Goal: Information Seeking & Learning: Learn about a topic

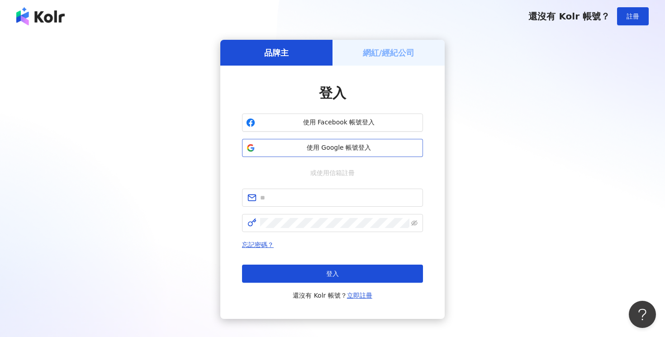
click at [280, 152] on span "使用 Google 帳號登入" at bounding box center [339, 147] width 160 height 9
click at [171, 197] on div "品牌主 網紅/經紀公司 登入 使用 Facebook 帳號登入 使用 Google 帳號登入 或使用信箱註冊 忘記密碼？ 登入 還沒有 Kolr 帳號？ 立即…" at bounding box center [332, 179] width 643 height 279
click at [337, 153] on button "使用 Google 帳號登入" at bounding box center [332, 148] width 181 height 18
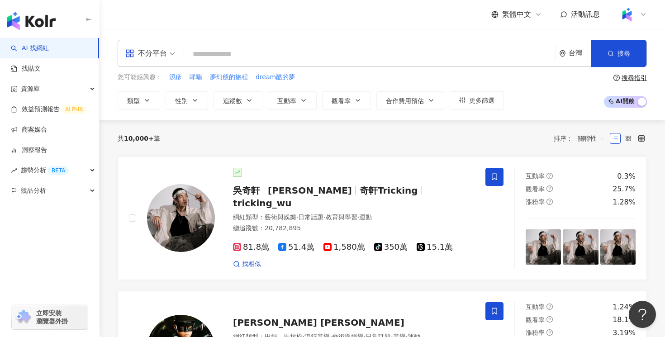
click at [160, 56] on div "不分平台" at bounding box center [146, 53] width 42 height 14
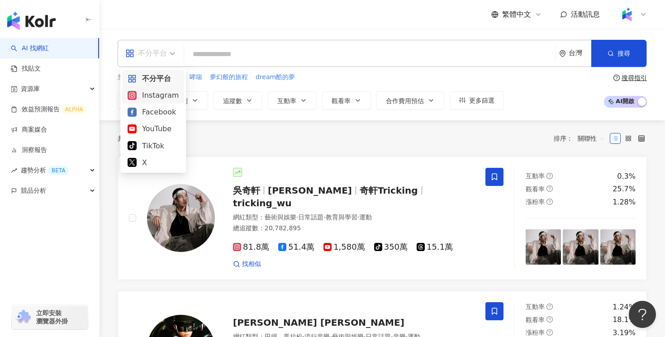
click at [163, 99] on div "Instagram" at bounding box center [153, 95] width 51 height 11
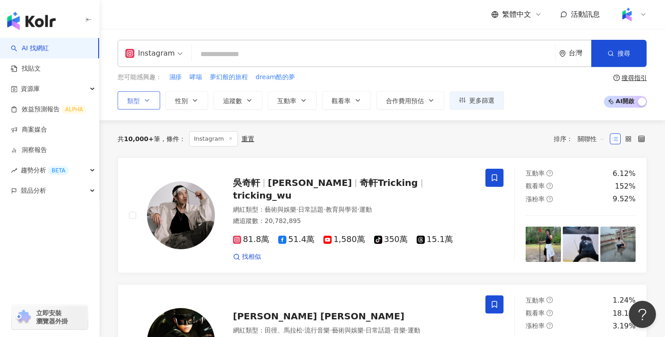
click at [148, 106] on button "類型" at bounding box center [139, 100] width 43 height 18
click at [216, 49] on input "search" at bounding box center [373, 54] width 356 height 17
click at [247, 102] on icon "button" at bounding box center [249, 100] width 7 height 7
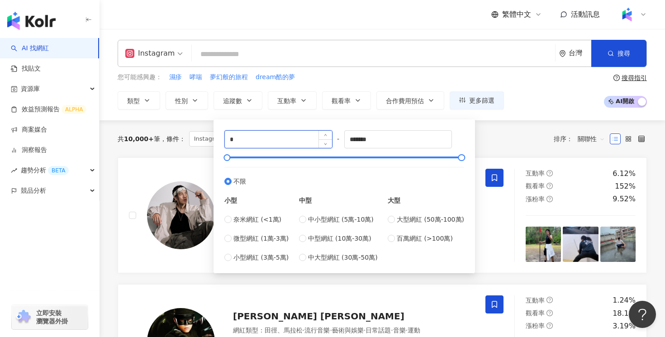
click at [253, 147] on input "*" at bounding box center [278, 139] width 107 height 17
type input "*"
drag, startPoint x: 260, startPoint y: 142, endPoint x: 225, endPoint y: 141, distance: 34.8
click at [225, 141] on input "*****" at bounding box center [278, 139] width 107 height 17
type input "****"
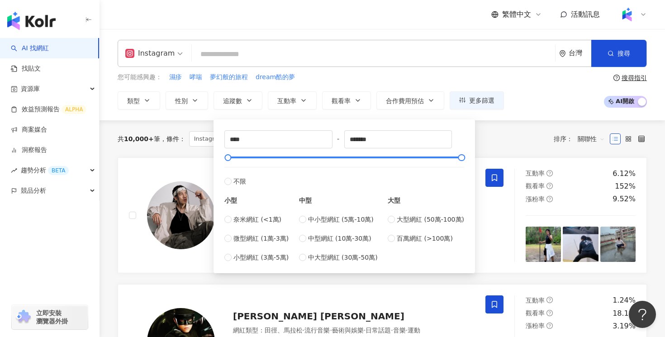
click at [563, 97] on div "您可能感興趣： 濕疹 哮喘 夢幻般的旅程 dream酷的夢 類型 性別 追蹤數 互動率 觀看率 合作費用預估 更多篩選 **** - ******* 不限 小…" at bounding box center [382, 90] width 529 height 37
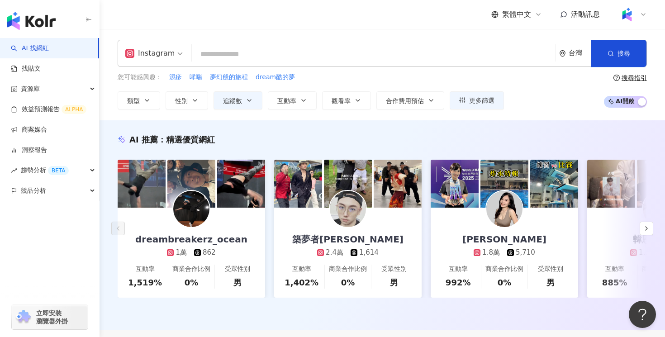
click at [433, 58] on input "search" at bounding box center [373, 54] width 356 height 17
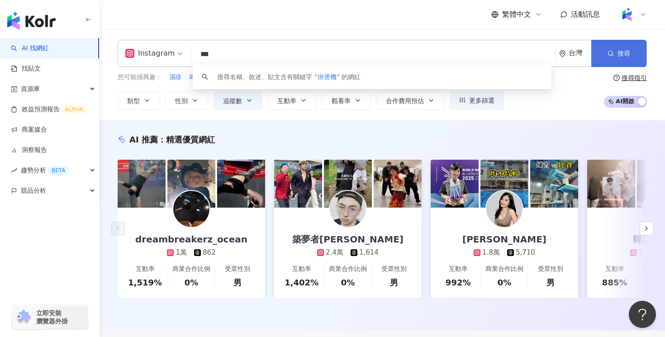
click at [618, 60] on button "搜尋" at bounding box center [618, 53] width 55 height 27
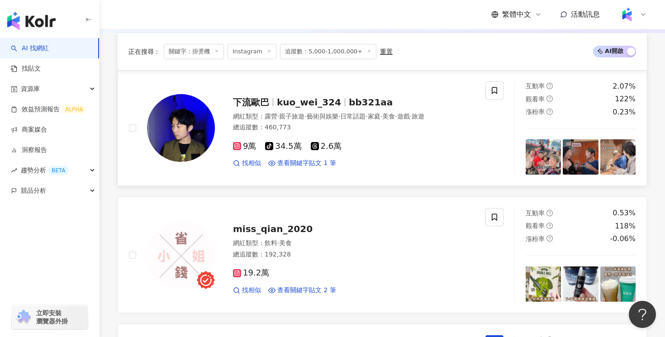
scroll to position [258, 0]
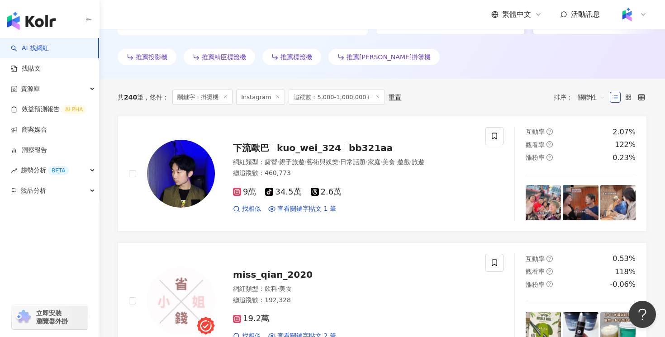
click at [591, 94] on span "關聯性" at bounding box center [591, 97] width 27 height 14
click at [588, 166] on div "互動率" at bounding box center [591, 162] width 23 height 10
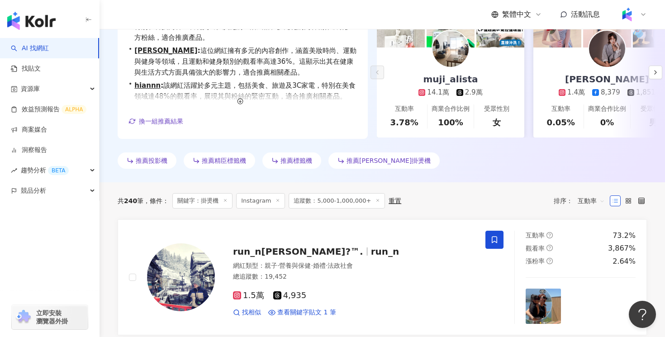
scroll to position [176, 0]
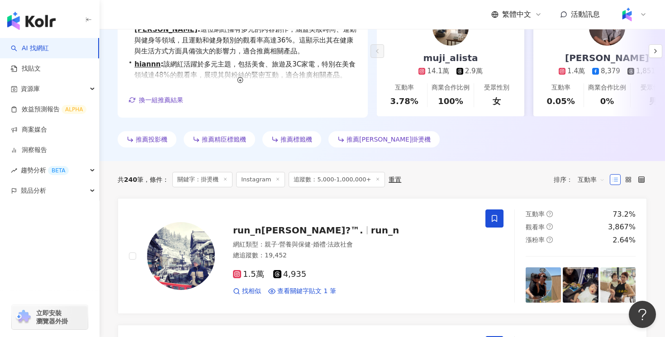
click at [594, 181] on span "互動率" at bounding box center [591, 179] width 27 height 14
click at [588, 259] on div "觀看率" at bounding box center [591, 260] width 23 height 10
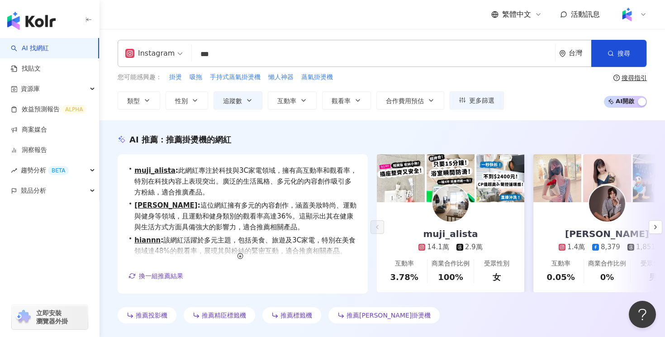
click at [220, 49] on input "***" at bounding box center [373, 54] width 356 height 17
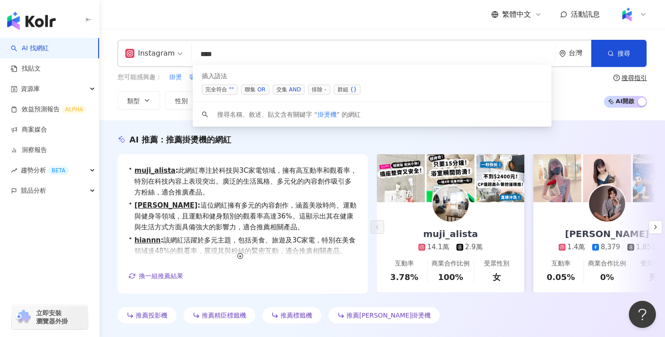
click at [254, 90] on span "聯集 OR" at bounding box center [255, 90] width 28 height 10
click at [260, 90] on div "OR" at bounding box center [261, 89] width 8 height 9
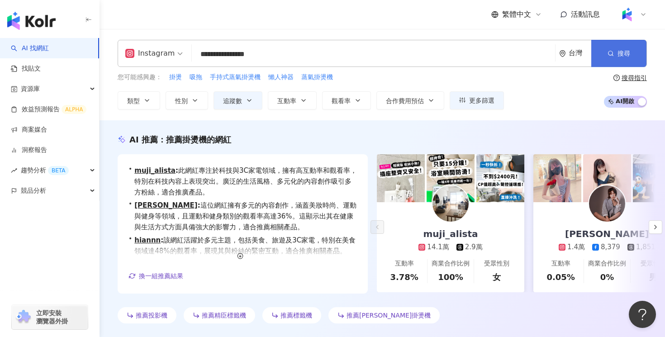
click at [626, 52] on span "搜尋" at bounding box center [624, 53] width 13 height 7
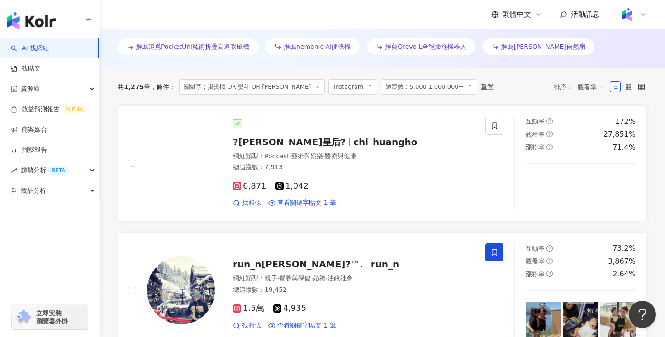
scroll to position [266, 0]
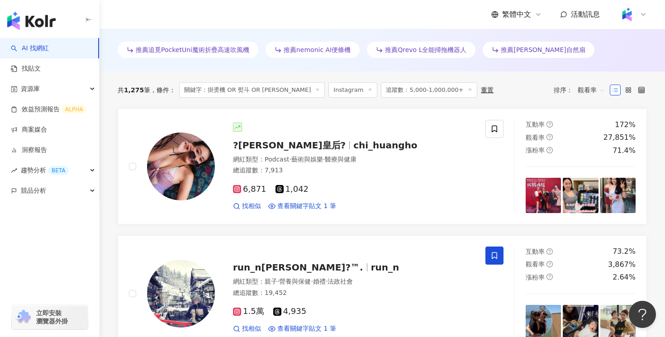
click at [275, 105] on div "共 1,275 筆 條件 ： 關鍵字：掛燙機 OR 熨斗 OR 飛利浦 Instagram 追蹤數：5,000-1,000,000+ 重置 排序： 觀看率" at bounding box center [382, 89] width 529 height 37
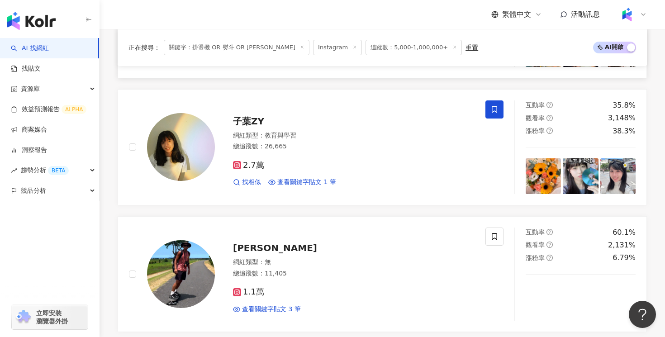
scroll to position [600, 0]
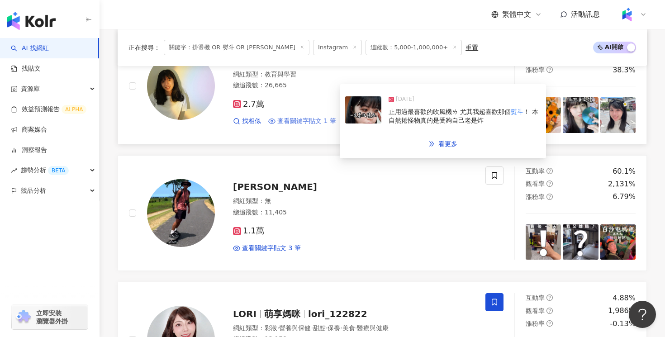
click at [314, 125] on span "查看關鍵字貼文 1 筆" at bounding box center [306, 121] width 59 height 9
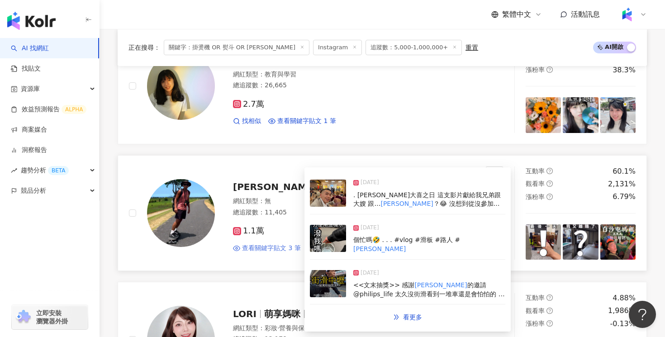
click at [262, 250] on span "查看關鍵字貼文 3 筆" at bounding box center [271, 248] width 59 height 9
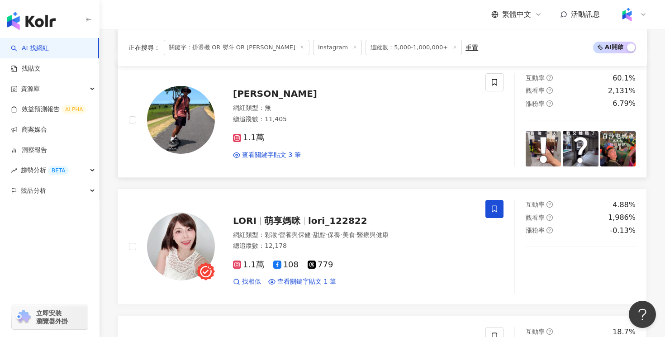
scroll to position [839, 0]
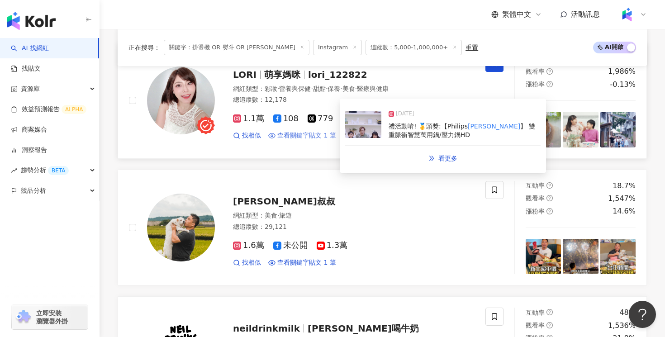
click at [331, 136] on span "查看關鍵字貼文 1 筆" at bounding box center [306, 135] width 59 height 9
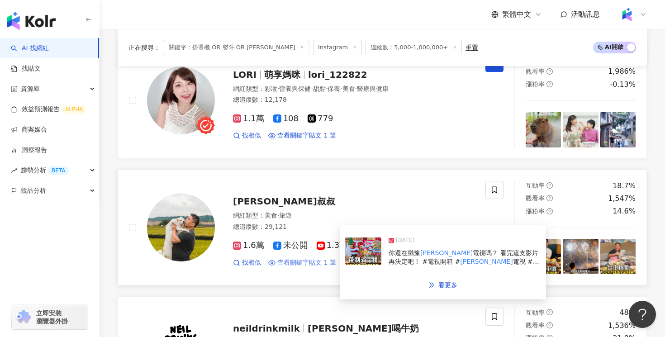
click at [285, 263] on span "查看關鍵字貼文 1 筆" at bounding box center [306, 262] width 59 height 9
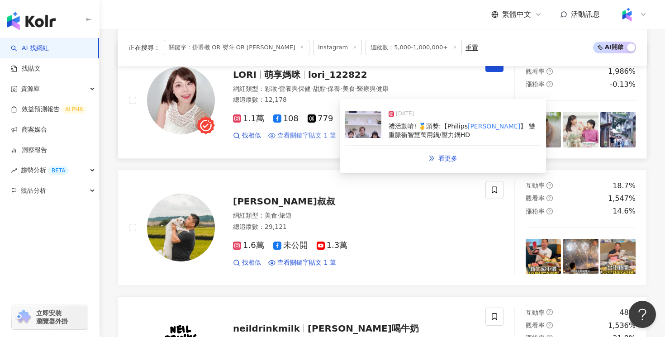
scroll to position [0, 0]
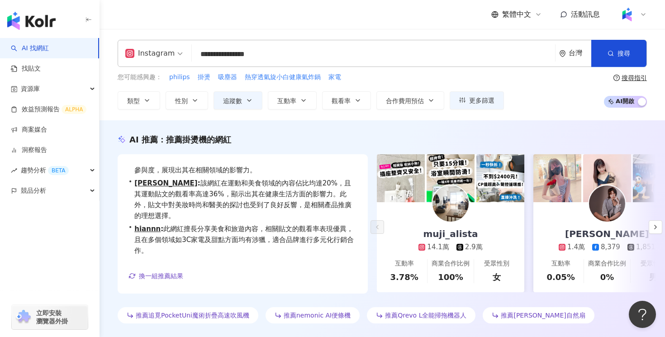
click at [287, 48] on input "**********" at bounding box center [373, 54] width 356 height 17
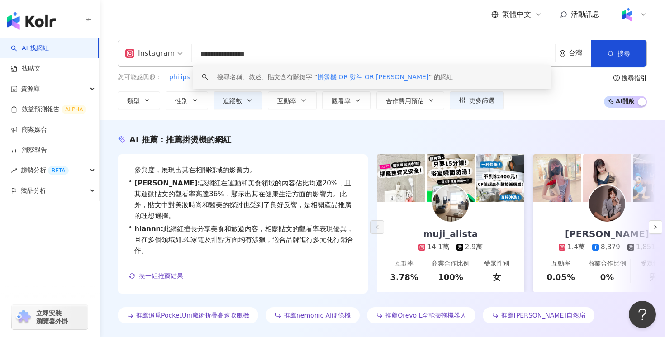
click at [284, 57] on input "**********" at bounding box center [373, 54] width 356 height 17
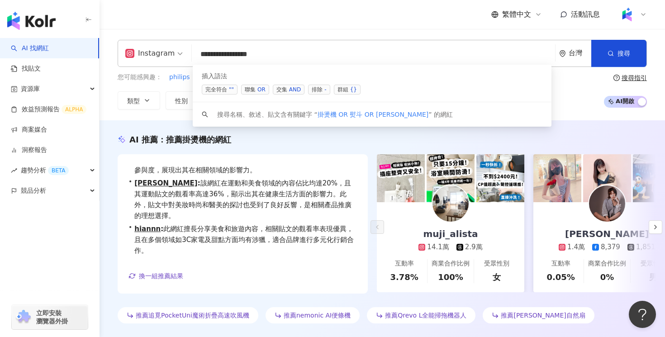
click at [262, 88] on div "OR" at bounding box center [261, 89] width 8 height 9
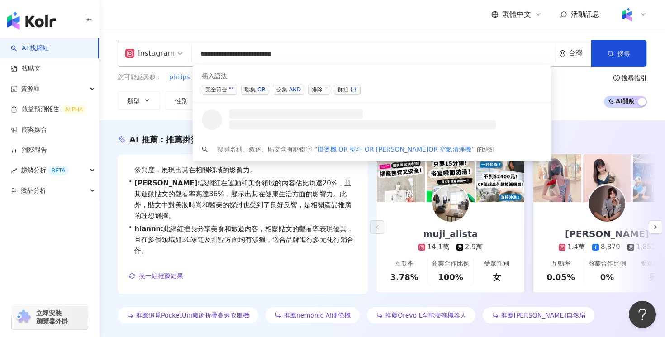
click at [258, 89] on div "OR" at bounding box center [261, 89] width 8 height 9
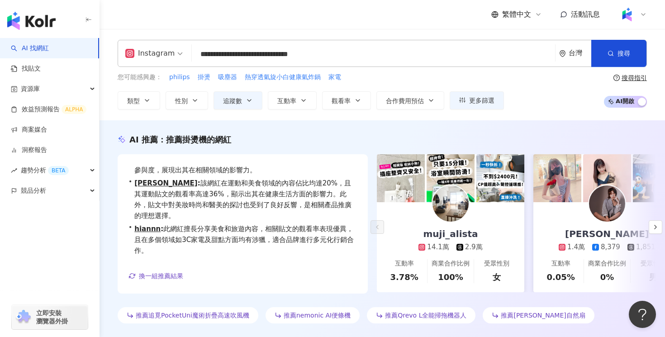
type input "**********"
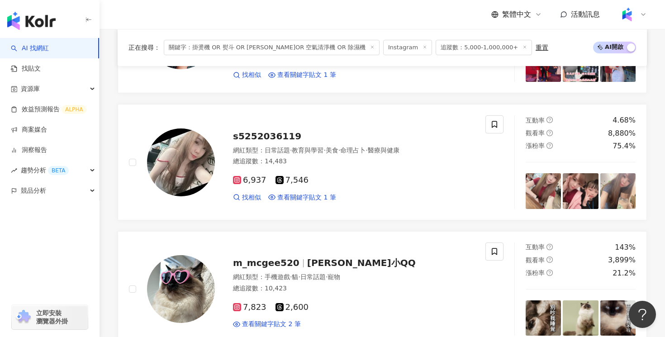
scroll to position [404, 0]
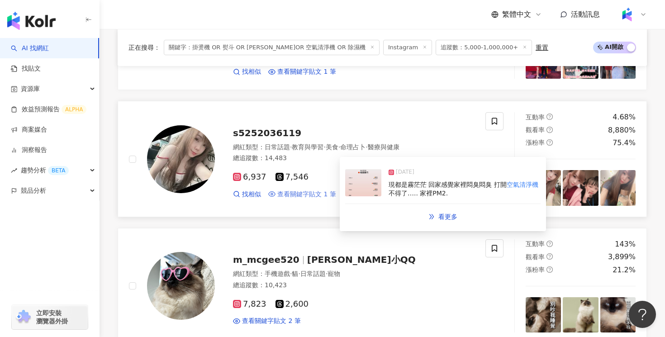
click at [326, 195] on span "查看關鍵字貼文 1 筆" at bounding box center [306, 194] width 59 height 9
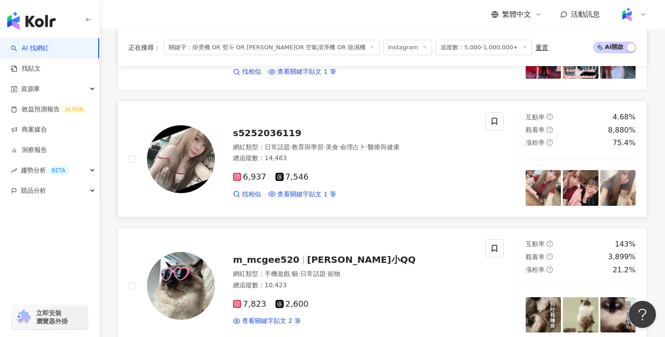
click at [334, 194] on div "找相似 查看關鍵字貼文 1 筆" at bounding box center [354, 194] width 242 height 9
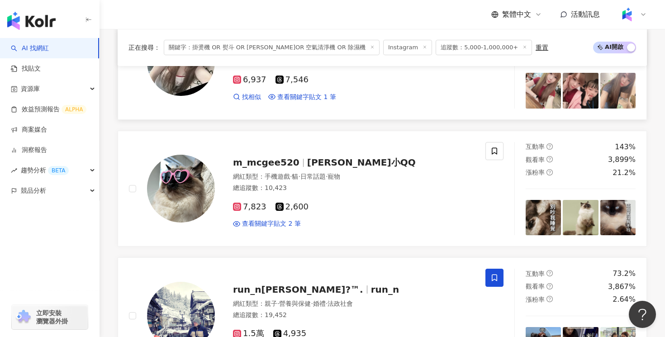
scroll to position [508, 0]
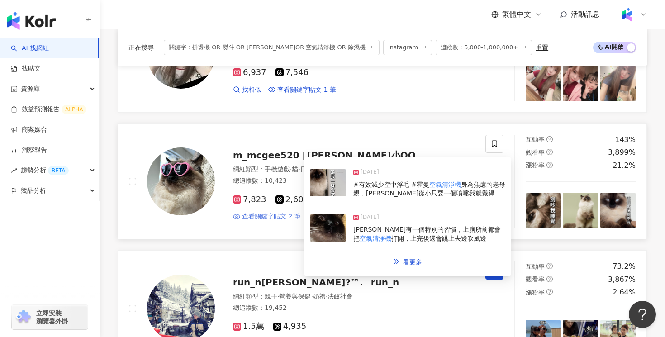
click at [275, 216] on span "查看關鍵字貼文 2 筆" at bounding box center [271, 216] width 59 height 9
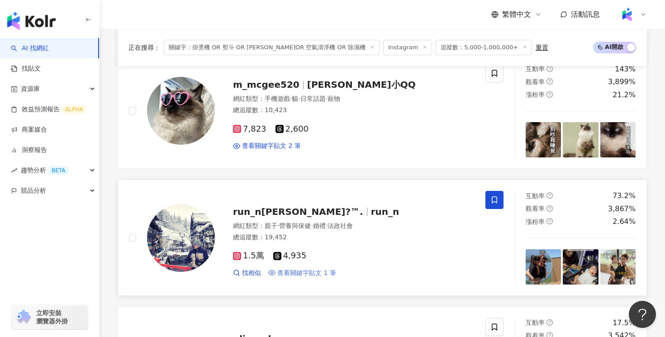
scroll to position [522, 0]
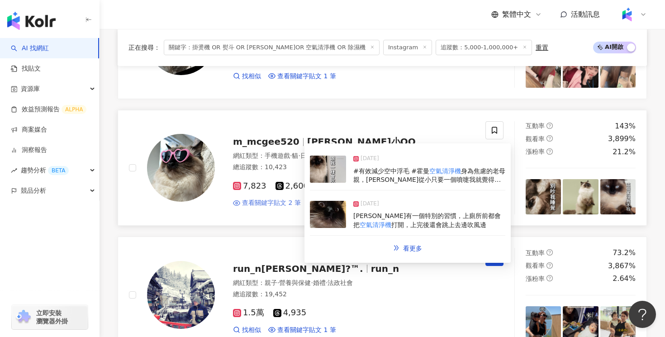
click at [276, 202] on span "查看關鍵字貼文 2 筆" at bounding box center [271, 203] width 59 height 9
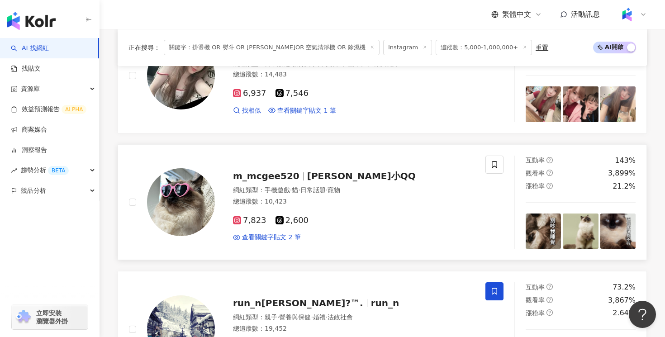
scroll to position [427, 0]
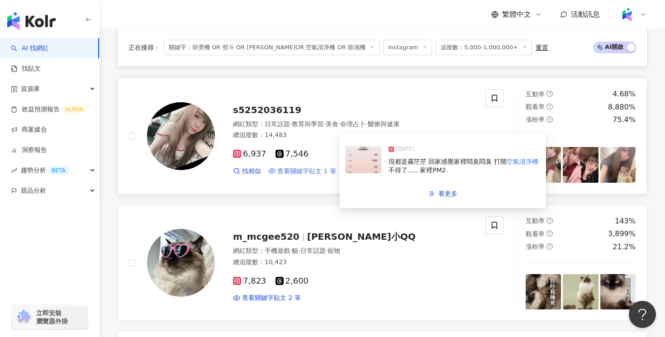
click at [317, 170] on span "查看關鍵字貼文 1 筆" at bounding box center [306, 171] width 59 height 9
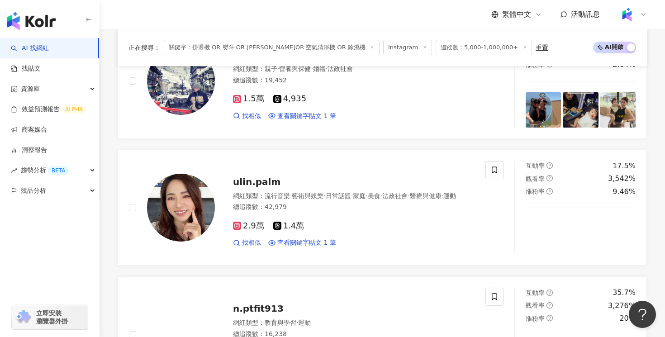
scroll to position [787, 0]
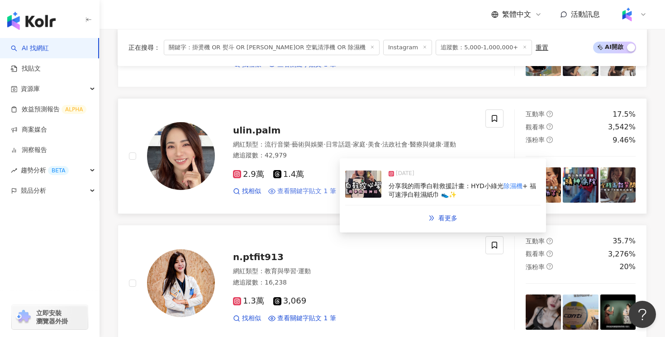
click at [304, 196] on span "查看關鍵字貼文 1 筆" at bounding box center [306, 191] width 59 height 9
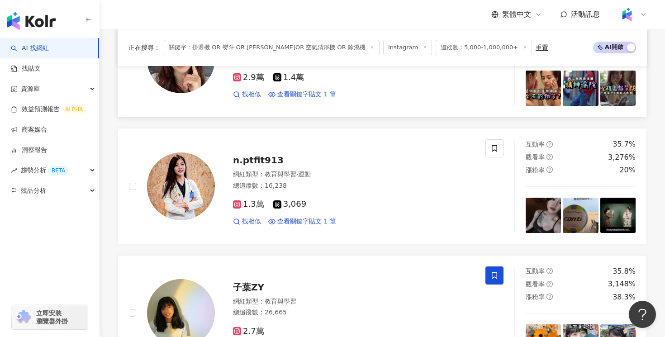
scroll to position [902, 0]
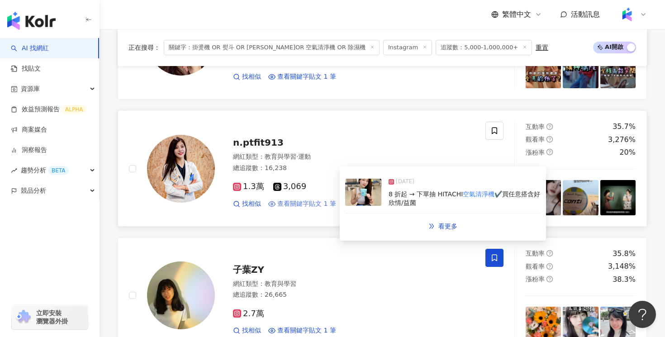
click at [318, 203] on span "查看關鍵字貼文 1 筆" at bounding box center [306, 204] width 59 height 9
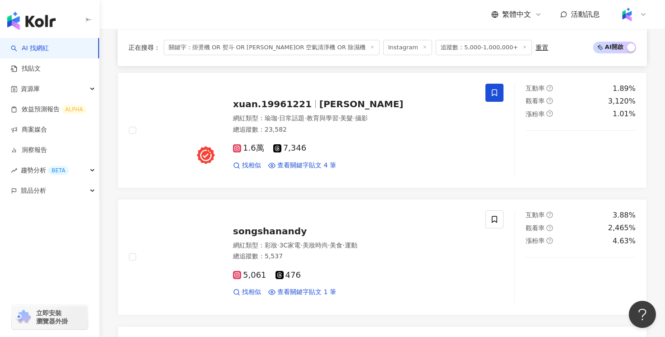
scroll to position [1202, 0]
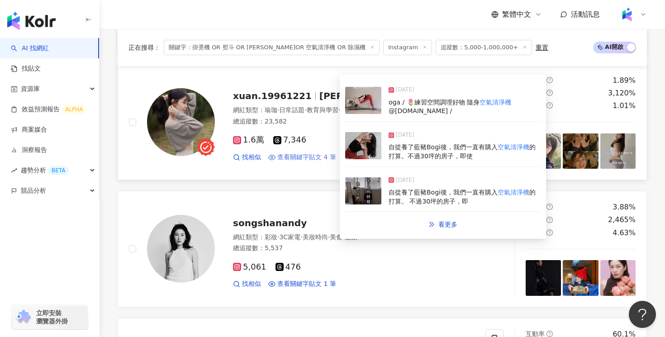
click at [327, 158] on span "查看關鍵字貼文 4 筆" at bounding box center [306, 157] width 59 height 9
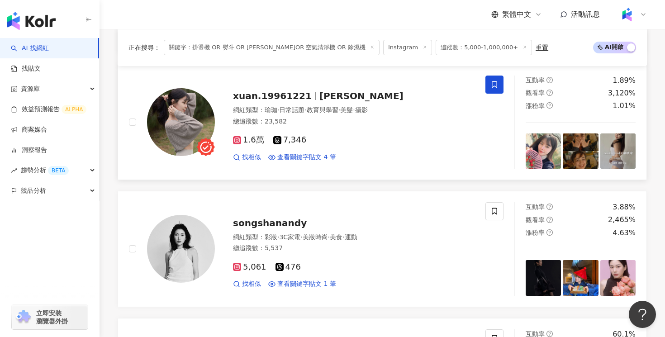
scroll to position [1268, 0]
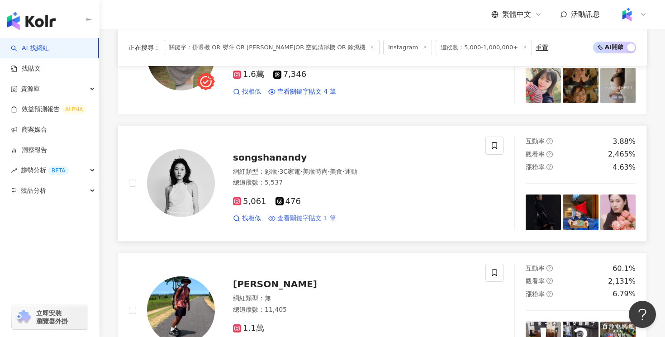
click at [309, 219] on span "查看關鍵字貼文 1 筆" at bounding box center [306, 218] width 59 height 9
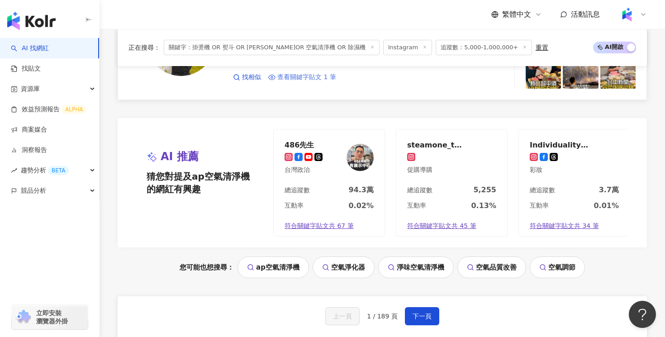
scroll to position [1937, 0]
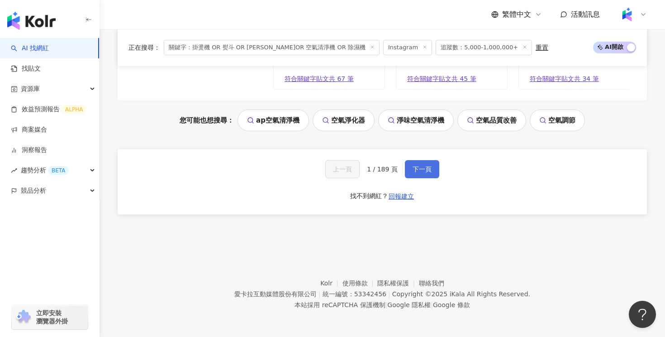
click at [413, 169] on span "下一頁" at bounding box center [422, 169] width 19 height 7
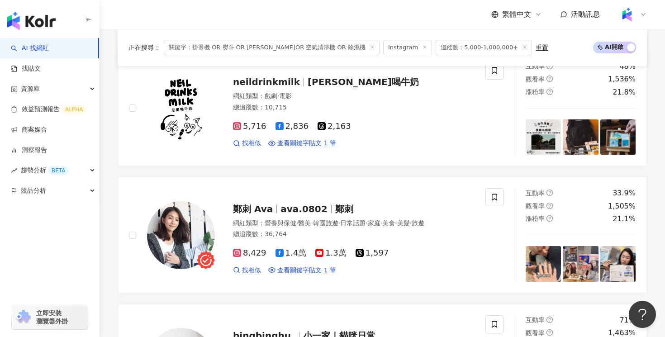
scroll to position [328, 0]
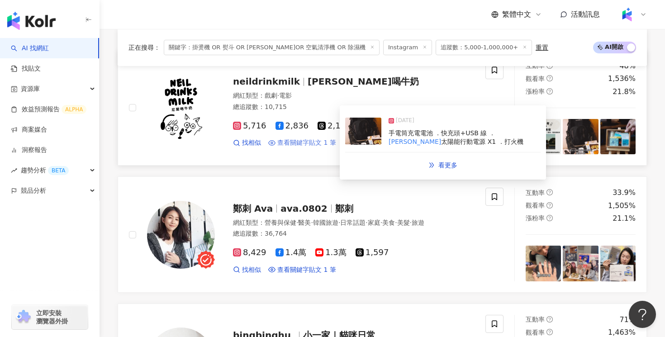
click at [327, 143] on span "查看關鍵字貼文 1 筆" at bounding box center [306, 142] width 59 height 9
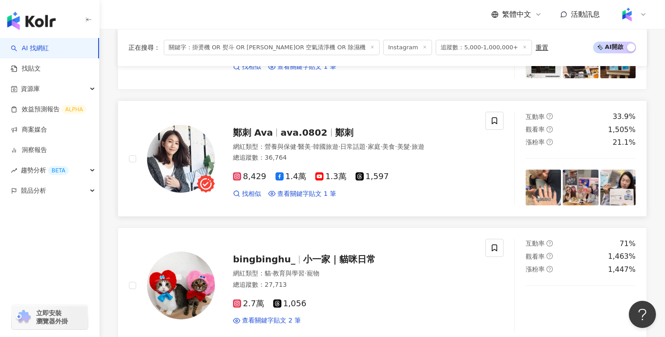
scroll to position [416, 0]
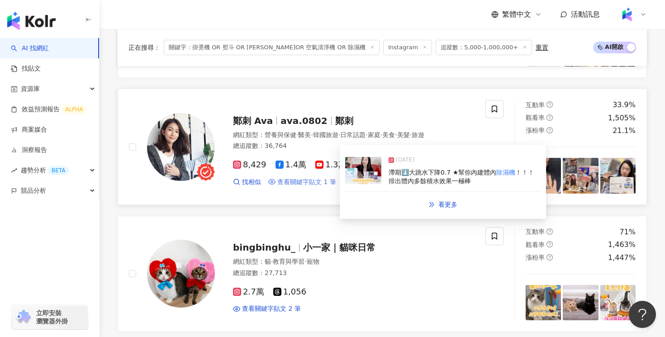
click at [317, 182] on span "查看關鍵字貼文 1 筆" at bounding box center [306, 182] width 59 height 9
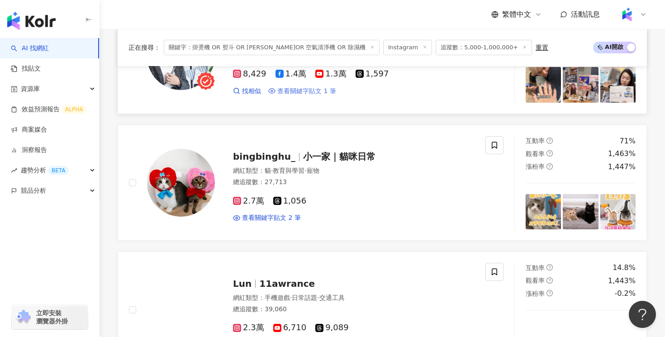
scroll to position [568, 0]
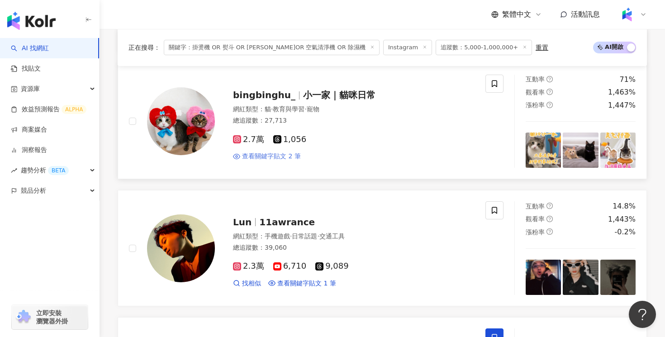
click at [285, 157] on span "查看關鍵字貼文 2 筆" at bounding box center [271, 156] width 59 height 9
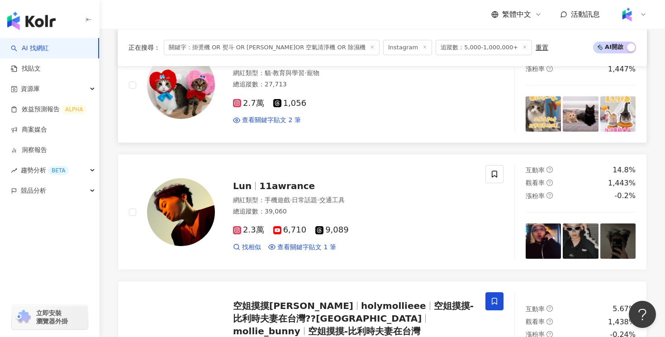
scroll to position [657, 0]
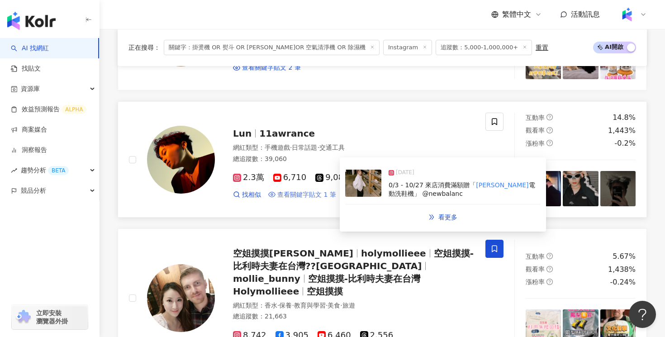
click at [304, 195] on span "查看關鍵字貼文 1 筆" at bounding box center [306, 194] width 59 height 9
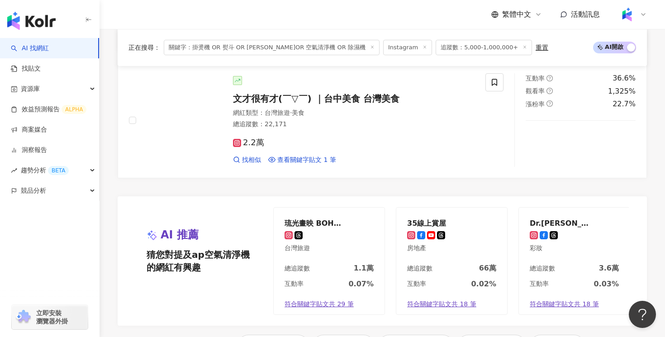
scroll to position [1948, 0]
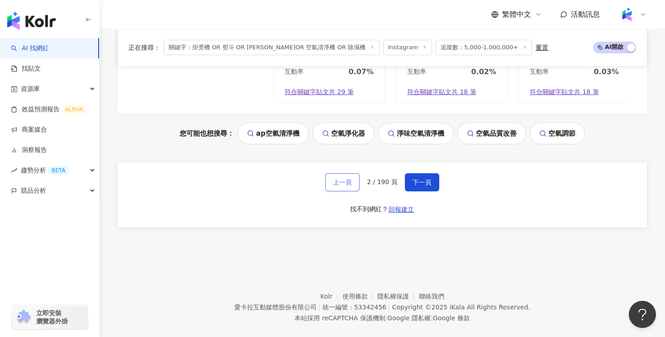
click at [338, 179] on span "上一頁" at bounding box center [342, 182] width 19 height 7
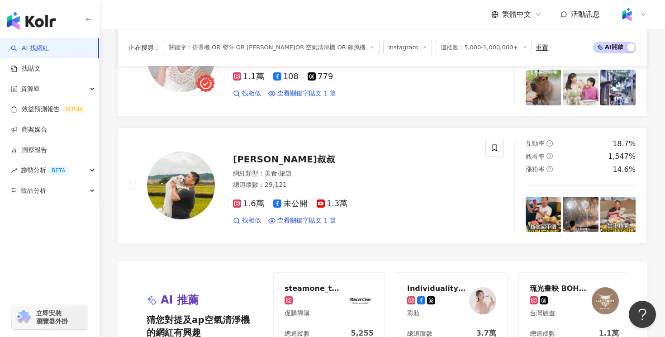
scroll to position [1566, 0]
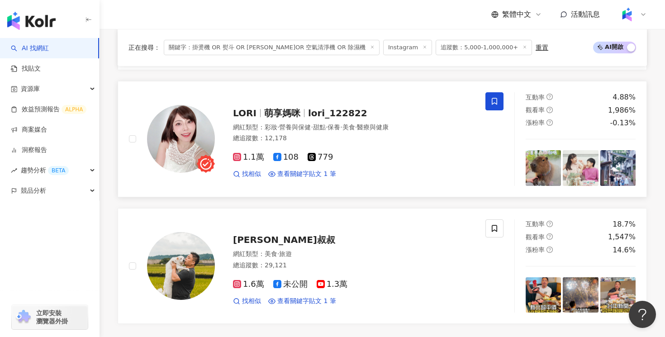
click at [285, 156] on span "108" at bounding box center [285, 157] width 25 height 10
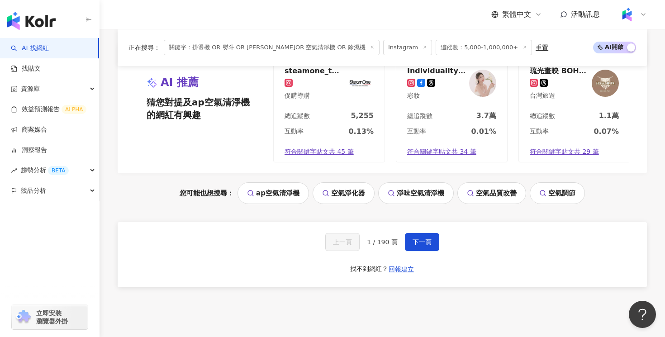
scroll to position [1937, 0]
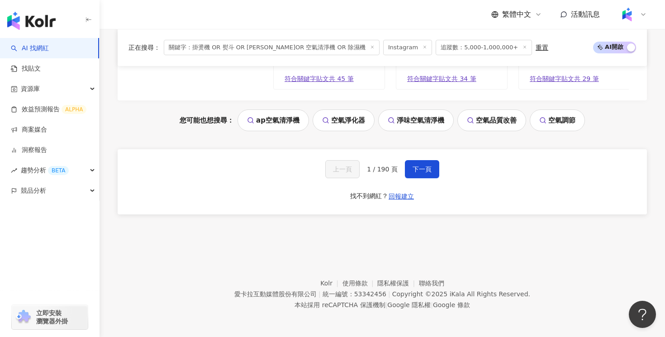
click at [428, 157] on div "上一頁 1 / 190 頁 下一頁 找不到網紅？ 回報建立" at bounding box center [382, 181] width 529 height 65
click at [426, 172] on span "下一頁" at bounding box center [422, 169] width 19 height 7
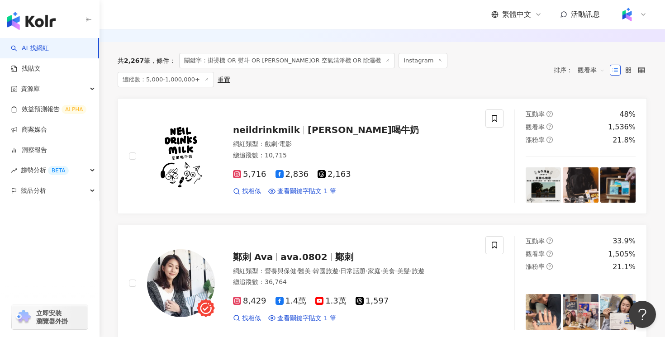
scroll to position [309, 0]
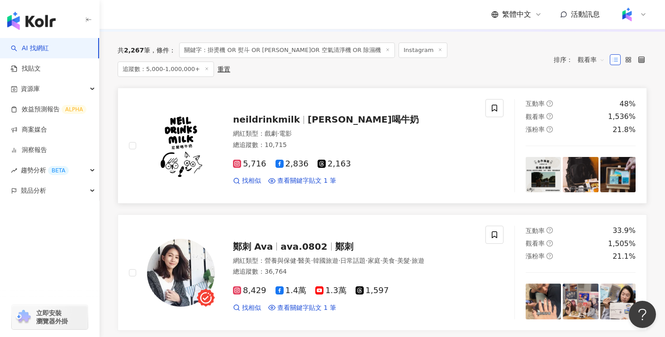
click at [348, 110] on div "neildrinkmilk 尼爾喝牛奶 網紅類型 ： 戲劇 · 電影 總追蹤數 ： 10,715 5,716 2,836 2,163 找相似 查看關鍵字貼文 …" at bounding box center [345, 145] width 260 height 79
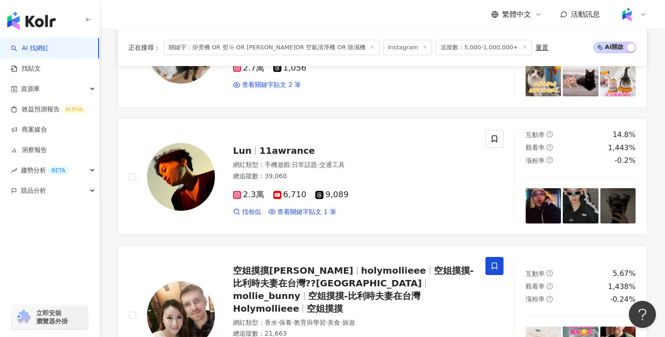
scroll to position [641, 0]
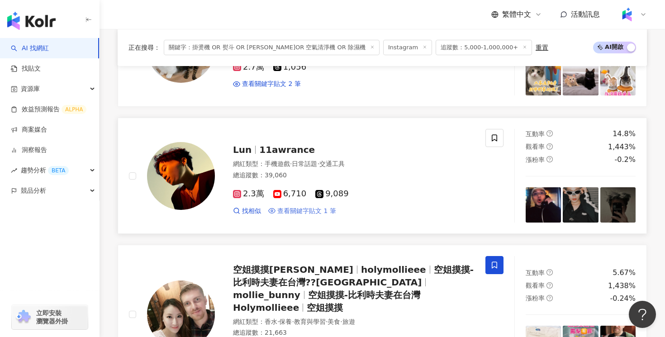
click at [312, 211] on span "查看關鍵字貼文 1 筆" at bounding box center [306, 211] width 59 height 9
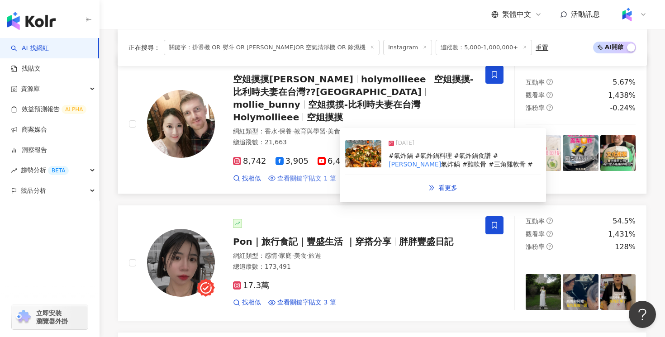
click at [312, 174] on span "查看關鍵字貼文 1 筆" at bounding box center [306, 178] width 59 height 9
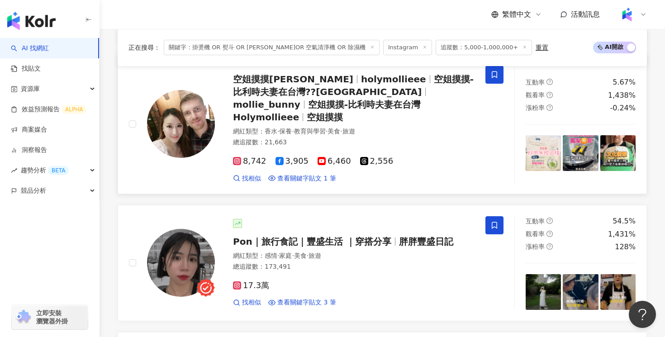
scroll to position [915, 0]
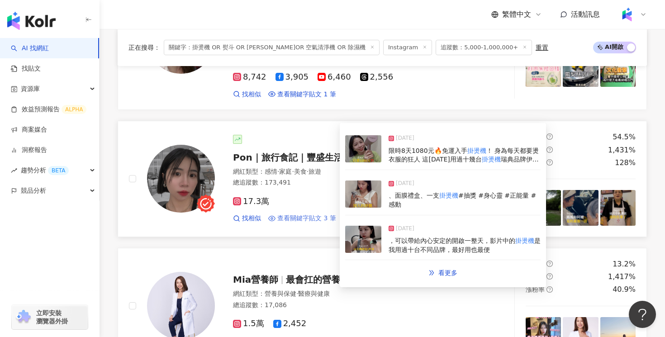
click at [300, 214] on span "查看關鍵字貼文 3 筆" at bounding box center [306, 218] width 59 height 9
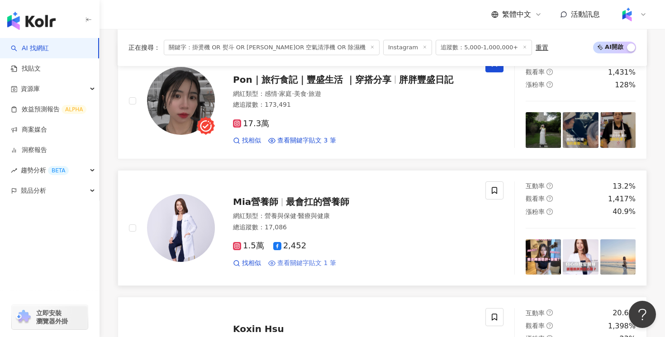
scroll to position [999, 0]
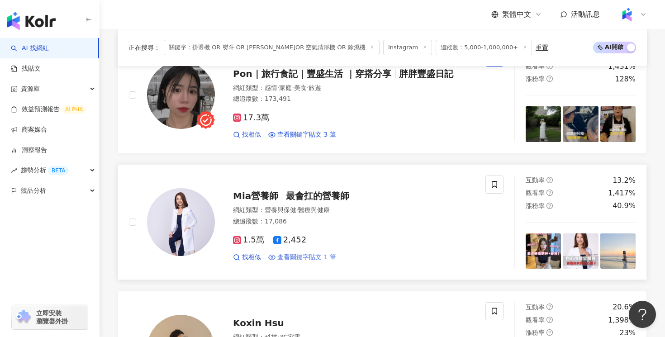
click at [294, 253] on span "查看關鍵字貼文 1 筆" at bounding box center [306, 257] width 59 height 9
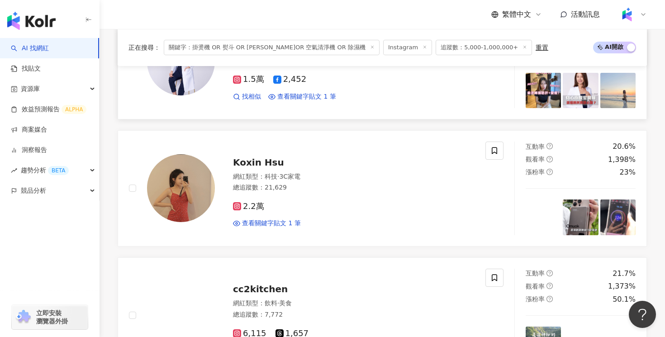
scroll to position [1203, 0]
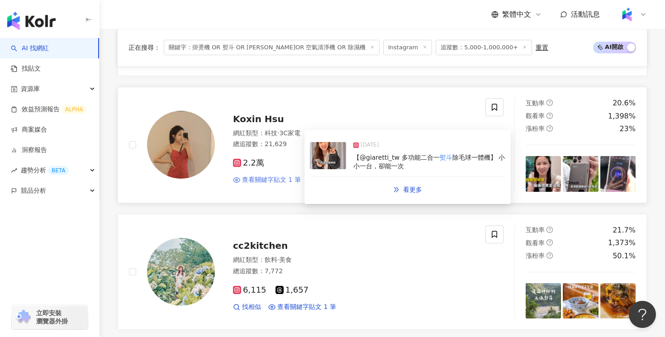
click at [274, 176] on span "查看關鍵字貼文 1 筆" at bounding box center [271, 180] width 59 height 9
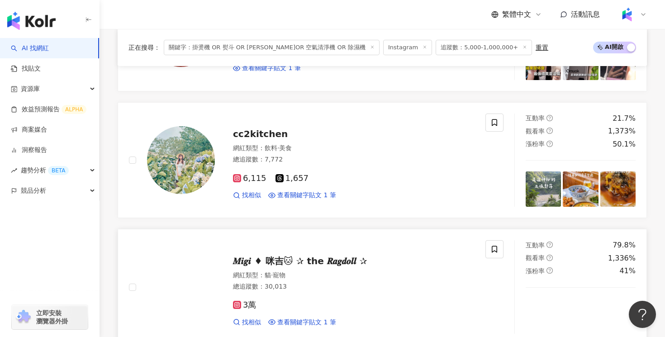
scroll to position [1331, 0]
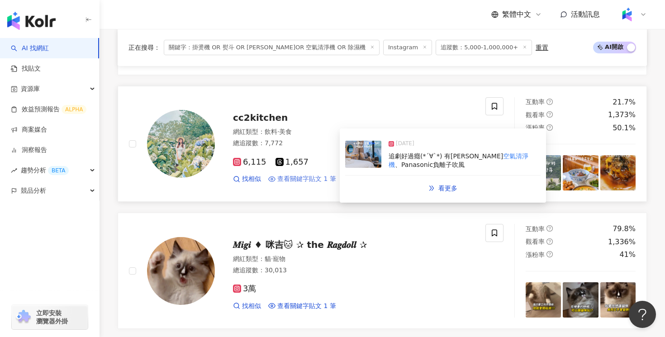
click at [288, 175] on span "查看關鍵字貼文 1 筆" at bounding box center [306, 179] width 59 height 9
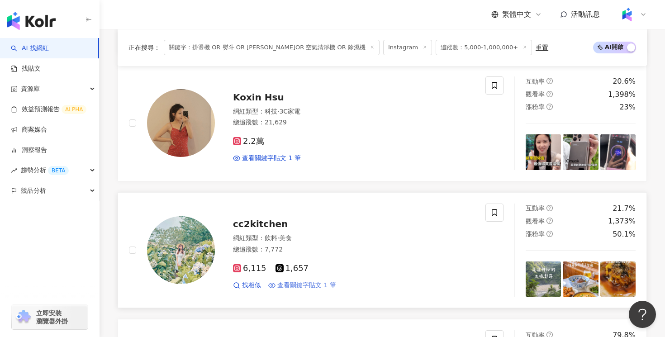
scroll to position [1208, 0]
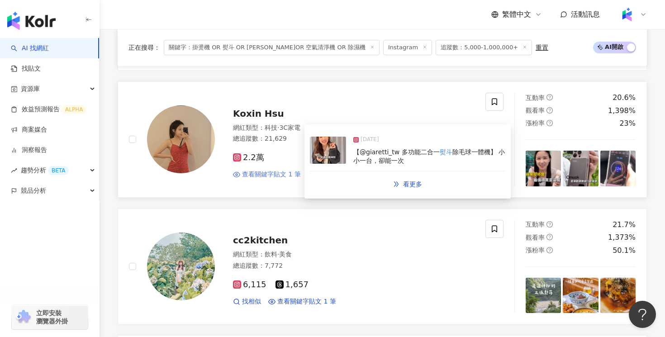
click at [294, 170] on span "查看關鍵字貼文 1 筆" at bounding box center [271, 174] width 59 height 9
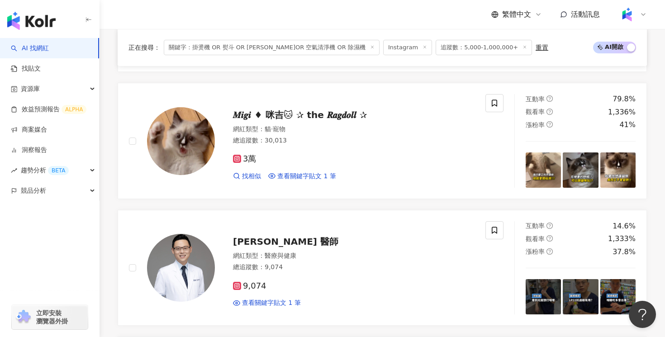
scroll to position [1468, 0]
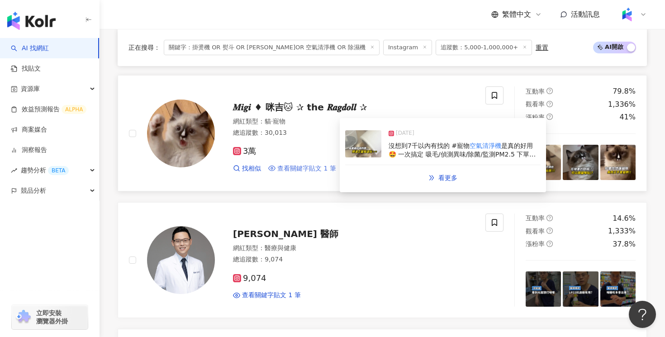
click at [314, 164] on span "查看關鍵字貼文 1 筆" at bounding box center [306, 168] width 59 height 9
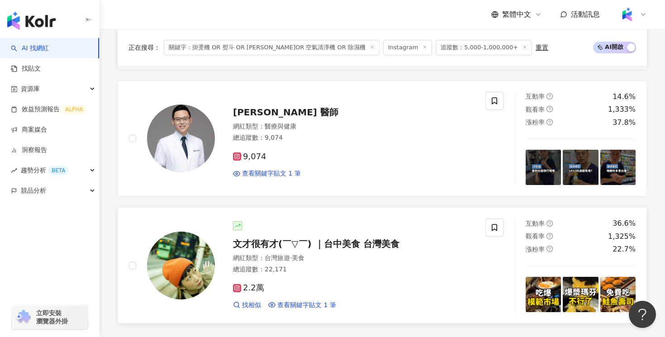
scroll to position [1607, 0]
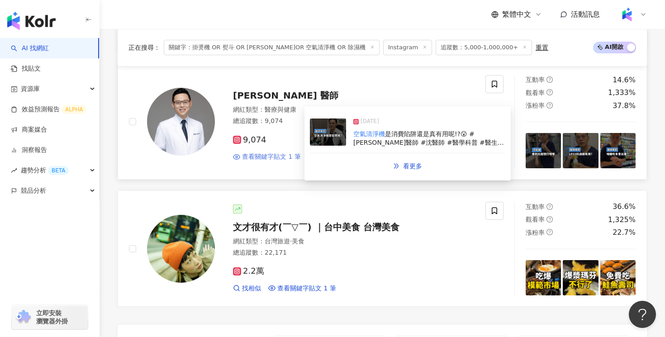
click at [280, 152] on span "查看關鍵字貼文 1 筆" at bounding box center [271, 156] width 59 height 9
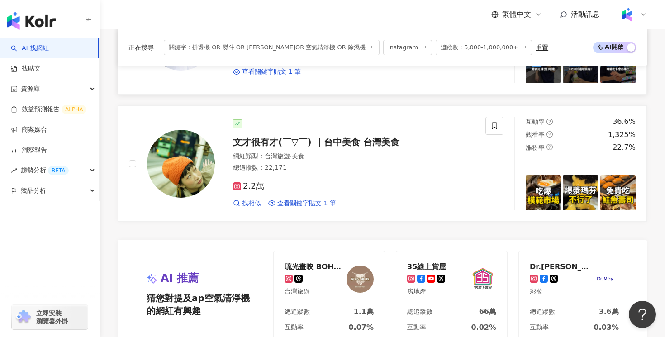
scroll to position [1706, 0]
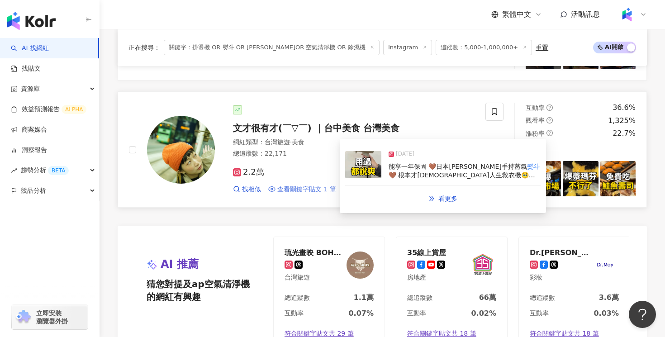
click at [285, 185] on span "查看關鍵字貼文 1 筆" at bounding box center [306, 189] width 59 height 9
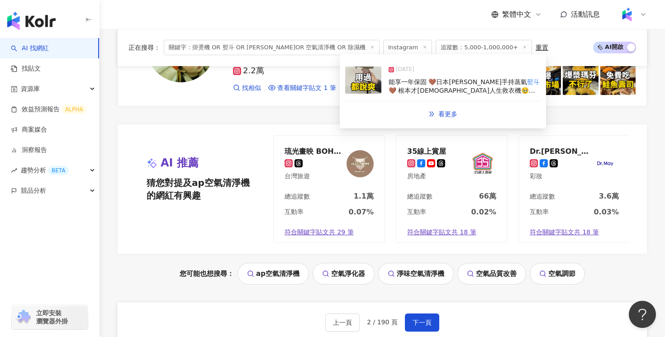
scroll to position [1948, 0]
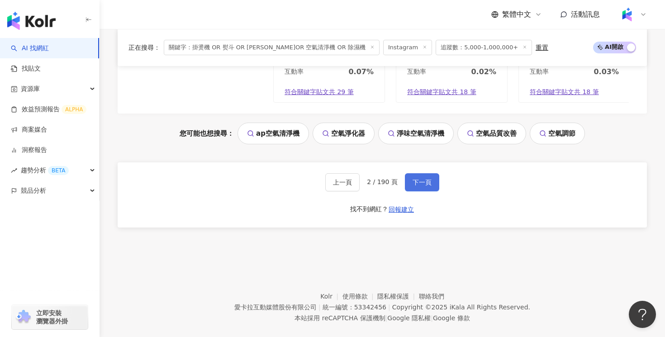
click at [426, 176] on button "下一頁" at bounding box center [422, 182] width 34 height 18
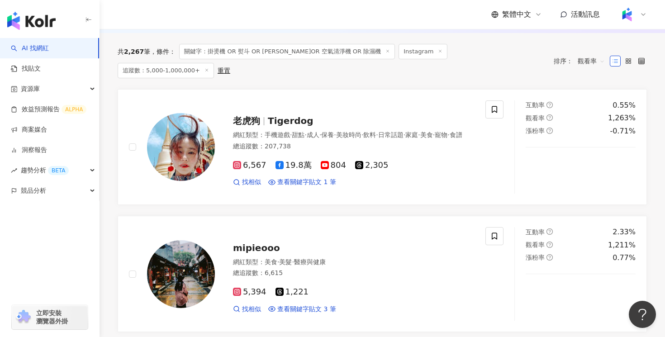
scroll to position [309, 0]
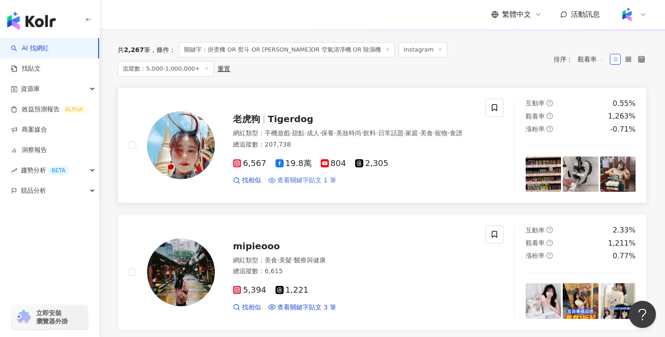
click at [325, 176] on span "查看關鍵字貼文 1 筆" at bounding box center [306, 180] width 59 height 9
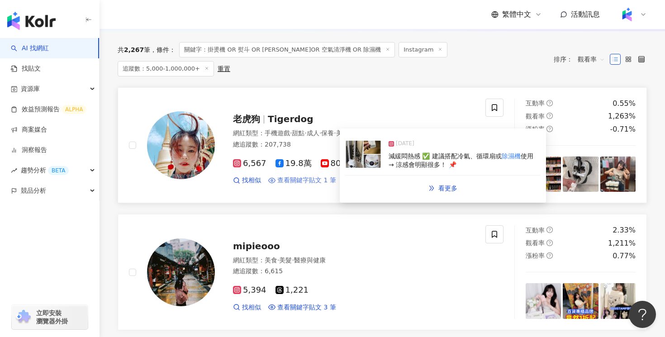
scroll to position [414, 0]
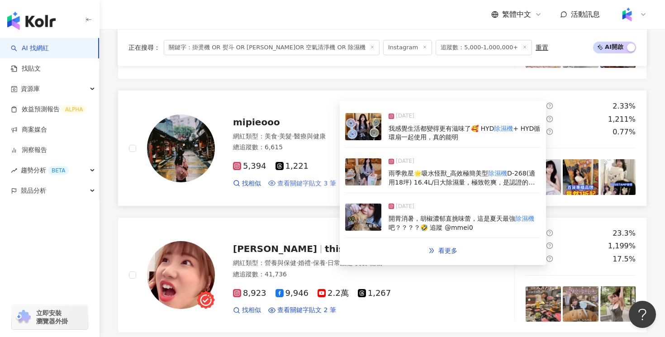
click at [314, 184] on span "查看關鍵字貼文 3 筆" at bounding box center [306, 183] width 59 height 9
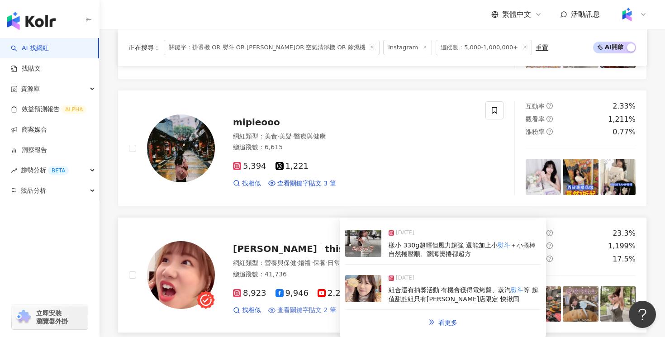
click at [299, 312] on span "查看關鍵字貼文 2 筆" at bounding box center [306, 310] width 59 height 9
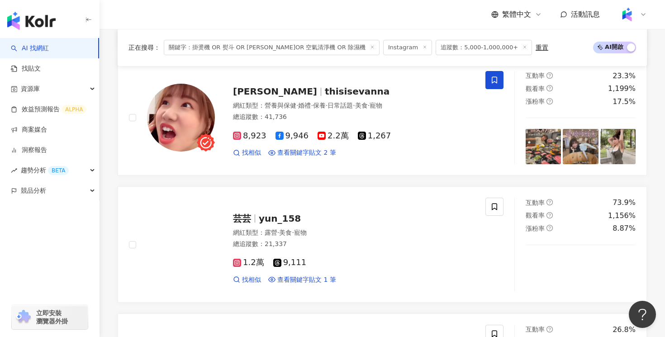
scroll to position [658, 0]
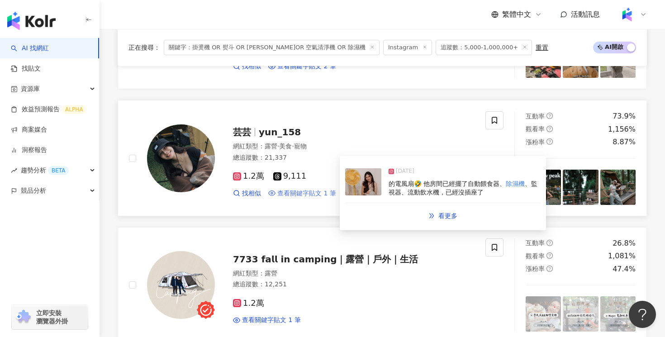
click at [280, 196] on span "查看關鍵字貼文 1 筆" at bounding box center [306, 193] width 59 height 9
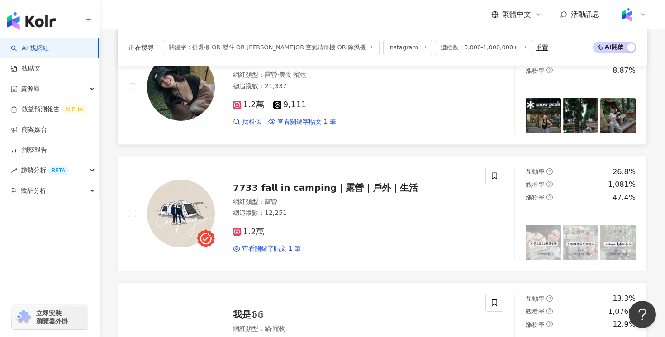
scroll to position [829, 0]
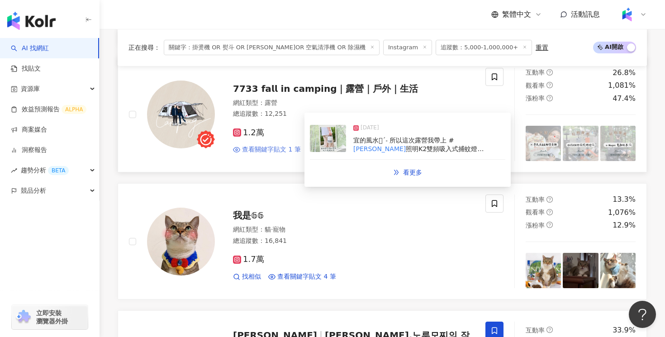
click at [280, 149] on span "查看關鍵字貼文 1 筆" at bounding box center [271, 149] width 59 height 9
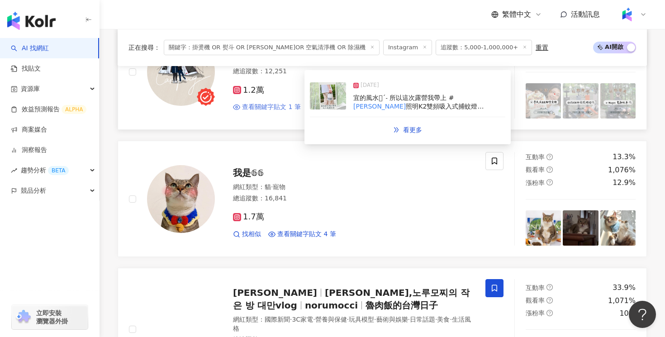
scroll to position [947, 0]
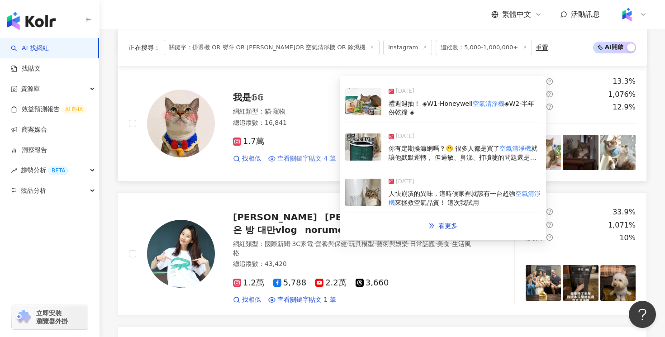
click at [304, 158] on span "查看關鍵字貼文 4 筆" at bounding box center [306, 158] width 59 height 9
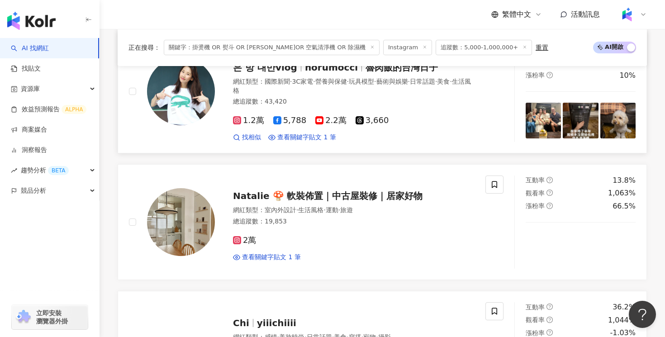
scroll to position [1114, 0]
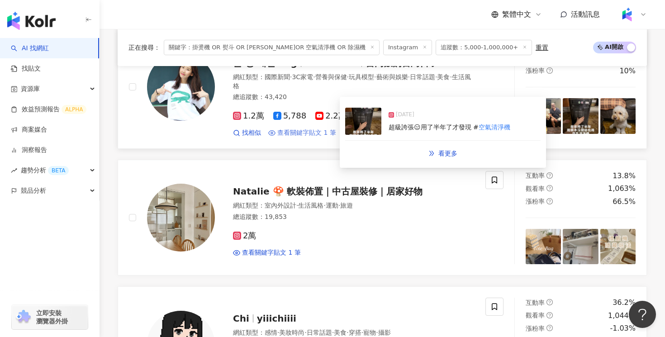
click at [306, 133] on span "查看關鍵字貼文 1 筆" at bounding box center [306, 132] width 59 height 9
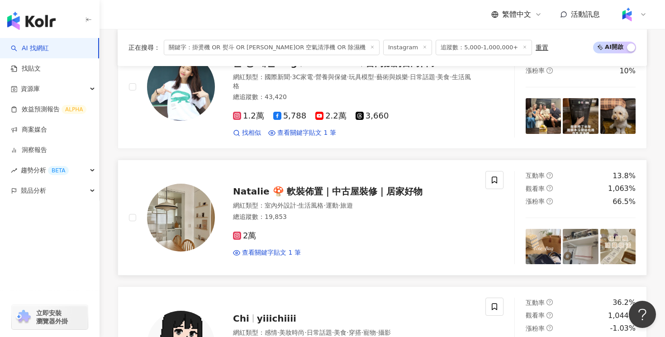
scroll to position [1210, 0]
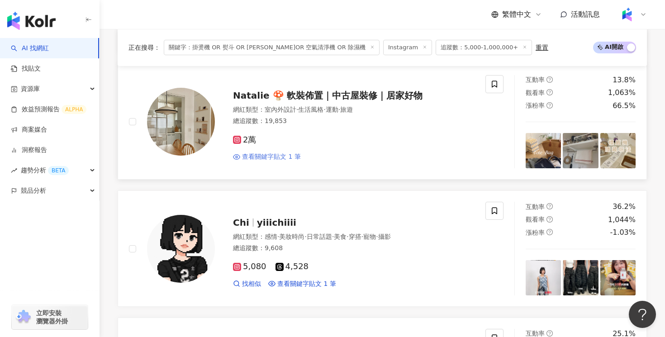
click at [282, 156] on span "查看關鍵字貼文 1 筆" at bounding box center [271, 156] width 59 height 9
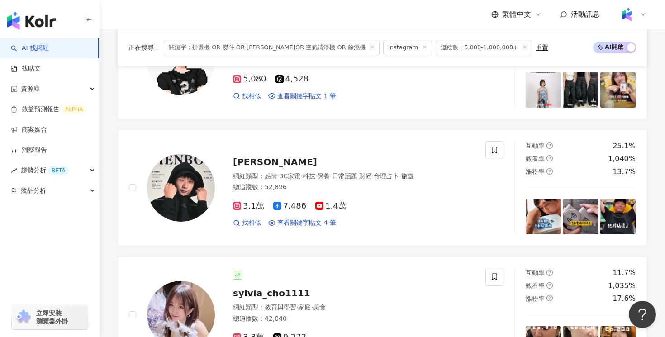
scroll to position [1398, 0]
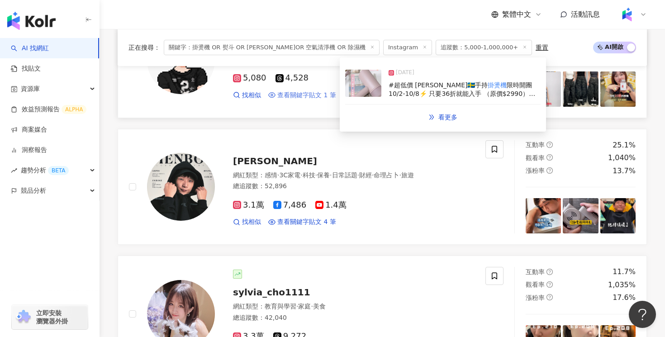
click at [293, 95] on span "查看關鍵字貼文 1 筆" at bounding box center [306, 95] width 59 height 9
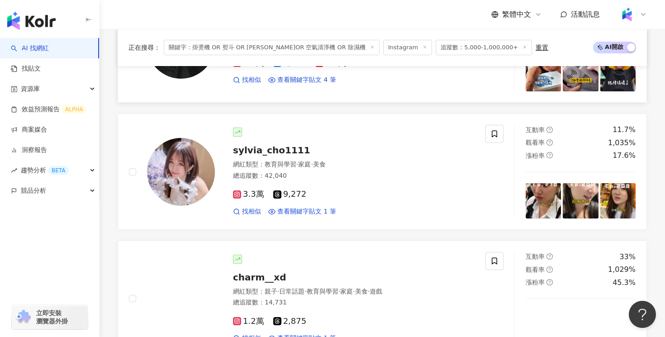
scroll to position [1544, 0]
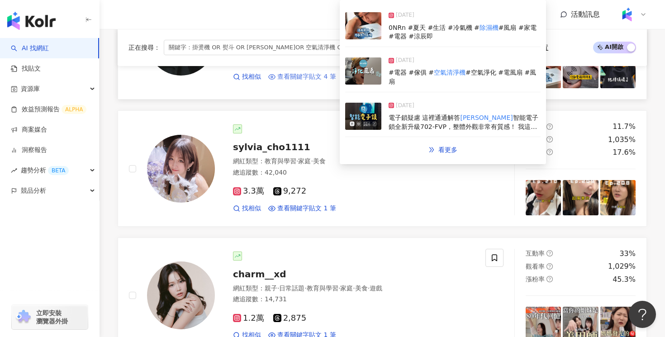
click at [312, 80] on span "查看關鍵字貼文 4 筆" at bounding box center [306, 76] width 59 height 9
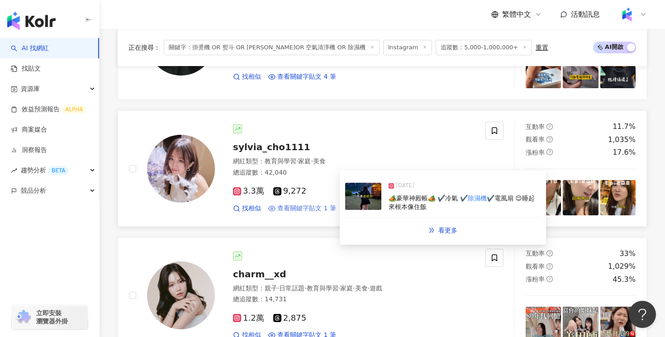
scroll to position [1573, 0]
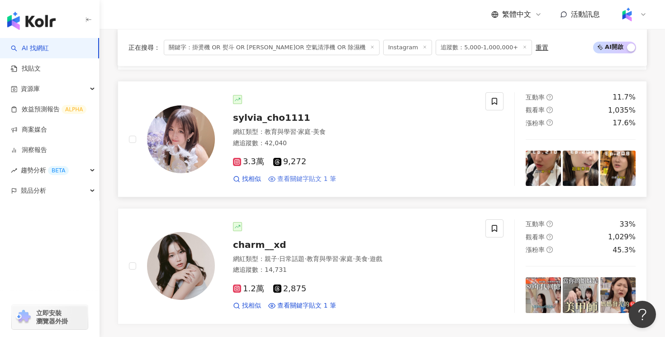
click at [300, 178] on span "查看關鍵字貼文 1 筆" at bounding box center [306, 179] width 59 height 9
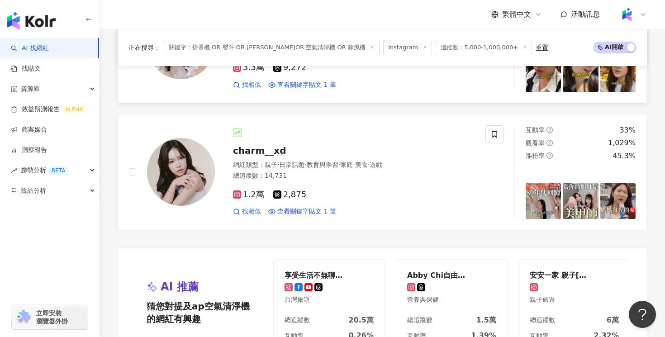
scroll to position [1713, 0]
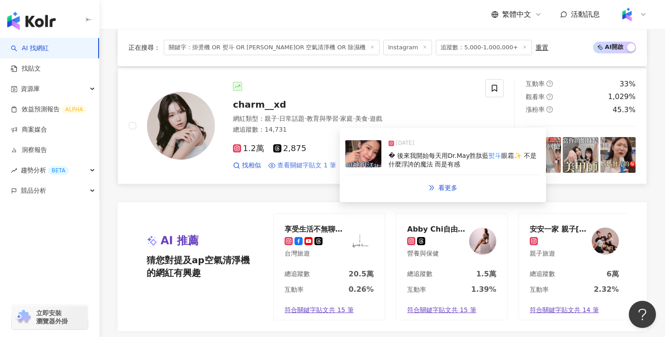
click at [302, 164] on span "查看關鍵字貼文 1 筆" at bounding box center [306, 165] width 59 height 9
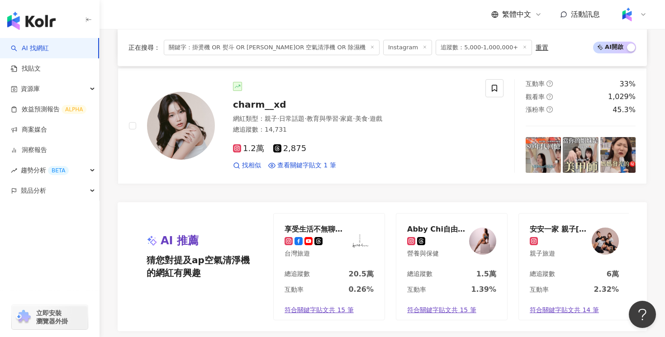
scroll to position [1944, 0]
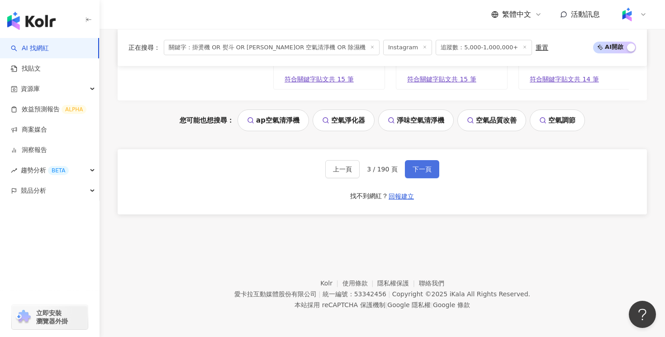
click at [414, 170] on span "下一頁" at bounding box center [422, 169] width 19 height 7
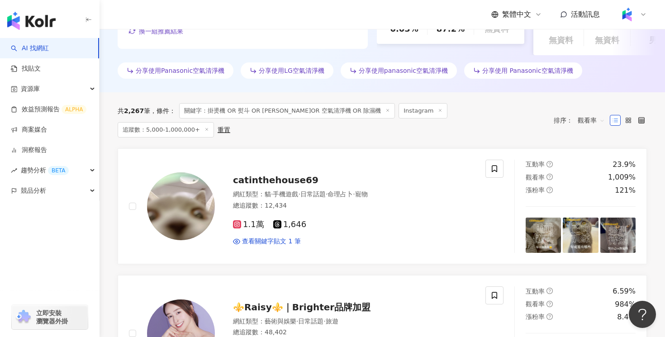
scroll to position [249, 0]
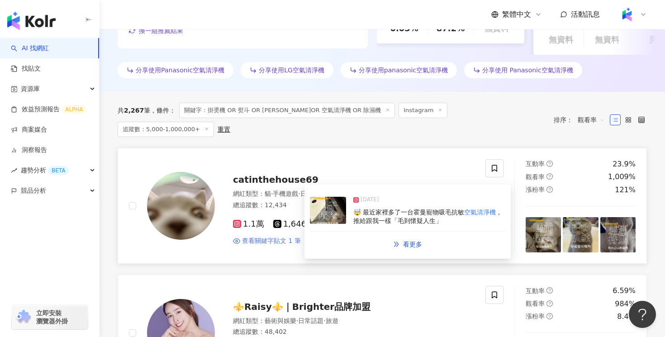
click at [288, 237] on span "查看關鍵字貼文 1 筆" at bounding box center [271, 241] width 59 height 9
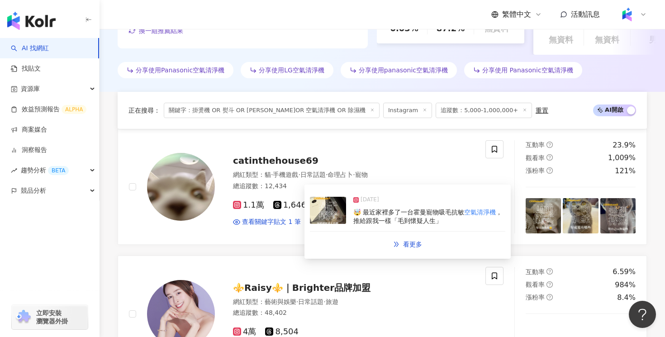
scroll to position [459, 0]
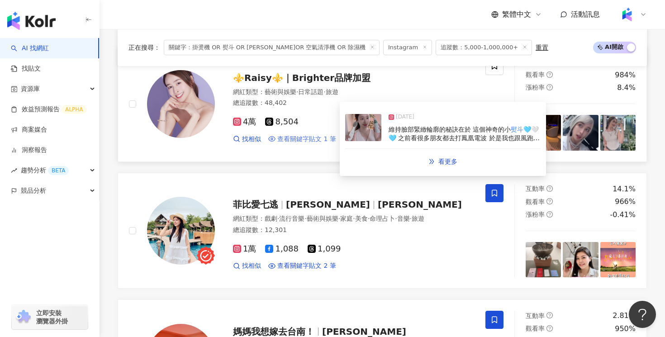
click at [320, 138] on span "查看關鍵字貼文 1 筆" at bounding box center [306, 139] width 59 height 9
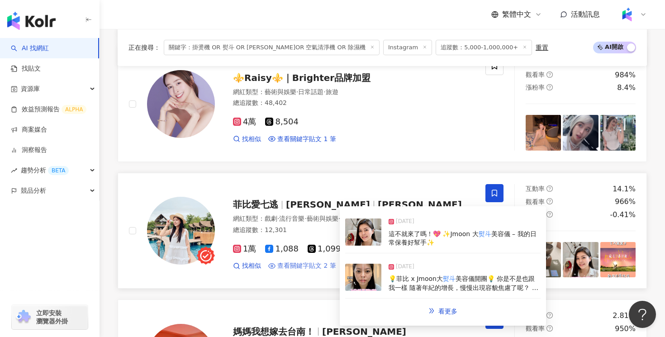
click at [296, 267] on span "查看關鍵字貼文 2 筆" at bounding box center [306, 265] width 59 height 9
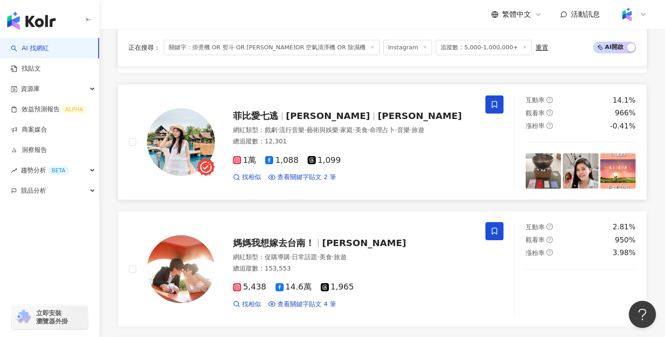
scroll to position [672, 0]
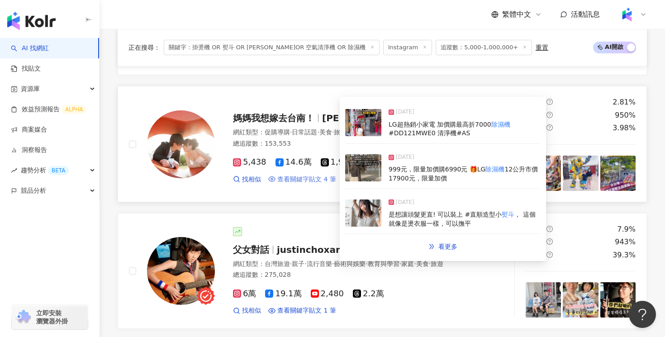
click at [304, 180] on span "查看關鍵字貼文 4 筆" at bounding box center [306, 179] width 59 height 9
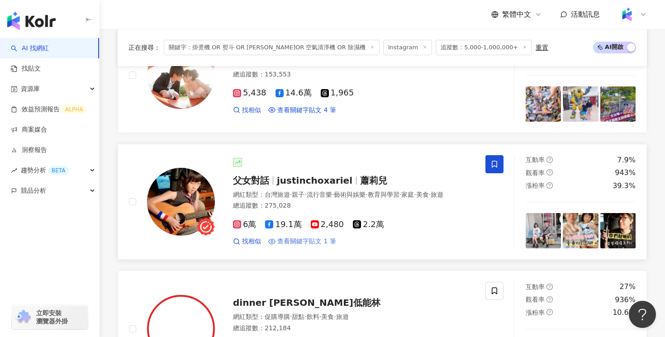
scroll to position [823, 0]
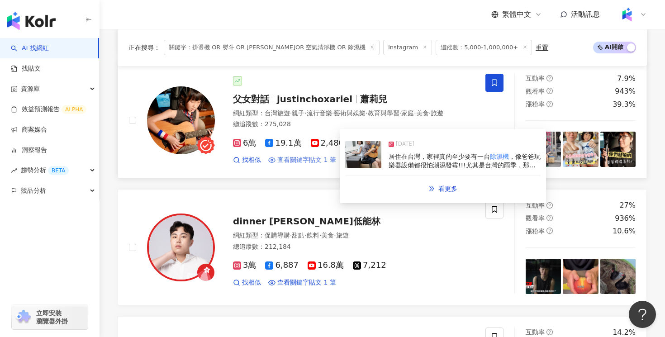
click at [286, 165] on span "查看關鍵字貼文 1 筆" at bounding box center [306, 160] width 59 height 9
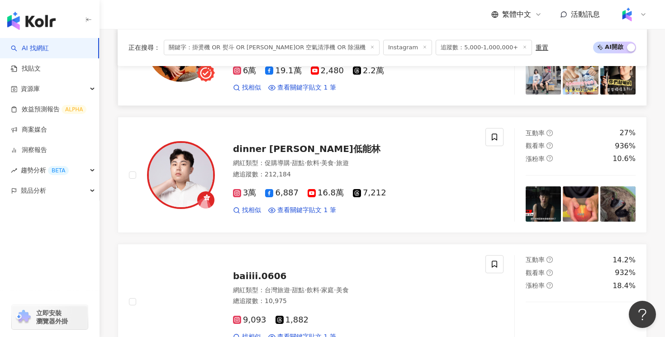
scroll to position [1019, 0]
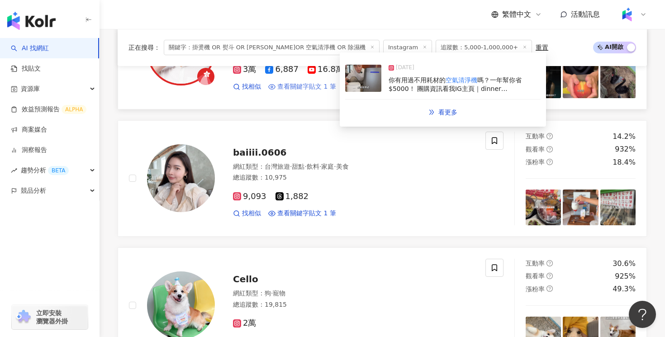
click at [307, 91] on span "查看關鍵字貼文 1 筆" at bounding box center [306, 86] width 59 height 9
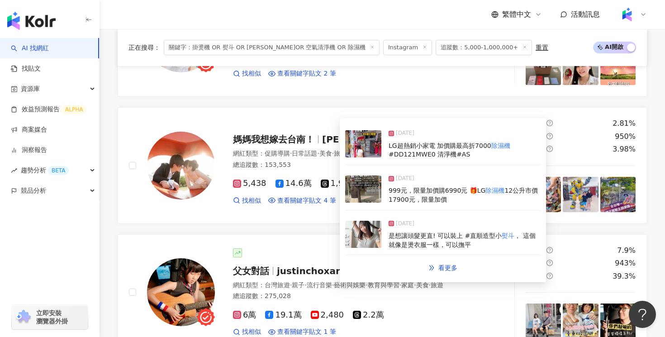
scroll to position [651, 0]
click at [303, 201] on span "查看關鍵字貼文 4 筆" at bounding box center [306, 201] width 59 height 9
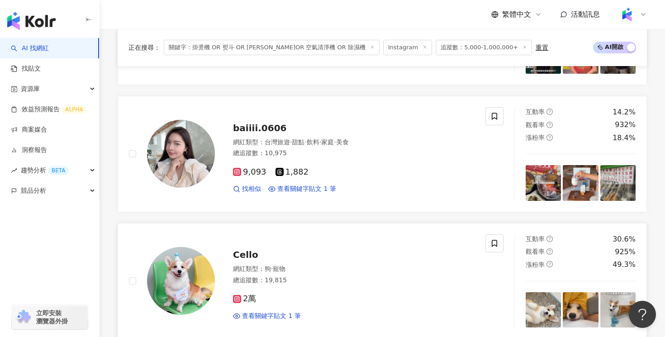
scroll to position [1058, 0]
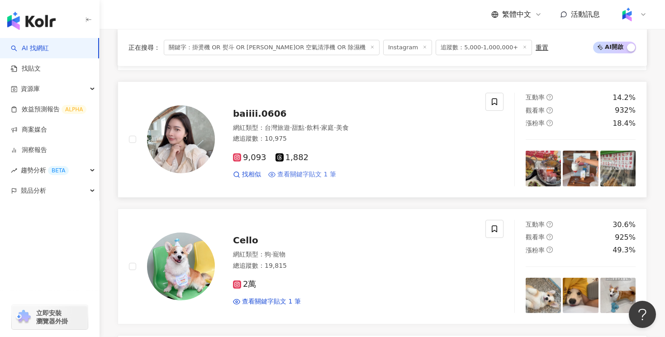
click at [310, 176] on span "查看關鍵字貼文 1 筆" at bounding box center [306, 174] width 59 height 9
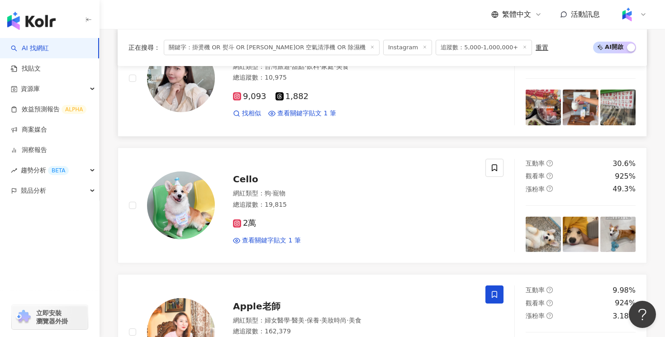
scroll to position [1189, 0]
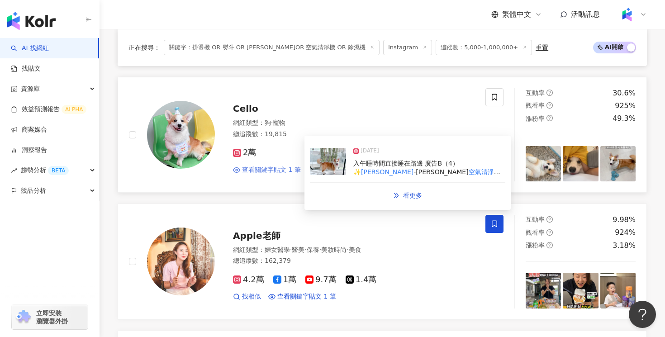
click at [284, 174] on span "查看關鍵字貼文 1 筆" at bounding box center [271, 170] width 59 height 9
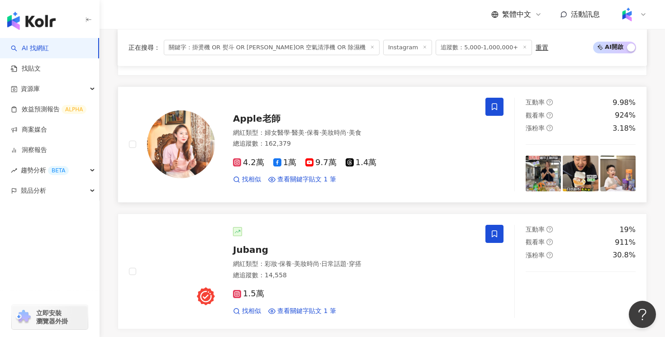
scroll to position [1316, 0]
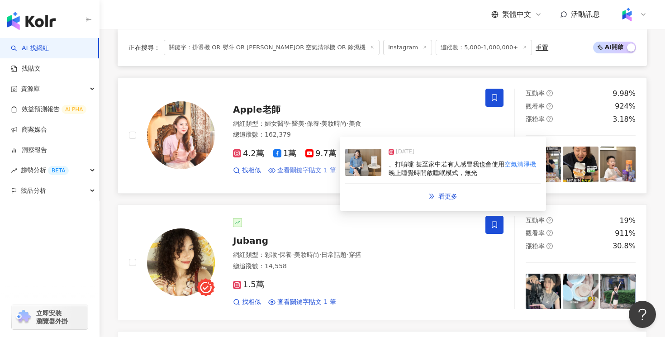
click at [308, 175] on span "查看關鍵字貼文 1 筆" at bounding box center [306, 170] width 59 height 9
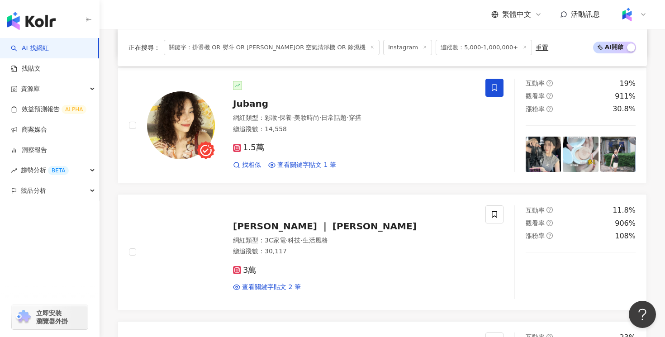
scroll to position [1452, 0]
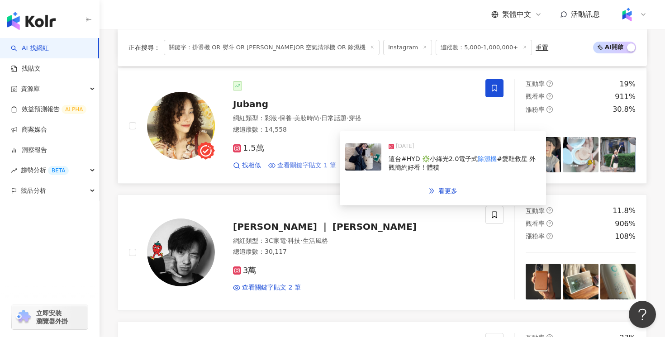
click at [286, 168] on span "查看關鍵字貼文 1 筆" at bounding box center [306, 165] width 59 height 9
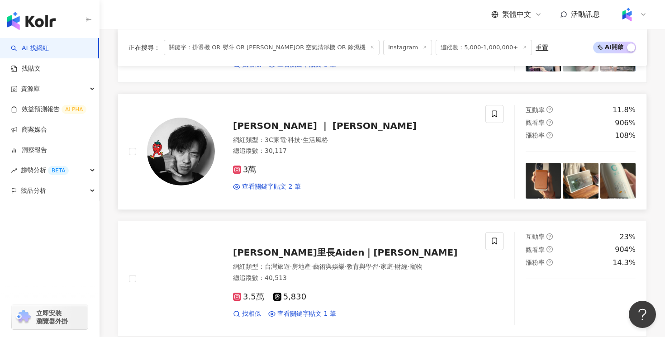
scroll to position [1554, 0]
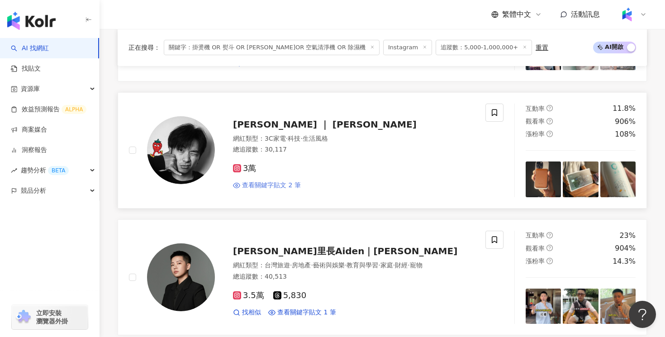
click at [289, 186] on span "查看關鍵字貼文 2 筆" at bounding box center [271, 185] width 59 height 9
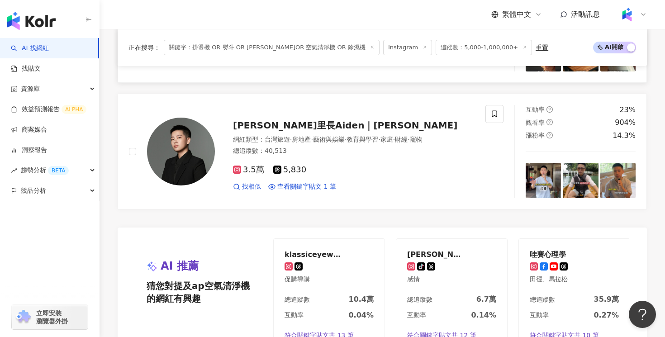
scroll to position [1735, 0]
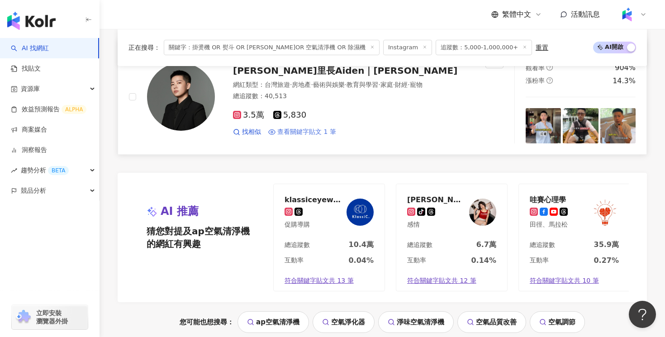
click at [300, 136] on span "查看關鍵字貼文 1 筆" at bounding box center [306, 132] width 59 height 9
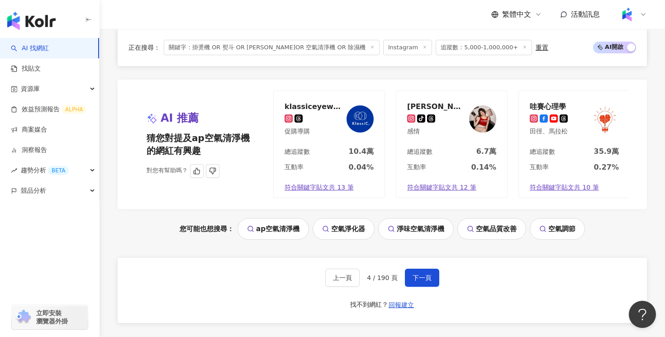
scroll to position [1915, 0]
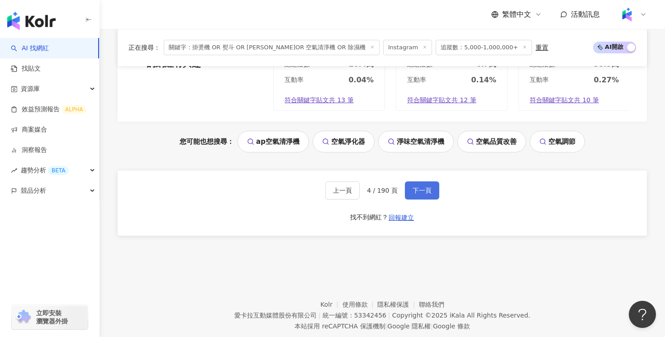
click at [415, 194] on span "下一頁" at bounding box center [422, 190] width 19 height 7
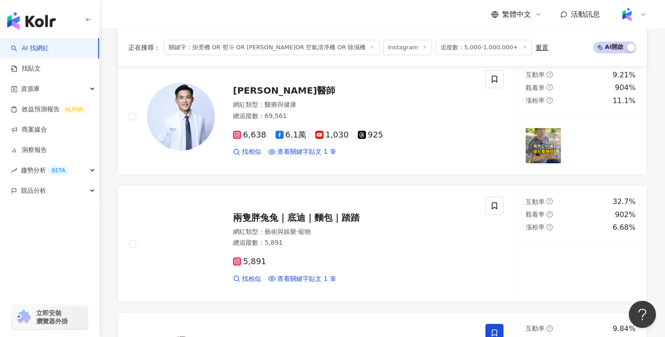
scroll to position [300, 0]
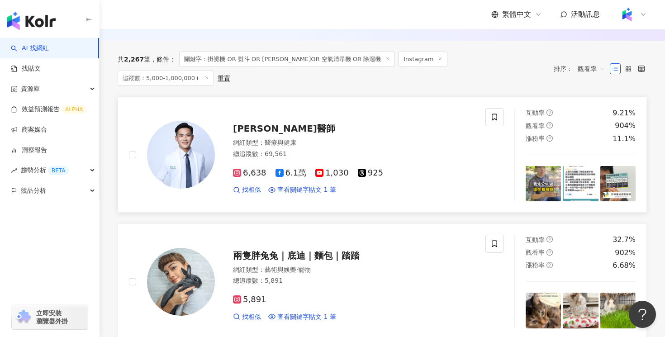
click at [334, 138] on div "網紅類型 ： 醫療與健康 總追蹤數 ： 69,561" at bounding box center [354, 149] width 242 height 22
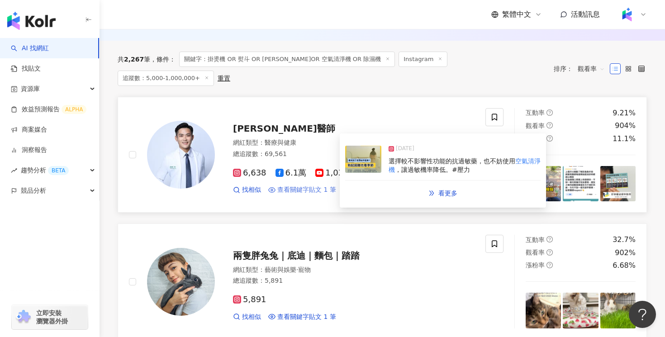
click at [293, 185] on span "查看關鍵字貼文 1 筆" at bounding box center [306, 189] width 59 height 9
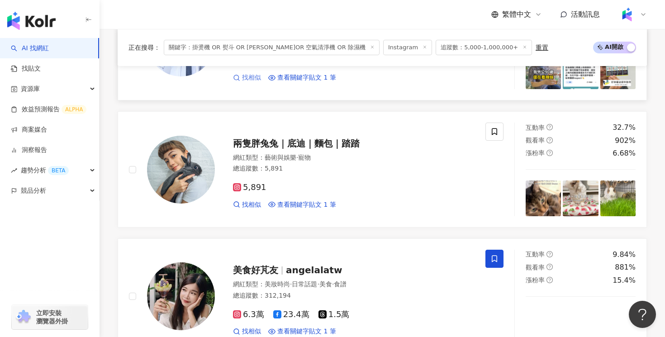
scroll to position [475, 0]
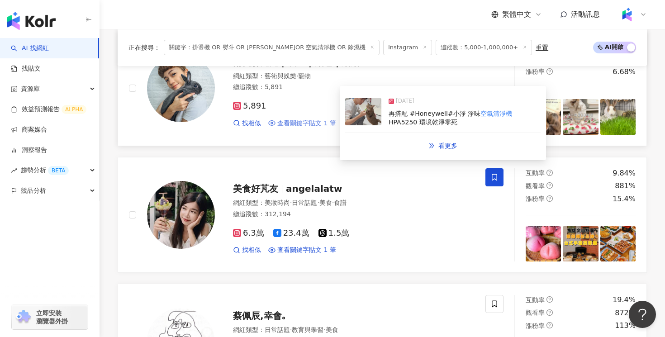
click at [295, 123] on span "查看關鍵字貼文 1 筆" at bounding box center [306, 123] width 59 height 9
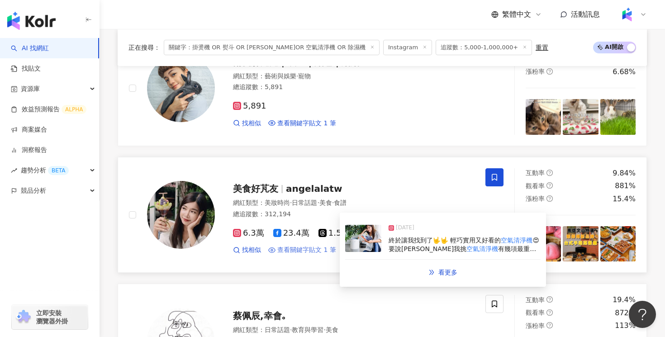
click at [290, 248] on span "查看關鍵字貼文 1 筆" at bounding box center [306, 250] width 59 height 9
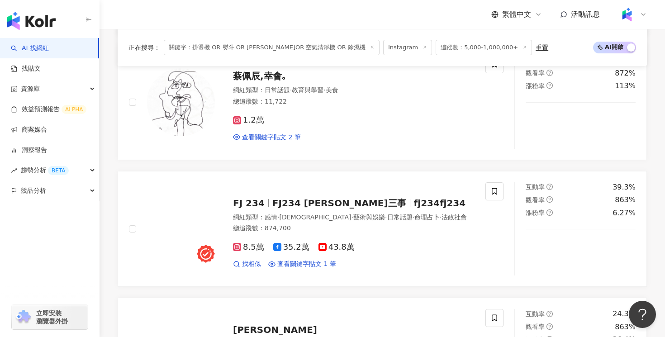
scroll to position [737, 0]
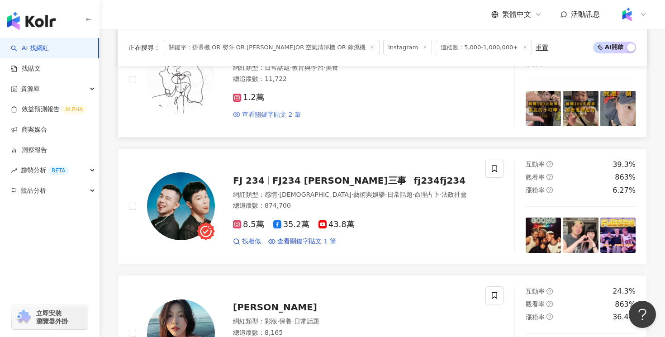
click at [290, 114] on span "查看關鍵字貼文 2 筆" at bounding box center [271, 114] width 59 height 9
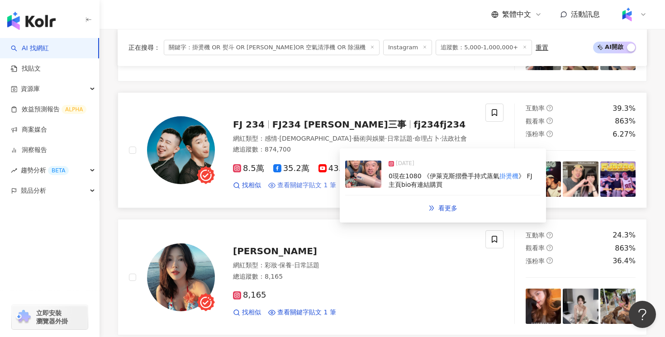
click at [293, 185] on span "查看關鍵字貼文 1 筆" at bounding box center [306, 185] width 59 height 9
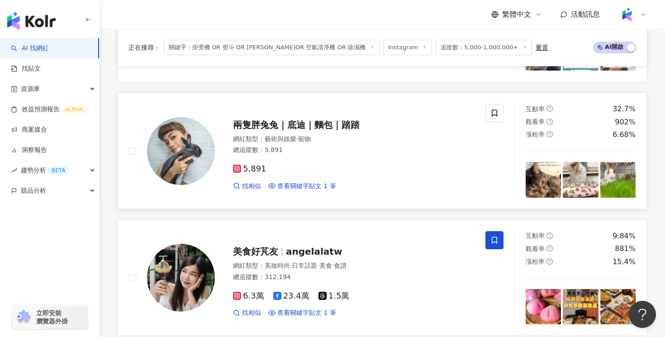
scroll to position [437, 0]
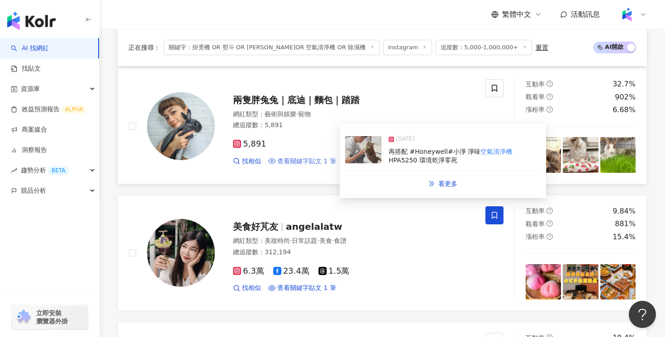
click at [307, 162] on span "查看關鍵字貼文 1 筆" at bounding box center [306, 161] width 59 height 9
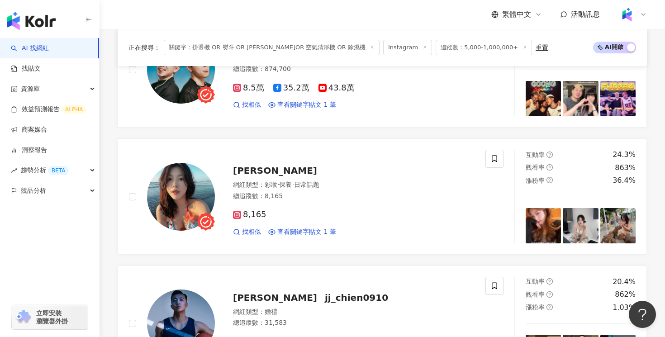
scroll to position [960, 0]
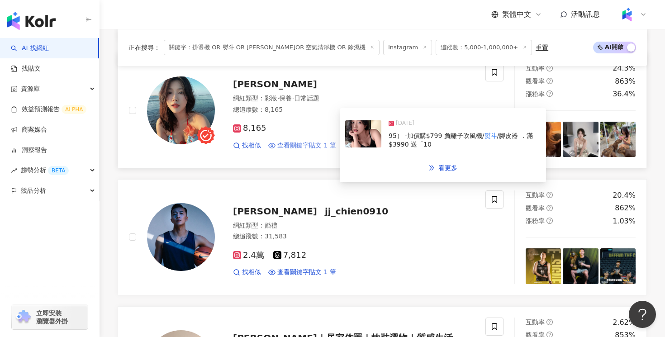
click at [319, 145] on span "查看關鍵字貼文 1 筆" at bounding box center [306, 145] width 59 height 9
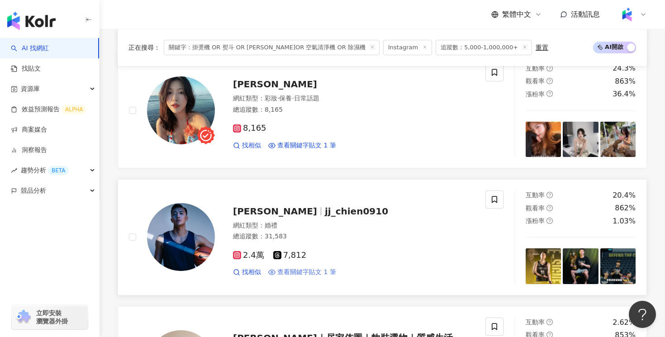
click at [303, 275] on span "查看關鍵字貼文 1 筆" at bounding box center [306, 272] width 59 height 9
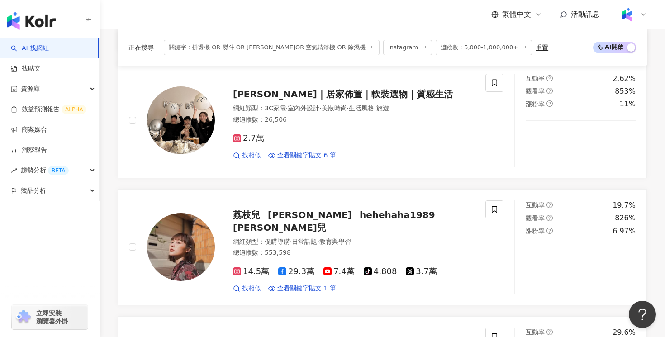
scroll to position [1207, 0]
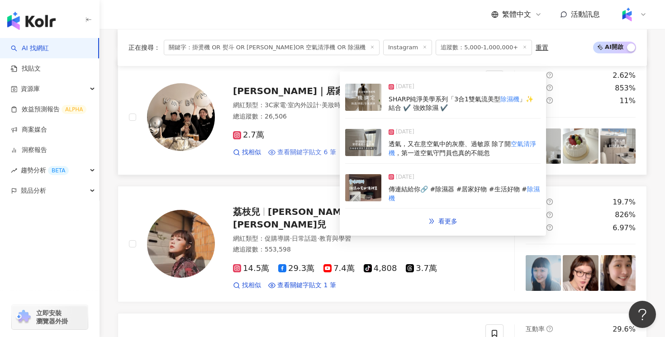
click at [291, 152] on span "查看關鍵字貼文 6 筆" at bounding box center [306, 152] width 59 height 9
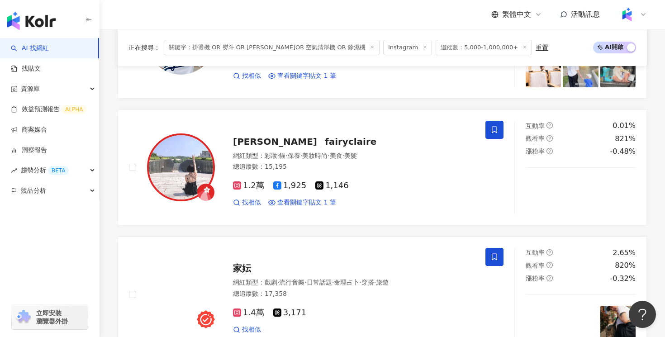
scroll to position [1477, 0]
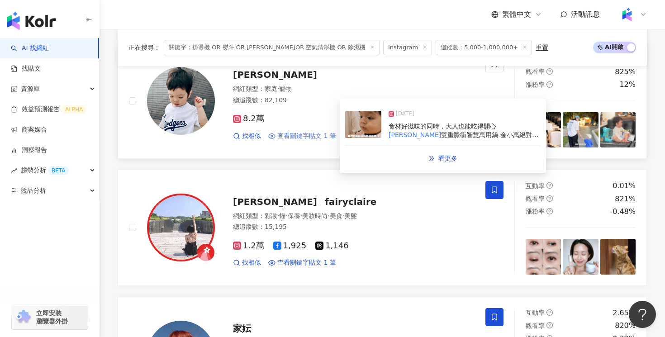
click at [325, 133] on span "查看關鍵字貼文 1 筆" at bounding box center [306, 136] width 59 height 9
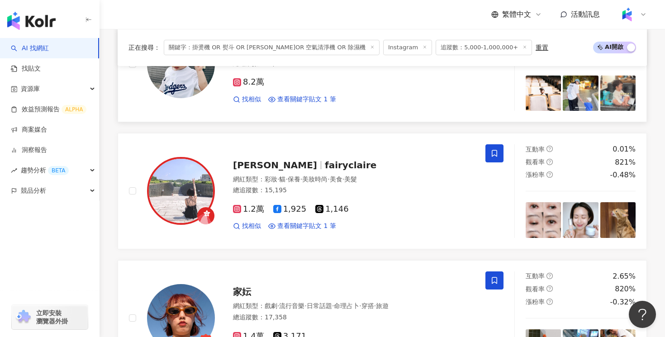
scroll to position [1566, 0]
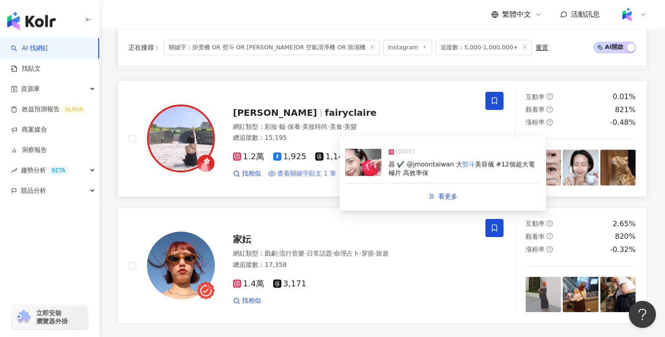
click at [306, 176] on span "查看關鍵字貼文 1 筆" at bounding box center [306, 173] width 59 height 9
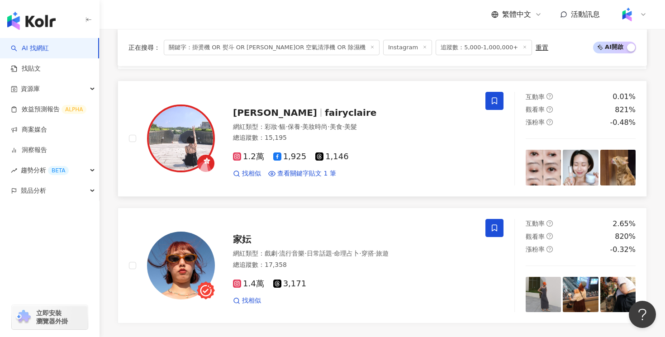
scroll to position [1768, 0]
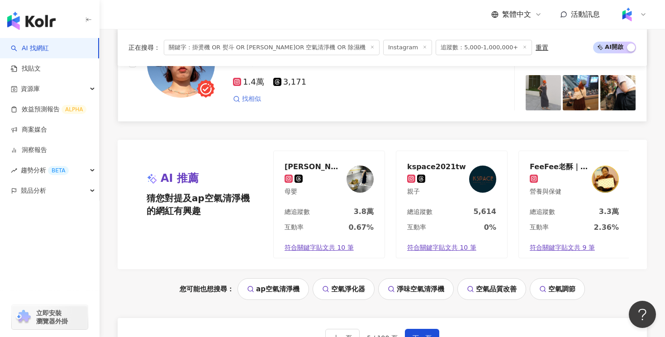
click at [250, 100] on span "找相似" at bounding box center [251, 99] width 19 height 9
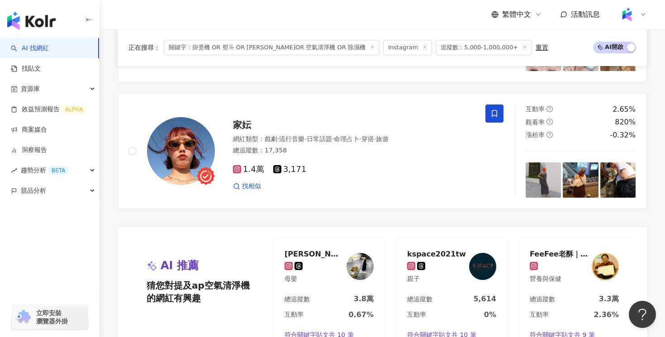
scroll to position [1649, 0]
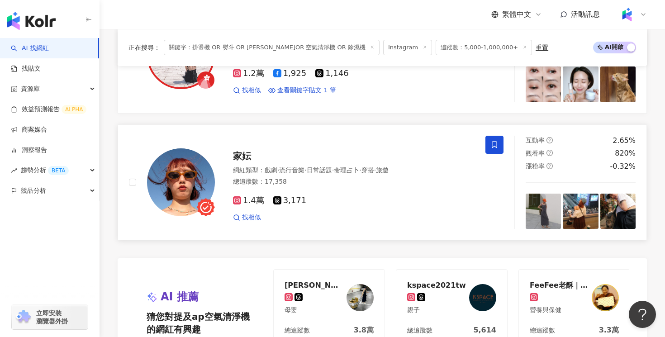
click at [274, 144] on div "家妘 網紅類型 ： 戲劇 · 流行音樂 · 日常話題 · 命理占卜 · 穿搭 · 旅遊 總追蹤數 ： 17,358 1.4萬 3,171 找相似" at bounding box center [345, 182] width 260 height 79
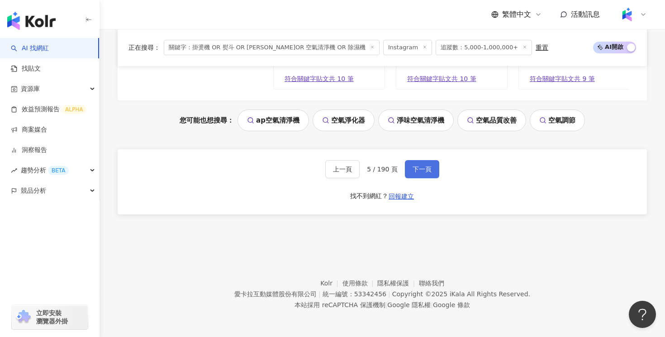
click at [423, 166] on span "下一頁" at bounding box center [422, 169] width 19 height 7
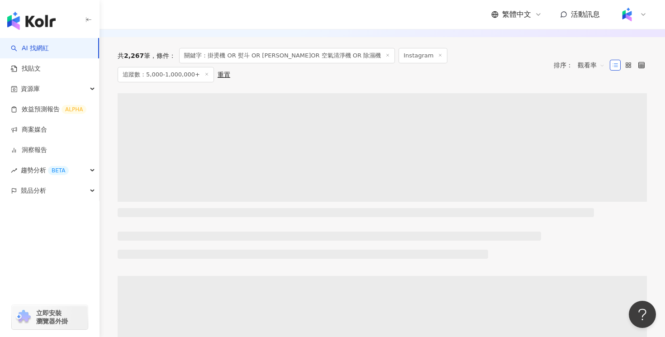
scroll to position [304, 0]
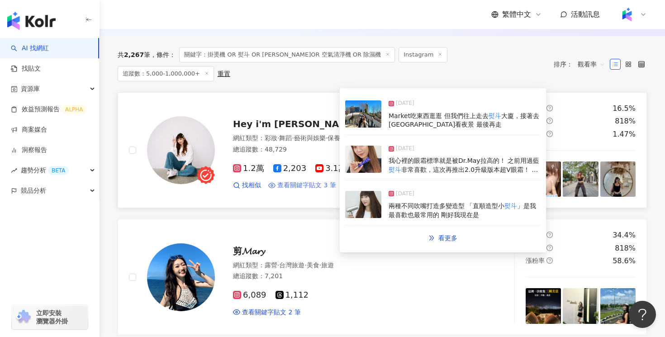
click at [328, 181] on span "查看關鍵字貼文 3 筆" at bounding box center [306, 185] width 59 height 9
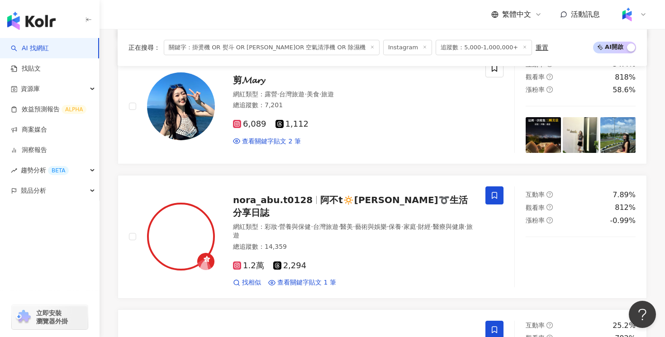
scroll to position [472, 0]
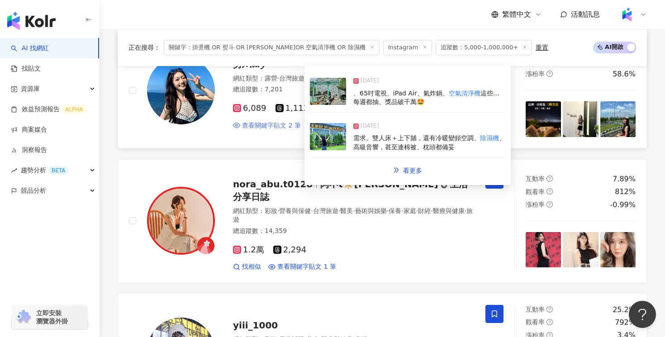
click at [269, 128] on span "查看關鍵字貼文 2 筆" at bounding box center [271, 125] width 59 height 9
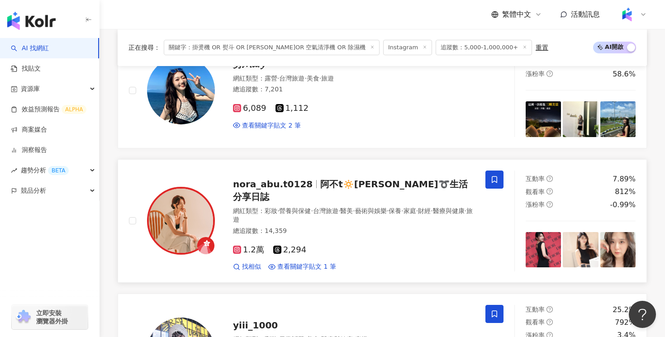
scroll to position [535, 0]
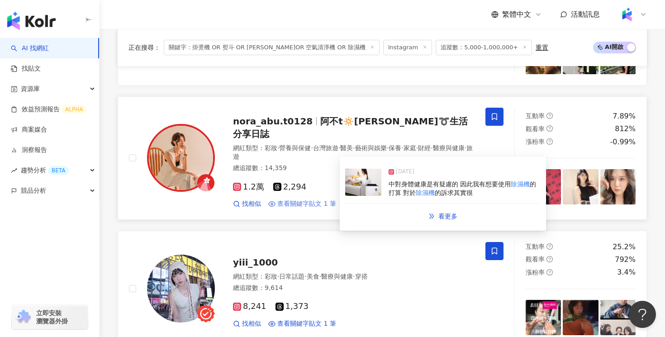
click at [300, 200] on span "查看關鍵字貼文 1 筆" at bounding box center [306, 204] width 59 height 9
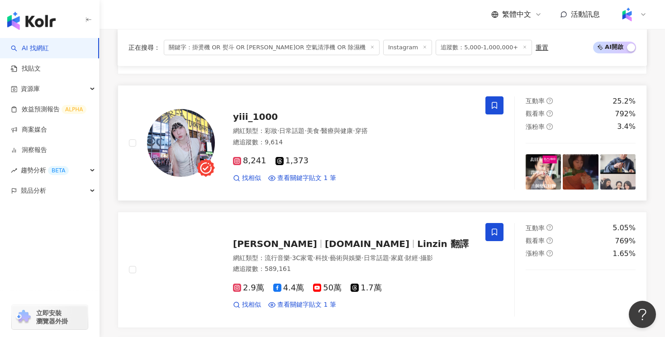
scroll to position [693, 0]
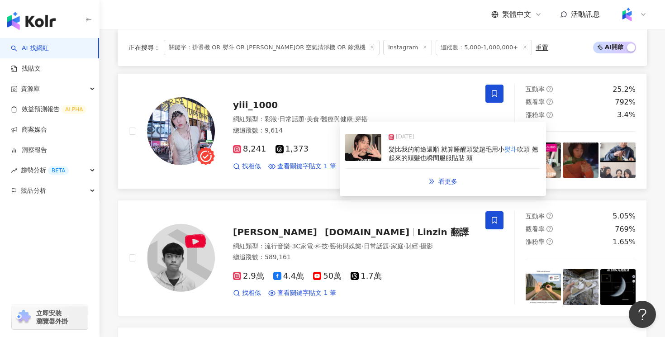
click at [323, 153] on div "8,241 1,373 找相似 查看關鍵字貼文 1 筆" at bounding box center [354, 153] width 242 height 33
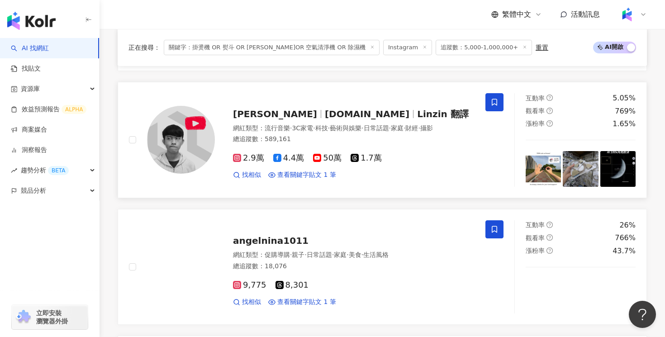
scroll to position [836, 0]
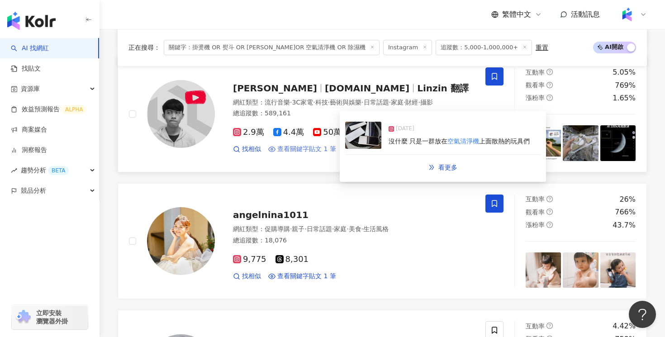
click at [293, 145] on span "查看關鍵字貼文 1 筆" at bounding box center [306, 149] width 59 height 9
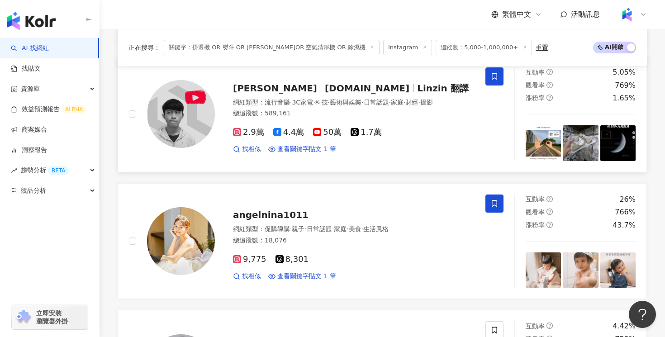
scroll to position [895, 0]
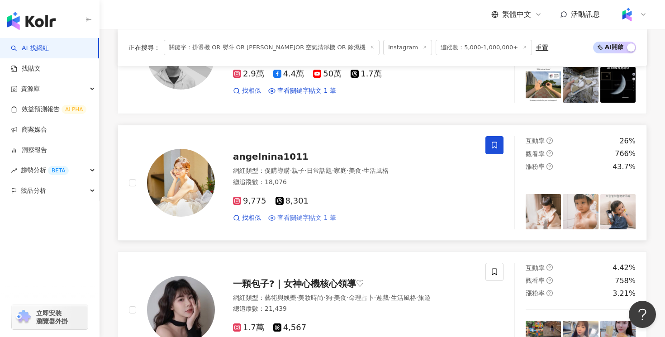
click at [309, 214] on span "查看關鍵字貼文 1 筆" at bounding box center [306, 218] width 59 height 9
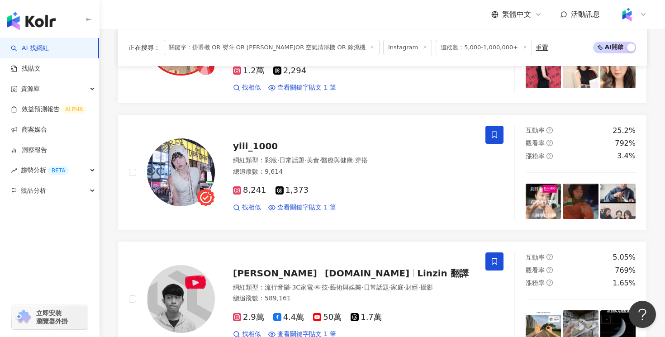
scroll to position [653, 0]
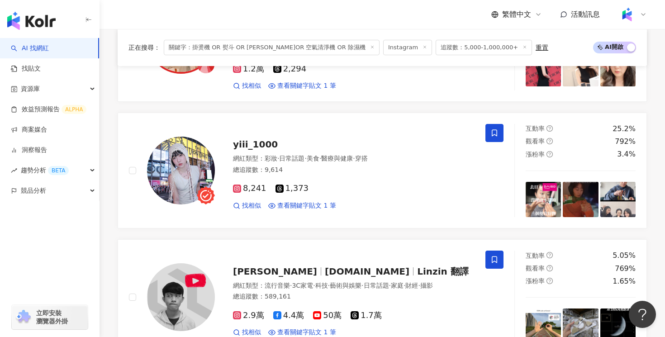
click at [413, 15] on div "繁體中文 活動訊息" at bounding box center [382, 14] width 529 height 29
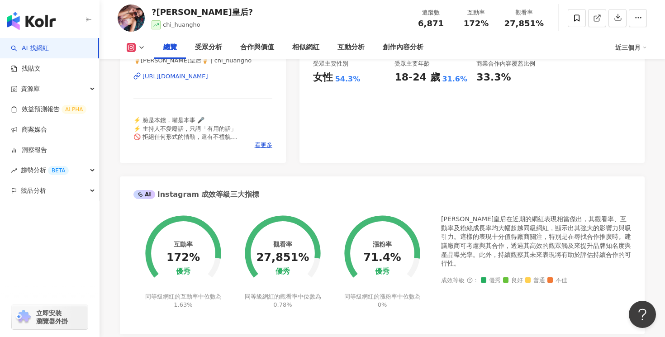
scroll to position [389, 0]
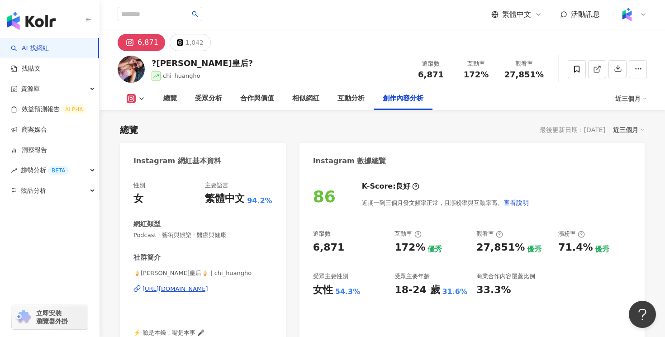
scroll to position [2748, 0]
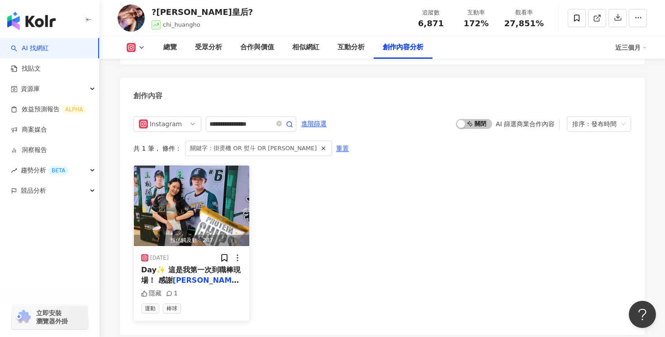
click at [207, 286] on span "的邀請💕 讓我在澄清湖棒球場和台" at bounding box center [190, 295] width 99 height 19
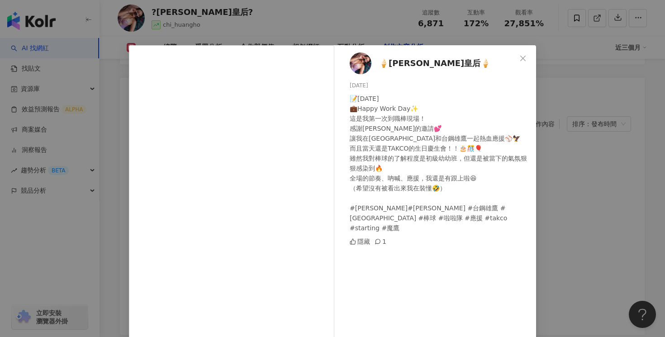
scroll to position [28, 0]
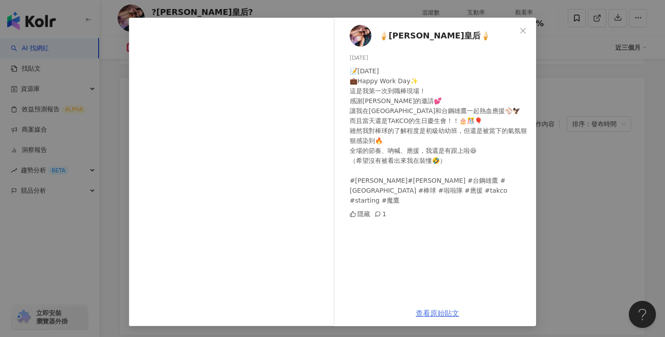
click at [444, 311] on link "查看原始貼文" at bounding box center [437, 313] width 43 height 9
click at [589, 106] on div "🍦林芳淇淇淇皇后🍦 2025/5/21 📝2025/04/30 💼Happy Work Day✨ 這是我第一次到職棒現場！ 感謝飛利浦的邀請💕 讓我在澄清湖棒…" at bounding box center [332, 168] width 665 height 337
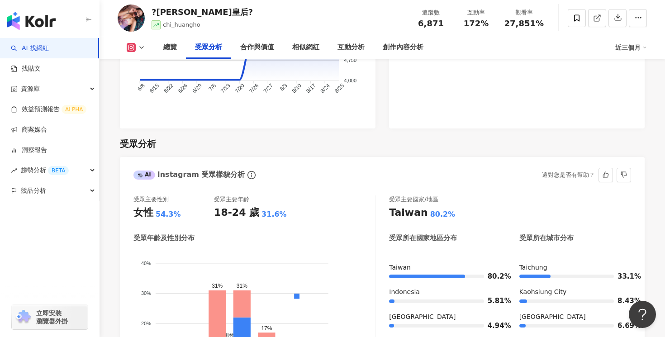
scroll to position [564, 0]
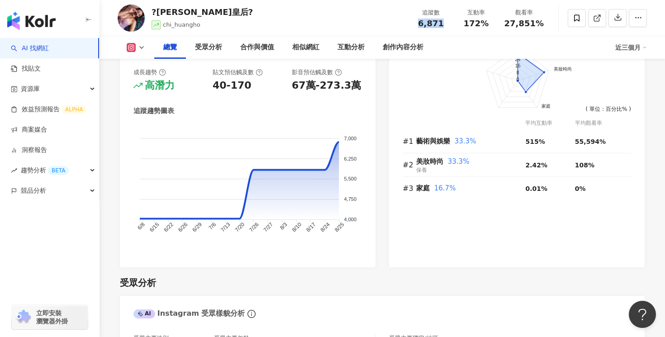
drag, startPoint x: 447, startPoint y: 22, endPoint x: 424, endPoint y: 24, distance: 23.2
click at [424, 24] on div "6,871" at bounding box center [431, 23] width 34 height 9
copy span "6,871"
click at [488, 25] on span "172%" at bounding box center [476, 23] width 25 height 9
drag, startPoint x: 493, startPoint y: 25, endPoint x: 470, endPoint y: 25, distance: 22.2
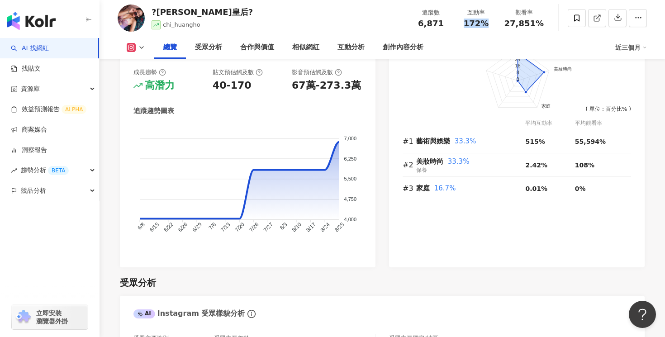
click at [470, 25] on div "172%" at bounding box center [476, 23] width 34 height 9
copy span "172%"
drag, startPoint x: 546, startPoint y: 27, endPoint x: 508, endPoint y: 27, distance: 38.0
click at [508, 27] on div "觀看率 27,851%" at bounding box center [524, 17] width 51 height 19
copy span "27,851%"
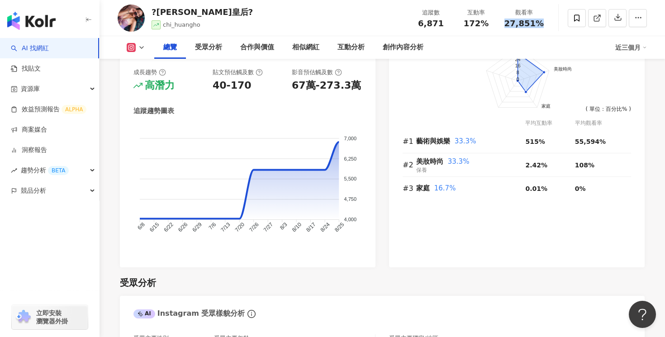
copy span "27,851%"
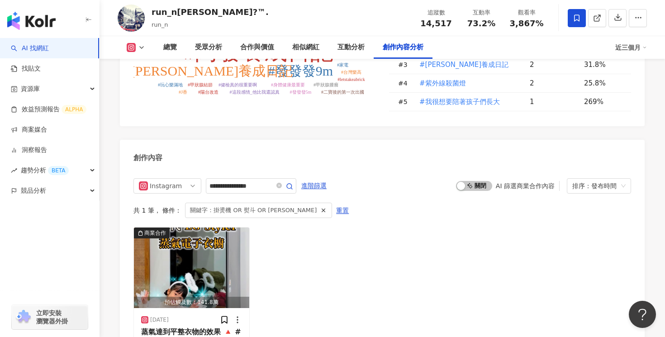
scroll to position [2840, 0]
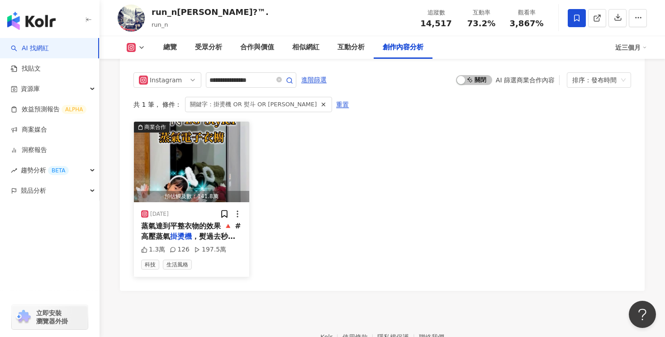
click at [203, 222] on span "蒸氣達到平整衣物的效果 🔺 #高壓蒸氣" at bounding box center [191, 231] width 100 height 19
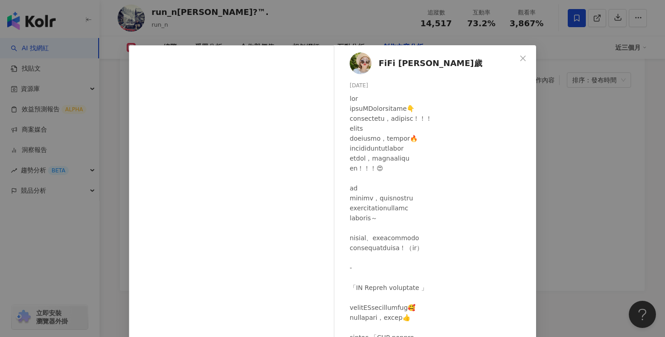
scroll to position [69, 0]
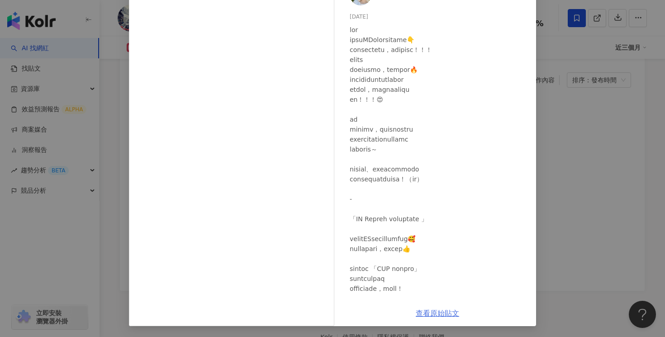
click at [432, 314] on link "查看原始貼文" at bounding box center [437, 313] width 43 height 9
click at [561, 95] on div "FiFi 吳三歲 2025/2/23 1.3萬 126 197.5萬 查看原始貼文" at bounding box center [332, 168] width 665 height 337
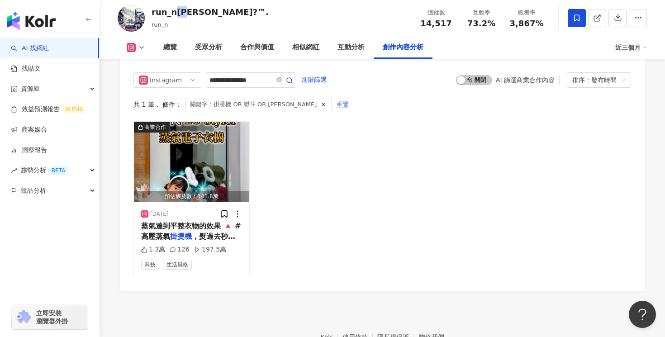
drag, startPoint x: 190, startPoint y: 14, endPoint x: 178, endPoint y: 14, distance: 11.8
click at [178, 14] on div "run_n阿信?™." at bounding box center [210, 11] width 117 height 11
copy div "阿信"
drag, startPoint x: 453, startPoint y: 25, endPoint x: 421, endPoint y: 25, distance: 31.7
click at [421, 25] on div "14,517" at bounding box center [436, 23] width 34 height 9
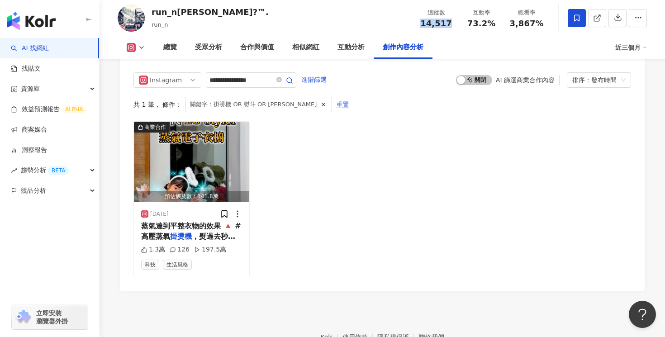
copy span "14,517"
drag, startPoint x: 501, startPoint y: 27, endPoint x: 470, endPoint y: 27, distance: 30.8
click at [470, 27] on div "互動率 73.2%" at bounding box center [481, 17] width 45 height 19
copy span "73.2%"
click at [546, 17] on div "觀看率 3,867%" at bounding box center [526, 17] width 45 height 19
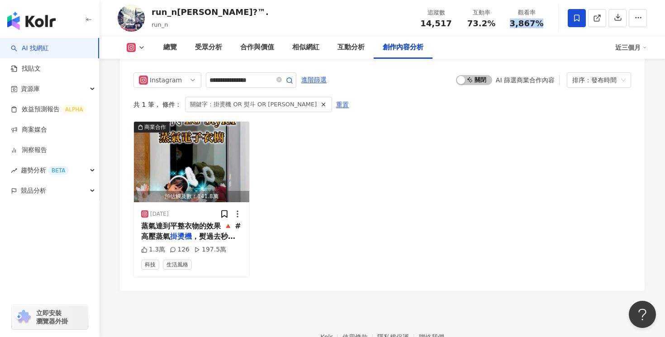
drag, startPoint x: 546, startPoint y: 22, endPoint x: 511, endPoint y: 22, distance: 34.4
click at [511, 22] on div "觀看率 3,867%" at bounding box center [526, 17] width 45 height 19
copy span "3,867%"
click at [345, 149] on div "商業合作 預估觸及數：141.8萬 2025/2/23 蒸氣達到平整衣物的效果 🔺 #高壓蒸氣 掛燙機 ，熨過去秒平整！ 電子衣櫥還可以 1.3萬 126 1…" at bounding box center [382, 199] width 498 height 156
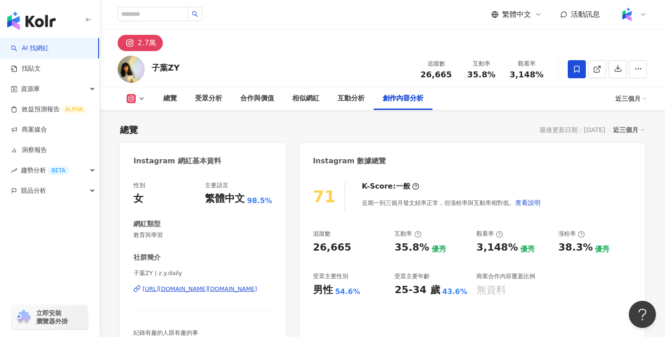
scroll to position [2871, 0]
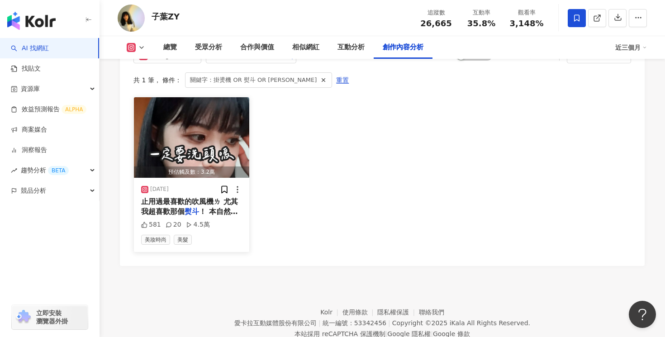
click at [195, 197] on span "止用過最喜歡的吹風機ㄌ 尤其我超喜歡那個" at bounding box center [189, 206] width 97 height 19
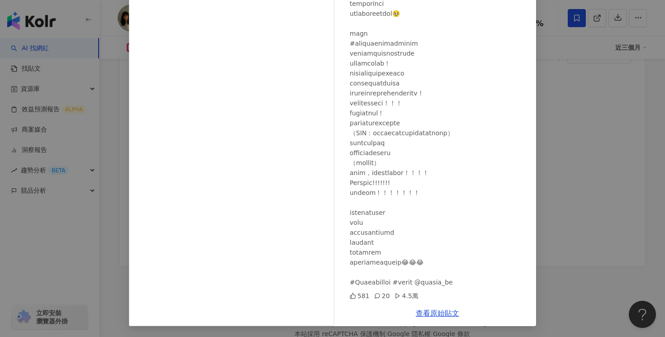
scroll to position [76, 0]
click at [637, 181] on div "子葉ZY [DATE] 581 20 4.5萬 查看原始貼文" at bounding box center [332, 168] width 665 height 337
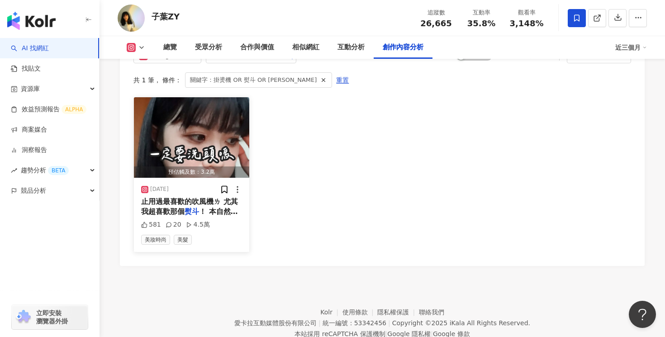
click at [215, 207] on span "！ 本自然捲怪物真的是受夠自己老是炸" at bounding box center [189, 216] width 97 height 19
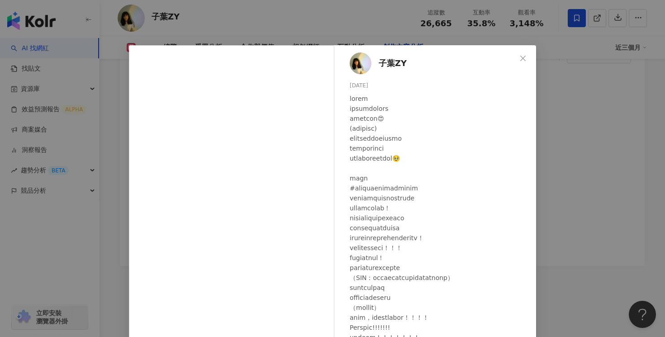
click at [590, 130] on div "子葉ZY [DATE] 581 20 4.5萬 查看原始貼文" at bounding box center [332, 168] width 665 height 337
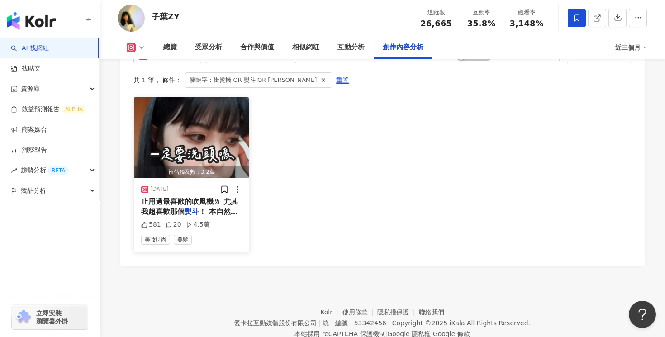
click at [192, 197] on span "止用過最喜歡的吹風機ㄌ 尤其我超喜歡那個" at bounding box center [189, 206] width 97 height 19
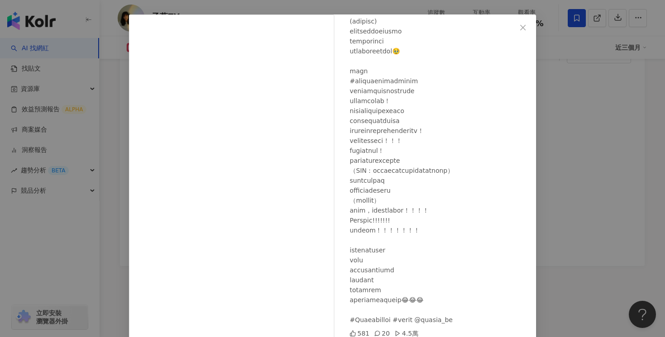
scroll to position [69, 0]
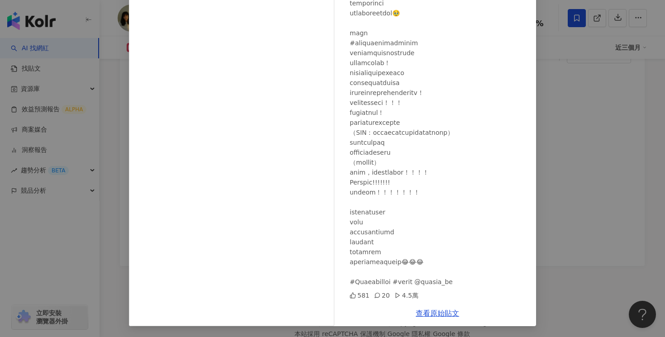
click at [439, 119] on div at bounding box center [439, 117] width 179 height 338
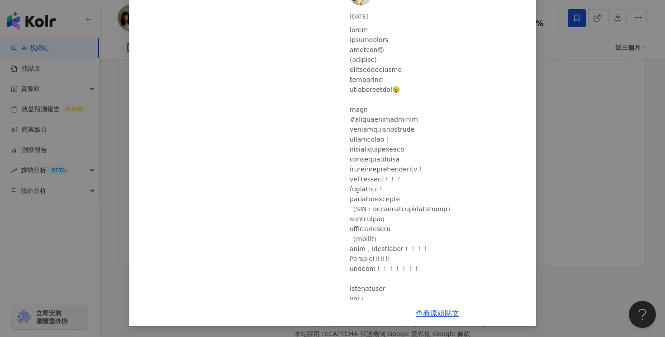
scroll to position [76, 0]
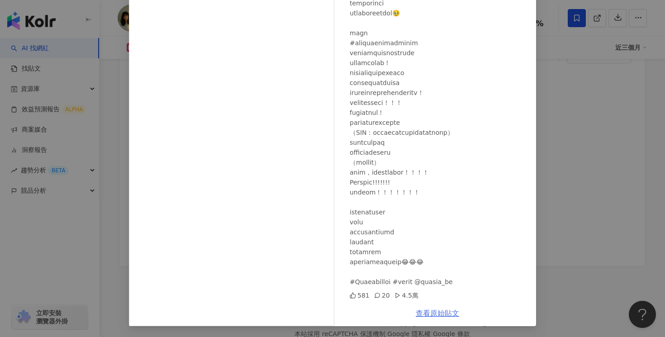
click at [447, 313] on link "查看原始貼文" at bounding box center [437, 313] width 43 height 9
click at [575, 104] on div "子葉ZY 2024/11/30 581 20 4.5萬 查看原始貼文" at bounding box center [332, 168] width 665 height 337
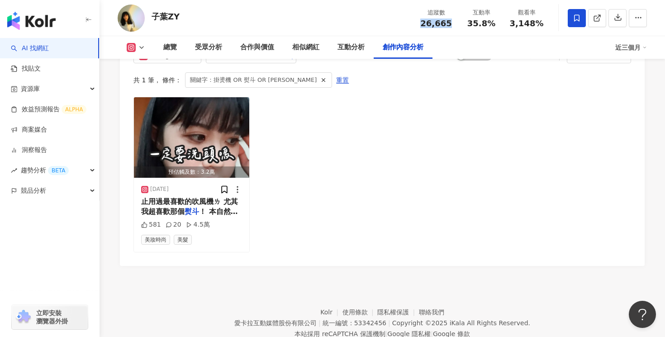
drag, startPoint x: 449, startPoint y: 22, endPoint x: 424, endPoint y: 22, distance: 25.3
click at [424, 22] on div "26,665" at bounding box center [436, 23] width 34 height 9
copy span "26,665"
drag, startPoint x: 494, startPoint y: 27, endPoint x: 469, endPoint y: 27, distance: 24.9
click at [469, 27] on div "35.8%" at bounding box center [481, 23] width 34 height 9
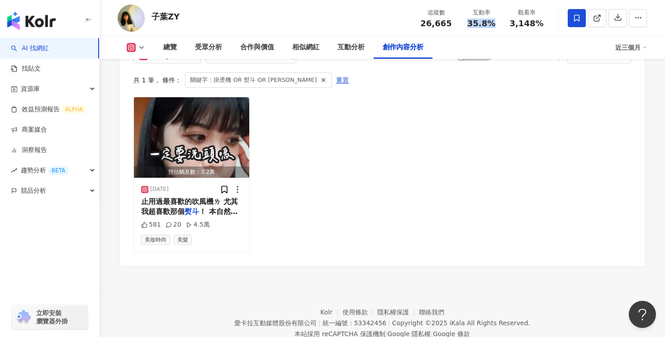
copy span "35.8%"
drag, startPoint x: 542, startPoint y: 25, endPoint x: 512, endPoint y: 25, distance: 30.8
click at [512, 25] on div "3,148%" at bounding box center [526, 23] width 34 height 9
copy span "3,148%"
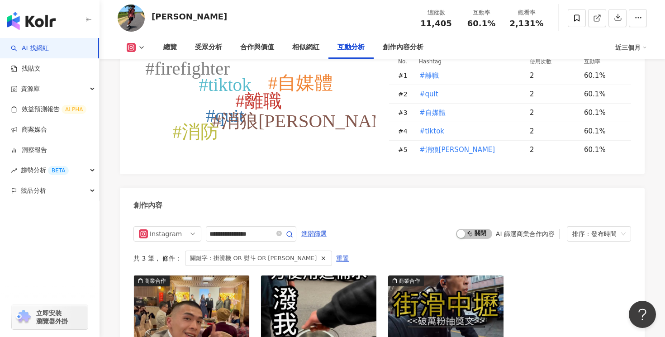
scroll to position [2852, 0]
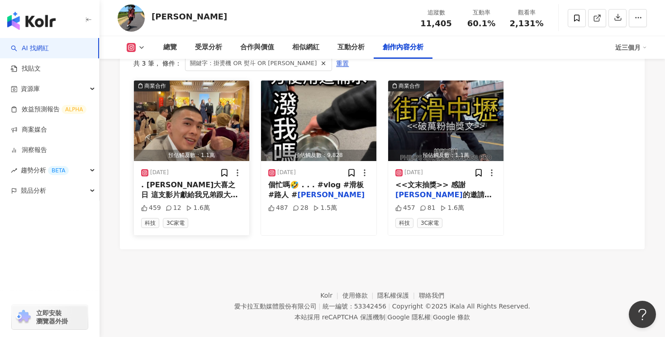
click at [204, 181] on span ". [PERSON_NAME]大喜之日 這支影片獻給我兄弟跟大嫂 跟…" at bounding box center [189, 195] width 97 height 29
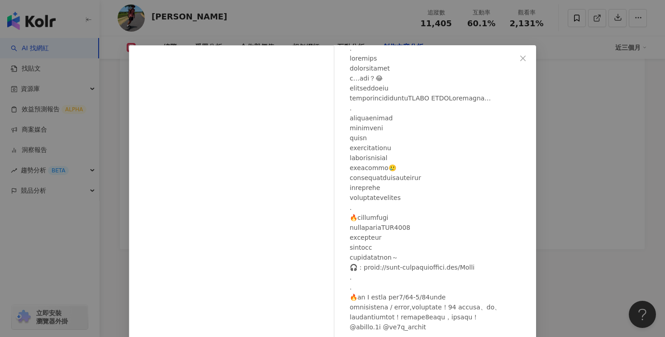
scroll to position [96, 0]
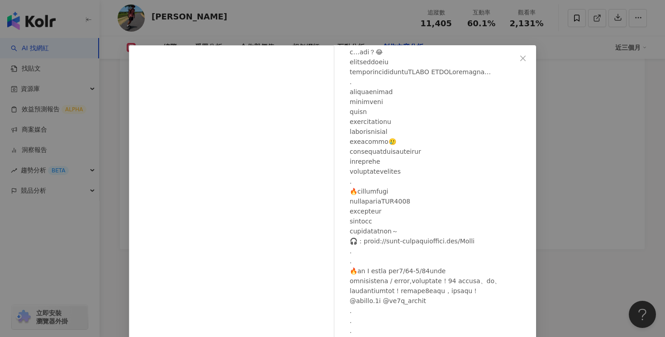
click at [603, 163] on div "Alan 2025/3/20 459 12 1.6萬 查看原始貼文" at bounding box center [332, 168] width 665 height 337
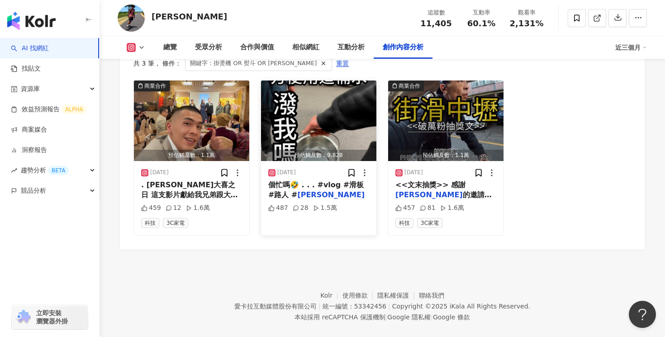
click at [318, 180] on div "個忙嗎🤣 . . . #vlog #滑板 #路人 # 飛利浦" at bounding box center [318, 190] width 101 height 20
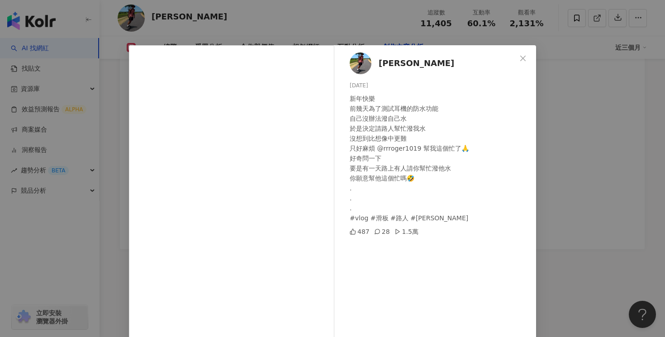
click at [581, 157] on div "Alan 2025/1/31 新年快樂 前幾天為了測試耳機的防水功能 自己沒辦法潑自己水 於是決定請路人幫忙潑我水 沒想到比想像中更難 只好麻煩 @rrrog…" at bounding box center [332, 168] width 665 height 337
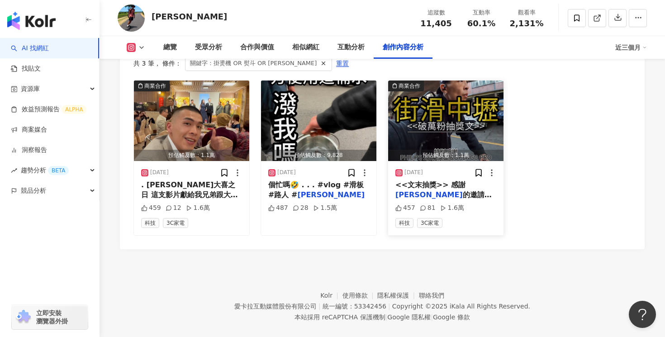
click at [458, 113] on img "button" at bounding box center [445, 121] width 115 height 81
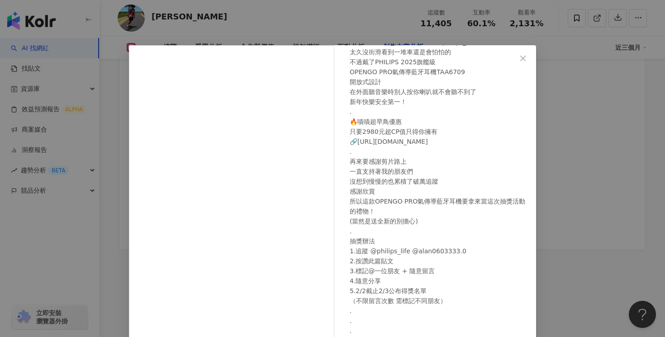
scroll to position [69, 0]
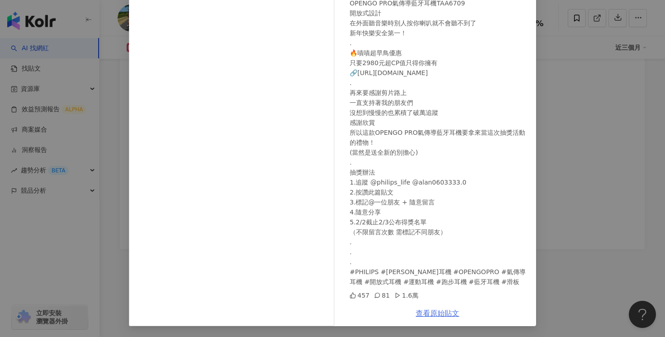
click at [434, 312] on link "查看原始貼文" at bounding box center [437, 313] width 43 height 9
click at [544, 88] on div "Alan 2025/1/26 <<文末抽獎>> 感謝飛利浦的邀請 @philips_life 太久沒街滑看到一堆車還是會怕怕的 不過戴了PHILIPS 202…" at bounding box center [332, 168] width 665 height 337
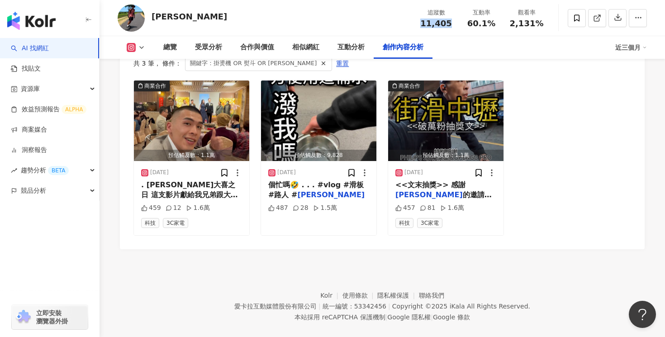
drag, startPoint x: 447, startPoint y: 24, endPoint x: 422, endPoint y: 24, distance: 25.3
click at [422, 24] on div "11,405" at bounding box center [436, 23] width 34 height 9
copy span "11,405"
drag, startPoint x: 495, startPoint y: 26, endPoint x: 470, endPoint y: 25, distance: 24.9
click at [470, 25] on div "60.1%" at bounding box center [481, 23] width 34 height 9
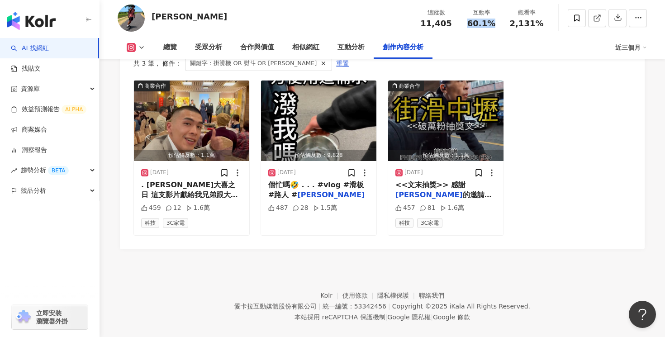
copy span "60.1%"
drag, startPoint x: 545, startPoint y: 22, endPoint x: 511, endPoint y: 24, distance: 33.5
click at [511, 24] on div "觀看率 2,131%" at bounding box center [526, 17] width 45 height 19
copy span "2,131%"
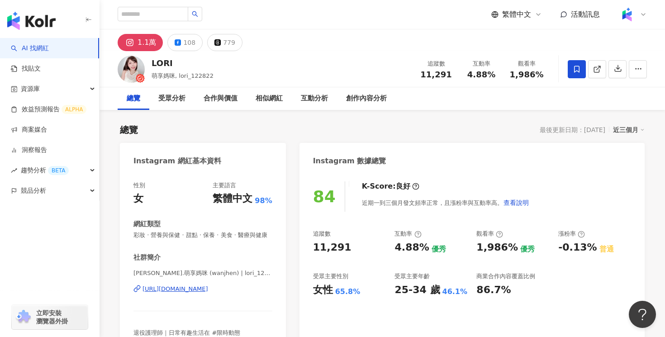
scroll to position [2778, 0]
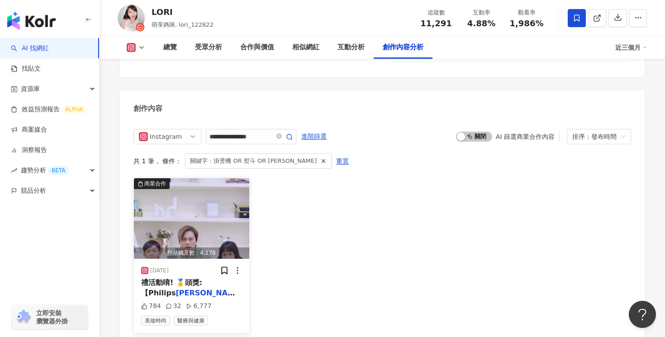
click at [202, 278] on span "禮活動唷! 🥇頭獎:【Philips" at bounding box center [171, 287] width 61 height 19
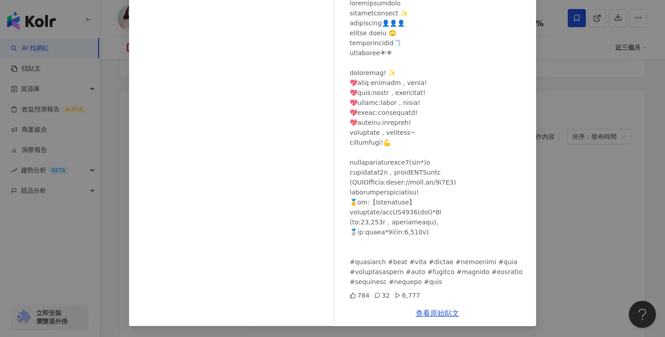
scroll to position [37, 0]
drag, startPoint x: 377, startPoint y: 193, endPoint x: 417, endPoint y: 192, distance: 40.3
click at [417, 192] on div at bounding box center [439, 142] width 179 height 289
copy div "脈衝智慧萬用鍋/壓力"
click at [436, 311] on link "查看原始貼文" at bounding box center [437, 313] width 43 height 9
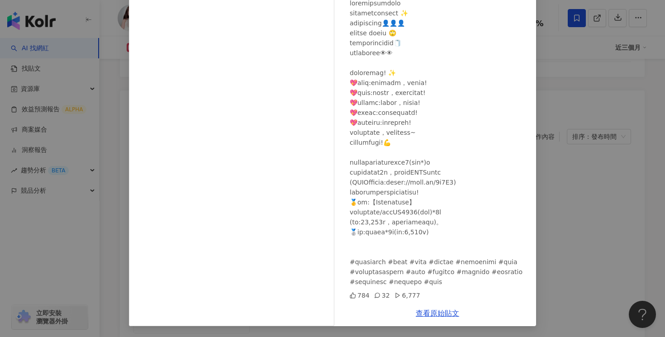
click at [572, 82] on div "LORI 2025/1/20 784 32 6,777 查看原始貼文" at bounding box center [332, 168] width 665 height 337
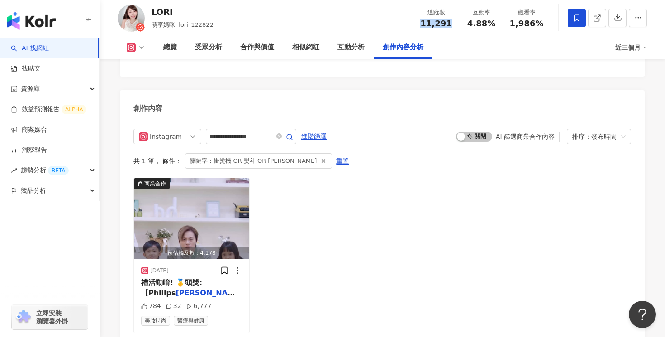
drag, startPoint x: 455, startPoint y: 25, endPoint x: 418, endPoint y: 25, distance: 36.6
click at [418, 25] on div "追蹤數 11,291" at bounding box center [435, 17] width 45 height 19
copy span "11,291"
drag, startPoint x: 495, startPoint y: 24, endPoint x: 467, endPoint y: 24, distance: 28.1
click at [467, 24] on div "4.88%" at bounding box center [481, 23] width 34 height 9
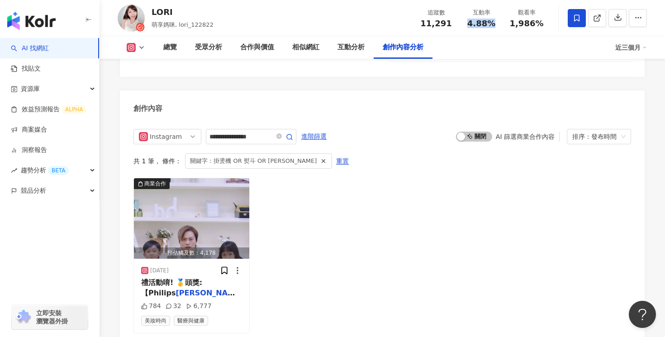
copy span "4.88%"
drag, startPoint x: 546, startPoint y: 29, endPoint x: 511, endPoint y: 24, distance: 35.6
click at [511, 24] on div "追蹤數 11,291 互動率 4.88% 觀看率 1,986%" at bounding box center [481, 18] width 136 height 27
copy span "1,986%"
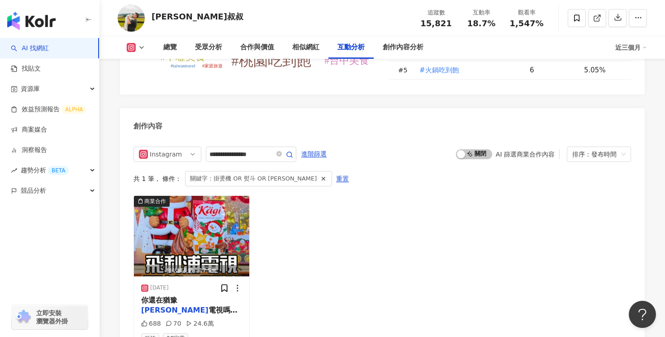
scroll to position [2817, 0]
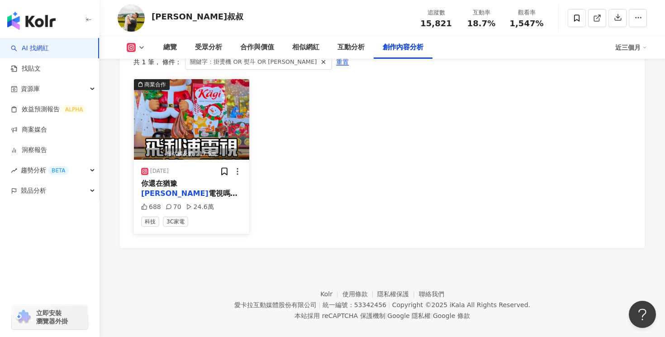
click at [223, 189] on span "電視嗎？ 看完這支影片再決定吧！ #電視開箱 #" at bounding box center [189, 203] width 96 height 29
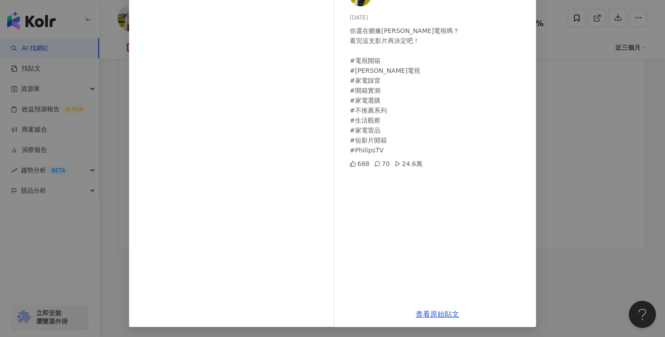
scroll to position [69, 0]
click at [430, 314] on link "查看原始貼文" at bounding box center [437, 313] width 43 height 9
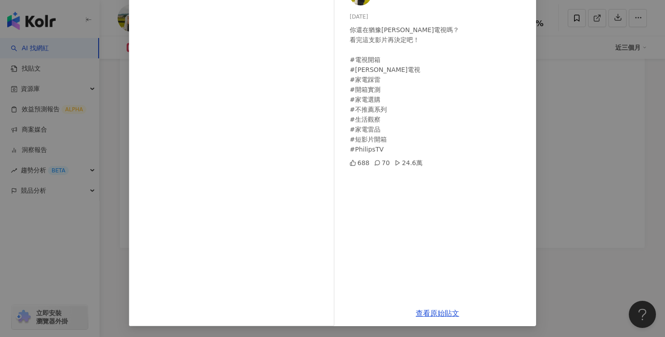
click at [561, 72] on div "[PERSON_NAME]叔叔 [DATE] 你還在猶豫[PERSON_NAME]電視嗎？ 看完這支影片再決定吧！ #電視開箱 #[PERSON_NAME]電…" at bounding box center [332, 168] width 665 height 337
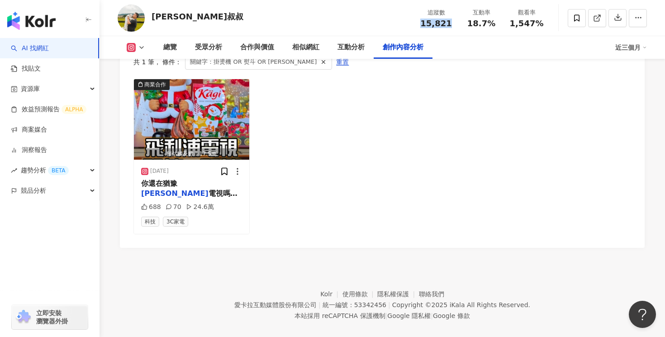
drag, startPoint x: 451, startPoint y: 27, endPoint x: 424, endPoint y: 27, distance: 27.6
click at [424, 27] on div "15,821" at bounding box center [436, 23] width 34 height 9
copy span "15,821"
drag, startPoint x: 498, startPoint y: 22, endPoint x: 470, endPoint y: 24, distance: 28.1
click at [470, 24] on div "18.7%" at bounding box center [481, 23] width 34 height 9
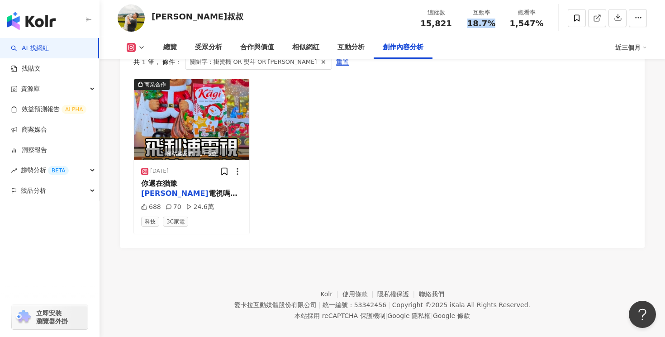
copy span "18.7%"
drag, startPoint x: 543, startPoint y: 25, endPoint x: 513, endPoint y: 25, distance: 29.9
click at [513, 25] on div "1,547%" at bounding box center [526, 23] width 34 height 9
copy span "1,547%"
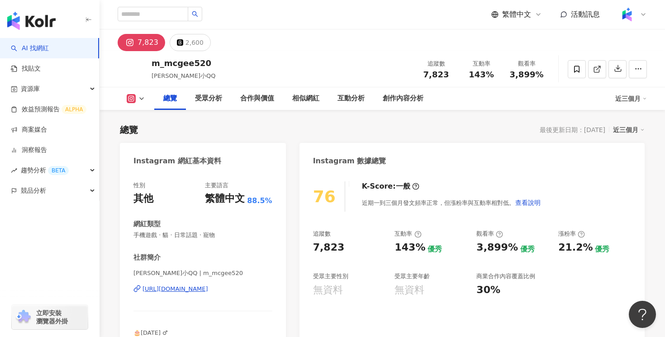
scroll to position [2648, 0]
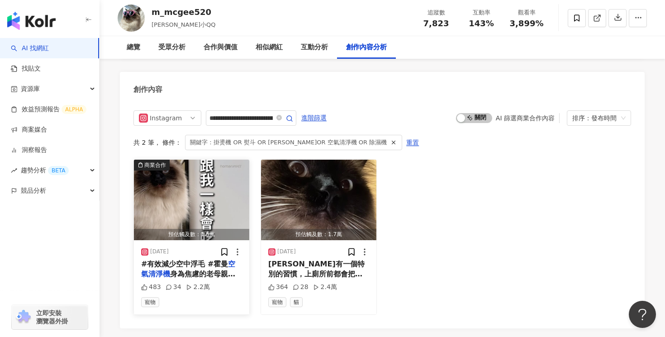
click at [210, 260] on span "#有效減少空中浮毛 #霍曼" at bounding box center [184, 264] width 87 height 9
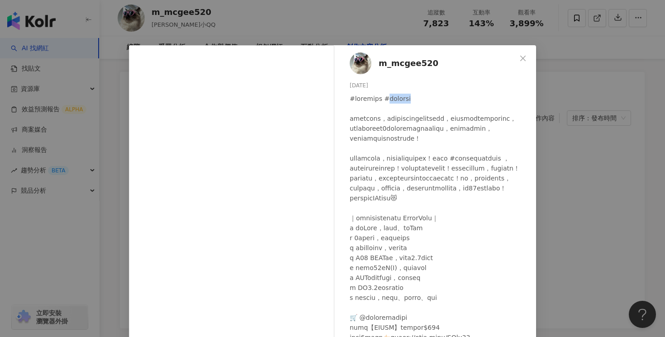
drag, startPoint x: 452, startPoint y: 98, endPoint x: 410, endPoint y: 99, distance: 42.5
click at [410, 99] on div at bounding box center [439, 228] width 179 height 269
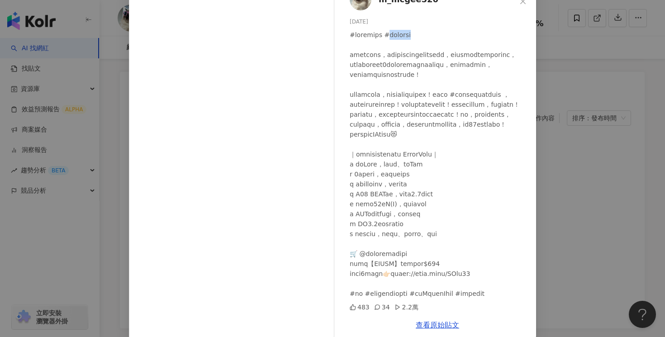
scroll to position [69, 0]
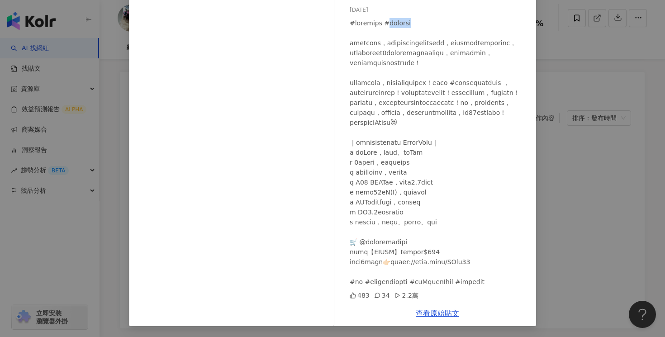
copy div "霍曼空氣清淨機"
click at [449, 312] on link "查看原始貼文" at bounding box center [437, 313] width 43 height 9
click at [544, 69] on div "m_mcgee520 2025/5/17 483 34 2.2萬 查看原始貼文" at bounding box center [332, 168] width 665 height 337
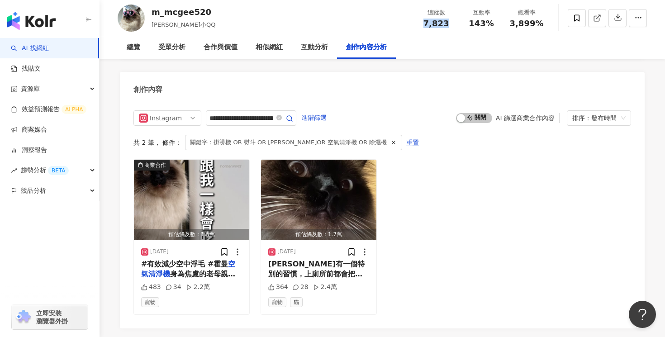
drag, startPoint x: 451, startPoint y: 27, endPoint x: 424, endPoint y: 26, distance: 26.2
click at [424, 26] on div "7,823" at bounding box center [436, 23] width 34 height 9
copy span "7,823"
drag, startPoint x: 502, startPoint y: 25, endPoint x: 471, endPoint y: 24, distance: 30.8
click at [472, 24] on div "互動率 143%" at bounding box center [481, 17] width 45 height 19
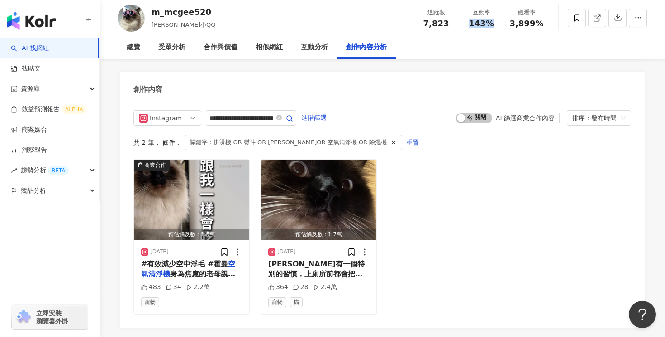
copy span "143%"
drag, startPoint x: 545, startPoint y: 27, endPoint x: 512, endPoint y: 27, distance: 32.6
click at [512, 27] on div "觀看率 3,899%" at bounding box center [526, 17] width 45 height 19
copy span "3,899%"
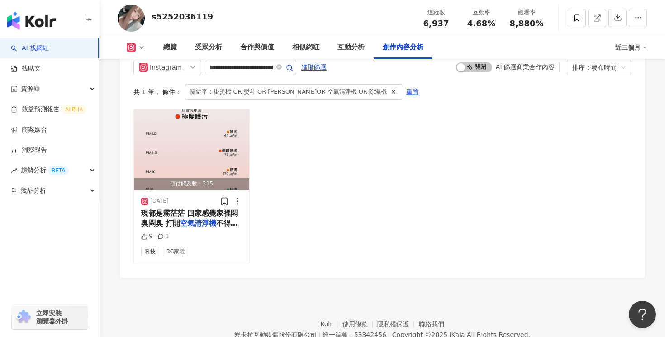
scroll to position [2645, 0]
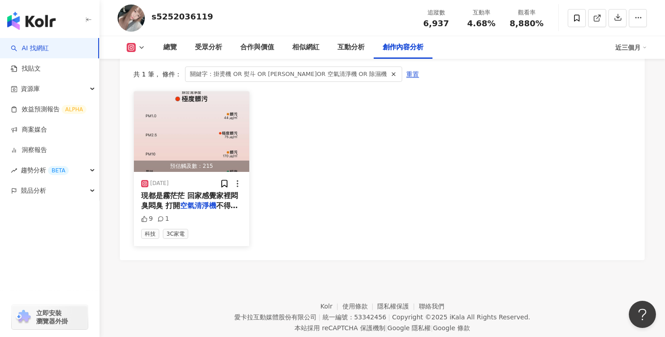
click at [213, 191] on span "現都是霧茫茫 回家感覺家裡悶臭悶臭 打開" at bounding box center [189, 200] width 97 height 19
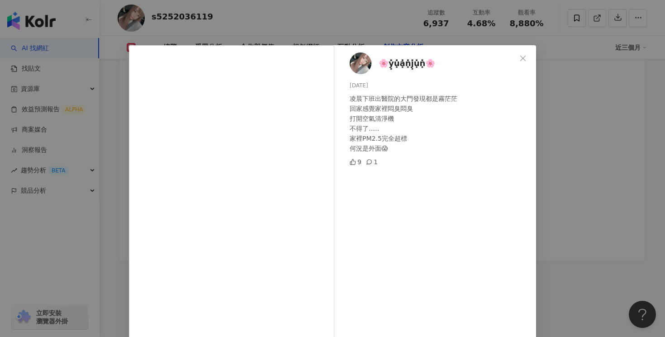
scroll to position [92, 0]
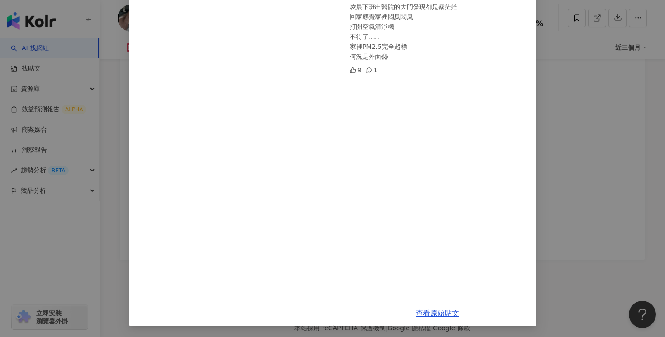
click at [592, 143] on div "🌸y͓̽u͓̽a͓̽n͓̽j͓̽u͓̽n͓̽🌸 2024/11/15 凌晨下班出醫院的大門發現都是霧茫茫 回家感覺家裡悶臭悶臭 打開空氣清淨機 不得了….. …" at bounding box center [332, 168] width 665 height 337
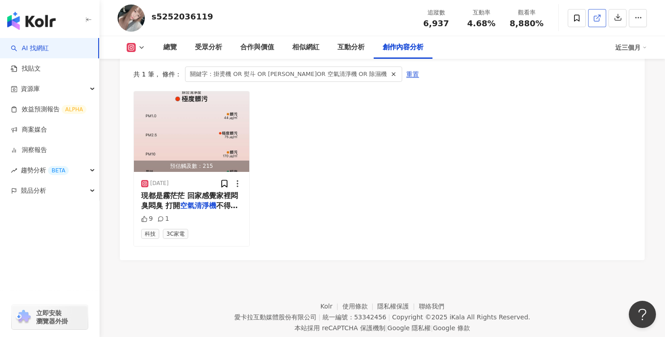
click at [594, 22] on icon at bounding box center [597, 18] width 8 height 8
click at [210, 201] on mark "空氣清淨機" at bounding box center [198, 205] width 36 height 9
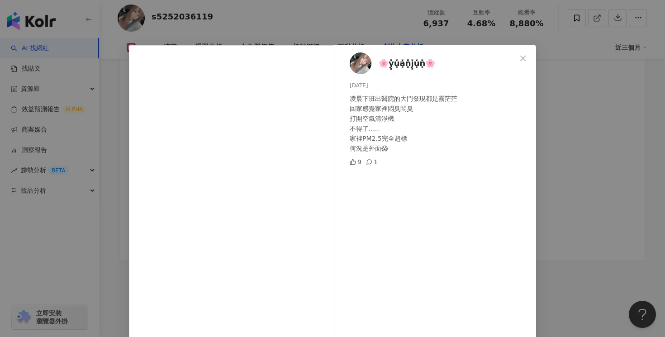
click at [433, 200] on div "🌸y͓̽u͓̽a͓̽n͓̽j͓̽u͓̽n͓̽🌸 2024/11/15 凌晨下班出醫院的大門發現都是霧茫茫 回家感覺家裡悶臭悶臭 打開空氣清淨機 不得了….. …" at bounding box center [437, 218] width 197 height 347
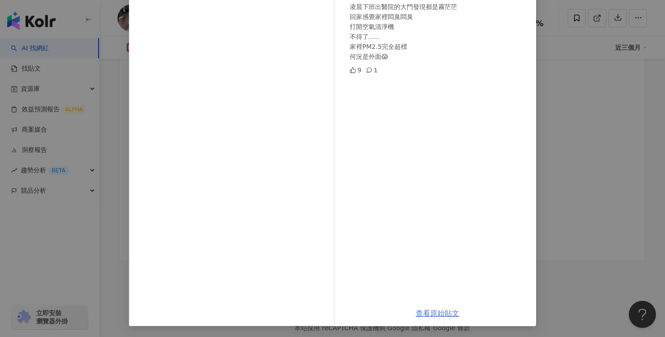
click at [437, 317] on link "查看原始貼文" at bounding box center [437, 313] width 43 height 9
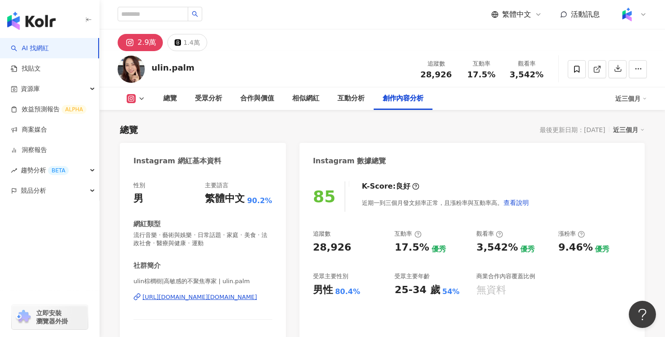
scroll to position [2756, 0]
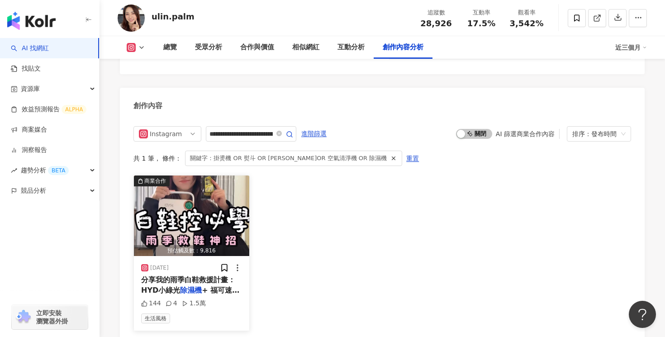
click at [200, 276] on span "分享我的雨季白鞋救援計畫：HYD小綠光" at bounding box center [188, 285] width 94 height 19
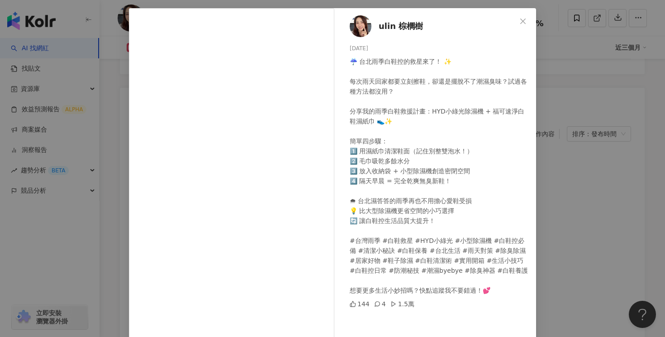
scroll to position [69, 0]
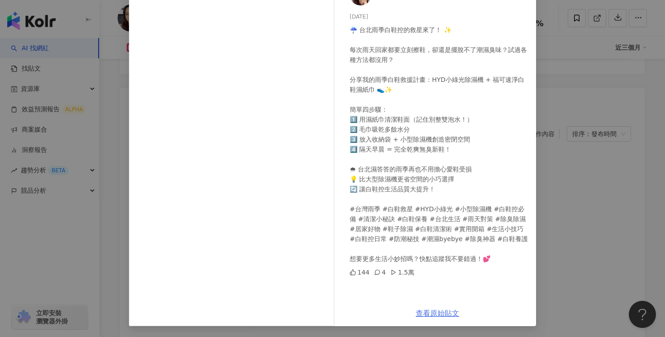
click at [428, 317] on link "查看原始貼文" at bounding box center [437, 313] width 43 height 9
click at [554, 44] on div "ulin 棕櫚樹 [DATE] 144 4 1.5萬 查看原始貼文" at bounding box center [332, 168] width 665 height 337
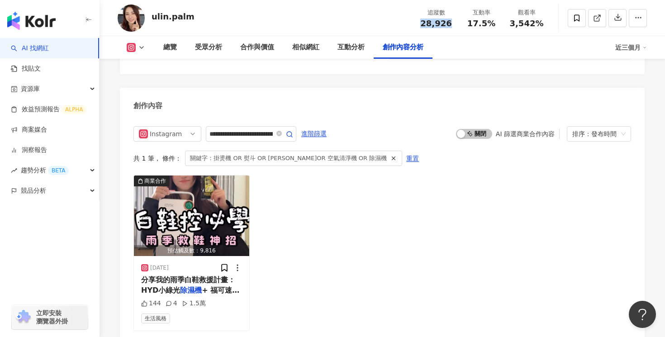
drag, startPoint x: 450, startPoint y: 25, endPoint x: 421, endPoint y: 25, distance: 28.5
click at [421, 25] on div "28,926" at bounding box center [436, 23] width 34 height 9
copy span "28,926"
drag, startPoint x: 494, startPoint y: 21, endPoint x: 470, endPoint y: 21, distance: 23.1
click at [470, 21] on div "17.5%" at bounding box center [481, 23] width 34 height 9
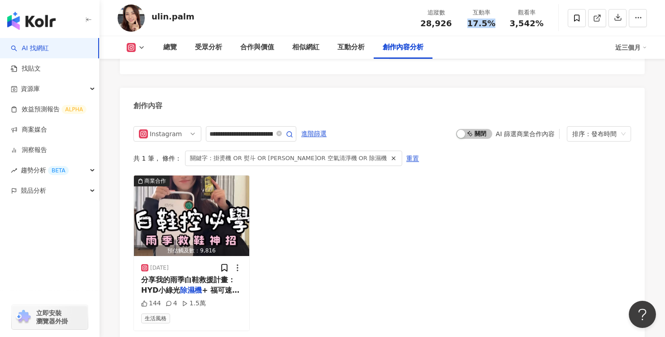
copy span "17.5%"
drag, startPoint x: 542, startPoint y: 23, endPoint x: 513, endPoint y: 25, distance: 29.1
click at [513, 25] on div "3,542%" at bounding box center [526, 23] width 34 height 9
copy span "3,542%"
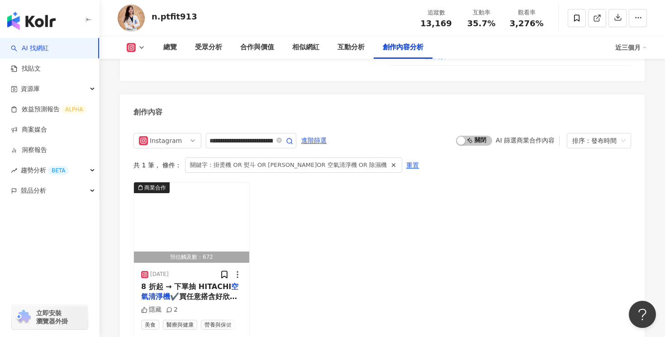
scroll to position [2833, 0]
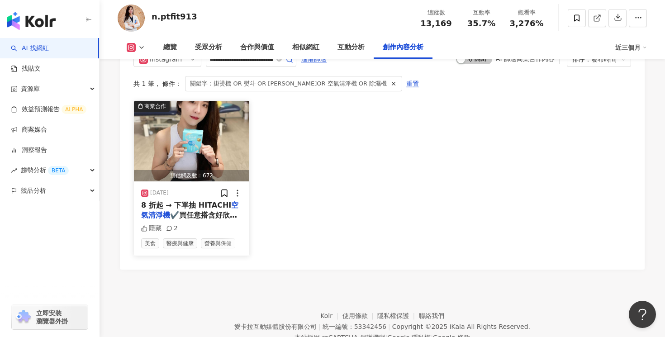
click at [204, 211] on span "✔️買任意搭含好欣情/益菌" at bounding box center [190, 220] width 99 height 19
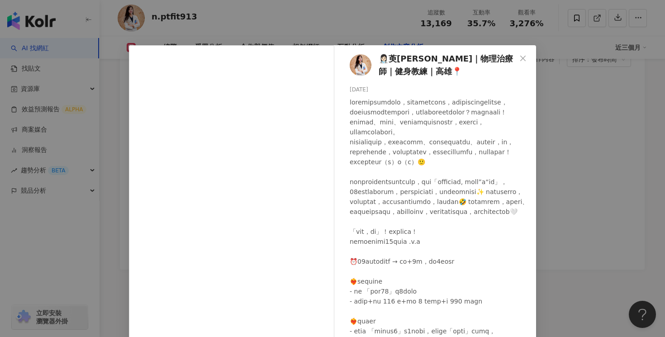
click at [448, 201] on div at bounding box center [439, 286] width 179 height 378
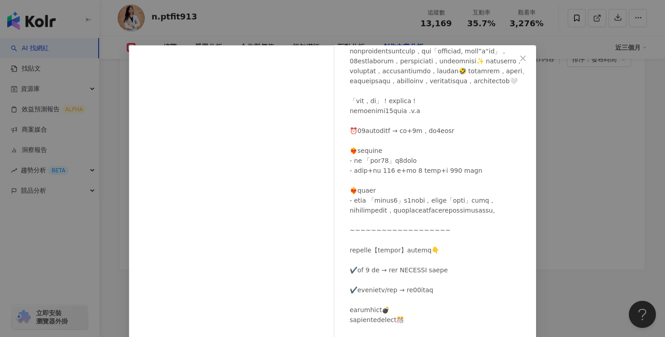
scroll to position [58, 0]
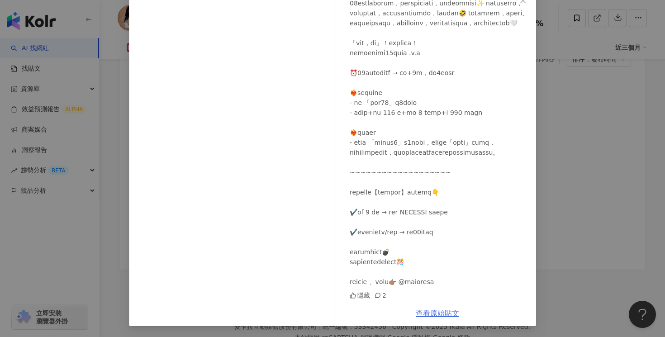
click at [444, 314] on link "查看原始貼文" at bounding box center [437, 313] width 43 height 9
click at [541, 45] on div "👩🏻‍⚕️萸恩幸Ley Kim｜物理治療師｜健身教練｜高雄📍 2024/10/25 隱藏 2 查看原始貼文" at bounding box center [332, 168] width 665 height 337
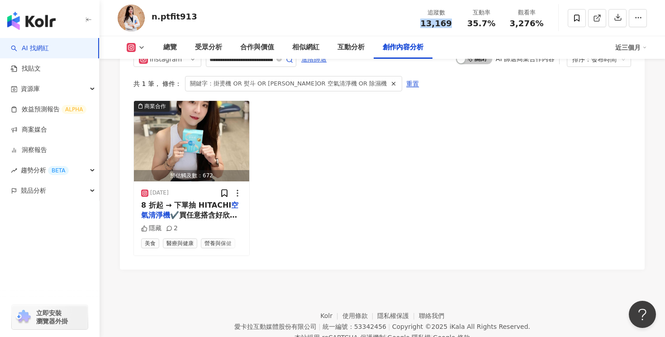
drag, startPoint x: 452, startPoint y: 20, endPoint x: 418, endPoint y: 20, distance: 34.8
click at [418, 20] on div "追蹤數 13,169" at bounding box center [435, 17] width 45 height 19
copy span "13,169"
drag, startPoint x: 495, startPoint y: 24, endPoint x: 470, endPoint y: 24, distance: 25.3
click at [470, 24] on div "35.7%" at bounding box center [481, 23] width 34 height 9
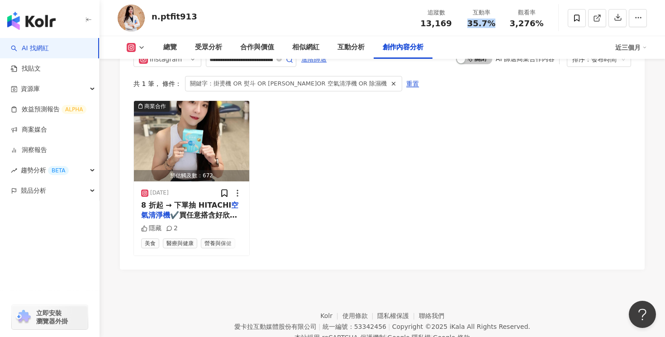
copy span "35.7%"
drag, startPoint x: 551, startPoint y: 19, endPoint x: 513, endPoint y: 19, distance: 38.5
click at [513, 19] on div "n.ptfit913 追蹤數 13,169 互動率 35.7% 觀看率 3,276%" at bounding box center [383, 18] width 566 height 36
copy span "3,276%"
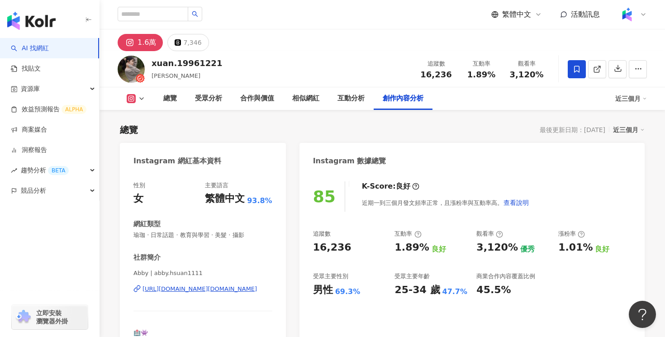
scroll to position [2754, 0]
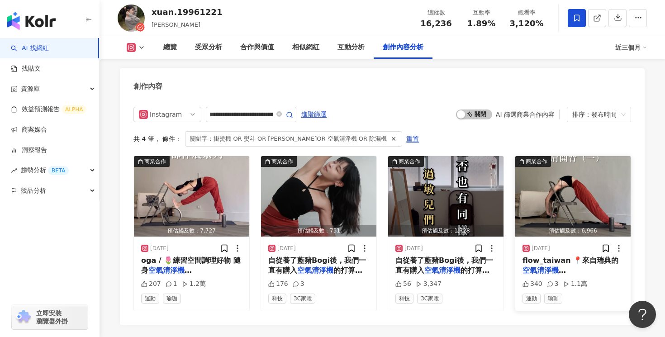
click at [556, 256] on span "flow_taiwan 📍來自瑞典的" at bounding box center [571, 260] width 96 height 9
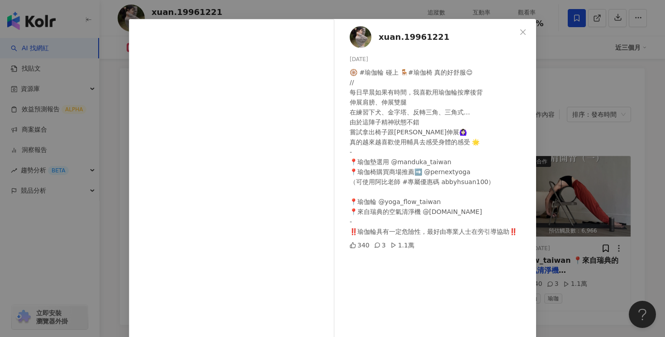
scroll to position [27, 0]
click at [585, 212] on div "xuan.19961221 2024/11/12 🛞 #瑜伽輪 碰上 🪑#瑜伽椅 真的好舒服😌 // 每日早晨如果有時間，我喜歡用瑜伽輪按摩後背 伸展肩膀、伸…" at bounding box center [332, 168] width 665 height 337
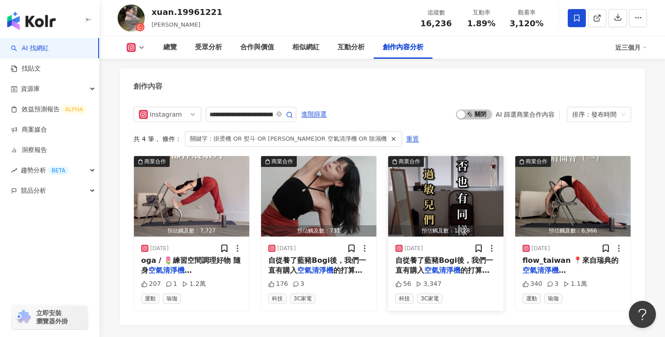
click at [449, 266] on mark "空氣清淨機" at bounding box center [442, 270] width 36 height 9
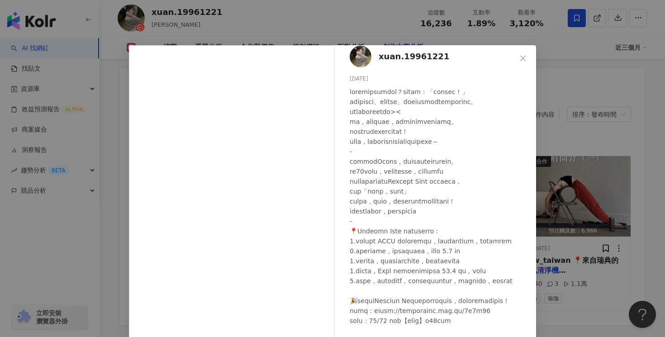
scroll to position [69, 0]
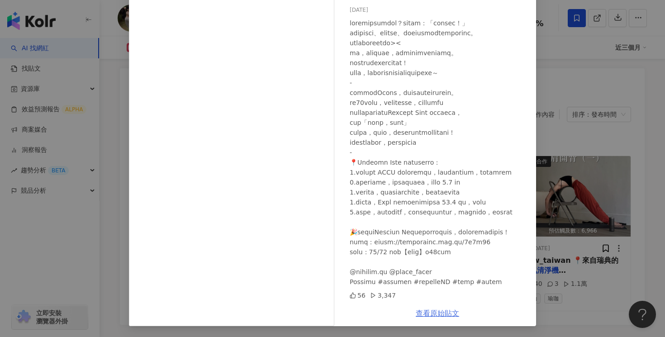
click at [443, 314] on link "查看原始貼文" at bounding box center [437, 313] width 43 height 9
click at [577, 42] on div "xuan.19961221 2024/11/30 56 3,347 查看原始貼文" at bounding box center [332, 168] width 665 height 337
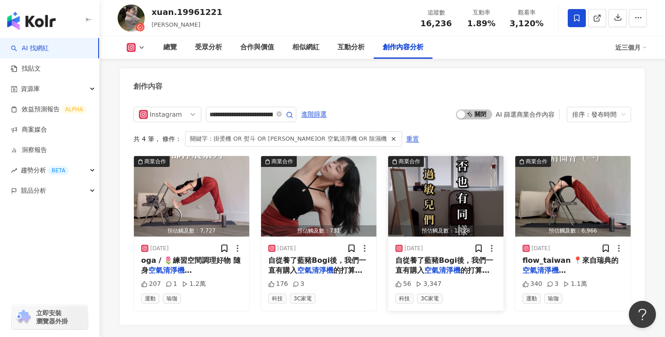
click at [451, 256] on span "自從養了藍豬Bogi後，我們一直有購入" at bounding box center [444, 265] width 98 height 19
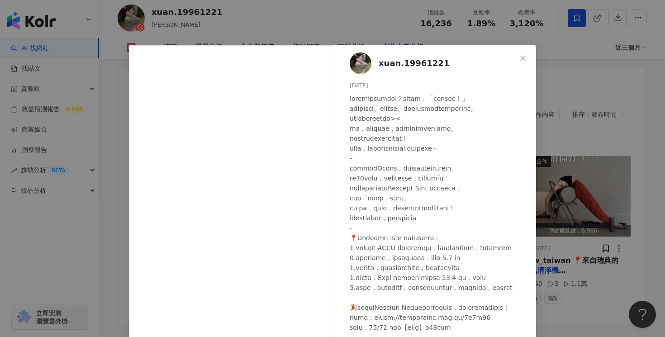
click at [444, 200] on div at bounding box center [439, 228] width 179 height 269
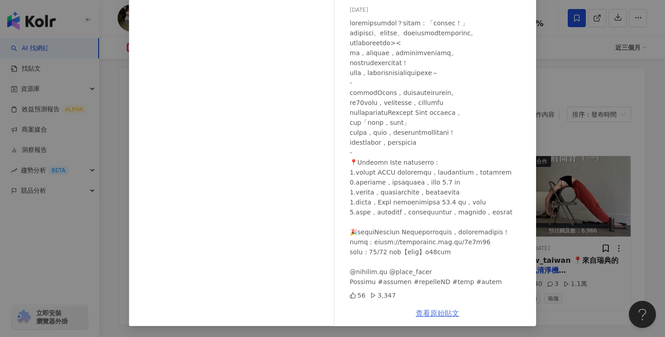
click at [430, 313] on link "查看原始貼文" at bounding box center [437, 313] width 43 height 9
drag, startPoint x: 562, startPoint y: 70, endPoint x: 550, endPoint y: 68, distance: 12.3
click at [562, 70] on div "xuan.19961221 2024/11/30 56 3,347 查看原始貼文" at bounding box center [332, 168] width 665 height 337
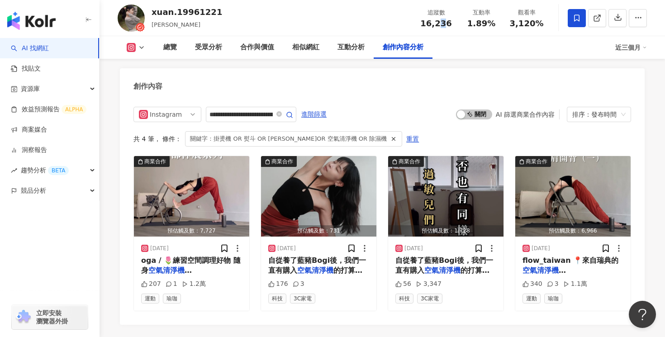
drag, startPoint x: 445, startPoint y: 26, endPoint x: 436, endPoint y: 25, distance: 9.1
click at [436, 25] on span "16,236" at bounding box center [435, 24] width 31 height 10
drag, startPoint x: 454, startPoint y: 25, endPoint x: 424, endPoint y: 25, distance: 29.9
click at [424, 25] on div "追蹤數 16,236" at bounding box center [435, 17] width 45 height 19
copy span "16,236"
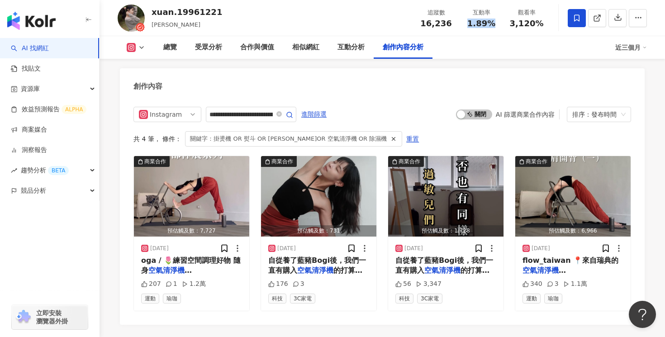
drag, startPoint x: 493, startPoint y: 23, endPoint x: 468, endPoint y: 23, distance: 25.3
click at [468, 23] on div "1.89%" at bounding box center [481, 23] width 34 height 9
copy span "1.89%"
drag, startPoint x: 542, startPoint y: 26, endPoint x: 512, endPoint y: 26, distance: 29.9
click at [512, 26] on div "3,120%" at bounding box center [526, 23] width 34 height 9
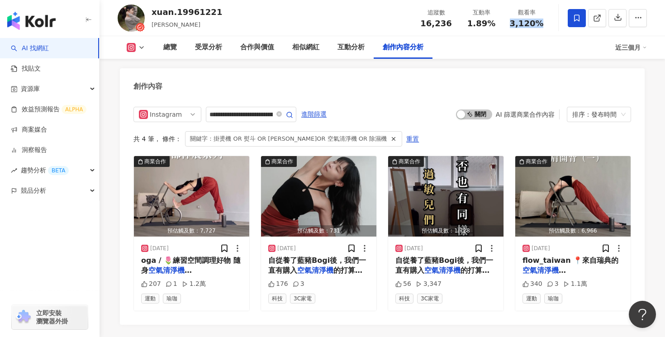
copy span "3,120%"
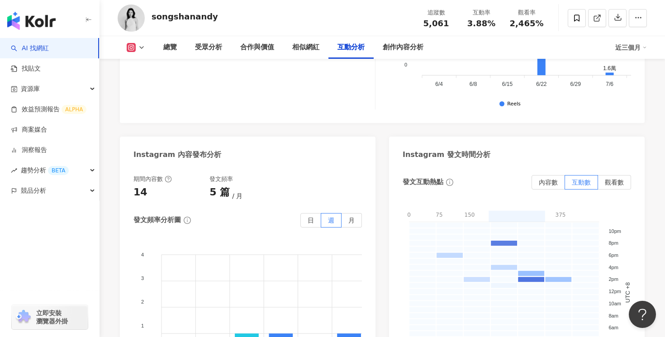
scroll to position [2891, 0]
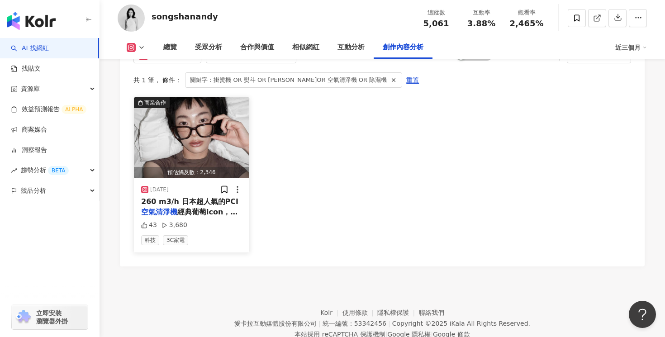
click at [226, 208] on span "經典葡萄icon，在日本旅遊" at bounding box center [189, 217] width 96 height 19
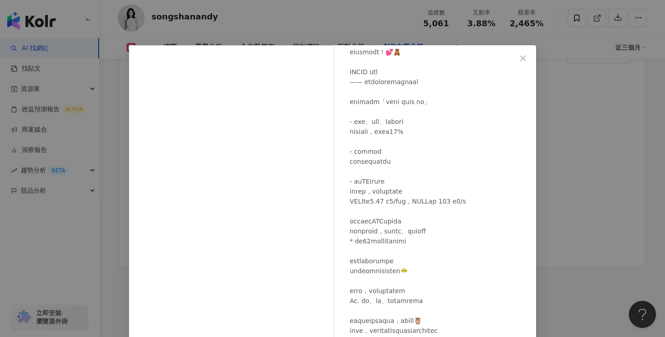
scroll to position [69, 0]
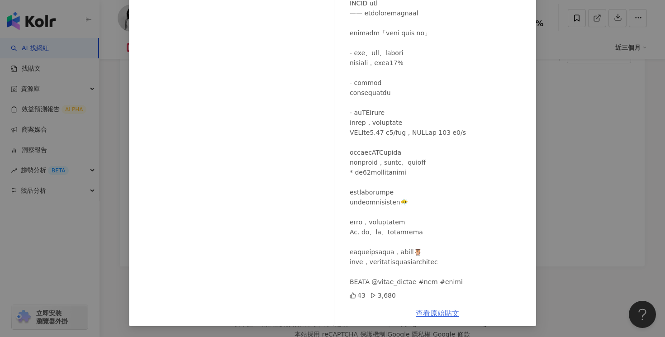
click at [442, 313] on link "查看原始貼文" at bounding box center [437, 313] width 43 height 9
click at [556, 62] on div "songshanandy [DATE] 43 3,680 查看原始貼文" at bounding box center [332, 168] width 665 height 337
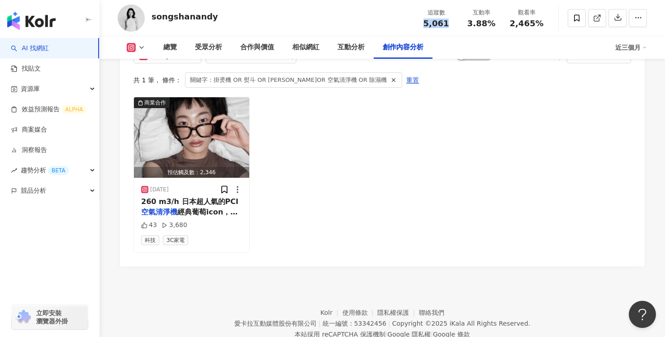
drag, startPoint x: 449, startPoint y: 23, endPoint x: 427, endPoint y: 23, distance: 21.7
click at [427, 23] on div "5,061" at bounding box center [436, 23] width 34 height 9
copy span "5,061"
drag, startPoint x: 501, startPoint y: 25, endPoint x: 468, endPoint y: 25, distance: 33.0
click at [468, 25] on div "互動率 3.88%" at bounding box center [481, 17] width 45 height 19
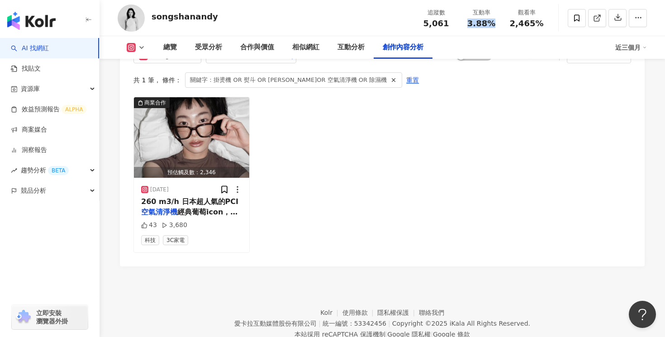
copy span "3.88%"
drag, startPoint x: 549, startPoint y: 23, endPoint x: 513, endPoint y: 23, distance: 36.2
click at [513, 23] on div "觀看率 2,465%" at bounding box center [526, 17] width 45 height 19
copy span "2,465%"
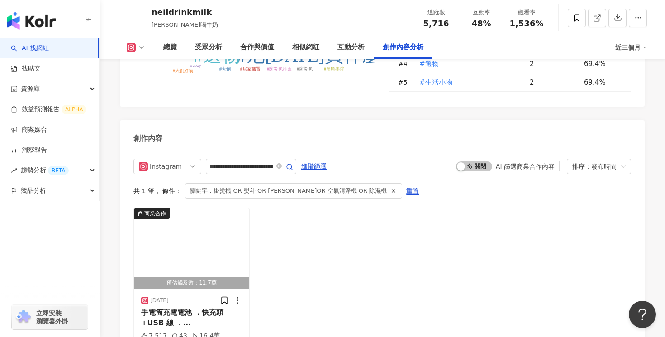
scroll to position [2744, 0]
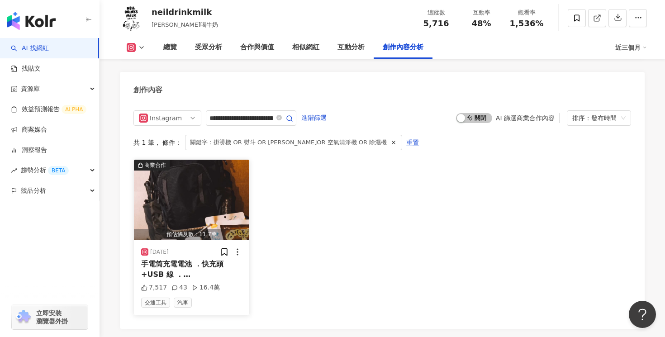
click at [204, 280] on span "太陽能行動電源 X1 ．打火機" at bounding box center [189, 289] width 96 height 19
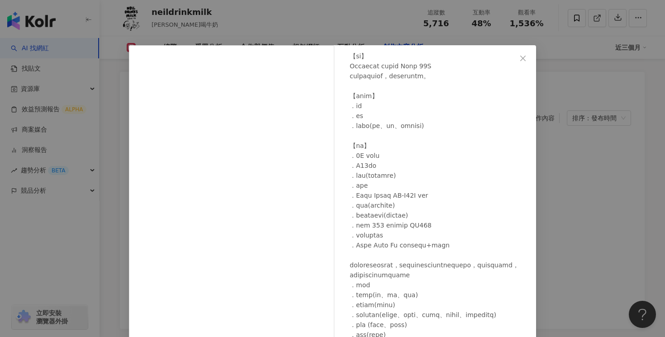
scroll to position [69, 0]
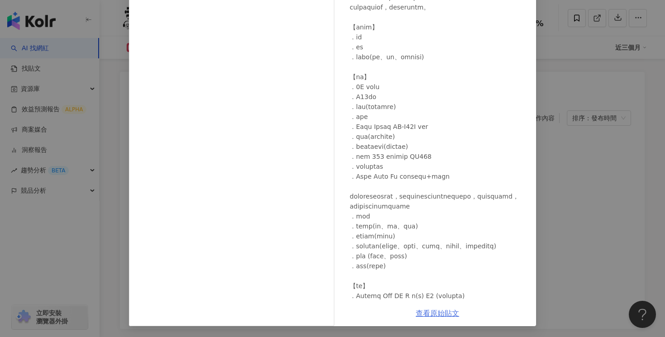
click at [434, 313] on link "查看原始貼文" at bounding box center [437, 313] width 43 height 9
click at [567, 79] on div "neildrinkmilk [DATE] 7,517 43 16.4萬 查看原始貼文" at bounding box center [332, 168] width 665 height 337
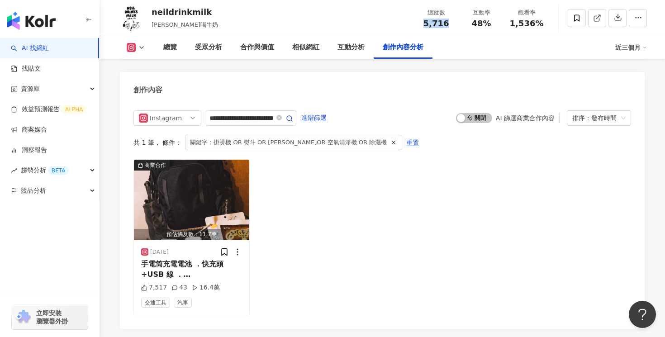
drag, startPoint x: 447, startPoint y: 22, endPoint x: 423, endPoint y: 22, distance: 23.1
click at [423, 22] on div "5,716" at bounding box center [436, 23] width 34 height 9
copy span "5,716"
drag, startPoint x: 491, startPoint y: 28, endPoint x: 474, endPoint y: 27, distance: 17.7
click at [474, 27] on div "追蹤數 5,716 互動率 48% 觀看率 1,536%" at bounding box center [481, 18] width 136 height 27
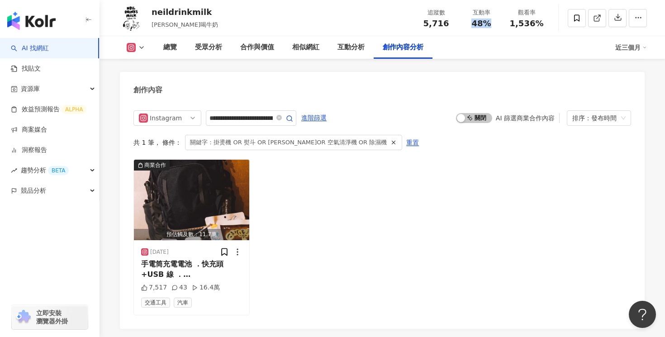
copy span "48%"
drag, startPoint x: 546, startPoint y: 26, endPoint x: 512, endPoint y: 26, distance: 33.5
click at [512, 26] on div "觀看率 1,536%" at bounding box center [526, 17] width 45 height 19
copy span "1,536%"
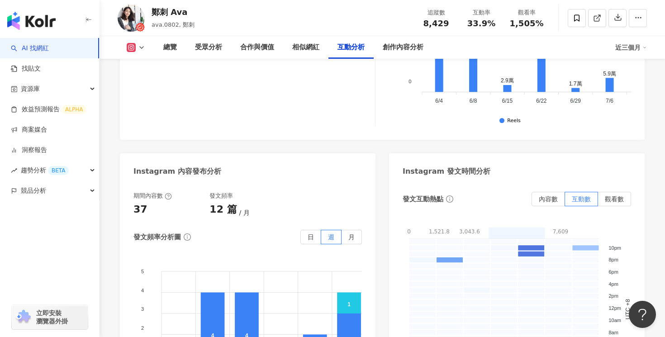
scroll to position [2847, 0]
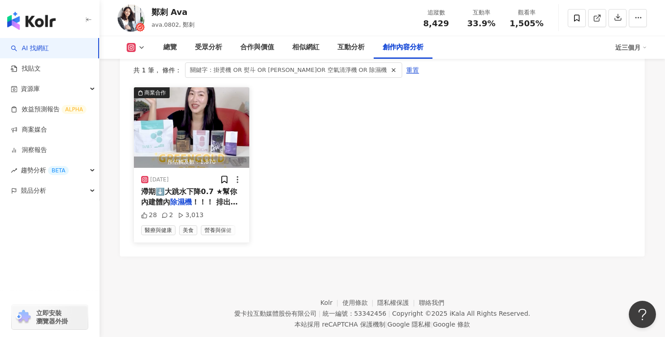
click at [212, 198] on span "！！！ 排出體內多餘積水效果一極棒" at bounding box center [189, 207] width 97 height 19
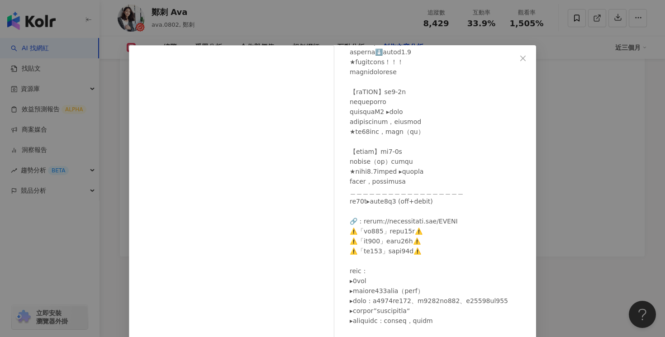
scroll to position [69, 0]
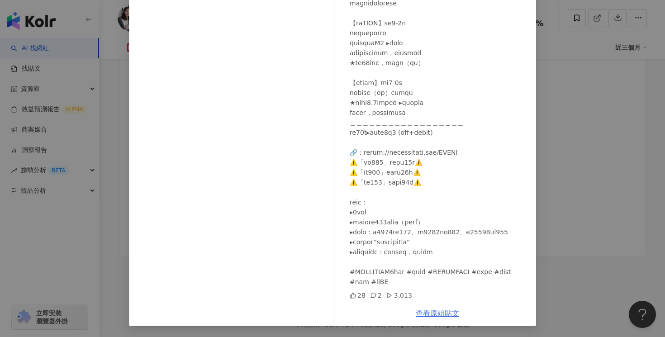
click at [445, 312] on link "查看原始貼文" at bounding box center [437, 313] width 43 height 9
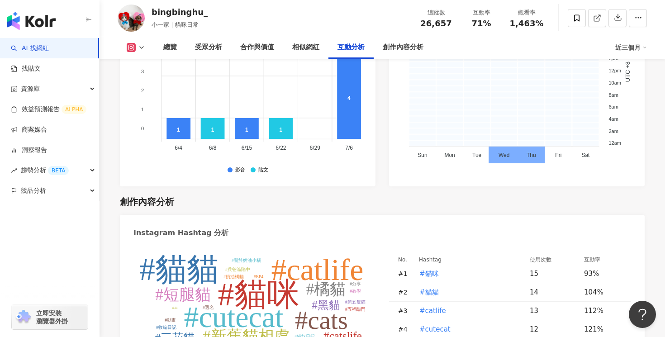
scroll to position [2739, 0]
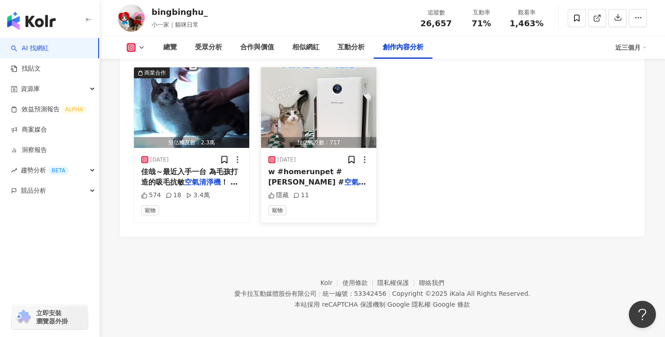
click at [305, 176] on span "w #homerunpet #霍曼 #" at bounding box center [306, 176] width 76 height 19
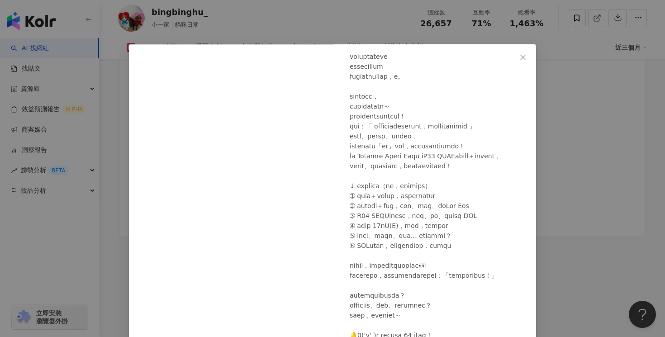
scroll to position [58, 0]
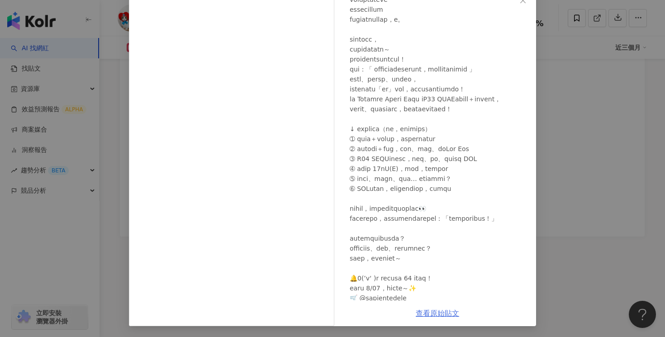
click at [446, 314] on link "查看原始貼文" at bounding box center [437, 313] width 43 height 9
click at [579, 91] on div "bingbinghu_ 2025/5/11 隱藏 11 查看原始貼文" at bounding box center [332, 168] width 665 height 337
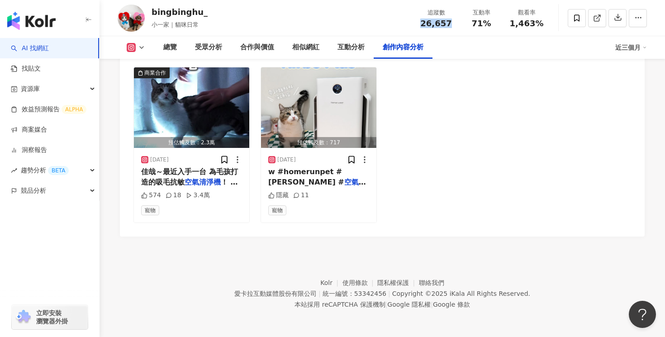
drag, startPoint x: 453, startPoint y: 25, endPoint x: 423, endPoint y: 25, distance: 30.3
click at [423, 25] on div "26,657" at bounding box center [436, 23] width 34 height 9
copy span "26,657"
drag, startPoint x: 491, startPoint y: 21, endPoint x: 472, endPoint y: 22, distance: 19.5
click at [472, 22] on div "71%" at bounding box center [481, 23] width 34 height 9
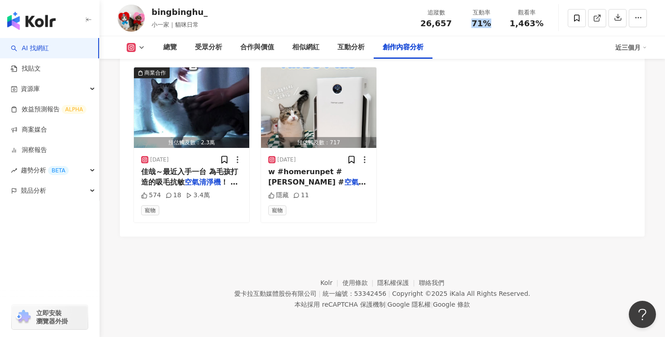
copy span "71%"
drag, startPoint x: 546, startPoint y: 22, endPoint x: 510, endPoint y: 23, distance: 36.2
click at [510, 23] on div "觀看率 1,463%" at bounding box center [526, 17] width 45 height 19
copy span "1,463%"
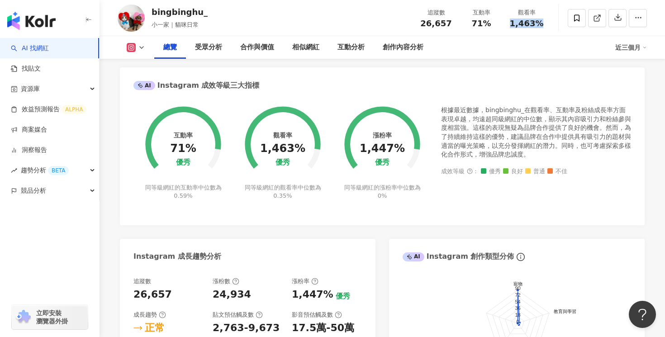
scroll to position [0, 0]
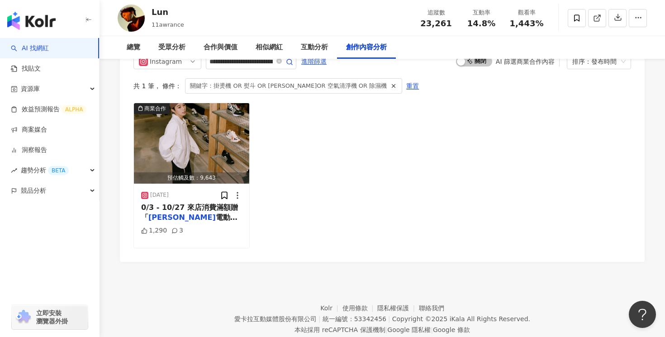
scroll to position [2794, 0]
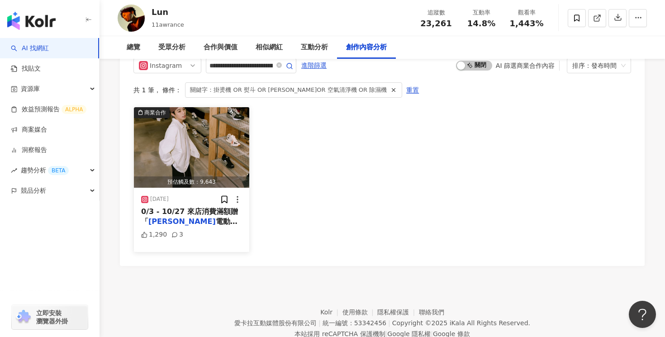
click at [181, 195] on div "2024/9/27" at bounding box center [191, 199] width 101 height 9
click at [194, 207] on span "0/3 - 10/27 來店消費滿額贈「" at bounding box center [189, 216] width 97 height 19
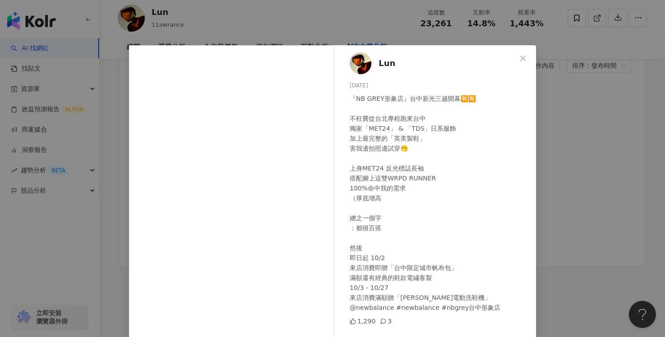
scroll to position [69, 0]
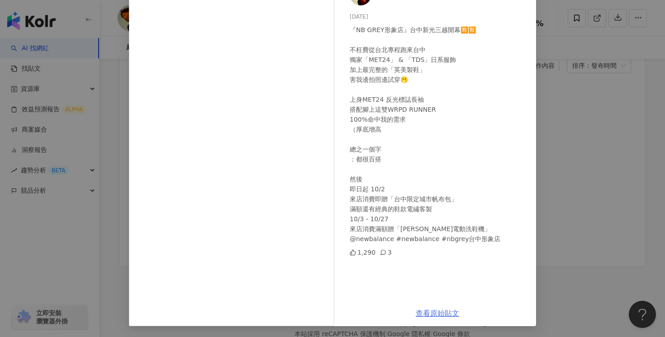
click at [437, 311] on link "查看原始貼文" at bounding box center [437, 313] width 43 height 9
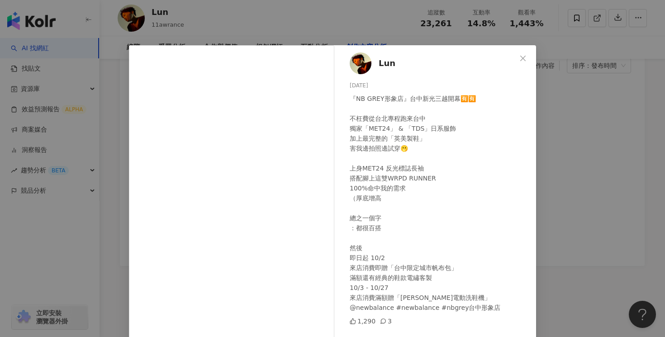
click at [630, 82] on div "Lun [DATE] 『NB GREY形象店』台中新光三越開幕🈶🈶 不枉費從台北專程跑來台中 獨家「MET24」 & 「TDS」日系服飾 加上最完整的「英美製…" at bounding box center [332, 168] width 665 height 337
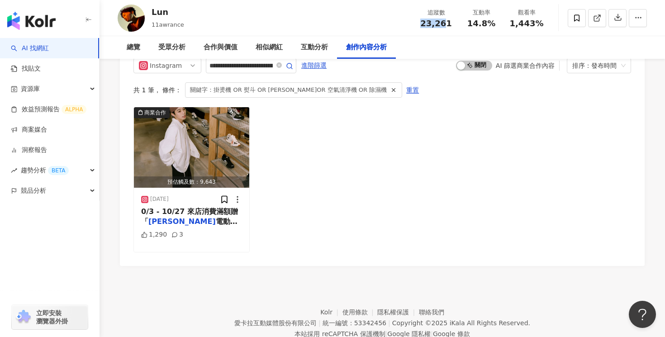
drag, startPoint x: 446, startPoint y: 20, endPoint x: 418, endPoint y: 22, distance: 27.2
click at [418, 22] on div "追蹤數 23,261" at bounding box center [435, 17] width 45 height 19
drag, startPoint x: 452, startPoint y: 24, endPoint x: 425, endPoint y: 24, distance: 27.6
click at [425, 24] on div "23,261" at bounding box center [436, 23] width 34 height 9
copy span "23,261"
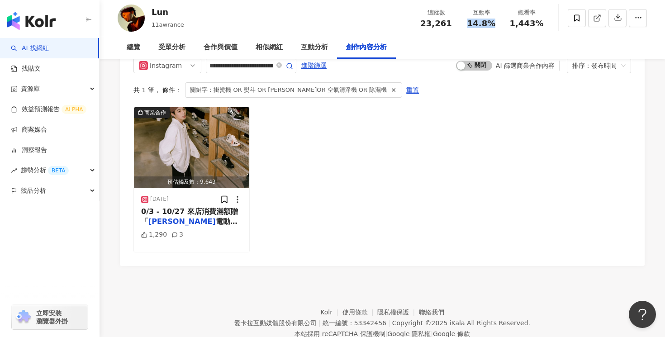
drag, startPoint x: 494, startPoint y: 24, endPoint x: 469, endPoint y: 24, distance: 24.9
click at [469, 24] on div "14.8%" at bounding box center [481, 23] width 34 height 9
copy span "14.8%"
drag, startPoint x: 545, startPoint y: 24, endPoint x: 508, endPoint y: 23, distance: 37.1
click at [508, 23] on div "觀看率 1,443%" at bounding box center [526, 17] width 45 height 19
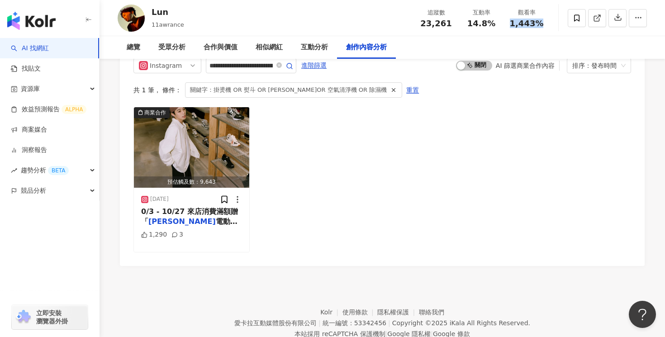
copy span "1,443%"
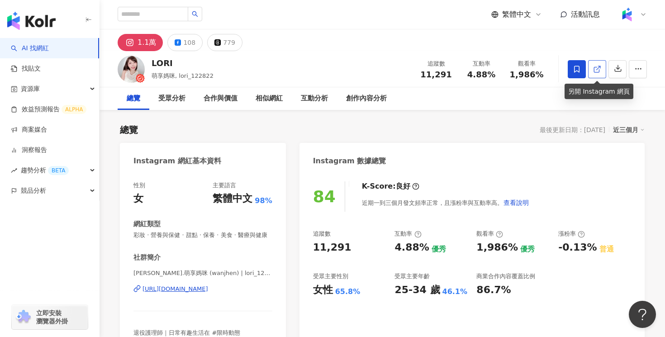
click at [600, 71] on icon at bounding box center [597, 69] width 8 height 8
click at [189, 45] on div "108" at bounding box center [189, 42] width 12 height 13
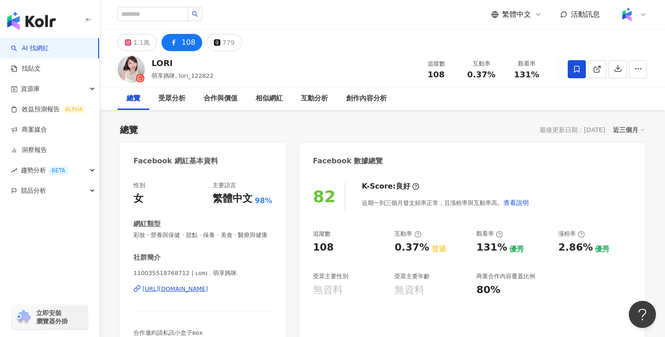
click at [596, 67] on icon at bounding box center [597, 69] width 8 height 8
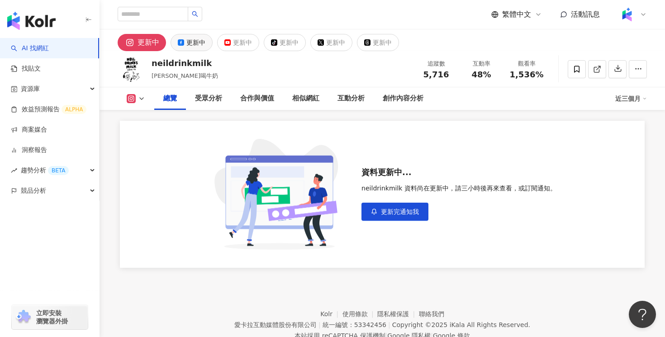
click at [201, 38] on div "更新中" at bounding box center [195, 42] width 19 height 13
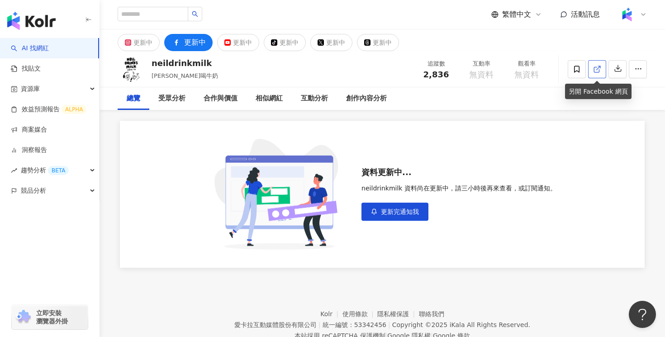
click at [597, 71] on icon at bounding box center [597, 69] width 8 height 8
click at [600, 72] on icon at bounding box center [597, 69] width 8 height 8
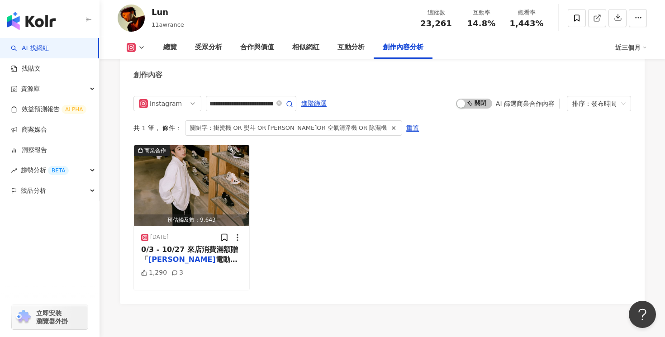
scroll to position [2725, 0]
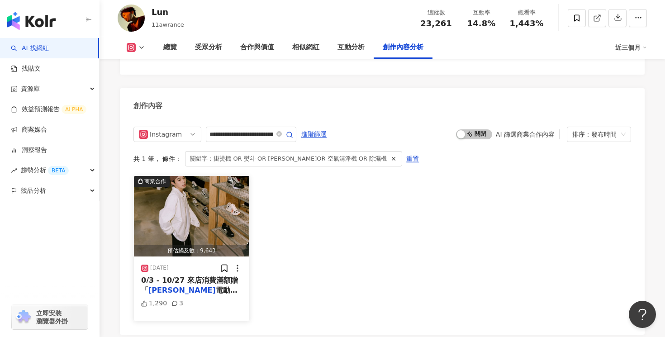
click at [209, 286] on span "電動洗鞋機」 @newbalanc" at bounding box center [189, 295] width 96 height 19
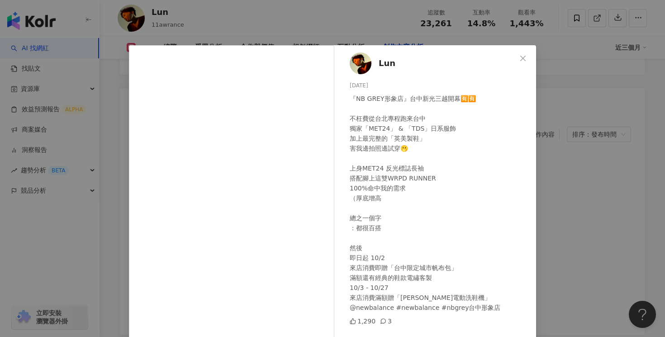
click at [537, 89] on div "Lun 2024/9/27 『NB GREY形象店』台中新光三越開幕🈶🈶 不枉費從台北專程跑來台中 獨家「MET24」 & 「TDS」日系服飾 加上最完整的「…" at bounding box center [332, 168] width 665 height 337
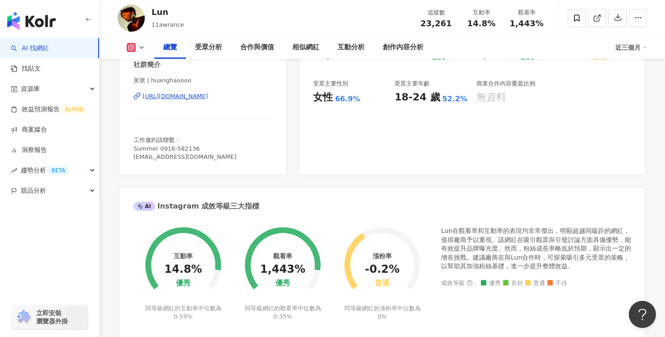
scroll to position [0, 0]
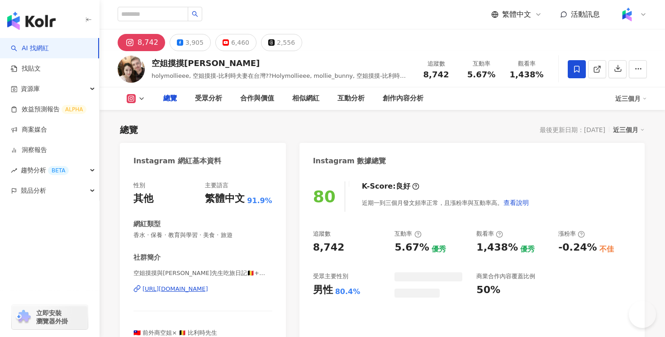
type input "**********"
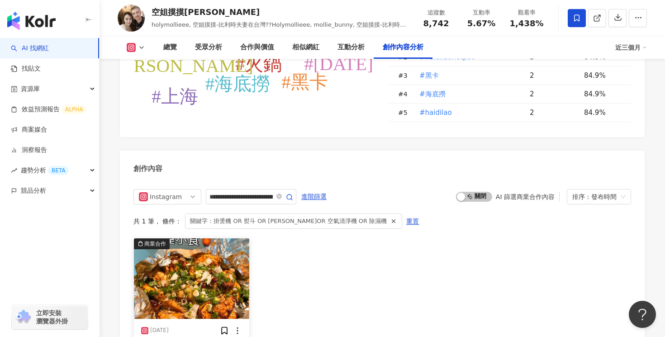
scroll to position [2750, 0]
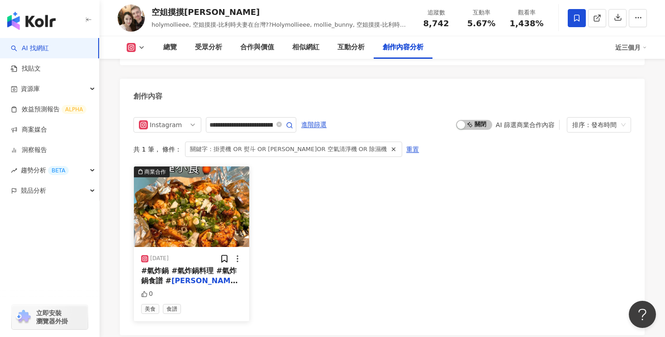
click at [214, 266] on span "#氣炸鍋 #氣炸鍋料理 #氣炸鍋食譜 #" at bounding box center [188, 275] width 95 height 19
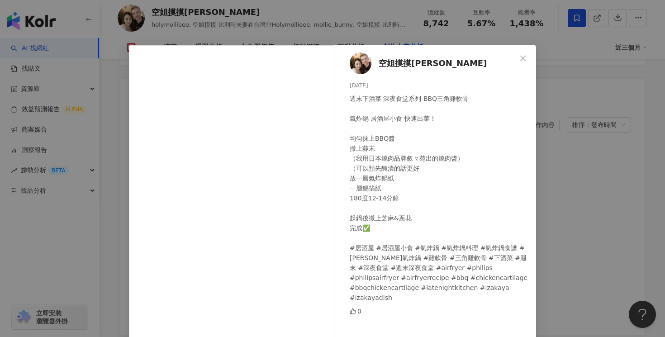
scroll to position [58, 0]
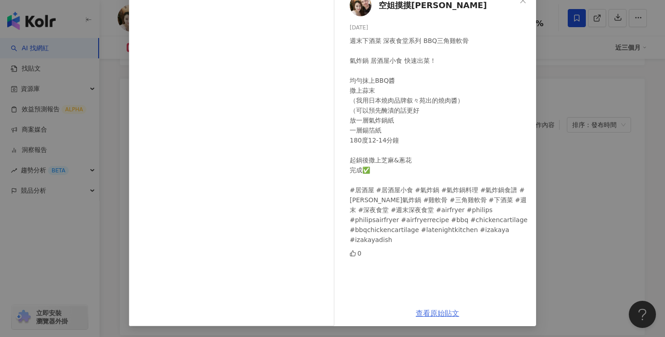
click at [439, 314] on link "查看原始貼文" at bounding box center [437, 313] width 43 height 9
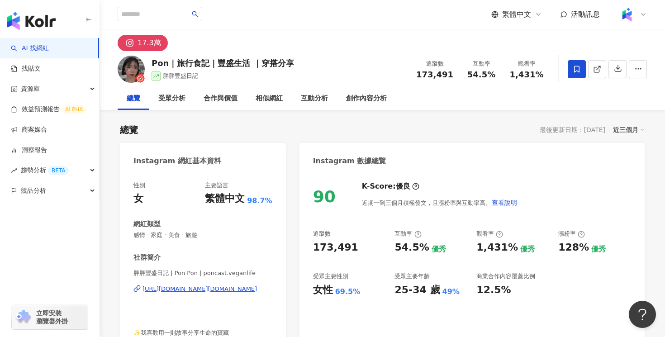
scroll to position [2804, 0]
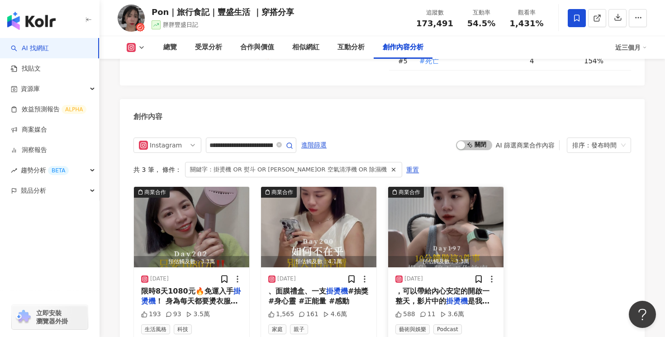
click at [454, 287] on span "，可以帶給內心安定的開啟一整天，影片中的" at bounding box center [442, 296] width 94 height 19
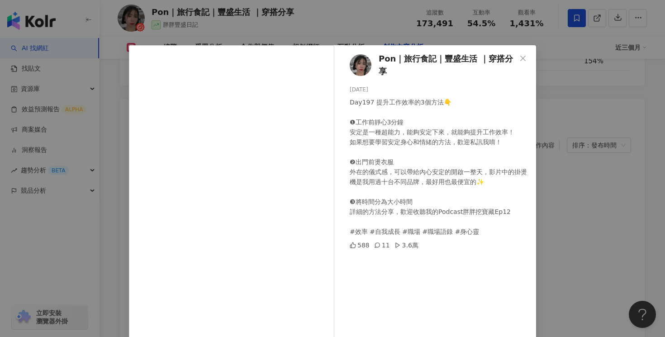
scroll to position [69, 0]
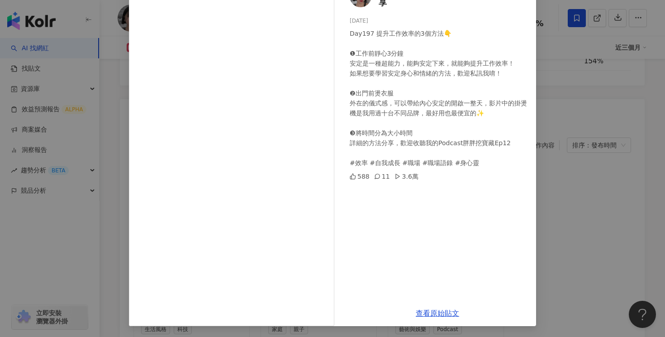
click at [604, 98] on div "Pon｜旅行食記｜豐盛生活 ｜穿搭分享 2024/11/21 Day197 提升工作效率的3個方法👇 ❶工作前靜心3分鐘 安定是一種超能力，能夠安定下來，就能…" at bounding box center [332, 168] width 665 height 337
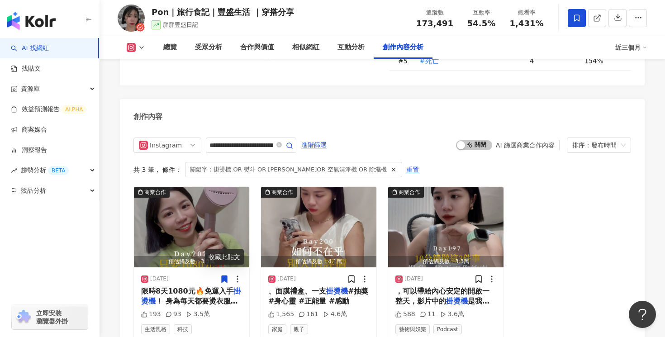
click at [221, 275] on icon at bounding box center [224, 279] width 9 height 9
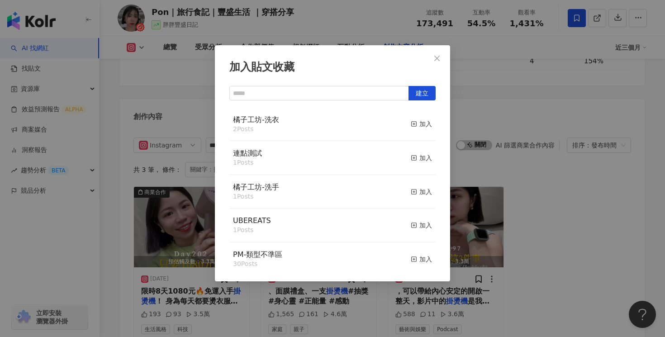
click at [493, 167] on div "加入貼文收藏 建立 橘子工坊-洗衣 2 Posts 加入 連點測試 1 Posts 加入 橘子工坊-洗手 1 Posts 加入 UBEREATS 1 Post…" at bounding box center [332, 168] width 665 height 337
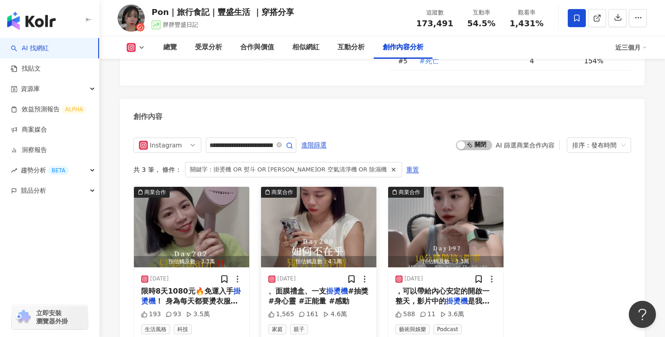
click at [358, 286] on div "、面膜禮盒、一支 掛燙機 #抽獎 #身心靈 #正能量 #感動" at bounding box center [318, 296] width 101 height 20
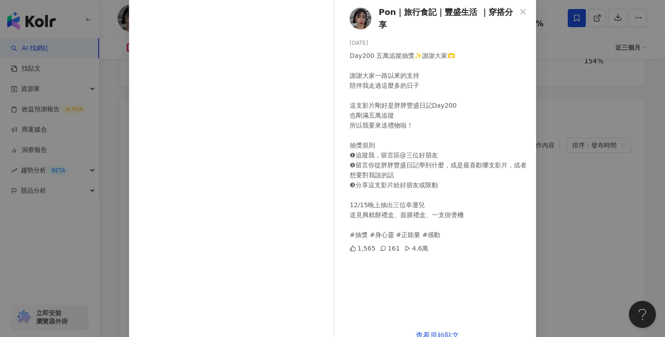
scroll to position [52, 0]
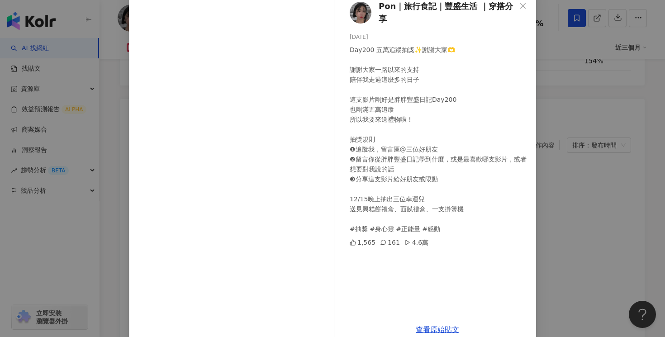
click at [582, 166] on div "Pon｜旅行食記｜豐盛生活 ｜穿搭分享 2024/11/26 Day200 五萬追蹤抽獎✨謝謝大家🫶 謝謝大家一路以來的支持 陪伴我走過這麼多的日子 這支影片…" at bounding box center [332, 168] width 665 height 337
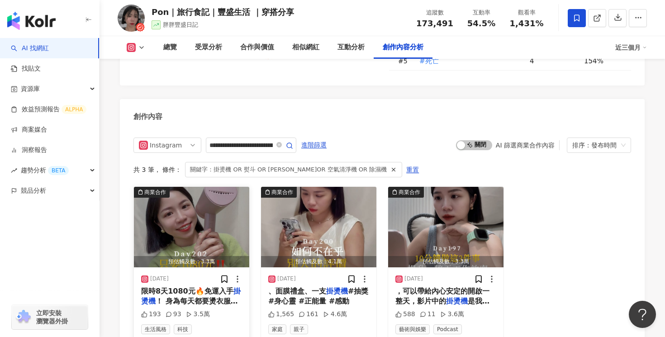
click at [224, 287] on span "限時8天1080元🔥免運入手" at bounding box center [187, 291] width 92 height 9
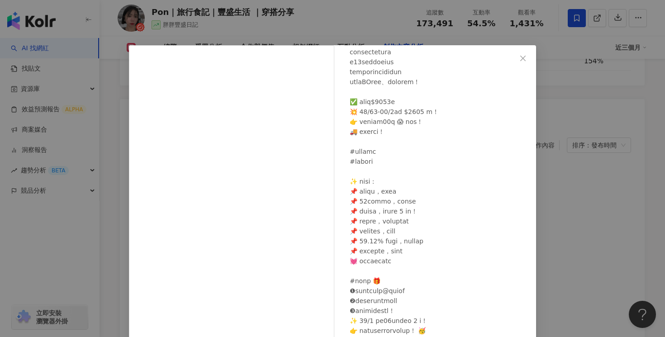
scroll to position [69, 0]
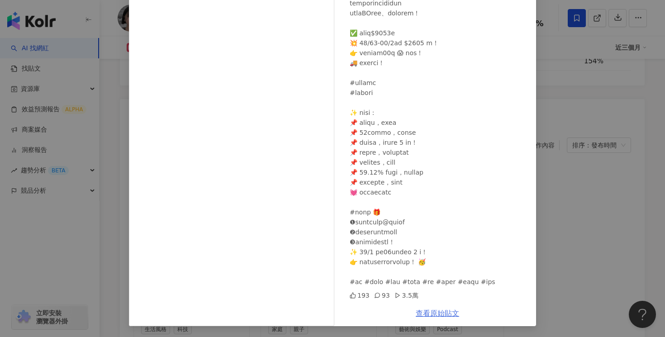
click at [441, 315] on link "查看原始貼文" at bounding box center [437, 313] width 43 height 9
click at [576, 97] on div "Pon｜旅行食記｜豐盛生活 ｜穿搭分享 2024/11/30 193 93 3.5萬 查看原始貼文" at bounding box center [332, 168] width 665 height 337
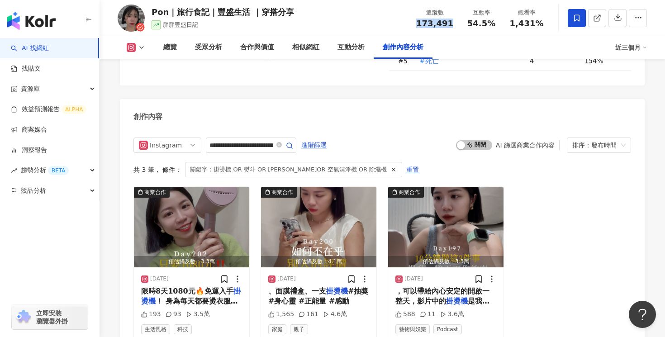
drag, startPoint x: 451, startPoint y: 24, endPoint x: 419, endPoint y: 24, distance: 32.6
click at [419, 24] on div "173,491" at bounding box center [434, 23] width 37 height 9
copy span "173,491"
drag, startPoint x: 492, startPoint y: 22, endPoint x: 470, endPoint y: 24, distance: 21.3
click at [470, 24] on span "54.5%" at bounding box center [481, 23] width 28 height 9
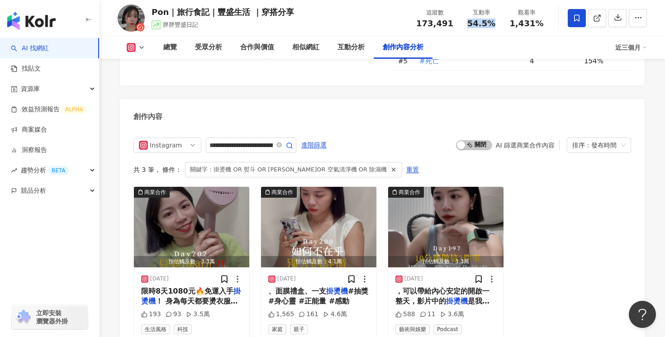
copy span "54.5%"
drag, startPoint x: 539, startPoint y: 25, endPoint x: 512, endPoint y: 26, distance: 27.2
click at [512, 26] on span "1,431%" at bounding box center [527, 23] width 34 height 9
copy span "1,431%"
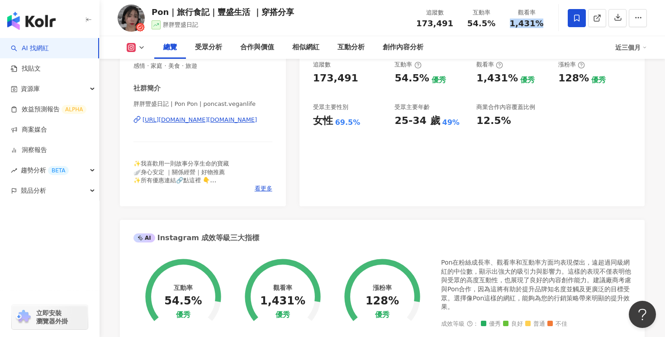
scroll to position [0, 0]
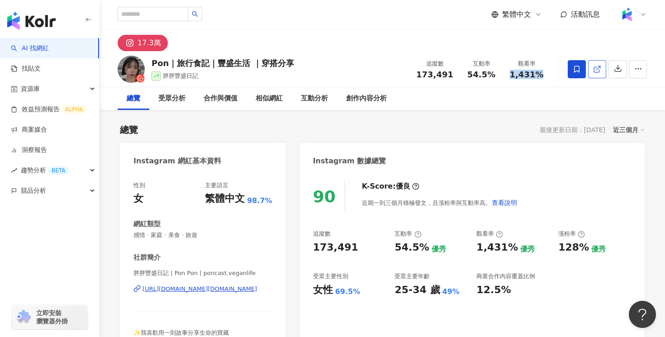
click at [596, 71] on icon at bounding box center [597, 69] width 8 height 8
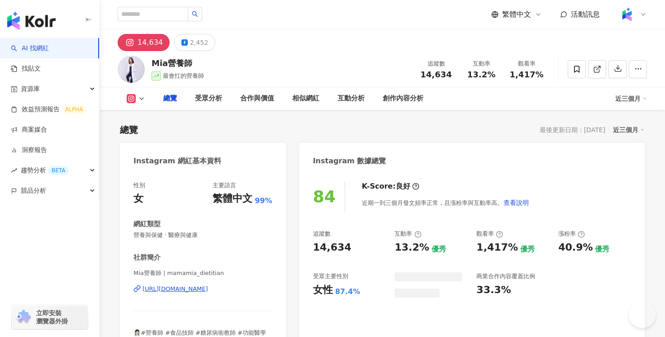
type input "**********"
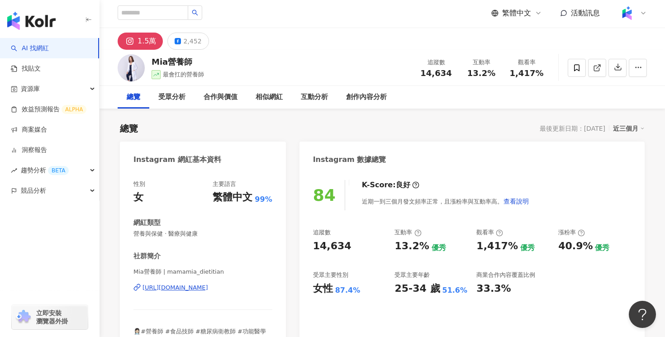
scroll to position [2785, 0]
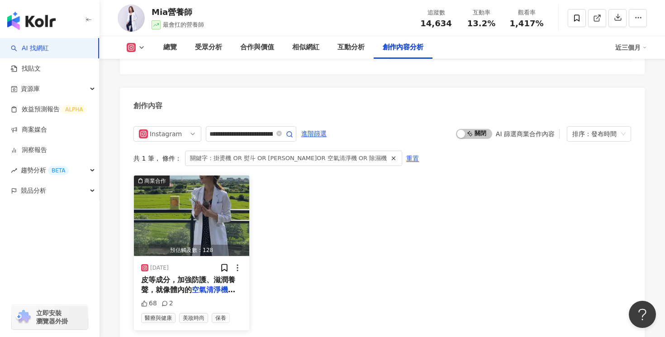
click at [212, 276] on span "皮等成分，加強防護、滋潤養聲，就像體內的" at bounding box center [188, 285] width 94 height 19
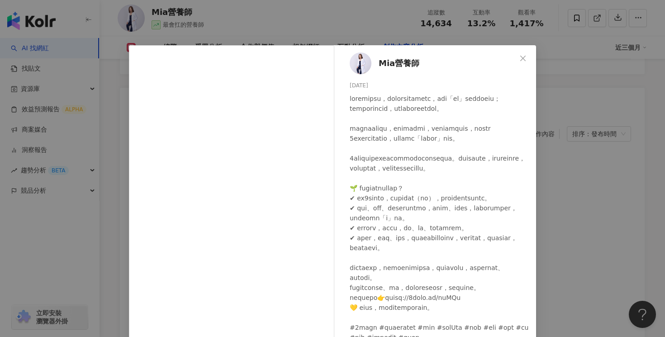
scroll to position [69, 0]
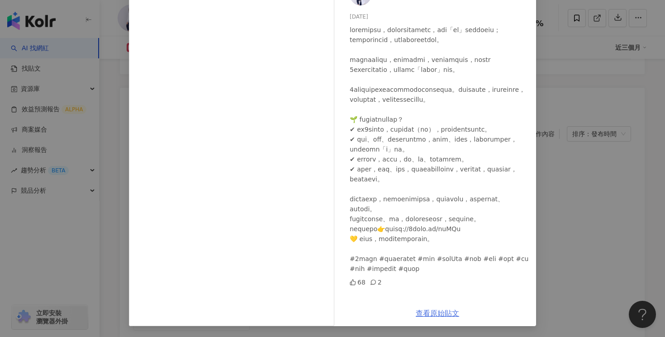
click at [442, 315] on link "查看原始貼文" at bounding box center [437, 313] width 43 height 9
click at [611, 73] on div "Mia營養師 2025/7/29 68 2 查看原始貼文" at bounding box center [332, 168] width 665 height 337
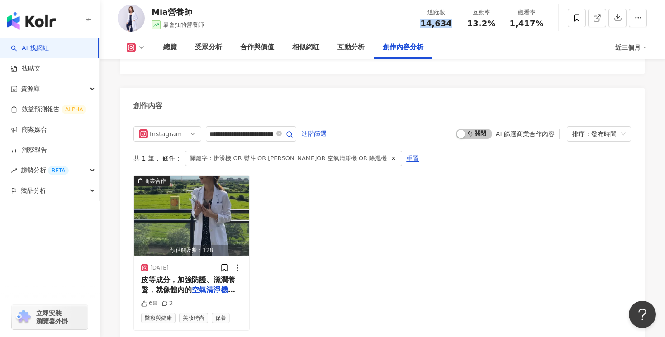
drag, startPoint x: 454, startPoint y: 21, endPoint x: 419, endPoint y: 22, distance: 34.4
click at [419, 22] on div "追蹤數 14,634" at bounding box center [435, 17] width 45 height 19
copy span "14,634"
drag, startPoint x: 494, startPoint y: 23, endPoint x: 468, endPoint y: 25, distance: 26.4
click at [468, 25] on div "13.2%" at bounding box center [481, 23] width 34 height 9
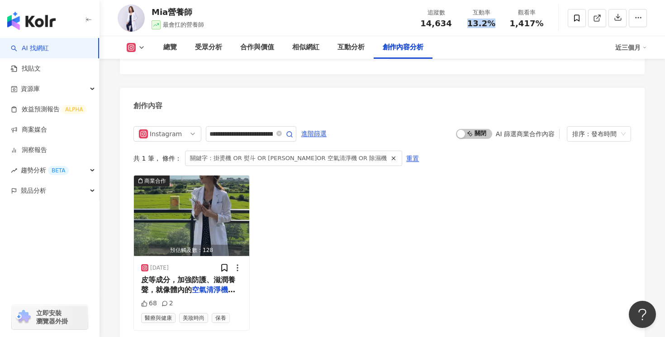
copy span "13.2%"
drag, startPoint x: 543, startPoint y: 24, endPoint x: 508, endPoint y: 24, distance: 34.8
click at [508, 24] on div "觀看率 1,417%" at bounding box center [526, 17] width 45 height 19
copy span "1,417%"
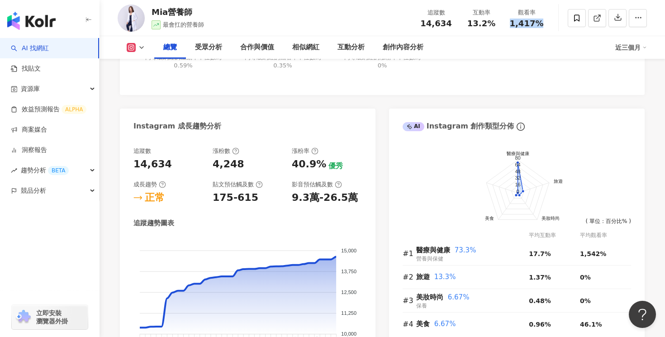
scroll to position [0, 0]
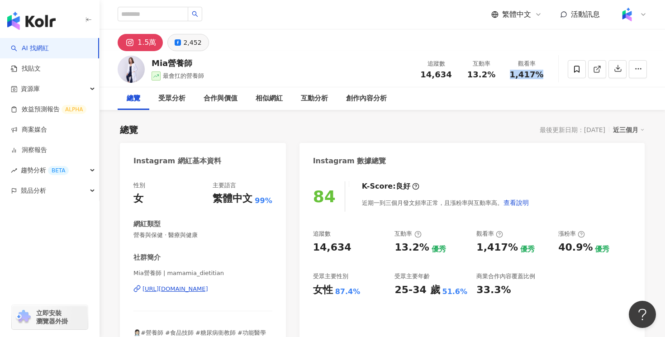
click at [191, 43] on div "2,452" at bounding box center [192, 42] width 18 height 13
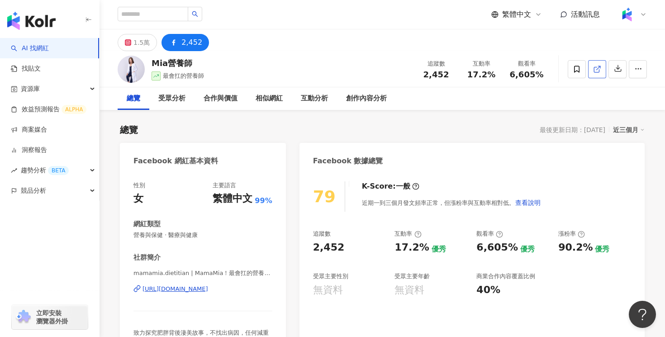
click at [597, 69] on icon at bounding box center [597, 69] width 8 height 8
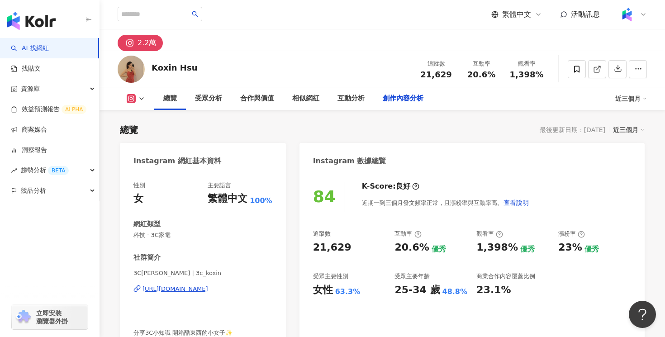
scroll to position [2771, 0]
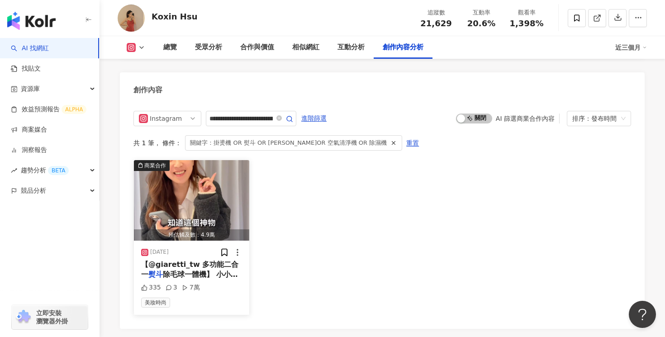
click at [190, 270] on span "除毛球一體機】 小小一台，卻能一次" at bounding box center [189, 279] width 97 height 19
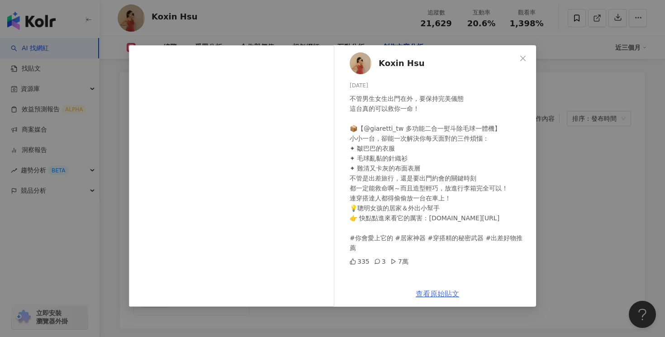
click at [439, 294] on link "查看原始貼文" at bounding box center [437, 294] width 43 height 9
click at [570, 42] on div "Koxin Hsu 2025/4/21 不管男生女生出門在外，要保持完美儀態 這台真的可以救你一命！ 📦【@giaretti_tw 多功能二合一熨斗除毛球一體…" at bounding box center [332, 168] width 665 height 337
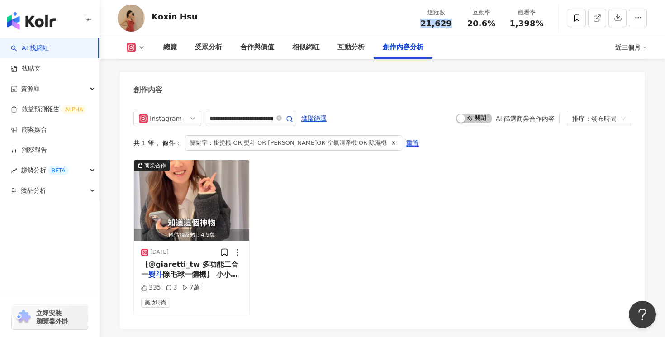
drag, startPoint x: 450, startPoint y: 26, endPoint x: 419, endPoint y: 26, distance: 30.8
click at [419, 26] on div "21,629" at bounding box center [436, 23] width 34 height 9
copy span "21,629"
drag, startPoint x: 491, startPoint y: 25, endPoint x: 470, endPoint y: 25, distance: 20.4
click at [470, 25] on span "20.6%" at bounding box center [481, 23] width 28 height 9
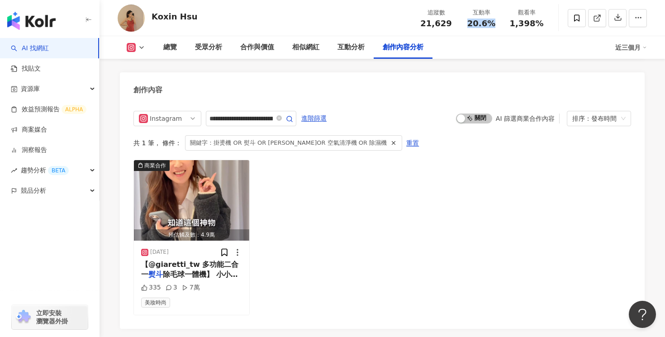
copy span "20.6%"
drag, startPoint x: 540, startPoint y: 22, endPoint x: 512, endPoint y: 24, distance: 28.1
click at [512, 24] on span "1,398%" at bounding box center [527, 23] width 34 height 9
copy span "1,398%"
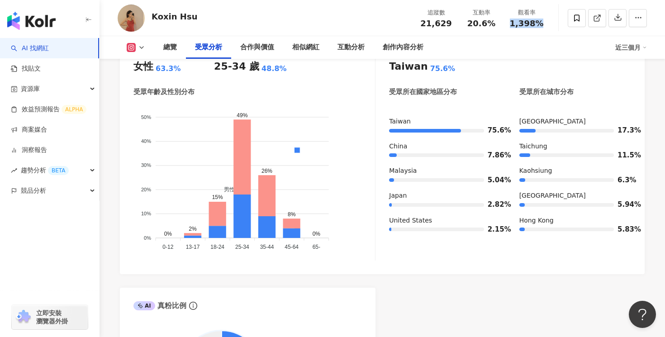
scroll to position [864, 0]
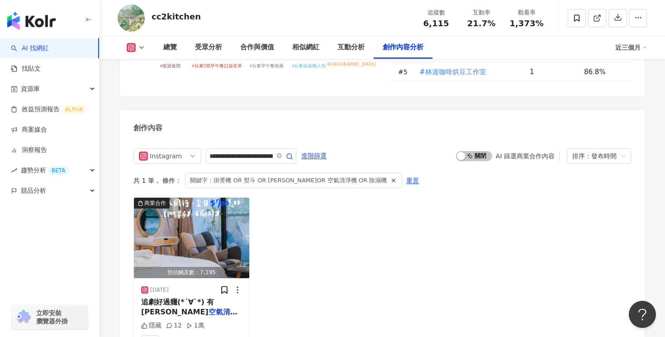
scroll to position [2849, 0]
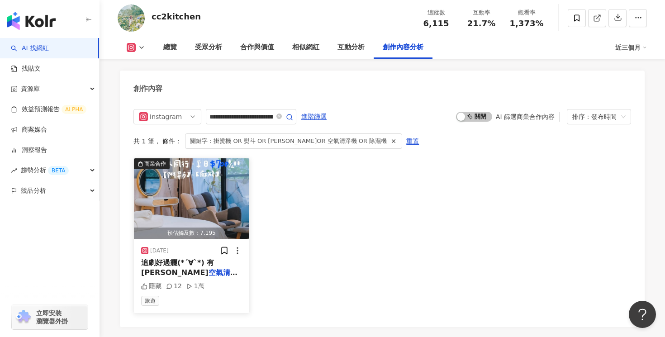
click at [233, 282] on div "隱藏 12 1萬" at bounding box center [191, 286] width 101 height 9
click at [214, 258] on span "追劇好過癮(*´∀`*) 有[PERSON_NAME]" at bounding box center [177, 267] width 73 height 19
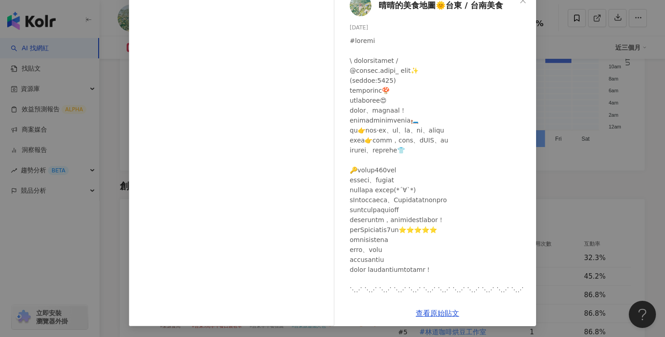
scroll to position [0, 0]
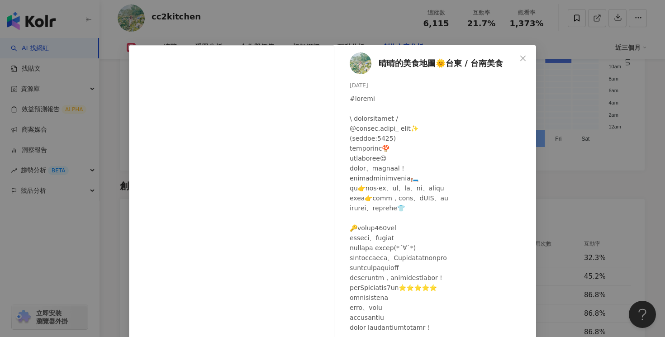
click at [375, 26] on div "晴晴的美食地圖🌞台東 / 台南美食 2025/5/13 隱藏 12 1萬 查看原始貼文" at bounding box center [332, 168] width 665 height 337
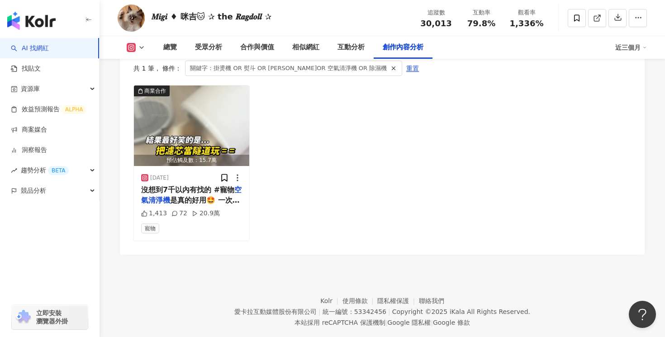
scroll to position [2835, 0]
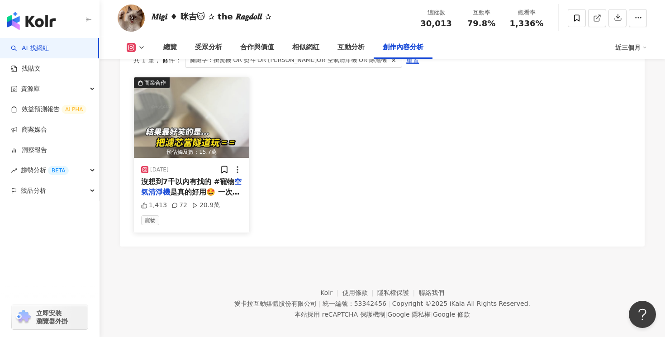
click at [222, 187] on div "2025/1/15 沒想到7千以內有找的 #寵物 空氣清淨機 是真的好用🤩 一次搞定 吸毛/偵測異味/除菌/監測PM2.5 下單免費送免耗材飲水機👉 http…" at bounding box center [191, 195] width 115 height 74
click at [223, 188] on span "是真的好用🤩 一次搞定 吸毛/偵測異味/除菌/監測PM2.5 下單免費送免耗材飲水機👉 https://r.zecz.ec/uXTi 超級省電⚡開24小時也只…" at bounding box center [191, 248] width 101 height 120
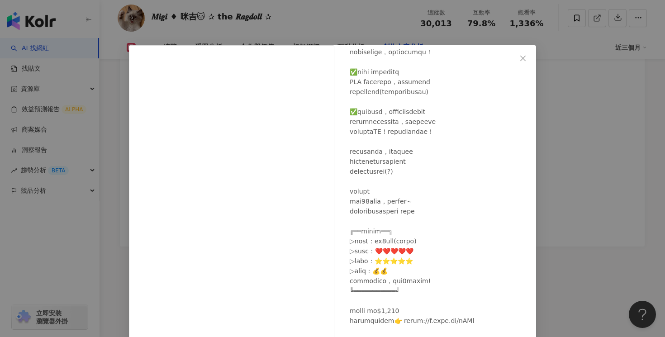
scroll to position [69, 0]
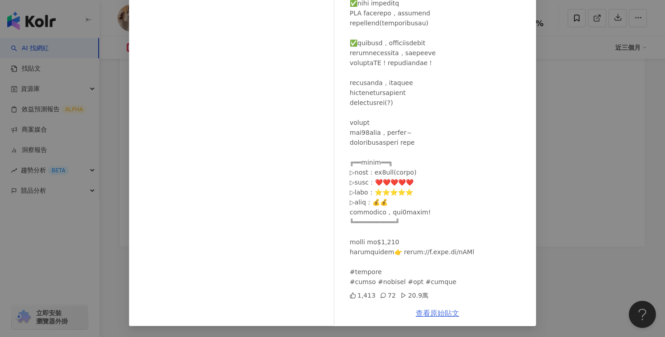
click at [443, 315] on link "查看原始貼文" at bounding box center [437, 313] width 43 height 9
click at [552, 73] on div "𝑴𝒊𝒈𝒊 ♦ 咪吉🐱 ✰ the 𝑹𝒂𝒈𝒅𝒐𝒍𝒍 ✰ 2025/1/15 1,413 72 20.9萬 查看原始貼文" at bounding box center [332, 168] width 665 height 337
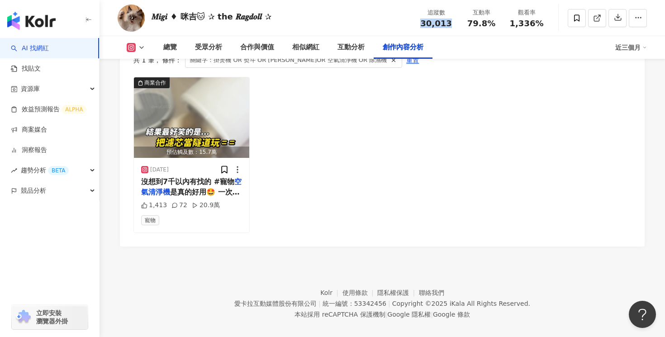
drag, startPoint x: 449, startPoint y: 23, endPoint x: 424, endPoint y: 23, distance: 25.3
click at [424, 23] on div "30,013" at bounding box center [436, 23] width 34 height 9
copy span "30,013"
drag, startPoint x: 496, startPoint y: 24, endPoint x: 469, endPoint y: 24, distance: 27.1
click at [469, 24] on div "79.8%" at bounding box center [481, 23] width 34 height 9
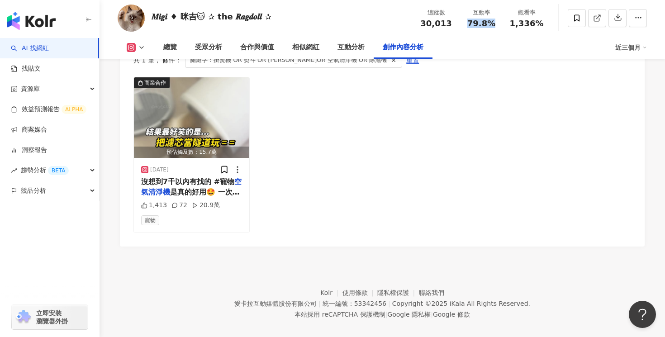
copy span "79.8%"
drag, startPoint x: 549, startPoint y: 23, endPoint x: 512, endPoint y: 24, distance: 37.6
click at [512, 24] on div "𝑴𝒊𝒈𝒊 ♦ 咪吉🐱 ✰ the 𝑹𝒂𝒈𝒅𝒐𝒍𝒍 ✰ 追蹤數 30,013 互動率 79.8% 觀看率 1,336%" at bounding box center [383, 18] width 566 height 36
copy span "1,336%"
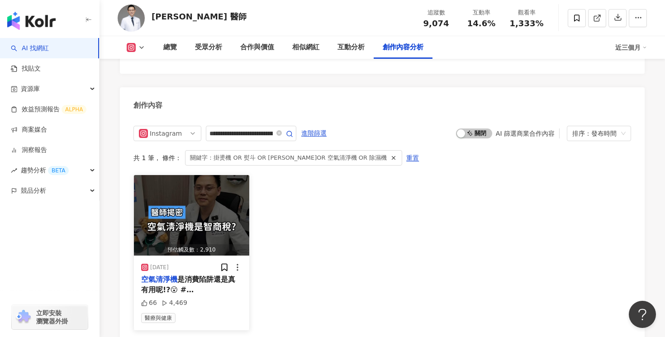
scroll to position [2744, 0]
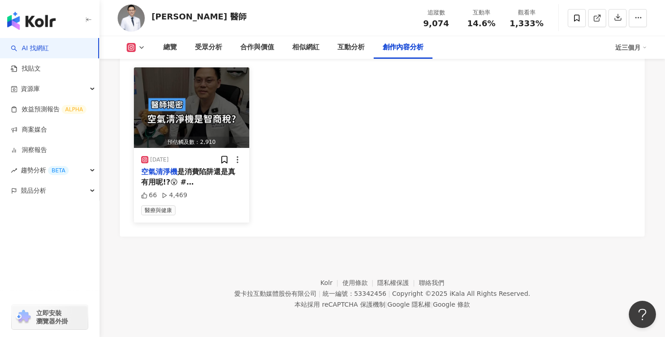
click at [198, 181] on span "是消費陷阱還是真有用呢!?😮 #沈耿仲醫師 #沈醫師 #醫學科普 #醫生 #診所 #病 #嘴巴 #呼吸 #症狀" at bounding box center [190, 191] width 98 height 49
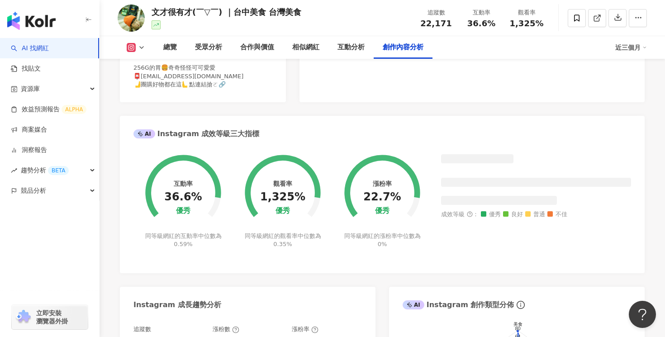
scroll to position [2855, 0]
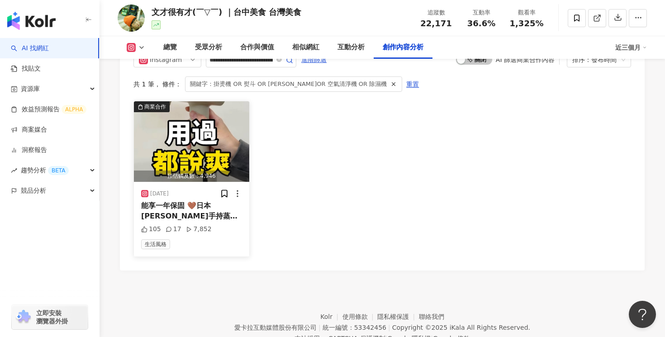
click at [206, 222] on span "🤎 根本才[DEMOGRAPHIC_DATA]人生救衣機🥹幫你們爭" at bounding box center [190, 236] width 99 height 29
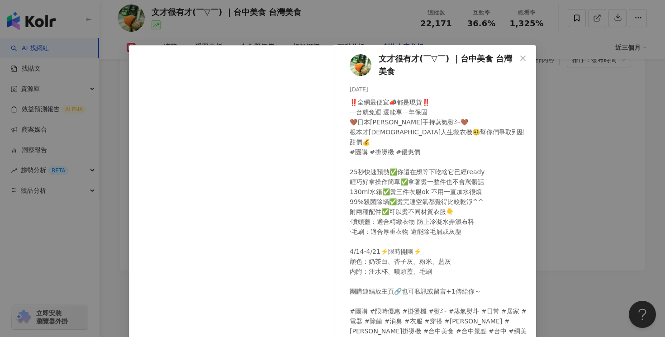
scroll to position [69, 0]
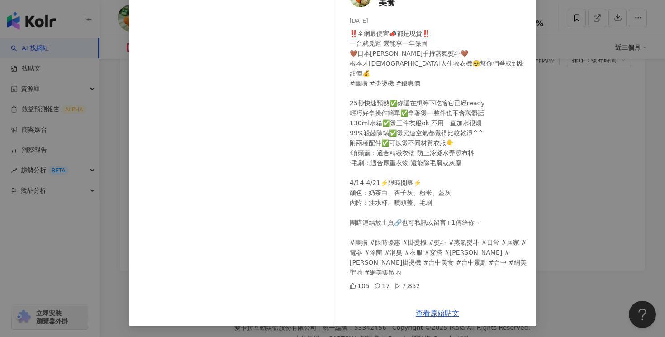
click at [442, 319] on div "查看原始貼文" at bounding box center [437, 313] width 197 height 26
click at [442, 314] on link "查看原始貼文" at bounding box center [437, 313] width 43 height 9
drag, startPoint x: 568, startPoint y: 89, endPoint x: 540, endPoint y: 75, distance: 31.2
click at [568, 89] on div "文才很有才(￣▽￣) ｜台中美食 台灣美食 2025/4/13 105 17 7,852 查看原始貼文" at bounding box center [332, 168] width 665 height 337
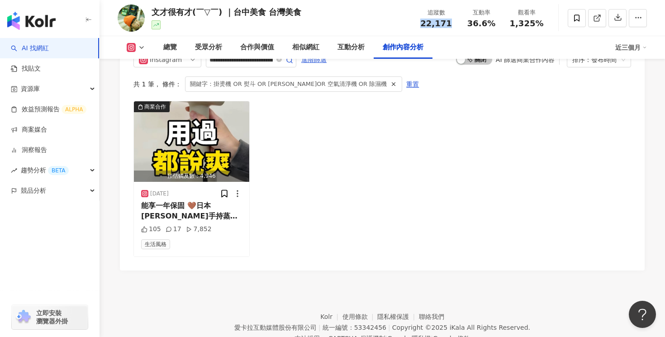
drag, startPoint x: 451, startPoint y: 25, endPoint x: 425, endPoint y: 25, distance: 26.2
click at [425, 25] on div "22,171" at bounding box center [436, 23] width 34 height 9
copy span "22,171"
drag, startPoint x: 503, startPoint y: 20, endPoint x: 470, endPoint y: 23, distance: 32.7
click at [470, 23] on div "互動率 36.6%" at bounding box center [481, 17] width 45 height 19
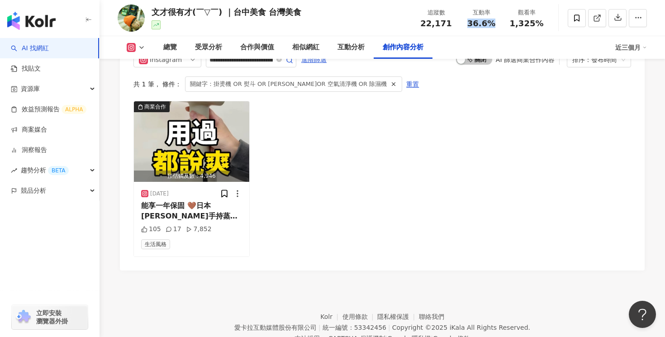
copy span "36.6%"
drag, startPoint x: 549, startPoint y: 25, endPoint x: 508, endPoint y: 25, distance: 40.7
click at [508, 25] on div "文才很有才(￣▽￣) ｜台中美食 台灣美食 追蹤數 22,171 互動率 36.6% 觀看率 1,325%" at bounding box center [383, 18] width 566 height 36
copy span "1,325%"
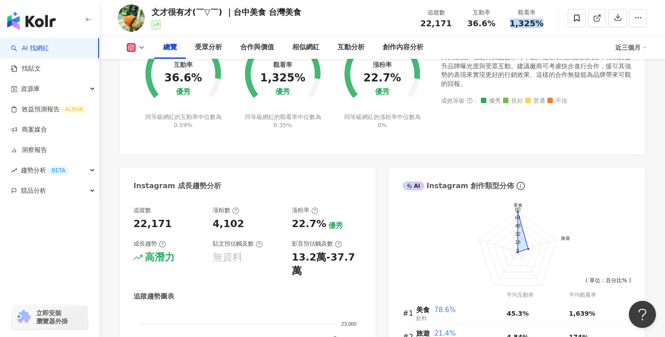
scroll to position [0, 0]
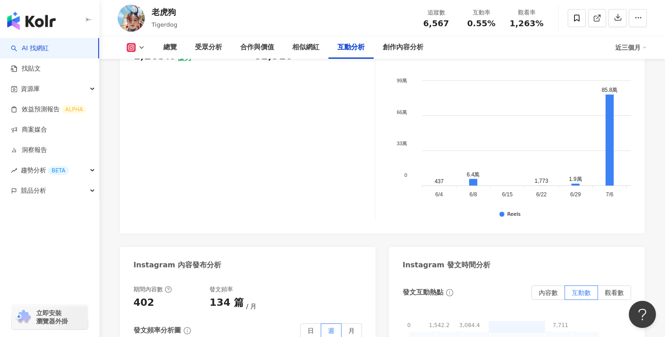
scroll to position [2855, 0]
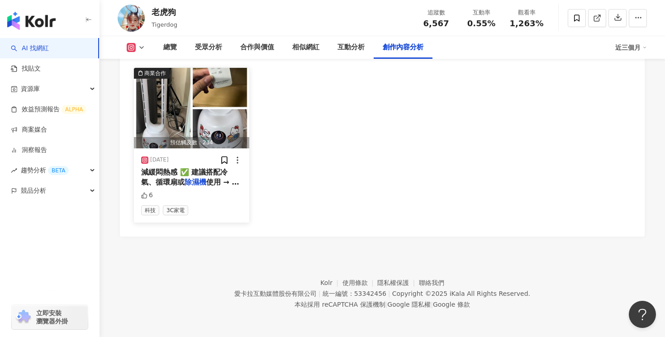
click at [192, 181] on span "使用 → 涼感會明顯很多！ 📌" at bounding box center [190, 187] width 98 height 19
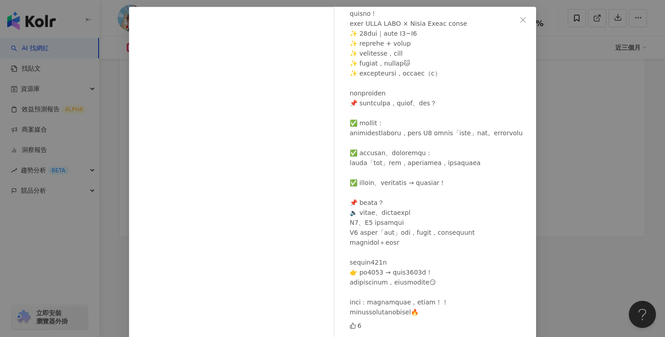
scroll to position [69, 0]
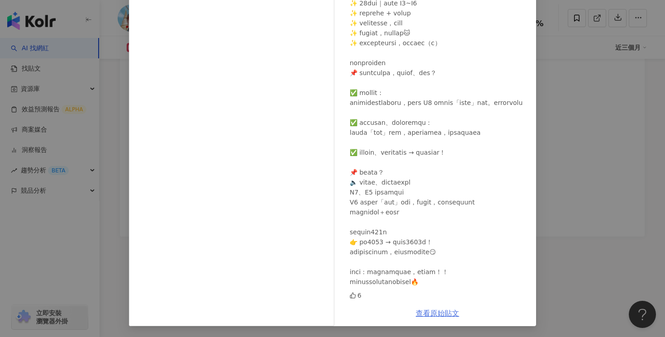
click at [432, 314] on link "查看原始貼文" at bounding box center [437, 313] width 43 height 9
click at [580, 107] on div "老虎狗 [DATE] 6 查看原始貼文" at bounding box center [332, 168] width 665 height 337
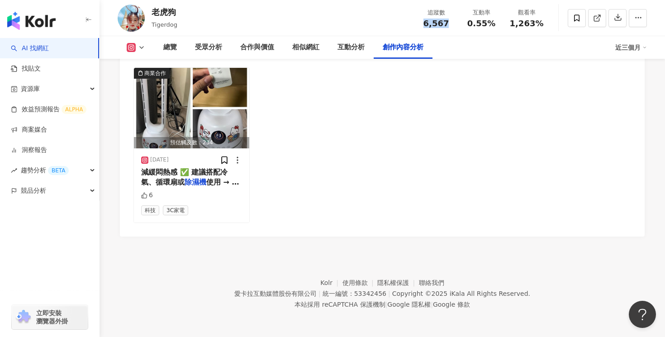
drag, startPoint x: 449, startPoint y: 26, endPoint x: 426, endPoint y: 26, distance: 22.6
click at [426, 26] on div "6,567" at bounding box center [436, 23] width 34 height 9
copy span "6,567"
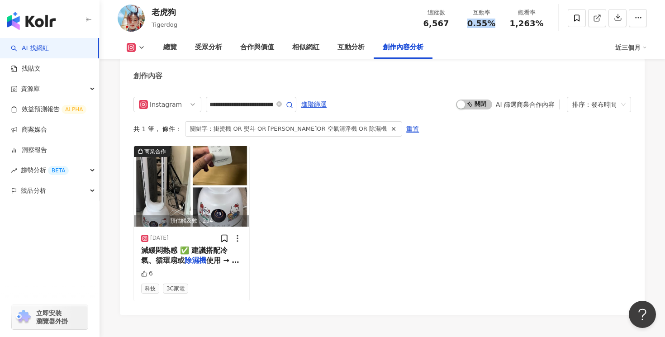
drag, startPoint x: 499, startPoint y: 26, endPoint x: 470, endPoint y: 26, distance: 28.5
click at [470, 26] on div "互動率 0.55%" at bounding box center [481, 17] width 45 height 19
copy span "0.55%"
drag, startPoint x: 544, startPoint y: 29, endPoint x: 523, endPoint y: 27, distance: 21.8
click at [523, 27] on div "追蹤數 6,567 互動率 0.55% 觀看率 1,263%" at bounding box center [481, 18] width 136 height 27
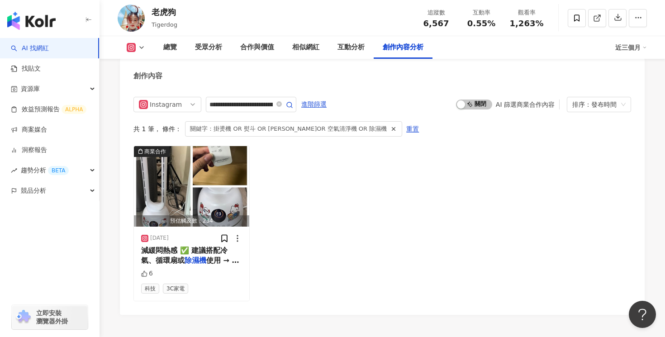
click at [547, 25] on div "觀看率 1,263%" at bounding box center [526, 17] width 45 height 19
drag, startPoint x: 541, startPoint y: 25, endPoint x: 511, endPoint y: 25, distance: 29.4
click at [511, 25] on div "1,263%" at bounding box center [526, 23] width 34 height 9
copy span "1,263%"
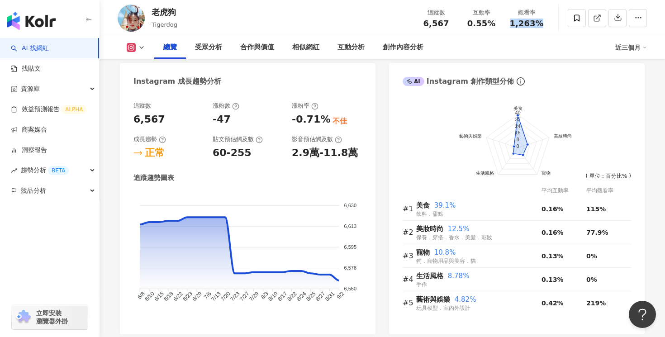
scroll to position [0, 0]
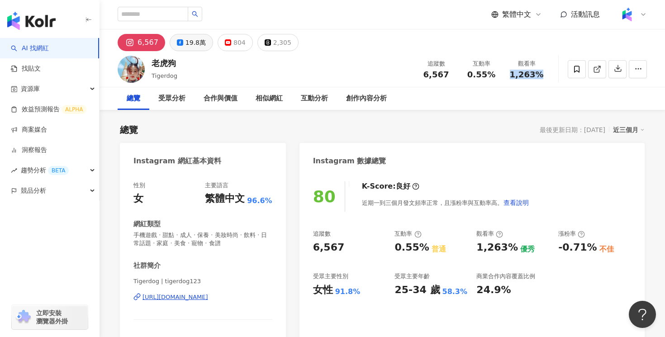
click at [199, 48] on div "19.8萬" at bounding box center [195, 42] width 20 height 13
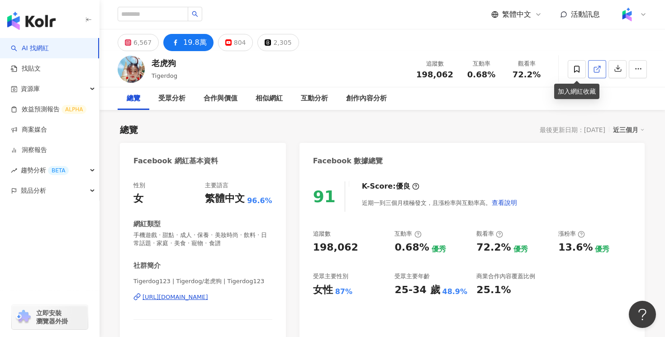
click at [594, 70] on icon at bounding box center [596, 69] width 5 height 5
drag, startPoint x: 454, startPoint y: 76, endPoint x: 422, endPoint y: 76, distance: 32.6
click at [422, 76] on div "追蹤數 198,062" at bounding box center [435, 68] width 48 height 19
copy span "198,062"
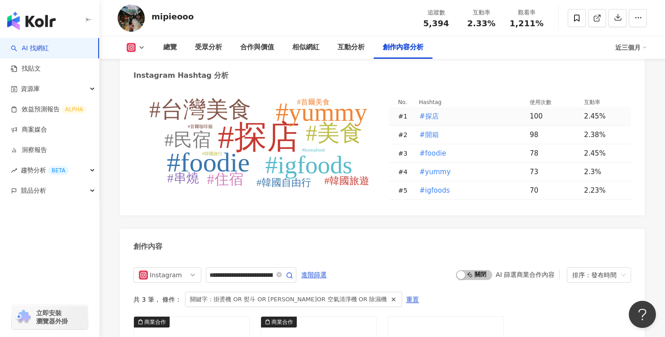
scroll to position [2822, 0]
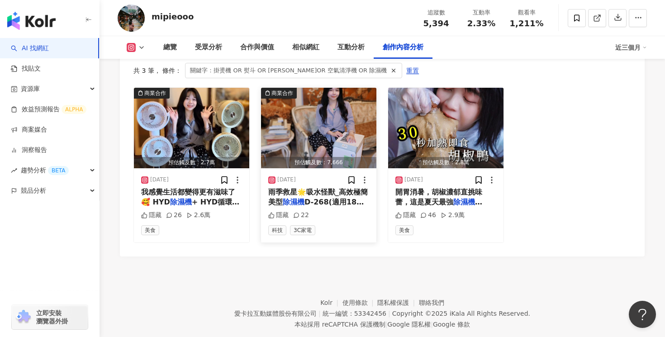
click at [337, 198] on span "D-268(適用18坪) 16.4L/日大除濕量，極致乾爽，是認證的⼀級能效省電不耗電，5.5L隱藏式超⼤⽔箱，滿⽔會⾃動停機，最近連續下雨，全天開，大半天就…" at bounding box center [317, 278] width 99 height 161
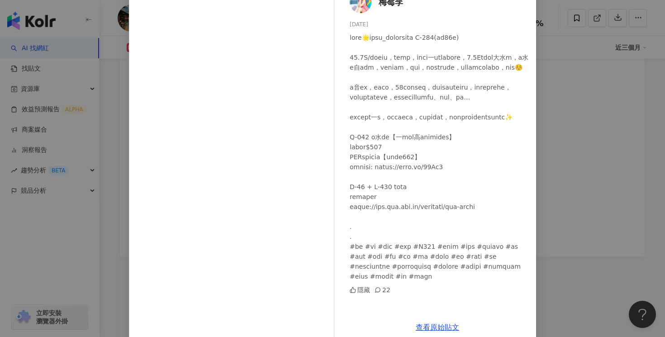
scroll to position [57, 0]
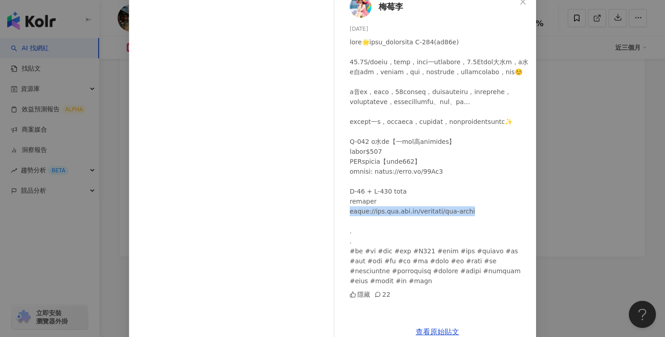
drag, startPoint x: 485, startPoint y: 232, endPoint x: 351, endPoint y: 234, distance: 133.5
click at [351, 234] on div at bounding box center [439, 161] width 179 height 249
copy div "ttps://[DOMAIN_NAME][URL]"
drag, startPoint x: 361, startPoint y: 183, endPoint x: 350, endPoint y: 183, distance: 10.9
click at [350, 183] on div at bounding box center [439, 161] width 179 height 249
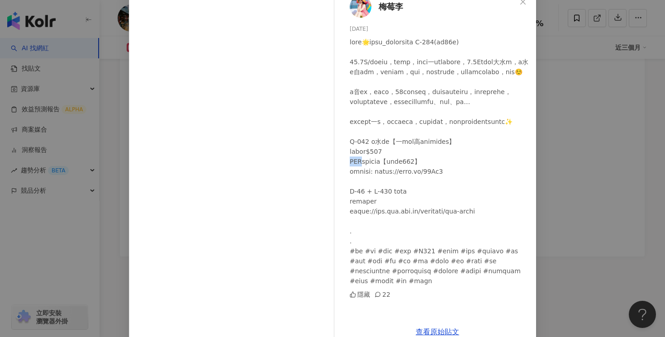
copy div "YD官"
drag, startPoint x: 382, startPoint y: 33, endPoint x: 452, endPoint y: 33, distance: 70.1
click at [452, 37] on div at bounding box center [439, 161] width 179 height 249
drag, startPoint x: 413, startPoint y: 33, endPoint x: 466, endPoint y: 33, distance: 52.5
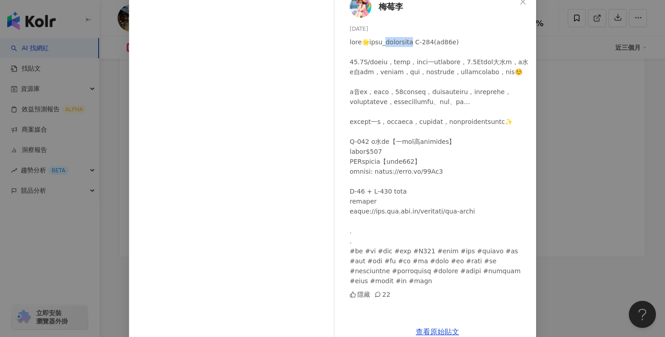
click at [466, 37] on div at bounding box center [439, 161] width 179 height 249
copy div "效極簡美型除濕機"
drag, startPoint x: 486, startPoint y: 32, endPoint x: 412, endPoint y: 31, distance: 74.6
click at [412, 37] on div at bounding box center [439, 161] width 179 height 249
copy div "效極簡美型除濕機 D-268("
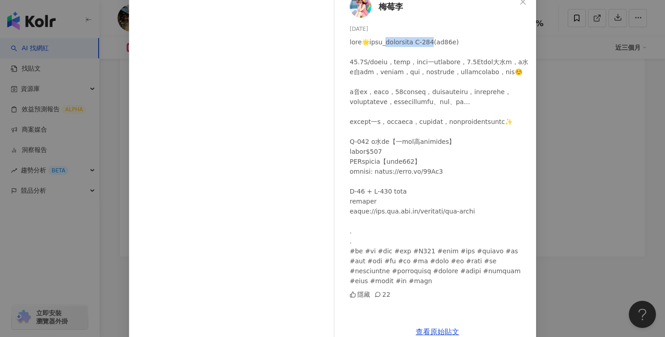
scroll to position [75, 0]
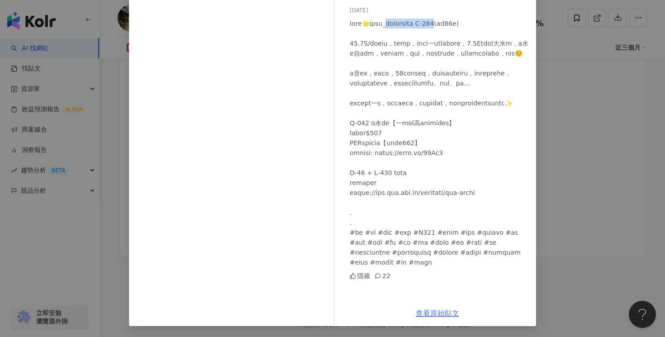
click at [449, 313] on link "查看原始貼文" at bounding box center [437, 313] width 43 height 9
click at [578, 75] on div "梅莓李 2025/8/6 隱藏 22 查看原始貼文" at bounding box center [332, 168] width 665 height 337
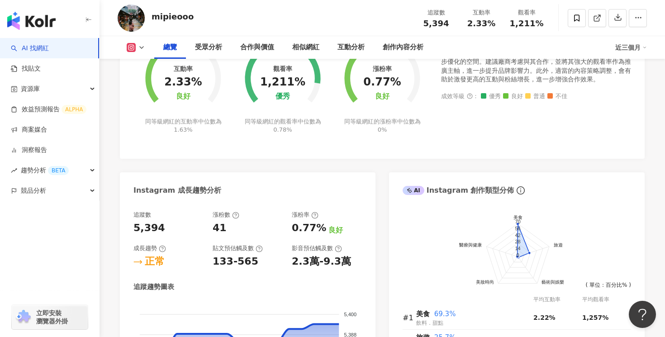
scroll to position [0, 0]
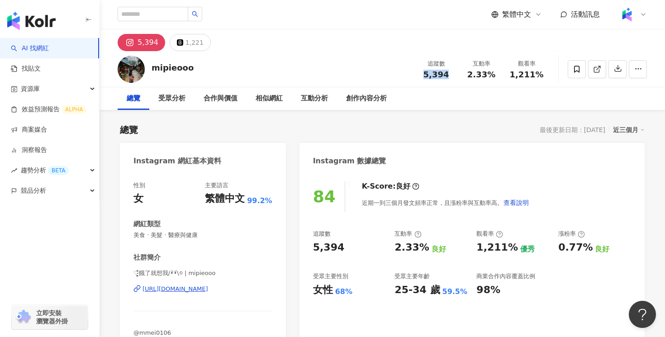
drag, startPoint x: 453, startPoint y: 73, endPoint x: 423, endPoint y: 73, distance: 29.9
click at [423, 73] on div "5,394" at bounding box center [436, 74] width 34 height 9
copy span "5,394"
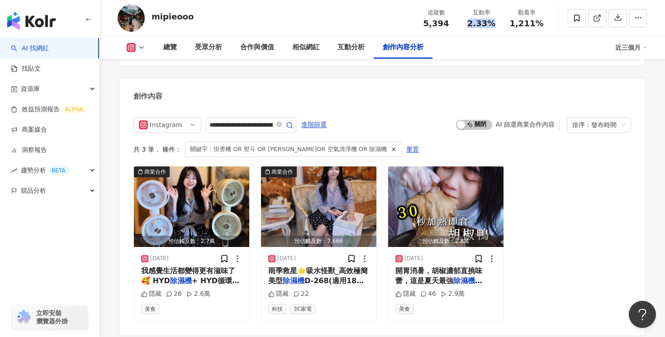
drag, startPoint x: 493, startPoint y: 23, endPoint x: 469, endPoint y: 23, distance: 24.0
click at [469, 23] on div "2.33%" at bounding box center [481, 23] width 34 height 9
copy span "2.33%"
drag, startPoint x: 546, startPoint y: 23, endPoint x: 508, endPoint y: 24, distance: 37.6
click at [508, 24] on div "觀看率 1,211%" at bounding box center [526, 17] width 45 height 19
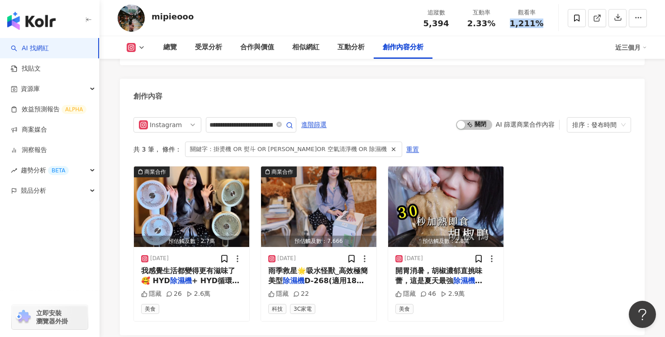
copy span "1,211%"
drag, startPoint x: 196, startPoint y: 16, endPoint x: 152, endPoint y: 20, distance: 45.0
click at [152, 20] on div "mipieooo 追蹤數 5,394 互動率 2.33% 觀看率 1,211%" at bounding box center [383, 18] width 566 height 36
copy div "mipieooo"
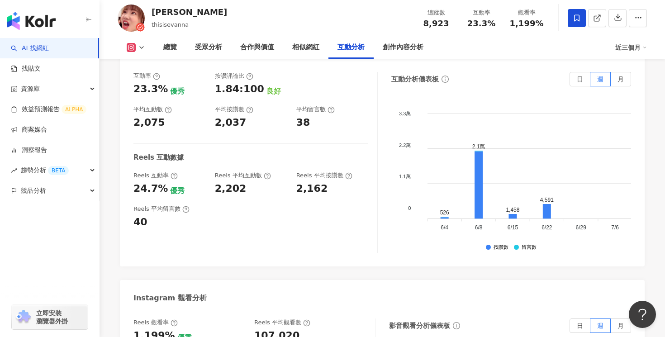
scroll to position [2828, 0]
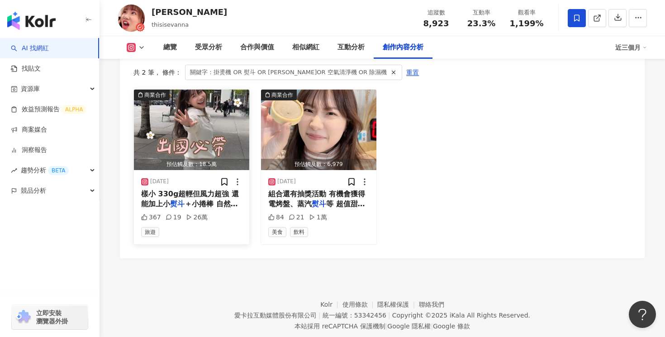
click at [219, 200] on span "＋小捲棒 自然捲壓順、瀏海燙捲都超方" at bounding box center [189, 209] width 97 height 19
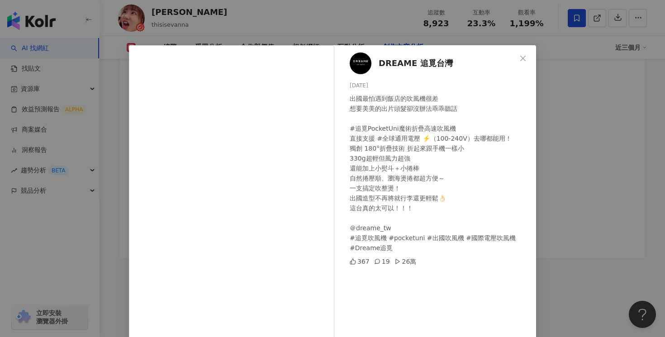
click at [607, 188] on div "DREAME 追覓台灣 2025/6/10 出國最怕遇到飯店的吹風機很差 想要美美的出片頭髮卻沒辦法乖乖聽話 #追覓PocketUni魔術折疊高速吹風機 直接…" at bounding box center [332, 168] width 665 height 337
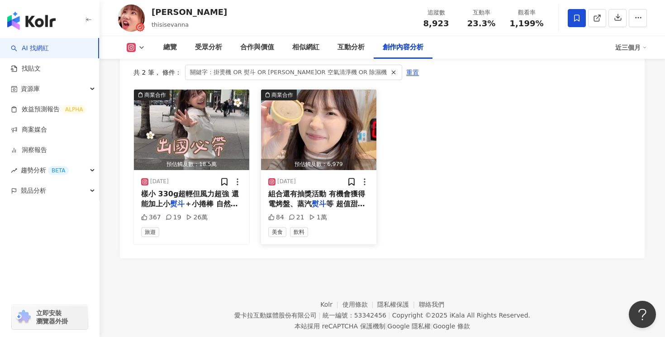
click at [338, 200] on span "等 超值甜點組只有西門店限定 快揪同" at bounding box center [316, 214] width 97 height 29
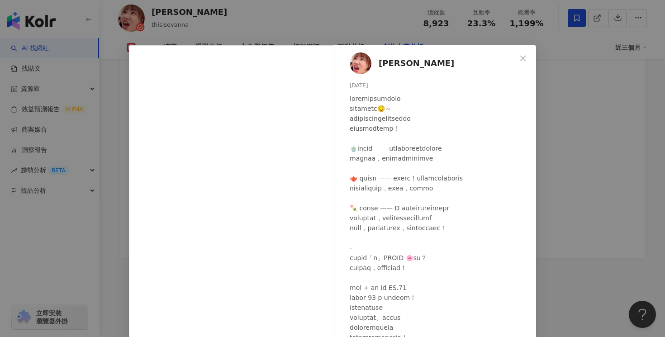
scroll to position [27, 0]
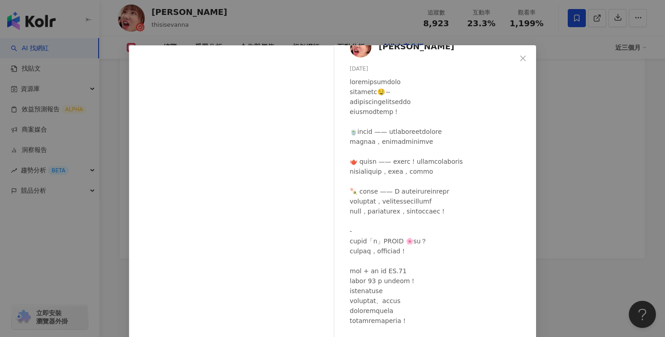
click at [587, 125] on div "孔凡娜 EvannaKong 2025/4/2 84 21 1萬 查看原始貼文" at bounding box center [332, 168] width 665 height 337
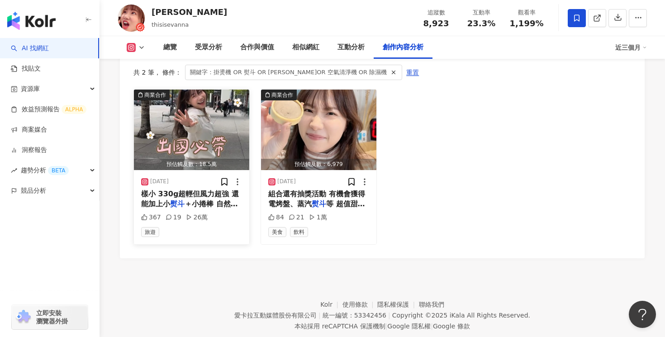
click at [202, 190] on span "樣小 330g超輕但風力超強 還能加上小" at bounding box center [190, 199] width 98 height 19
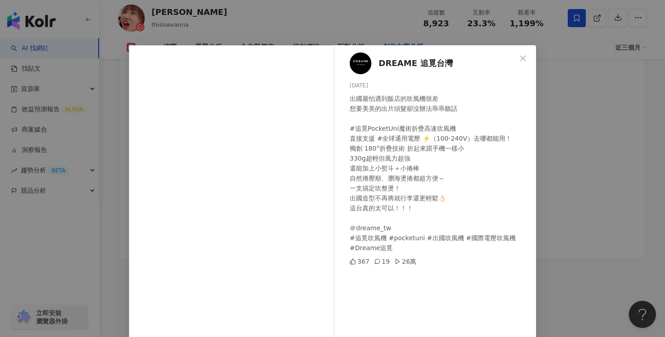
scroll to position [69, 0]
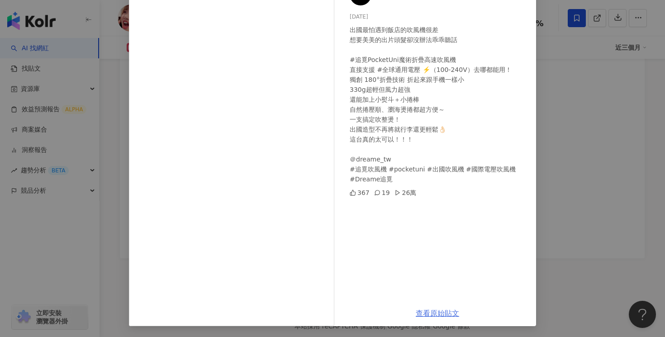
click at [438, 314] on link "查看原始貼文" at bounding box center [437, 313] width 43 height 9
click at [542, 88] on div "DREAME 追覓台灣 2025/6/10 出國最怕遇到飯店的吹風機很差 想要美美的出片頭髮卻沒辦法乖乖聽話 #追覓PocketUni魔術折疊高速吹風機 直接…" at bounding box center [332, 168] width 665 height 337
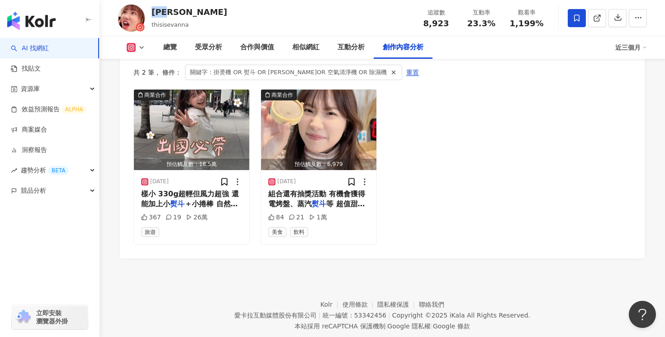
drag, startPoint x: 176, startPoint y: 12, endPoint x: 151, endPoint y: 13, distance: 25.8
click at [151, 13] on div "孔凡娜 EvannaKong thisisevanna 追蹤數 8,923 互動率 23.3% 觀看率 1,199%" at bounding box center [383, 18] width 566 height 36
copy div "孔凡娜"
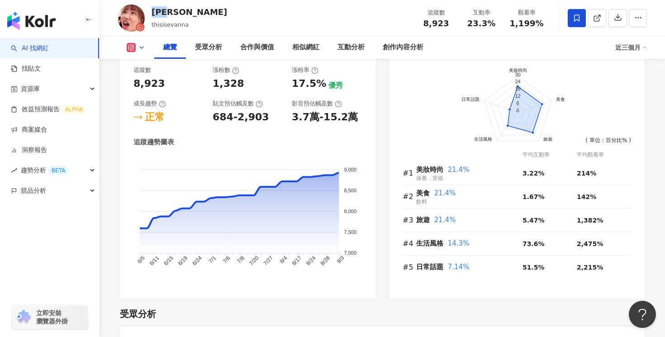
scroll to position [0, 0]
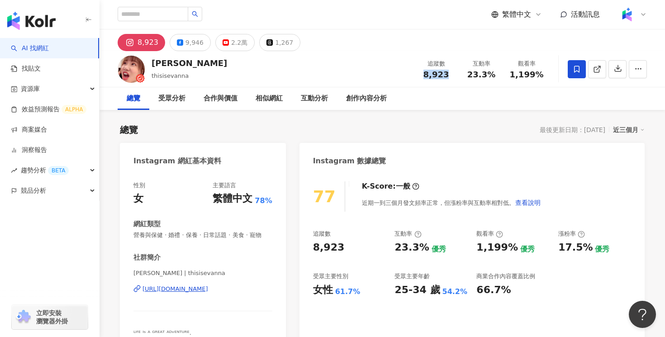
drag, startPoint x: 451, startPoint y: 74, endPoint x: 425, endPoint y: 74, distance: 25.8
click at [425, 74] on div "8,923" at bounding box center [436, 74] width 34 height 9
copy span "8,923"
drag, startPoint x: 492, startPoint y: 76, endPoint x: 470, endPoint y: 76, distance: 22.2
click at [470, 76] on span "23.3%" at bounding box center [481, 74] width 28 height 9
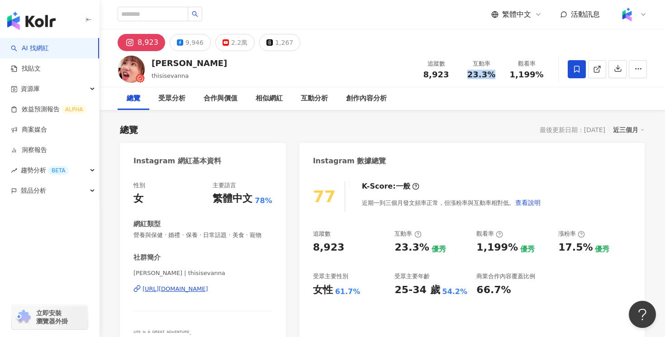
copy span "23.3%"
drag, startPoint x: 544, startPoint y: 76, endPoint x: 513, endPoint y: 77, distance: 31.2
click at [513, 77] on div "觀看率 1,199%" at bounding box center [526, 68] width 45 height 19
copy span "1,199%"
click at [194, 49] on button "9,946" at bounding box center [190, 42] width 41 height 17
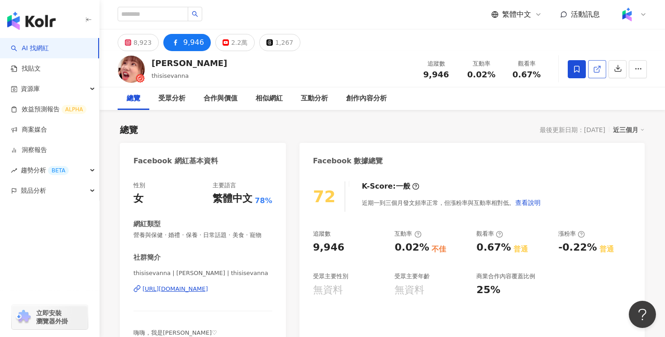
click at [599, 76] on link at bounding box center [597, 69] width 18 height 18
drag, startPoint x: 450, startPoint y: 74, endPoint x: 425, endPoint y: 76, distance: 24.5
click at [425, 76] on div "9,946" at bounding box center [436, 74] width 34 height 9
copy span "9,946"
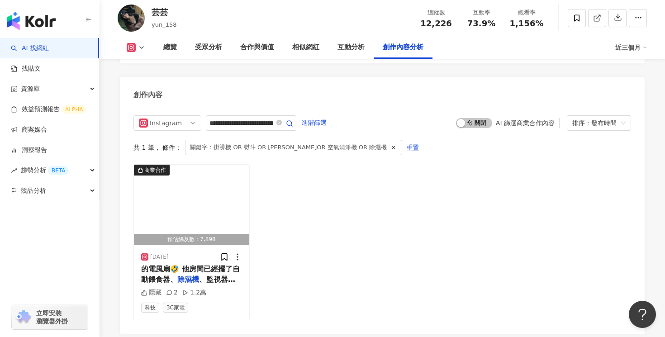
scroll to position [2837, 0]
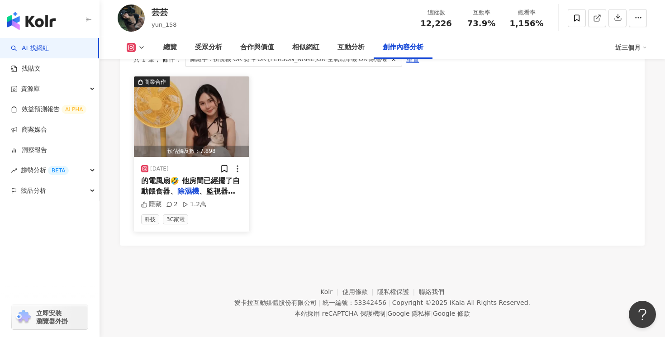
click at [210, 187] on span "、監視器、流動飲水機，已經沒插座了" at bounding box center [188, 196] width 94 height 19
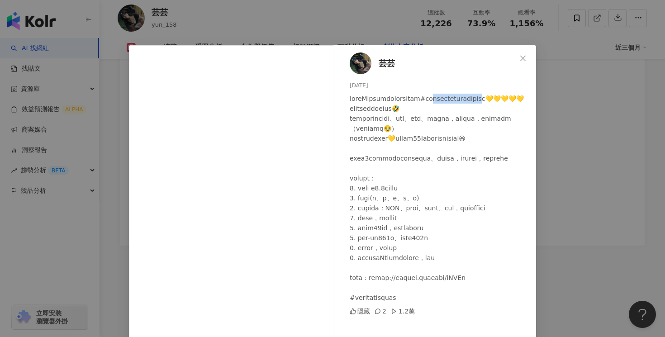
drag, startPoint x: 480, startPoint y: 100, endPoint x: 377, endPoint y: 105, distance: 103.8
click at [377, 105] on div at bounding box center [439, 198] width 179 height 209
copy div "koizumi負離子無線電風扇"
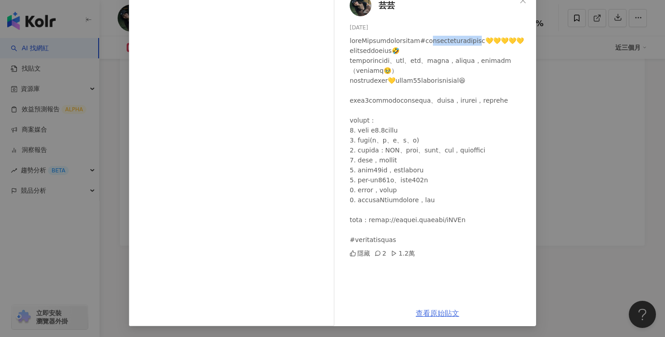
click at [440, 312] on link "查看原始貼文" at bounding box center [437, 313] width 43 height 9
click at [570, 89] on div "芸芸 2025/5/23 隱藏 2 1.2萬 查看原始貼文" at bounding box center [332, 168] width 665 height 337
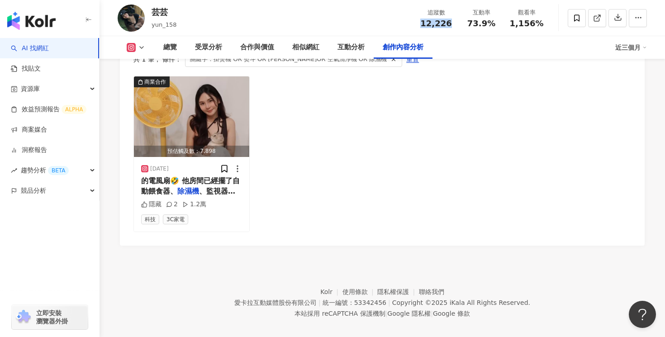
drag, startPoint x: 451, startPoint y: 24, endPoint x: 421, endPoint y: 24, distance: 30.3
click at [421, 24] on div "12,226" at bounding box center [436, 23] width 34 height 9
copy span "12,226"
drag, startPoint x: 492, startPoint y: 29, endPoint x: 470, endPoint y: 28, distance: 22.2
click at [470, 28] on span "73.9%" at bounding box center [481, 23] width 28 height 9
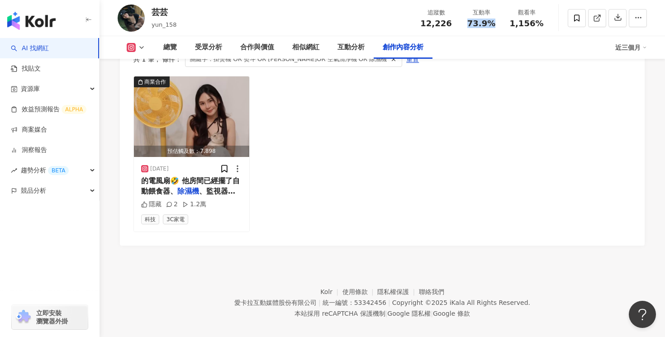
copy span "73.9%"
drag, startPoint x: 546, startPoint y: 25, endPoint x: 512, endPoint y: 26, distance: 34.0
click at [512, 26] on div "觀看率 1,156%" at bounding box center [526, 17] width 45 height 19
copy span "1,156%"
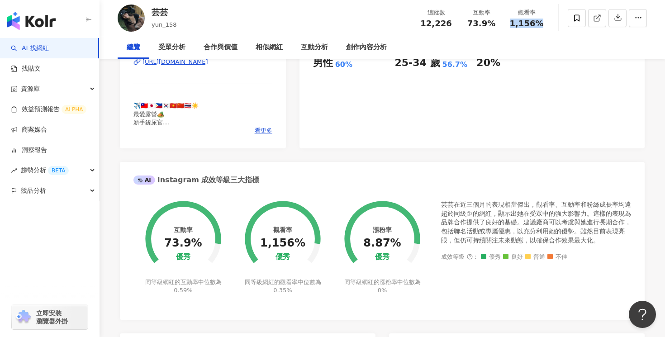
scroll to position [0, 0]
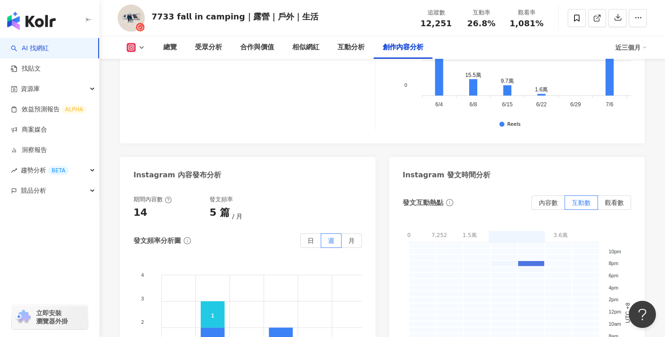
scroll to position [2843, 0]
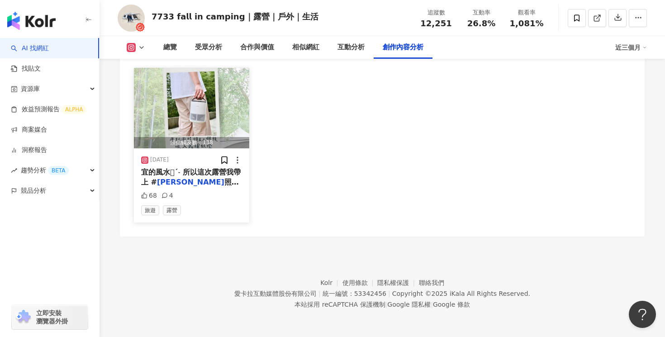
click at [228, 183] on span "照明K2雙頻吸入式捕蚊燈 [PERSON_NAME]" at bounding box center [190, 192] width 98 height 29
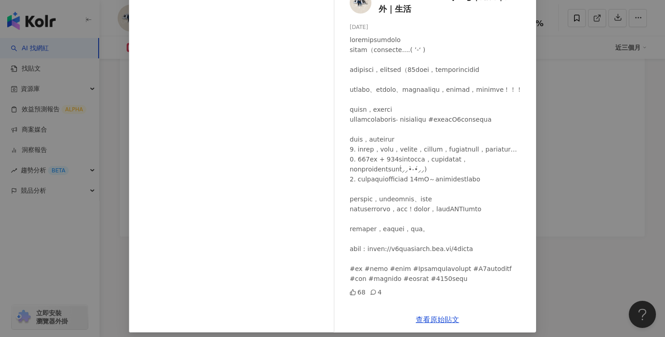
scroll to position [69, 0]
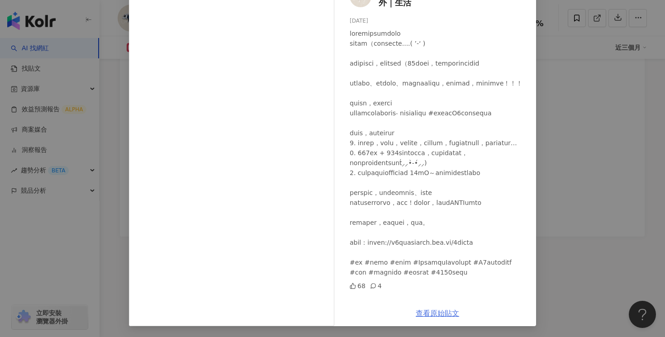
click at [449, 313] on link "查看原始貼文" at bounding box center [437, 313] width 43 height 9
click at [585, 91] on div "𝟳𝟳𝟯𝟯 𝗳𝗮𝗹𝗹 𝗶𝗻 𝗰𝗮𝗺𝗽𝗶𝗻𝗴｜露營｜戶外｜生活 [DATE] 68 4 查看原始貼文" at bounding box center [332, 168] width 665 height 337
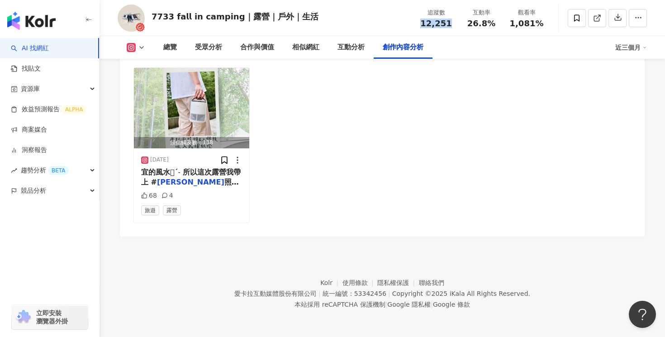
drag, startPoint x: 449, startPoint y: 24, endPoint x: 423, endPoint y: 24, distance: 26.7
click at [423, 24] on div "12,251" at bounding box center [436, 23] width 34 height 9
copy span "12,251"
drag, startPoint x: 494, startPoint y: 22, endPoint x: 470, endPoint y: 24, distance: 24.5
click at [470, 24] on div "26.8%" at bounding box center [481, 23] width 34 height 9
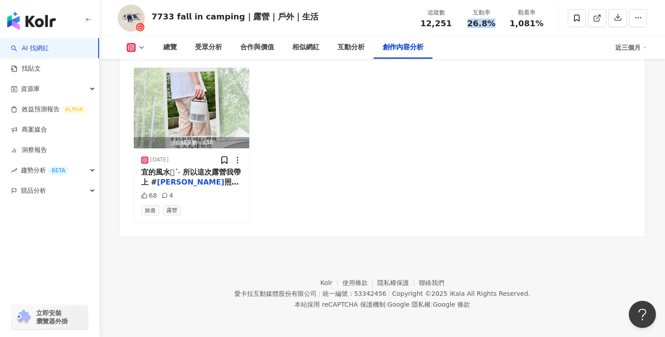
copy span "26.8%"
drag, startPoint x: 550, startPoint y: 28, endPoint x: 511, endPoint y: 28, distance: 38.5
click at [511, 28] on div "𝟳𝟳𝟯𝟯 𝗳𝗮𝗹𝗹 𝗶𝗻 𝗰𝗮𝗺𝗽𝗶𝗻𝗴｜露營｜戶外｜生活 追蹤數 12,251 互動率 26.8% 觀看率 1,081%" at bounding box center [383, 18] width 566 height 36
drag, startPoint x: 512, startPoint y: 25, endPoint x: 542, endPoint y: 24, distance: 30.3
click at [542, 24] on div "1,081%" at bounding box center [526, 23] width 34 height 9
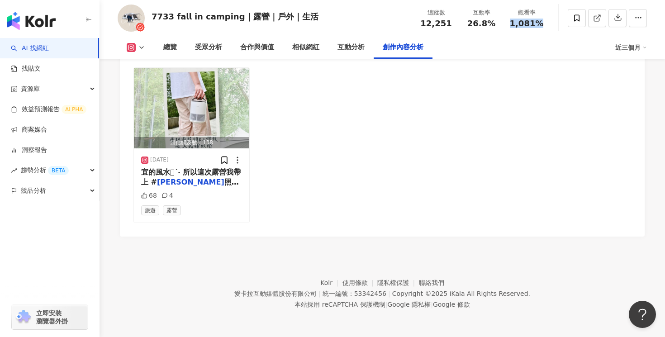
copy span "1,081%"
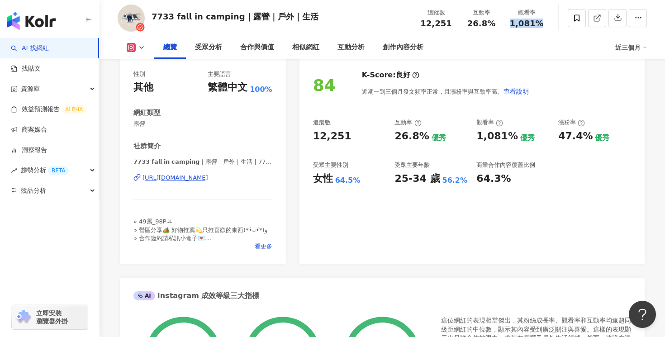
scroll to position [0, 0]
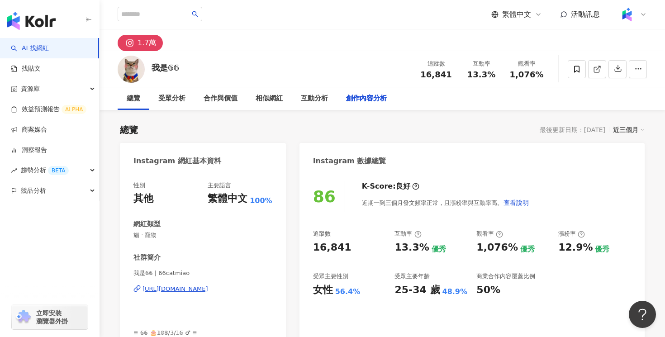
scroll to position [2764, 0]
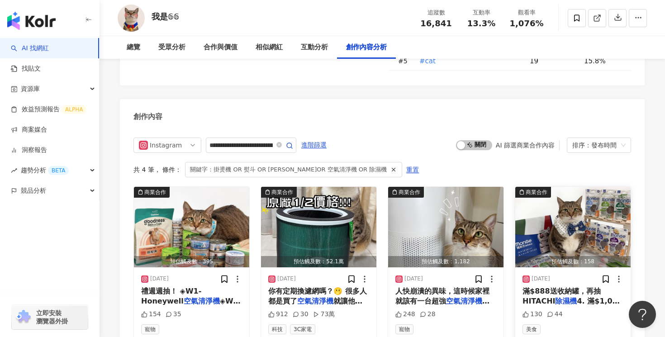
click at [562, 287] on span "滿$888送收納罐，再抽HITACHI" at bounding box center [562, 296] width 78 height 19
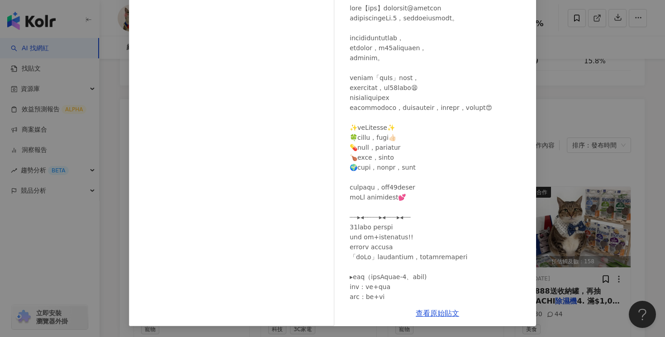
scroll to position [0, 0]
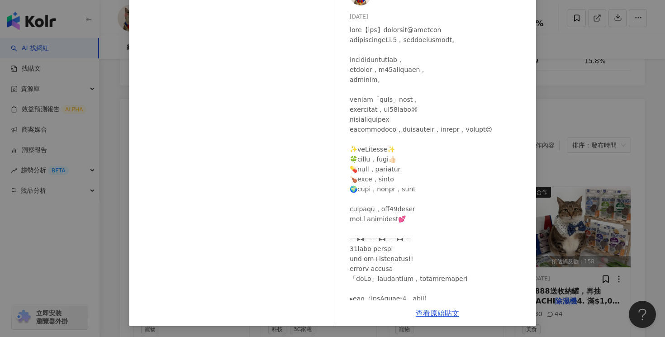
click at [556, 155] on div "我是𝟞𝟞 2025/1/9 130 44 查看原始貼文" at bounding box center [332, 168] width 665 height 337
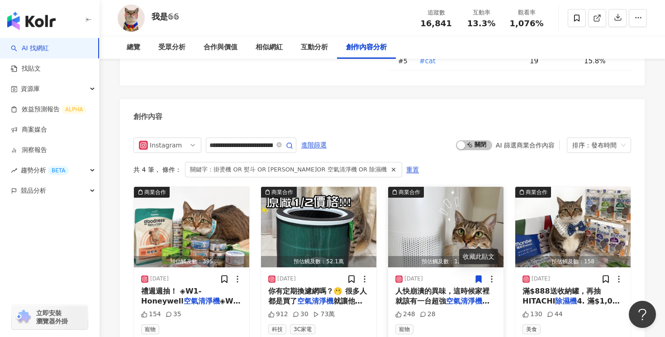
click at [449, 267] on div "2025/3/7 人快崩潰的異味，這時候家裡就該有一台超強 空氣清淨機 來拯救空氣品質！ 這次我試用 248 28 寵物" at bounding box center [445, 304] width 115 height 74
click at [447, 267] on div "2025/3/7 人快崩潰的異味，這時候家裡就該有一台超強 空氣清淨機 來拯救空氣品質！ 這次我試用 248 28 寵物" at bounding box center [445, 304] width 115 height 74
click at [434, 287] on span "人快崩潰的異味，這時候家裡就該有一台超強" at bounding box center [442, 296] width 94 height 19
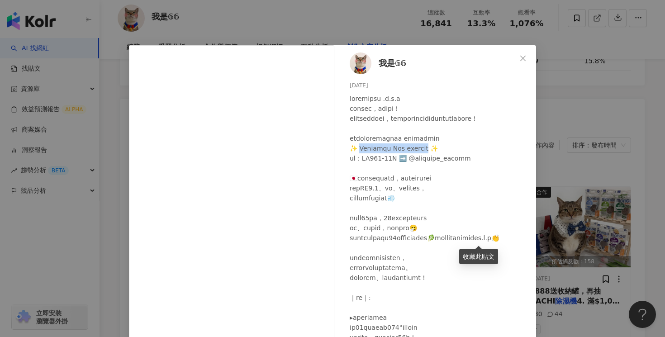
drag, startPoint x: 357, startPoint y: 159, endPoint x: 442, endPoint y: 160, distance: 84.2
click at [442, 160] on div at bounding box center [439, 308] width 179 height 428
copy div "Acerpure Pro 高效空氣清淨機"
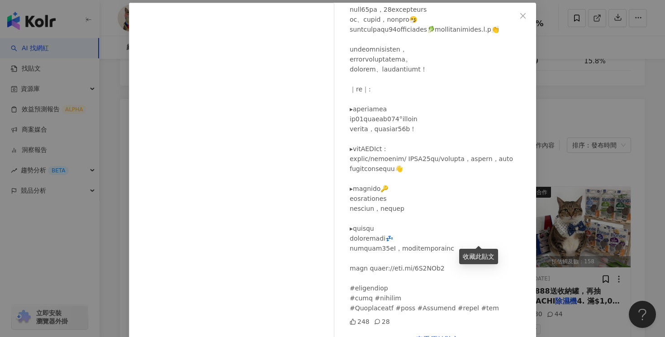
scroll to position [69, 0]
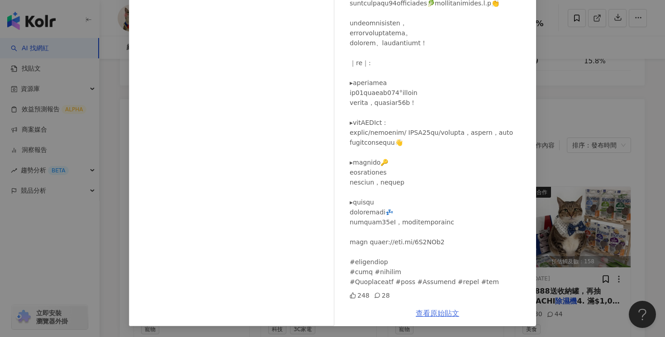
click at [440, 316] on link "查看原始貼文" at bounding box center [437, 313] width 43 height 9
click at [554, 184] on div "我是𝟞𝟞 2025/3/7 248 28 查看原始貼文" at bounding box center [332, 168] width 665 height 337
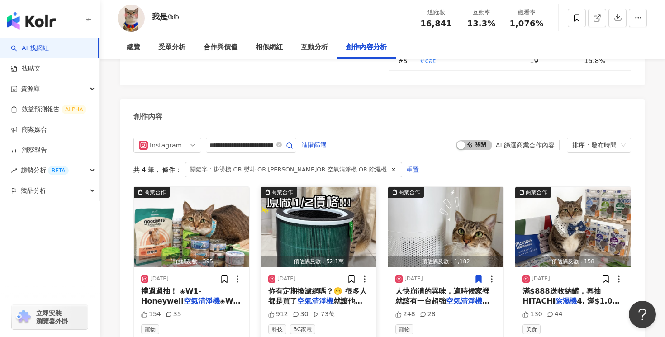
click at [322, 267] on div "2025/6/10 你有定期換濾網嗎？🫢 很多人都是買了 空氣清淨機 就讓他默默運轉， 但過敏、鼻涕、打噴嚏的問題還是沒改善？ 有可能就是”濾網早就該換了” …" at bounding box center [318, 304] width 115 height 74
click at [320, 287] on span "你有定期換濾網嗎？🫢 很多人都是買了" at bounding box center [317, 296] width 99 height 19
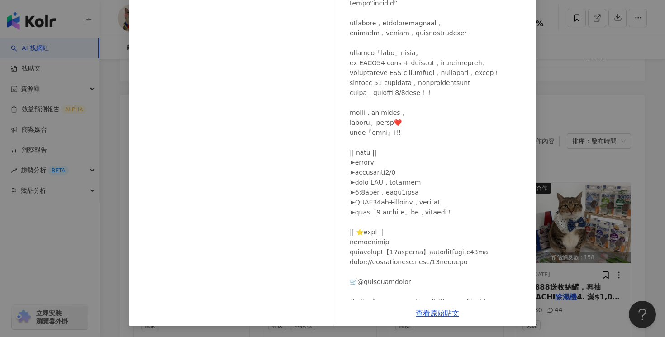
scroll to position [117, 0]
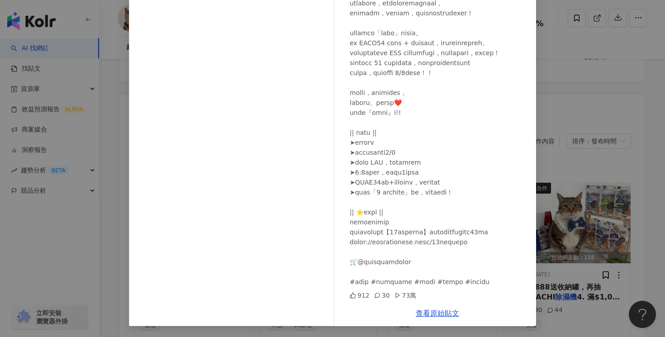
click at [590, 289] on div "我是𝟞𝟞 2025/6/10 912 30 73萬 查看原始貼文" at bounding box center [332, 168] width 665 height 337
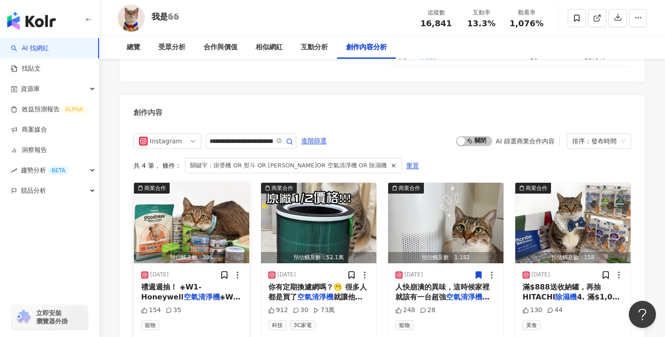
click at [201, 283] on span "禮週週抽！ ◈W1-Honeywell" at bounding box center [171, 292] width 60 height 19
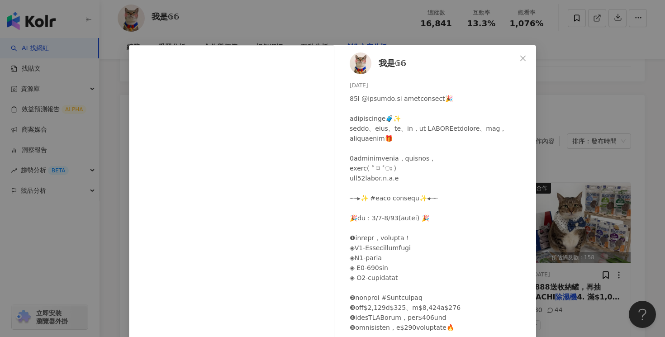
click at [572, 183] on div "我是𝟞𝟞 2025/7/11 154 35 查看原始貼文" at bounding box center [332, 168] width 665 height 337
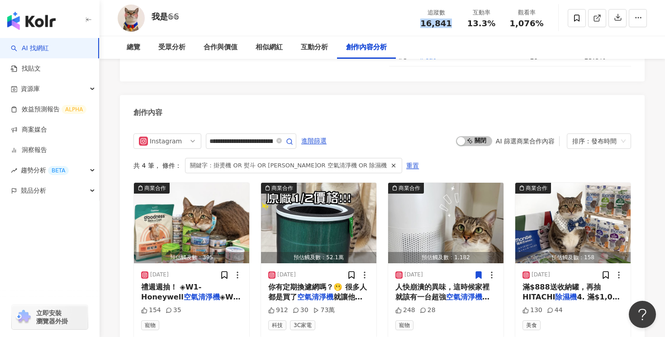
drag, startPoint x: 452, startPoint y: 25, endPoint x: 423, endPoint y: 26, distance: 29.0
click at [423, 26] on div "16,841" at bounding box center [436, 23] width 34 height 9
copy span "16,841"
drag, startPoint x: 492, startPoint y: 23, endPoint x: 470, endPoint y: 25, distance: 22.2
click at [470, 25] on span "13.3%" at bounding box center [481, 23] width 28 height 9
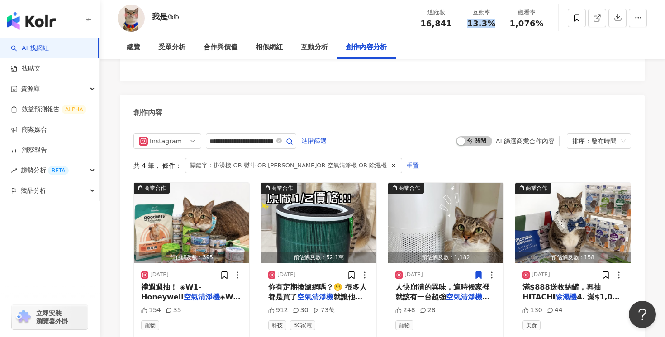
copy span "13.3%"
drag, startPoint x: 543, startPoint y: 22, endPoint x: 511, endPoint y: 26, distance: 32.3
click at [511, 26] on div "1,076%" at bounding box center [526, 23] width 34 height 9
copy span "1,076%"
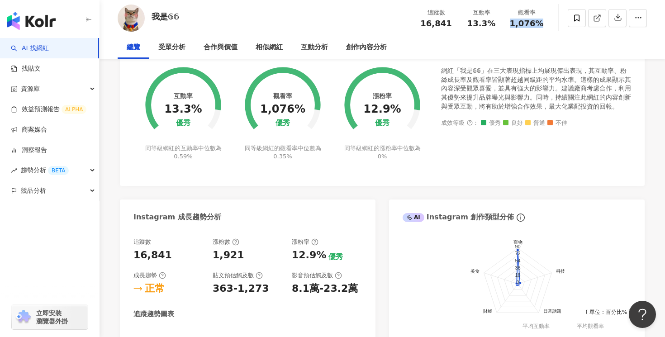
scroll to position [0, 0]
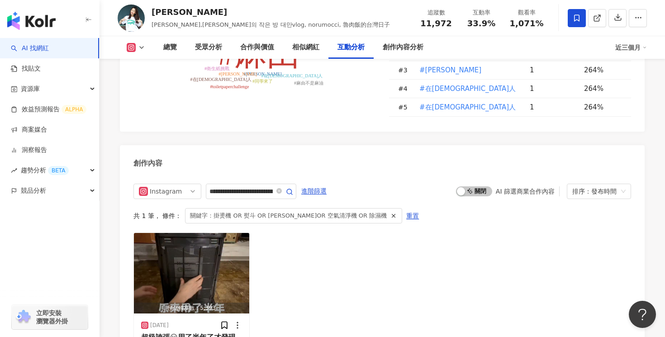
scroll to position [2815, 0]
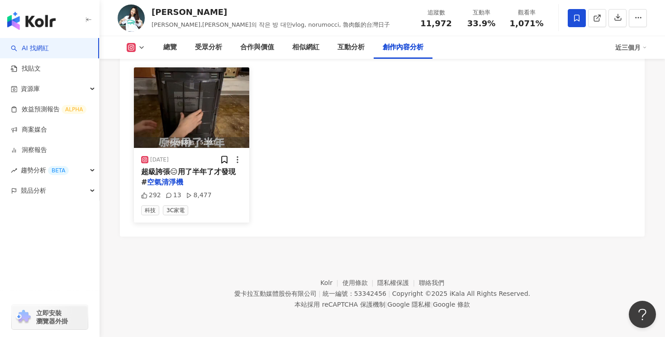
click at [229, 178] on div "超級誇張😑用了半年了才發現 # 空氣清淨機" at bounding box center [191, 177] width 101 height 20
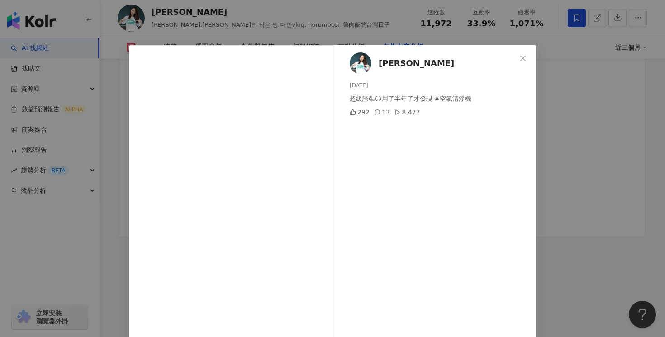
scroll to position [69, 0]
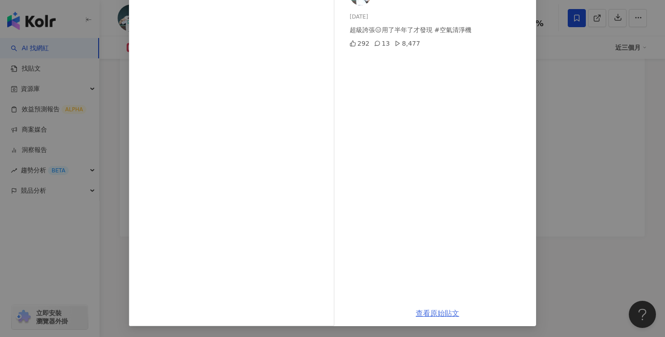
click at [443, 312] on link "查看原始貼文" at bounding box center [437, 313] width 43 height 9
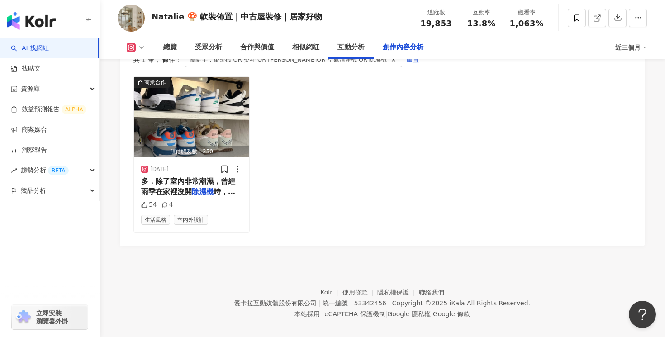
scroll to position [2854, 0]
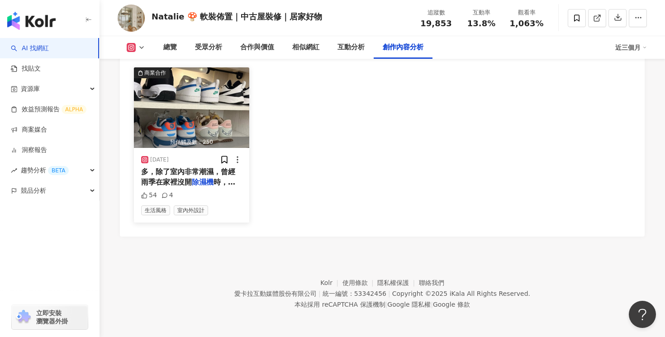
click at [219, 182] on span "時，浴室牆角或窗角就會發霉！連衣櫃" at bounding box center [188, 192] width 94 height 29
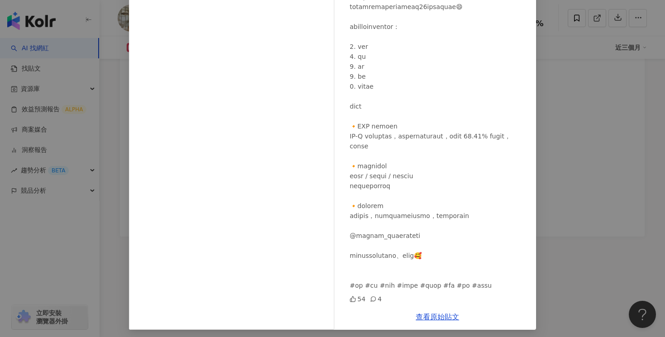
scroll to position [69, 0]
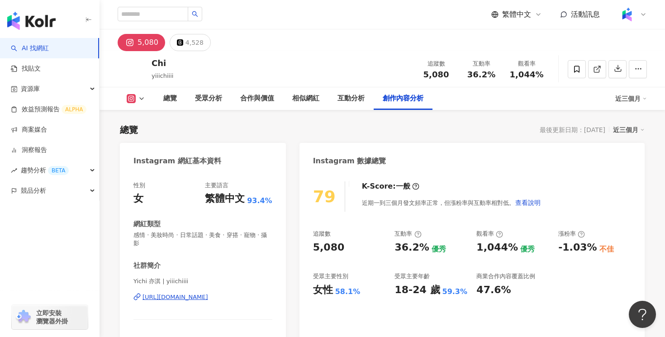
scroll to position [2731, 0]
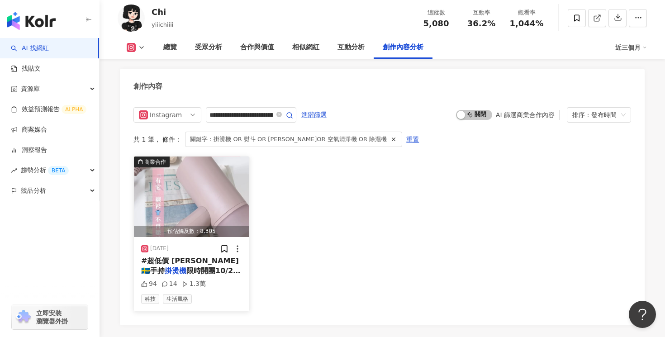
click at [212, 266] on span "限時開團10/2-10/8⚡️ 只要36折就能入手 （原價$2990）原廠保固一年 外觀質感都超好～✨ 送禮🎁自用都非常適合 ✔️可折疊方便攜帶 ✔️30秒瞬…" at bounding box center [191, 331] width 100 height 130
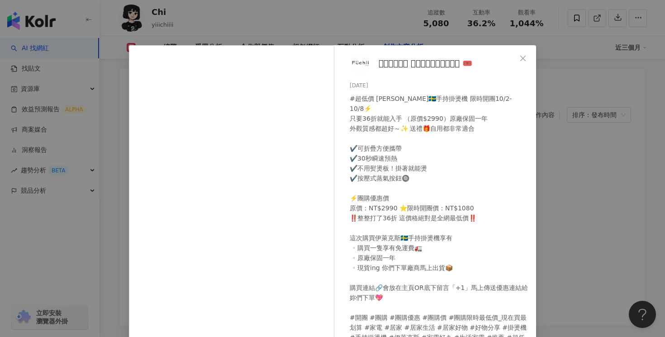
click at [455, 203] on div "#超低價 伊萊克斯🇸🇪手持掛燙機 限時開團10/2-10/8⚡️ 只要36折就能入手 （原價$2990）原廠保固一年 外觀質感都超好～✨ 送禮🎁自用都非常適合…" at bounding box center [439, 223] width 179 height 259
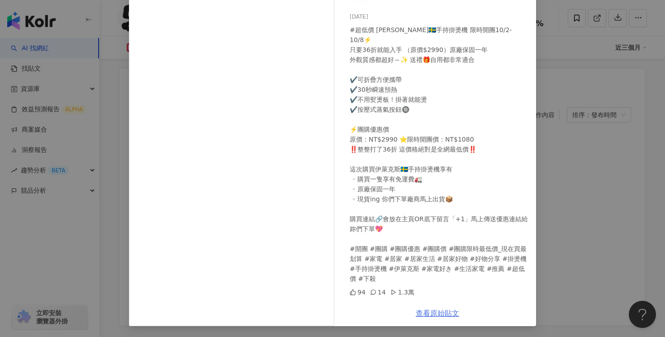
click at [438, 312] on link "查看原始貼文" at bounding box center [437, 313] width 43 height 9
click at [580, 97] on div "𝐅𝐮𝐜𝐡𝐢𝐢 𝐎𝐟𝐟𝐢𝐜𝐢𝐚𝐥ིྀ 🎟️ 2024/10/4 94 14 1.3萬 查看原始貼文" at bounding box center [332, 168] width 665 height 337
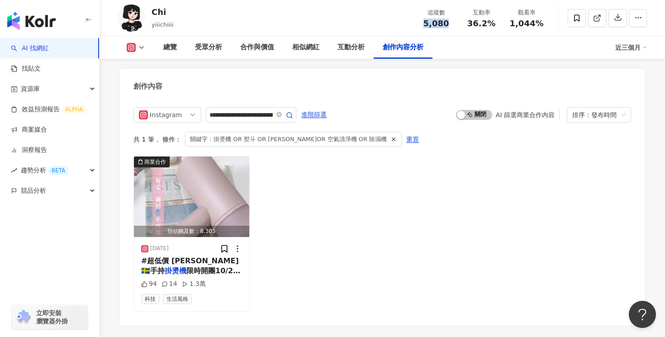
drag, startPoint x: 447, startPoint y: 25, endPoint x: 421, endPoint y: 25, distance: 25.3
click at [421, 25] on div "5,080" at bounding box center [436, 23] width 34 height 9
copy span "5,080"
drag, startPoint x: 493, startPoint y: 25, endPoint x: 468, endPoint y: 25, distance: 24.9
click at [468, 25] on div "36.2%" at bounding box center [481, 23] width 34 height 9
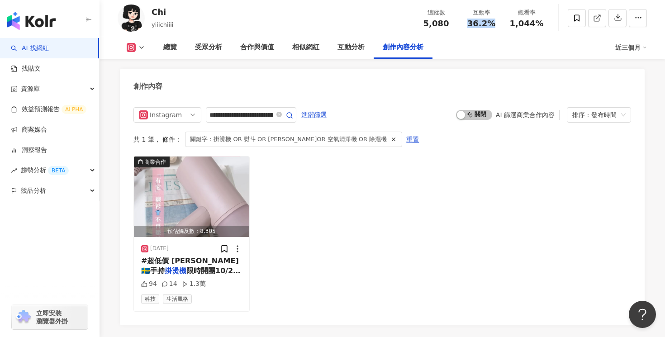
copy span "36.2%"
drag, startPoint x: 542, startPoint y: 21, endPoint x: 513, endPoint y: 22, distance: 29.0
click at [513, 22] on div "1,044%" at bounding box center [526, 23] width 34 height 9
copy span "1,044%"
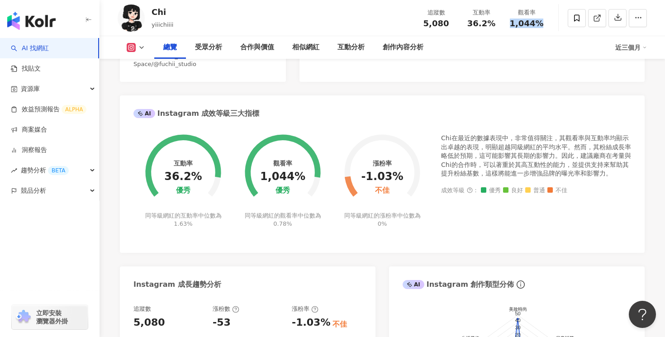
scroll to position [0, 0]
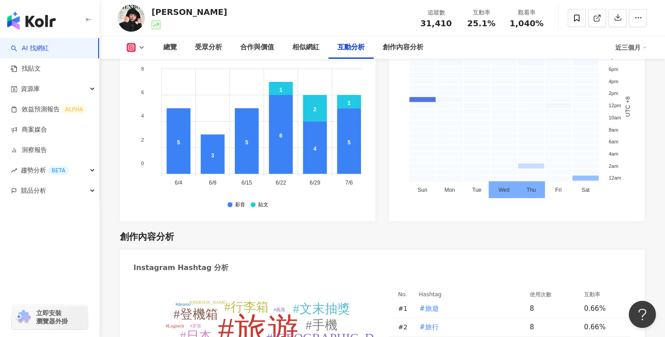
scroll to position [2867, 0]
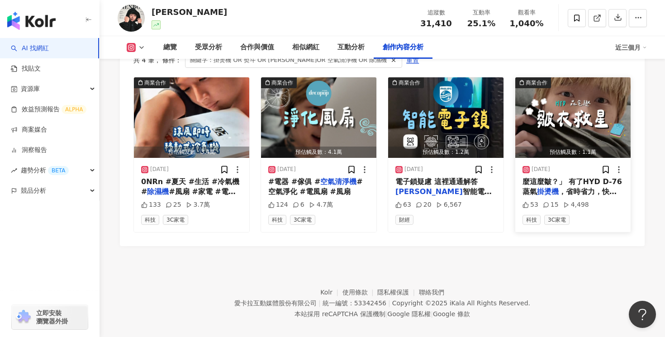
click at [576, 177] on span "麼這麼皺？」 有了HYD D-76蒸氣" at bounding box center [573, 186] width 100 height 19
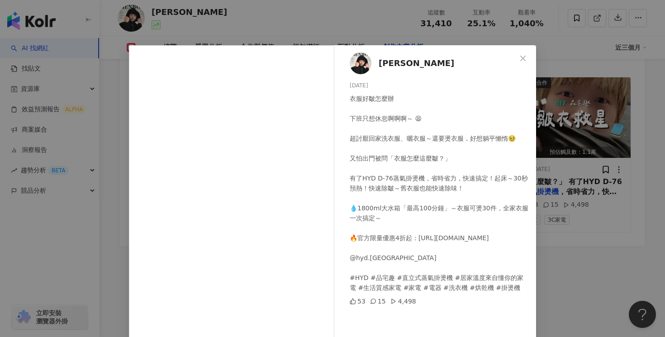
scroll to position [69, 0]
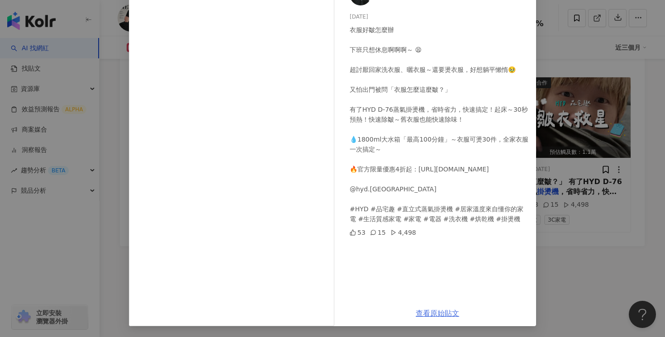
click at [443, 314] on link "查看原始貼文" at bounding box center [437, 313] width 43 height 9
click at [536, 37] on div "小田博一 2025/3/24 衣服好皺怎麼辦 下班只想休息啊啊啊～ 😫 超討厭回家洗衣服、曬衣服～還要燙衣服，好想躺平懶惰🥹 又怕出門被問「衣服怎麼這麼皺？」…" at bounding box center [437, 138] width 197 height 324
click at [566, 28] on div "小田博一 2025/3/24 衣服好皺怎麼辦 下班只想休息啊啊啊～ 😫 超討厭回家洗衣服、曬衣服～還要燙衣服，好想躺平懶惰🥹 又怕出門被問「衣服怎麼這麼皺？」…" at bounding box center [332, 168] width 665 height 337
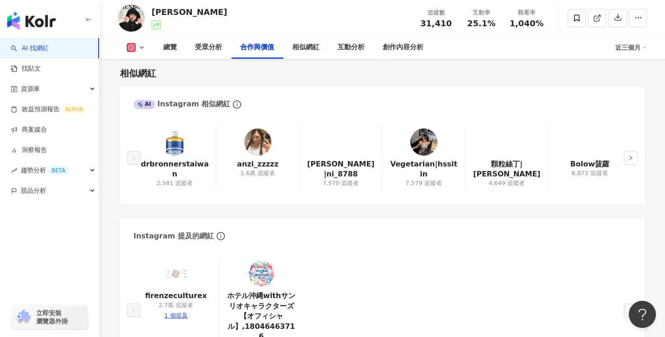
scroll to position [1446, 0]
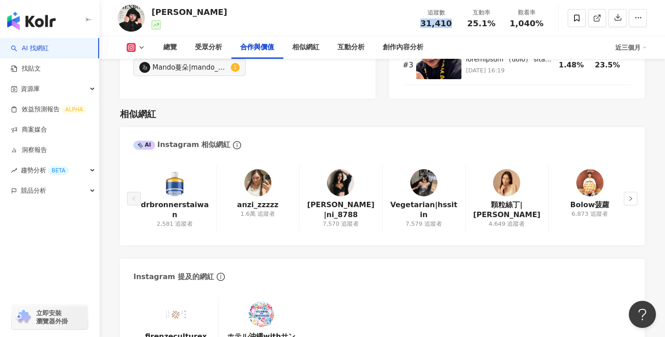
drag, startPoint x: 452, startPoint y: 24, endPoint x: 423, endPoint y: 24, distance: 29.4
click at [423, 24] on div "31,410" at bounding box center [436, 23] width 34 height 9
copy span "31,410"
drag, startPoint x: 496, startPoint y: 22, endPoint x: 469, endPoint y: 24, distance: 27.6
click at [469, 24] on div "25.1%" at bounding box center [481, 23] width 34 height 9
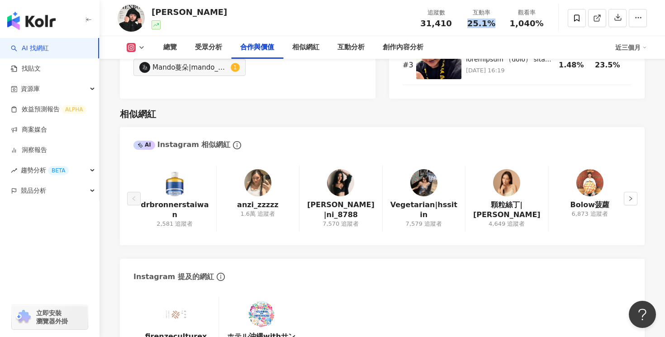
copy span "25.1%"
drag, startPoint x: 539, startPoint y: 25, endPoint x: 506, endPoint y: 25, distance: 33.5
click at [506, 25] on div "觀看率 1,040%" at bounding box center [526, 17] width 45 height 19
copy span "1,040%"
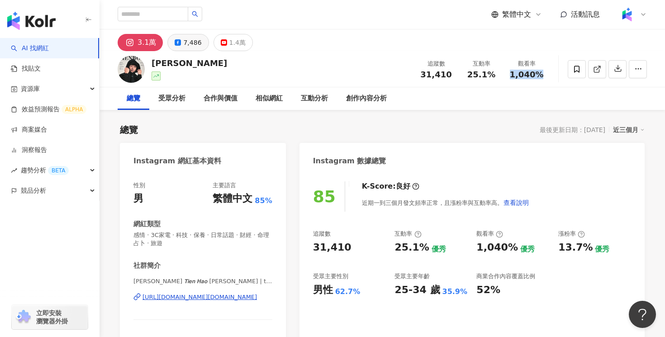
click at [184, 42] on div "7,486" at bounding box center [192, 42] width 18 height 13
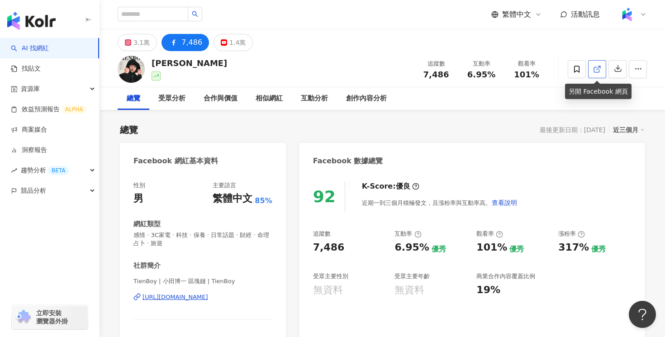
click at [598, 67] on line at bounding box center [599, 68] width 4 height 4
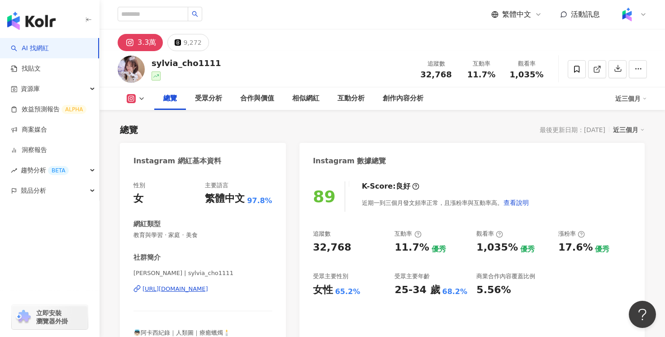
scroll to position [2835, 0]
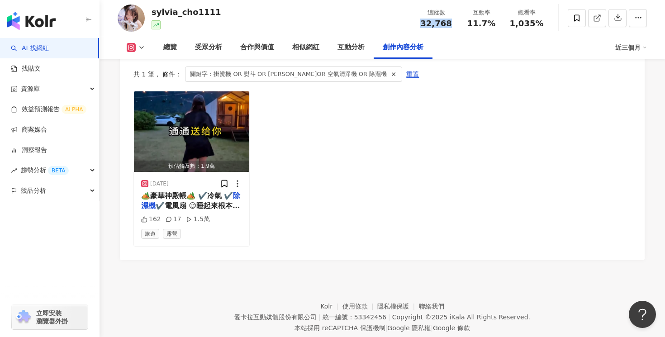
drag, startPoint x: 449, startPoint y: 28, endPoint x: 424, endPoint y: 26, distance: 25.4
click at [424, 26] on div "追蹤數 32,768 互動率 11.7% 觀看率 1,035%" at bounding box center [481, 18] width 136 height 27
copy span "32,768"
drag, startPoint x: 495, startPoint y: 25, endPoint x: 470, endPoint y: 25, distance: 25.3
click at [470, 25] on div "11.7%" at bounding box center [481, 23] width 34 height 9
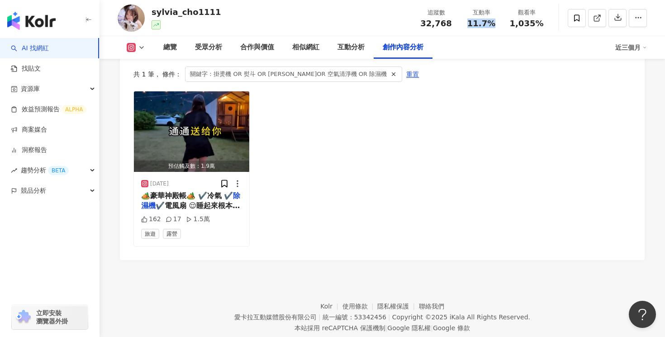
copy span "11.7%"
drag, startPoint x: 543, startPoint y: 27, endPoint x: 511, endPoint y: 27, distance: 31.7
click at [511, 27] on div "1,035%" at bounding box center [526, 23] width 34 height 9
copy span "1,035%"
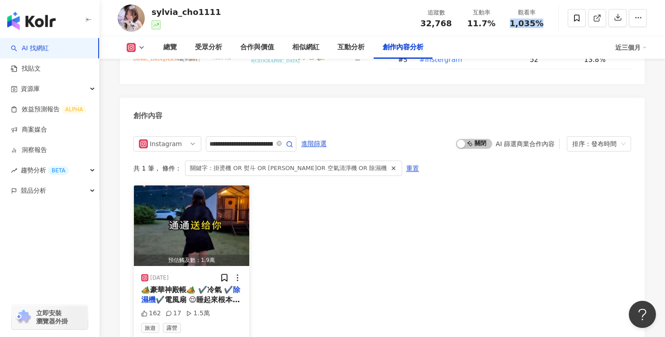
scroll to position [2801, 0]
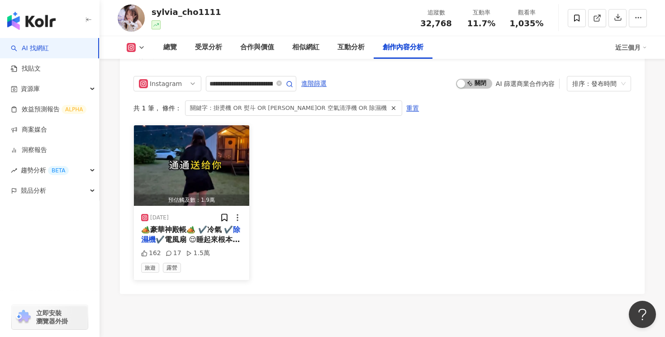
click at [208, 235] on span "✔️電風扇 😌睡起來根本像住飯" at bounding box center [190, 244] width 99 height 19
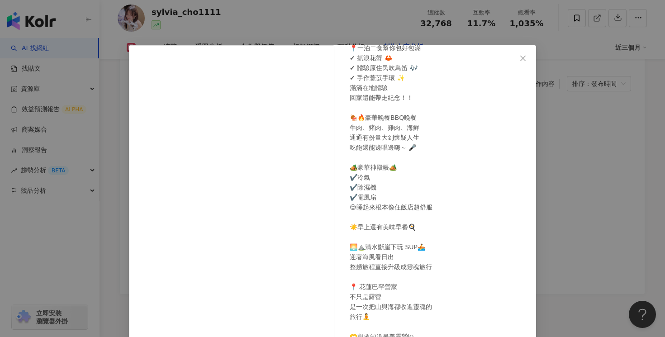
scroll to position [146, 0]
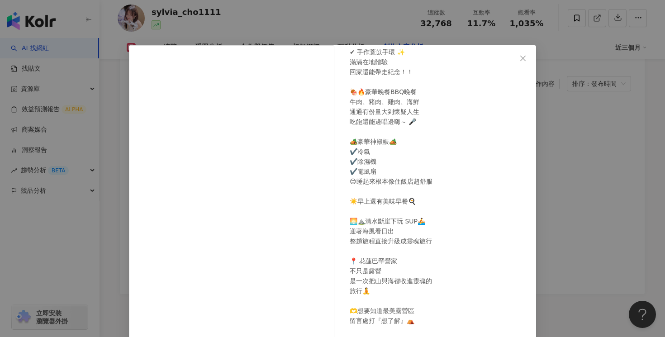
click at [361, 28] on div "Anita Cho 2025/8/18 ✨ 全台最夢幻的露營景色聖地 一邊是清水斷崖⛰️ 一邊是太平洋🌊 直接把山和海一次打包給你🤗 到這裡完全不用動腦想行程…" at bounding box center [332, 168] width 665 height 337
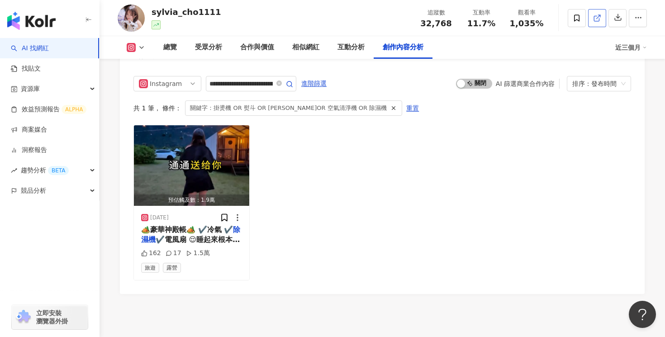
click at [595, 22] on span at bounding box center [597, 18] width 8 height 10
click at [195, 235] on span "✔️電風扇 😌睡起來根本像住飯" at bounding box center [190, 244] width 99 height 19
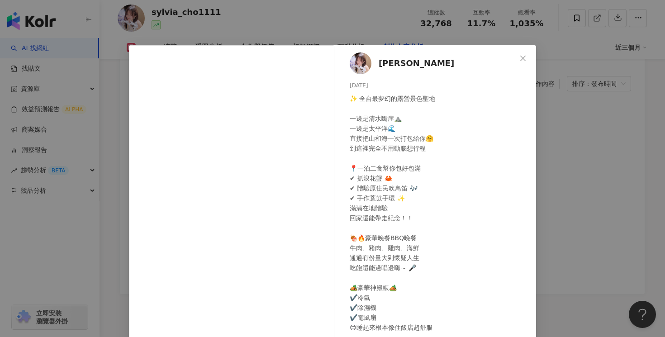
click at [437, 201] on div "✨ 全台最夢幻的露營景色聖地 一邊是清水斷崖⛰️ 一邊是太平洋🌊 直接把山和海一次打包給你🤗 到這裡完全不用動腦想行程 📍一泊二食幫你包好包滿 ✔ 抓浪花蟹 …" at bounding box center [439, 298] width 179 height 408
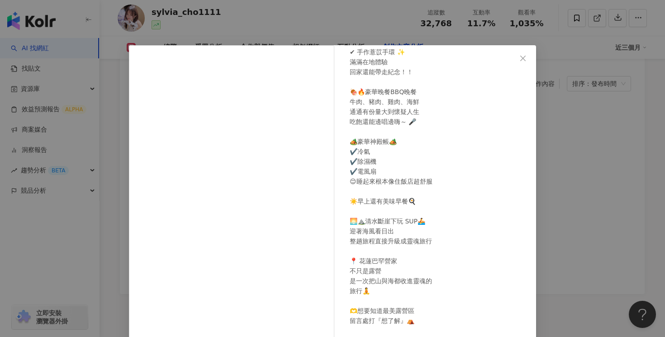
scroll to position [69, 0]
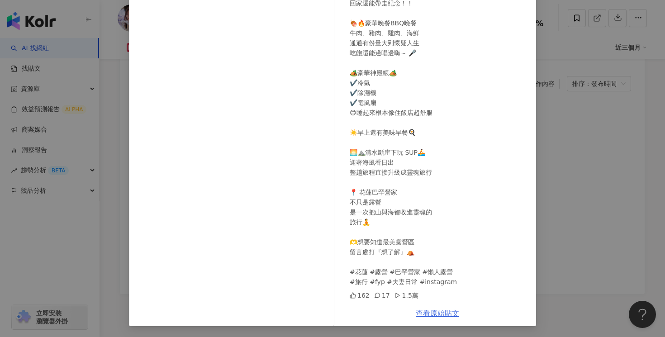
click at [446, 314] on link "查看原始貼文" at bounding box center [437, 313] width 43 height 9
click at [431, 317] on link "查看原始貼文" at bounding box center [437, 313] width 43 height 9
click at [567, 74] on div "Anita Cho 2025/8/18 ✨ 全台最夢幻的露營景色聖地 一邊是清水斷崖⛰️ 一邊是太平洋🌊 直接把山和海一次打包給你🤗 到這裡完全不用動腦想行程…" at bounding box center [332, 168] width 665 height 337
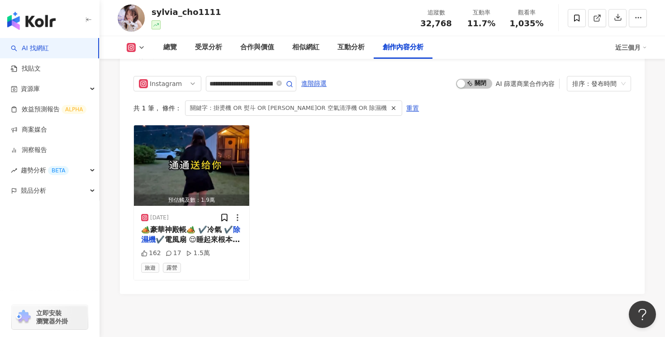
click at [443, 24] on span "32,768" at bounding box center [435, 24] width 31 height 10
drag, startPoint x: 450, startPoint y: 24, endPoint x: 421, endPoint y: 24, distance: 29.0
click at [421, 24] on div "32,768" at bounding box center [436, 23] width 34 height 9
copy span "32,768"
drag, startPoint x: 492, startPoint y: 22, endPoint x: 469, endPoint y: 23, distance: 23.1
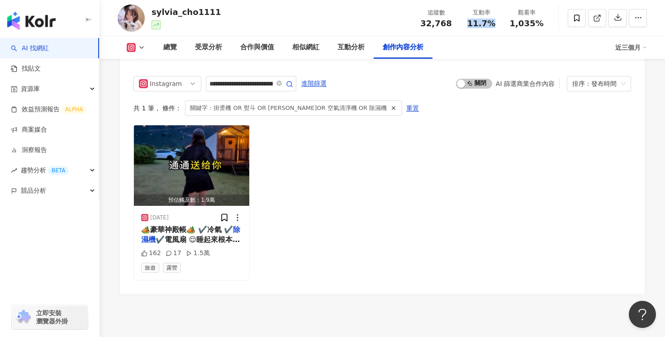
click at [469, 23] on div "11.7%" at bounding box center [481, 23] width 34 height 9
copy span "11.7%"
drag, startPoint x: 548, startPoint y: 23, endPoint x: 507, endPoint y: 24, distance: 40.7
click at [507, 24] on div "觀看率 1,035%" at bounding box center [526, 17] width 45 height 19
copy span "1,035%"
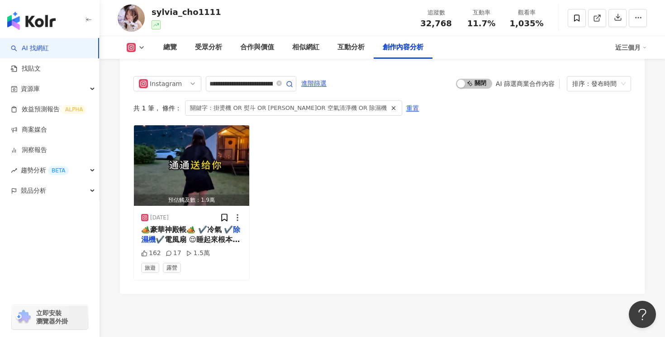
click at [442, 173] on div "預估觸及數：1.9萬 2025/8/18 🏕️豪華神殿帳🏕️ ✔️冷氣 ✔️ 除濕機 ✔️電風扇 😌睡起來根本像住飯 162 17 1.5萬 旅遊 露營" at bounding box center [382, 203] width 498 height 156
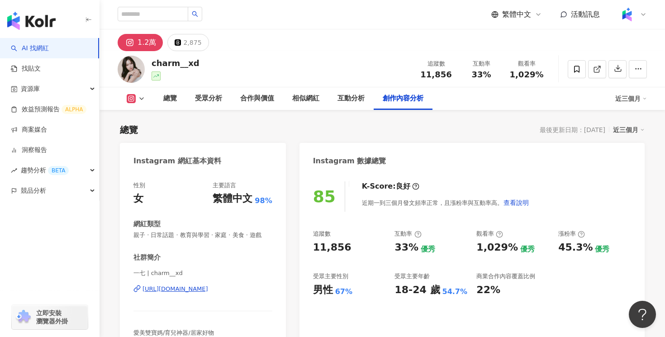
scroll to position [2778, 0]
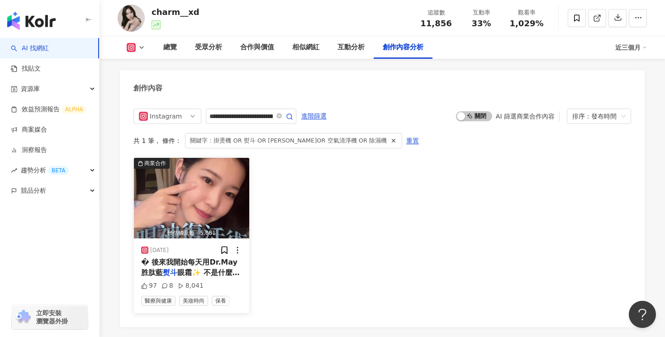
click at [187, 268] on span "眼霜✨ 不是什麼浮誇的魔法 而是有感" at bounding box center [190, 277] width 99 height 19
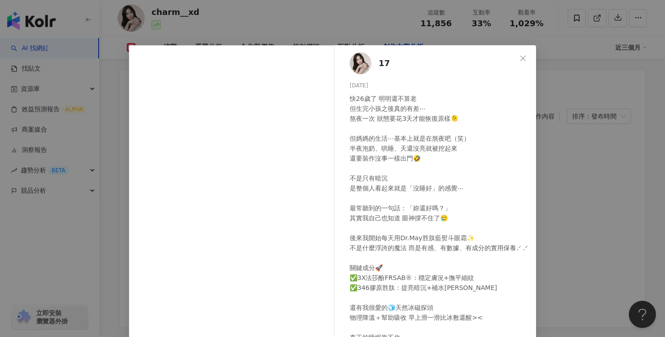
click at [435, 200] on div "快26歲了 明明還不算老 但生完小孩之後真的有差⋯ 熬夜一次 狀態要花3天才能恢復原樣🫠 但媽媽的生活⋯基本上就是在熬夜吧（笑） 半夜泡奶、哄睡、天還沒亮就被…" at bounding box center [439, 238] width 179 height 289
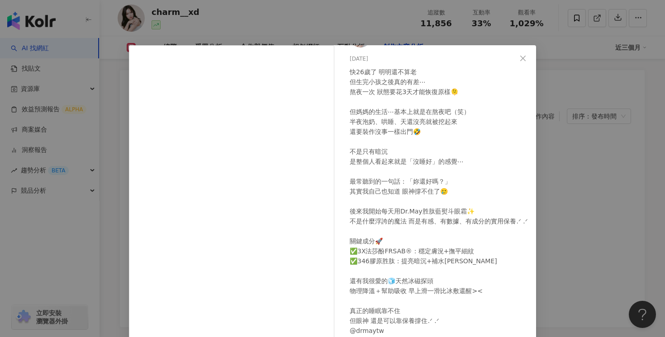
scroll to position [69, 0]
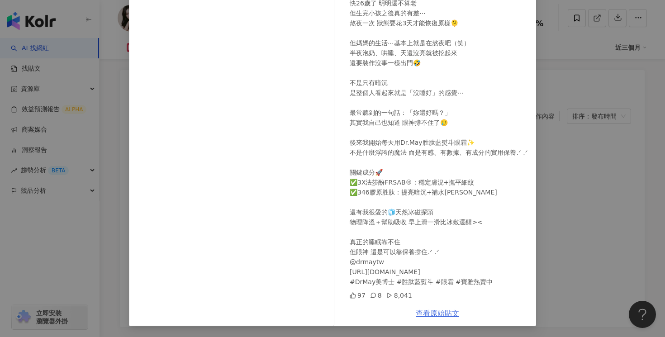
click at [446, 313] on link "查看原始貼文" at bounding box center [437, 313] width 43 height 9
click at [582, 142] on div "17 [DATE] 快26歲了 明明還不算老 但生完小孩之後真的有差⋯ 熬夜一次 狀態要花3天才能恢復原樣🫠 但媽媽的生活⋯基本上就是在熬夜吧（笑） 半夜泡奶…" at bounding box center [332, 168] width 665 height 337
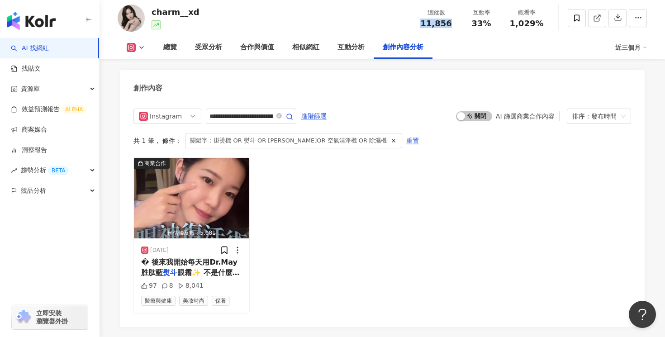
drag, startPoint x: 451, startPoint y: 25, endPoint x: 423, endPoint y: 25, distance: 28.1
click at [423, 25] on div "11,856" at bounding box center [436, 23] width 34 height 9
copy span "11,856"
drag, startPoint x: 494, startPoint y: 21, endPoint x: 471, endPoint y: 21, distance: 22.6
click at [471, 21] on div "33%" at bounding box center [481, 23] width 34 height 9
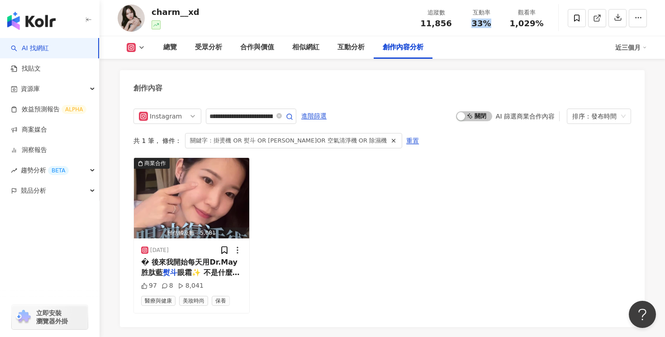
copy span "33%"
drag, startPoint x: 540, startPoint y: 22, endPoint x: 510, endPoint y: 22, distance: 29.4
click at [510, 22] on div "1,029%" at bounding box center [526, 23] width 34 height 9
copy span "1,029%"
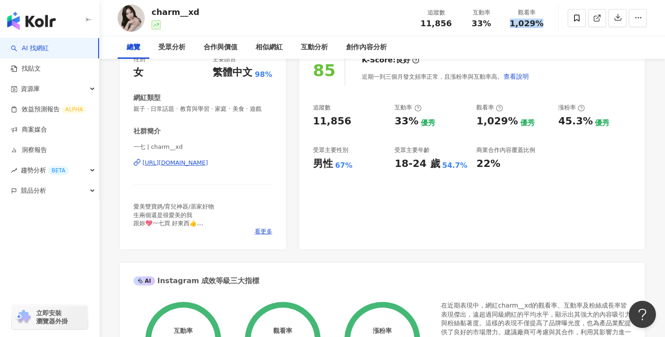
scroll to position [0, 0]
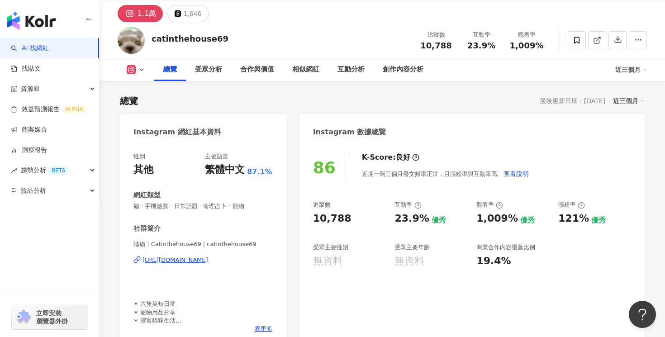
scroll to position [2750, 0]
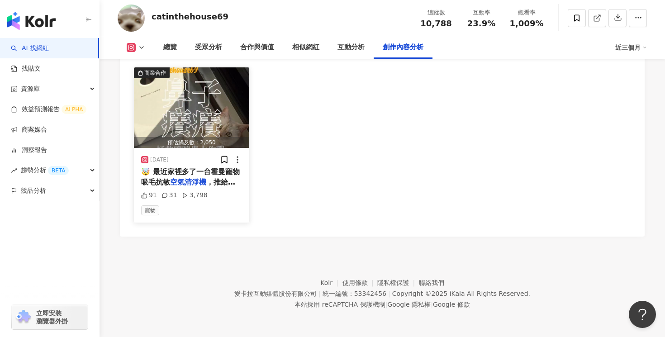
click at [225, 183] on span "，推給跟我一樣「毛到懷疑人生」" at bounding box center [188, 187] width 94 height 19
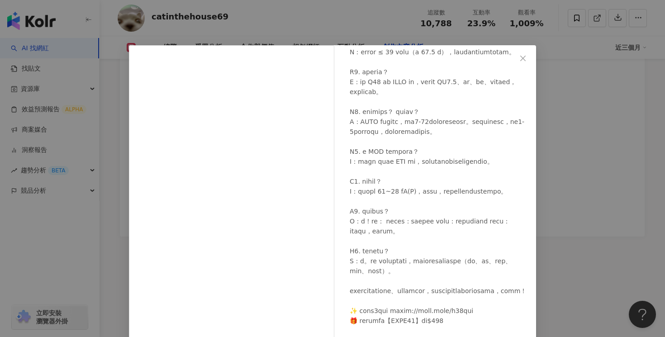
scroll to position [69, 0]
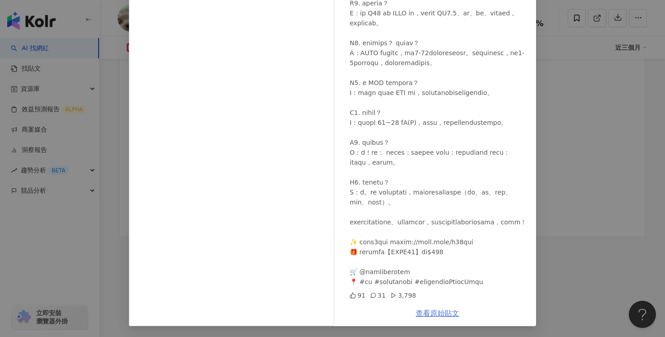
click at [438, 312] on link "查看原始貼文" at bounding box center [437, 313] width 43 height 9
click at [524, 78] on div at bounding box center [439, 48] width 179 height 478
click at [539, 64] on div "catinthehouse69 2025/5/15 91 31 3,798 查看原始貼文" at bounding box center [332, 168] width 665 height 337
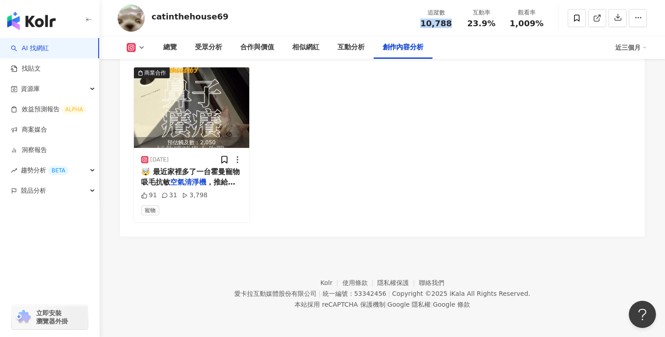
drag, startPoint x: 450, startPoint y: 24, endPoint x: 423, endPoint y: 24, distance: 26.7
click at [423, 24] on div "10,788" at bounding box center [436, 23] width 34 height 9
copy span "10,788"
drag, startPoint x: 503, startPoint y: 25, endPoint x: 472, endPoint y: 27, distance: 30.8
click at [472, 26] on div "追蹤數 10,788 互動率 23.9% 觀看率 1,009%" at bounding box center [481, 18] width 136 height 27
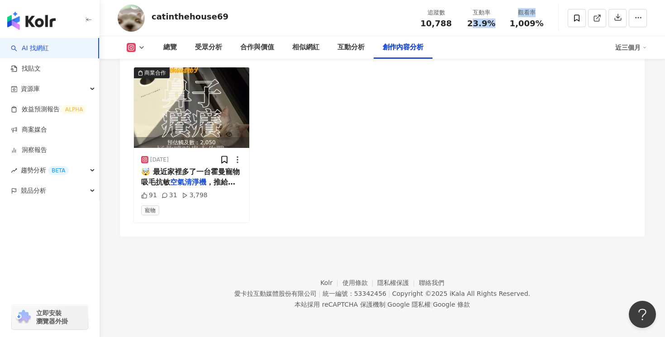
click at [472, 27] on span "23.9%" at bounding box center [481, 23] width 28 height 9
drag, startPoint x: 469, startPoint y: 27, endPoint x: 492, endPoint y: 26, distance: 23.5
click at [492, 26] on span "23.9%" at bounding box center [481, 23] width 28 height 9
copy span "23.9%"
drag, startPoint x: 542, startPoint y: 23, endPoint x: 512, endPoint y: 23, distance: 29.9
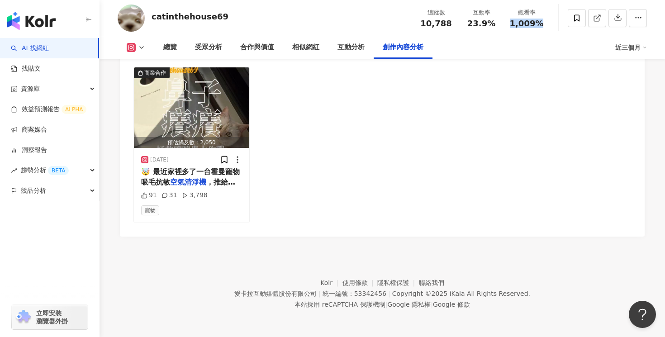
click at [512, 23] on div "1,009%" at bounding box center [526, 23] width 34 height 9
copy span "1,009%"
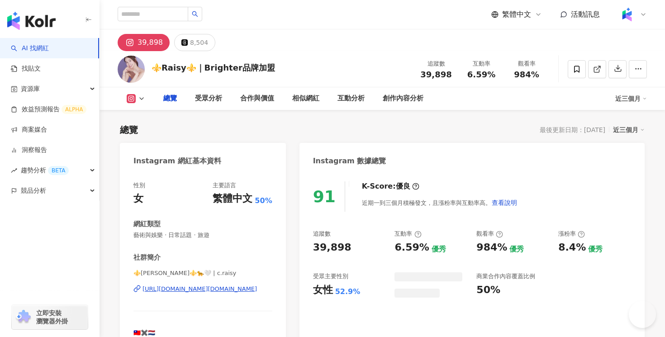
type input "**********"
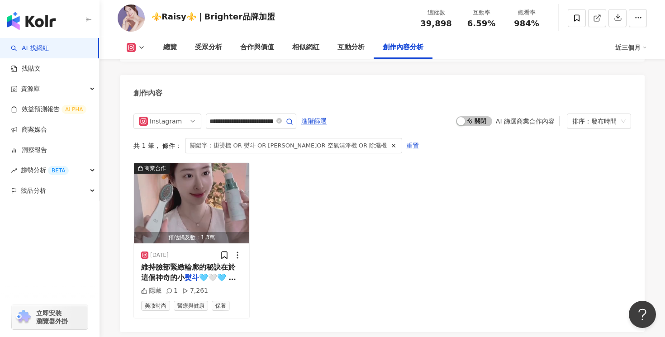
scroll to position [2849, 0]
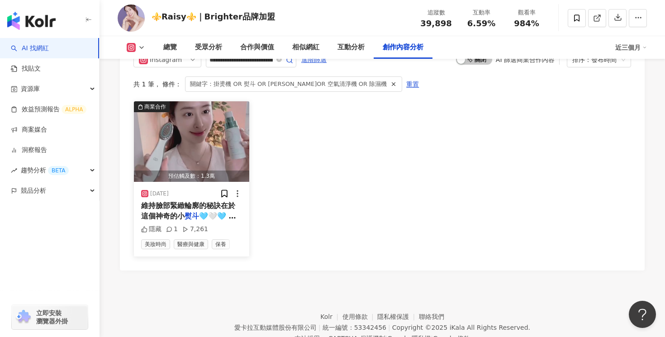
click at [225, 212] on span "🩵🤍🩵 之前看很多朋友都去打鳳凰電波 於是我也跟風跑去諮詢了 結果醫生說你的臉很緊啊 幹[PERSON_NAME]要打 浪費 才發現到日常保養的重要性 我平時…" at bounding box center [191, 277] width 100 height 130
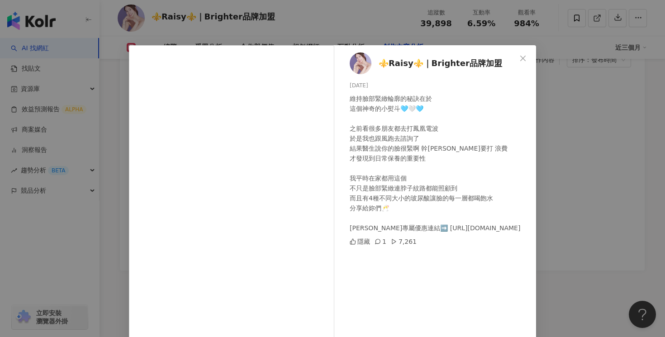
scroll to position [58, 0]
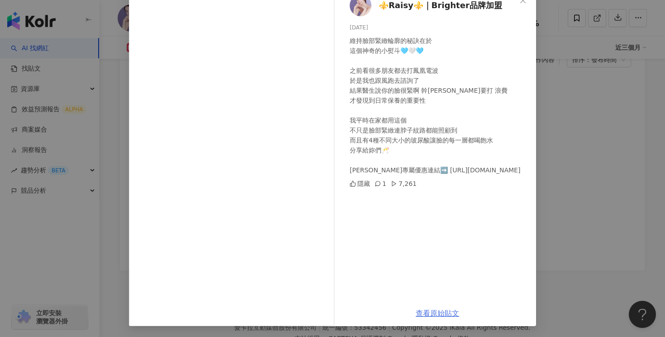
click at [442, 316] on link "查看原始貼文" at bounding box center [437, 313] width 43 height 9
click at [574, 98] on div "⚜️Raisy⚜️｜Brighter品牌加盟 2025/2/7 維持臉部緊緻輪廓的秘訣在於 這個神奇的小熨斗🩵🤍🩵 之前看很多朋友都去打鳳凰電波 於是我也跟風…" at bounding box center [332, 168] width 665 height 337
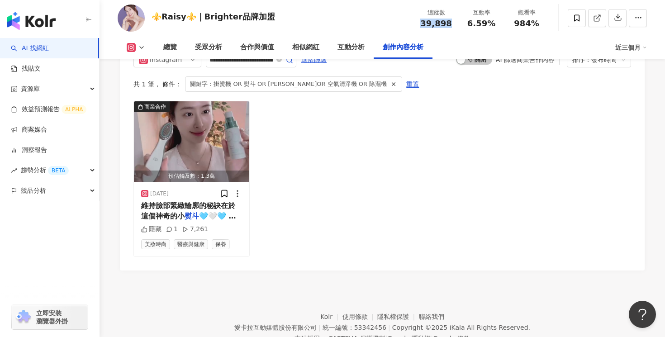
drag, startPoint x: 447, startPoint y: 23, endPoint x: 423, endPoint y: 23, distance: 24.4
click at [423, 23] on span "39,898" at bounding box center [435, 24] width 31 height 10
copy span "39,898"
click at [213, 212] on span "🩵🤍🩵 之前看很多朋友都去打鳳凰電波 於是我也跟風跑去諮詢了 結果醫生說你的臉很緊啊 幹嘛要打 浪費 才發現到日常保養的重要性 我平時在家都用這個 不只是臉部…" at bounding box center [191, 277] width 100 height 130
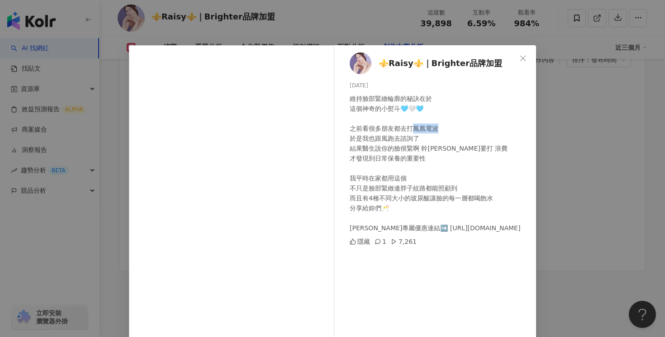
drag, startPoint x: 414, startPoint y: 129, endPoint x: 442, endPoint y: 128, distance: 27.2
click at [442, 128] on div "維持臉部緊緻輪廓的秘訣在於 這個神奇的小熨斗🩵🤍🩵 之前看很多朋友都去打鳳凰電波 於是我也跟風跑去諮詢了 結果醫生說你的臉很緊啊 幹嘛要打 浪費 才發現到日常…" at bounding box center [439, 163] width 179 height 139
copy div "波 於是"
click at [551, 118] on div "⚜️Raisy⚜️｜Brighter品牌加盟 2025/2/7 維持臉部緊緻輪廓的秘訣在於 這個神奇的小熨斗🩵🤍🩵 之前看很多朋友都去打鳳凰電波 於是我也跟風…" at bounding box center [332, 168] width 665 height 337
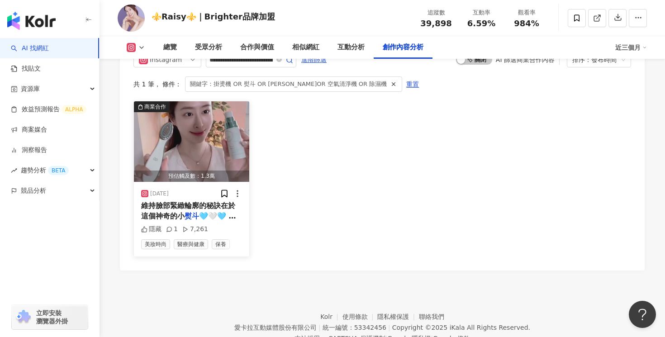
click at [228, 225] on div "隱藏 1 7,261" at bounding box center [191, 229] width 101 height 9
click at [224, 212] on span "🩵🤍🩵 之前看很多朋友都去打鳳凰電波 於是我也跟風跑去諮詢了 結果醫生說你的臉很緊啊 幹嘛要打 浪費 才發現到日常保養的重要性 我平時在家都用這個 不只是臉部…" at bounding box center [191, 277] width 100 height 130
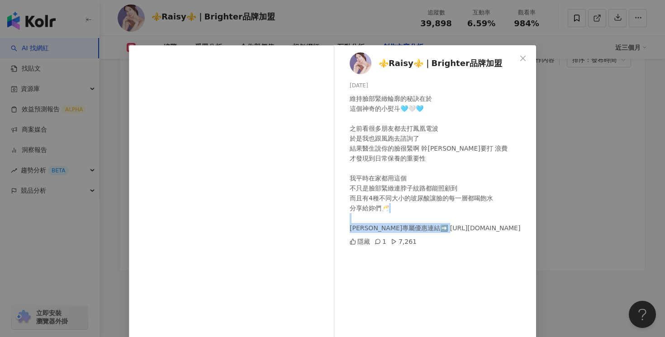
drag, startPoint x: 476, startPoint y: 228, endPoint x: 407, endPoint y: 231, distance: 69.7
click at [407, 231] on div "維持臉部緊緻輪廓的秘訣在於 這個神奇的小熨斗🩵🤍🩵 之前看很多朋友都去打鳳凰電波 於是我也跟風跑去諮詢了 結果醫生說你的臉很緊啊 幹嘛要打 浪費 才發現到日常…" at bounding box center [439, 163] width 179 height 139
copy div "ps://reurl.cc/jQ4xY1"
click at [556, 49] on div "⚜️Raisy⚜️｜Brighter品牌加盟 2025/2/7 維持臉部緊緻輪廓的秘訣在於 這個神奇的小熨斗🩵🤍🩵 之前看很多朋友都去打鳳凰電波 於是我也跟風…" at bounding box center [332, 168] width 665 height 337
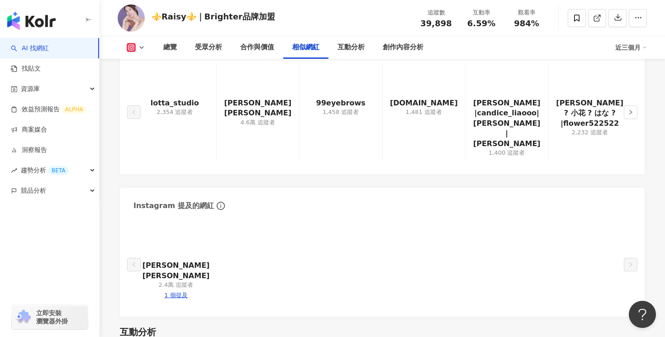
scroll to position [1425, 0]
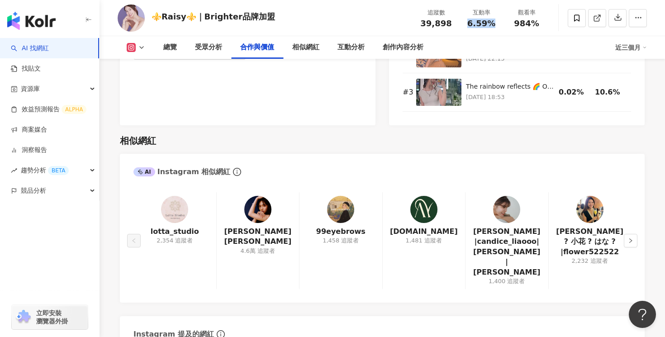
drag, startPoint x: 491, startPoint y: 24, endPoint x: 470, endPoint y: 25, distance: 20.9
click at [470, 25] on span "6.59%" at bounding box center [481, 23] width 28 height 9
copy span "6.59%"
drag, startPoint x: 543, startPoint y: 25, endPoint x: 515, endPoint y: 25, distance: 28.0
click at [515, 25] on div "984%" at bounding box center [526, 23] width 34 height 9
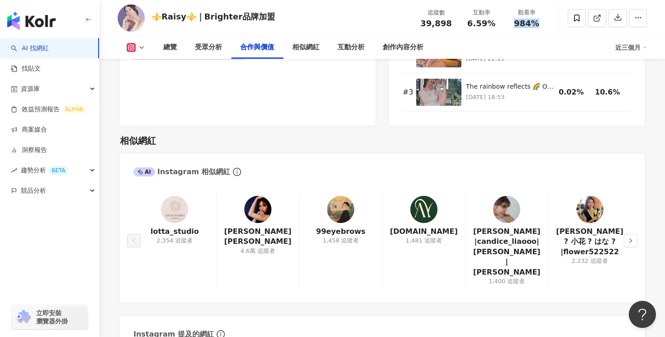
copy span "984%"
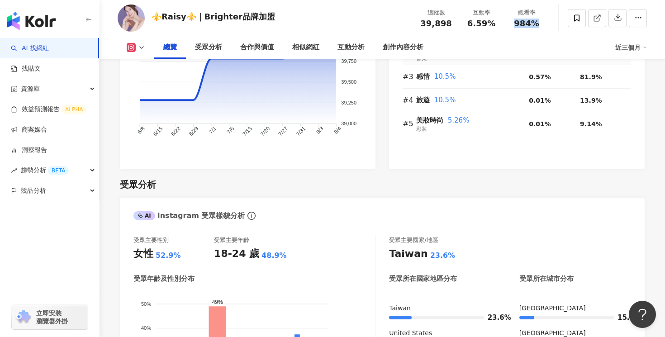
scroll to position [0, 0]
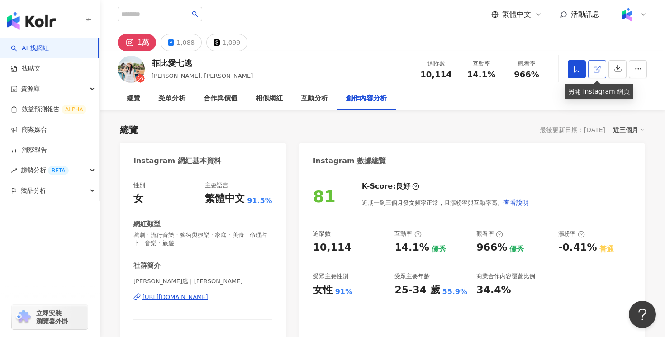
click at [596, 64] on span at bounding box center [597, 69] width 8 height 10
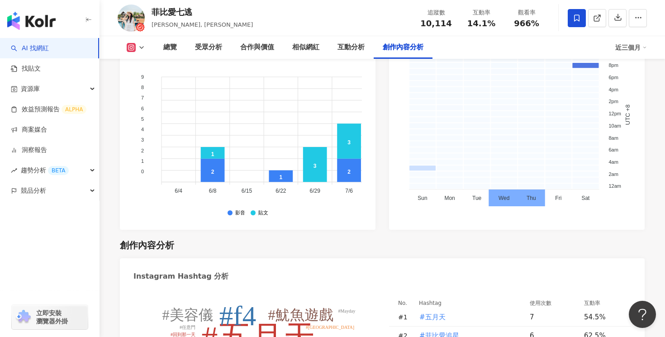
scroll to position [2859, 0]
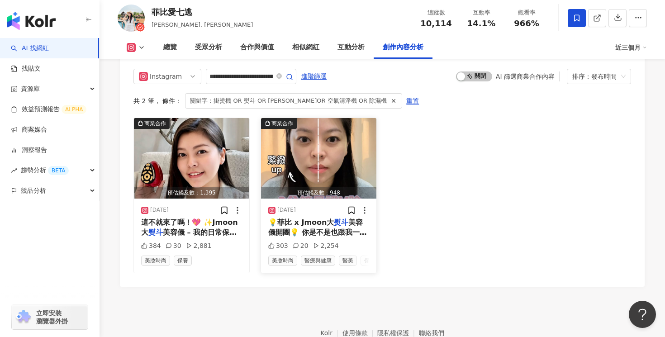
click at [337, 218] on span "美容儀開團💡 你是不是也跟我一樣 隨著年紀的增長，慢慢出現容貌焦慮了呢？ 我最在意的 #鬆弛 #下垂 #暗沈 #皺紋 愛美的我 之前當然也去過醫美做過很多的美…" at bounding box center [318, 268] width 101 height 100
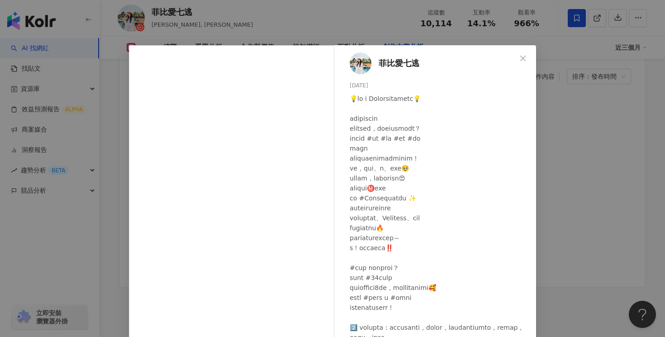
scroll to position [69, 0]
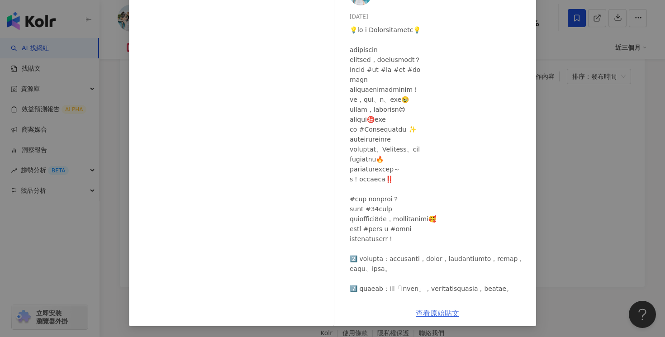
click at [441, 318] on link "查看原始貼文" at bounding box center [437, 313] width 43 height 9
click at [557, 94] on div "菲比愛七逃 2025/1/21 303 20 2,254 查看原始貼文" at bounding box center [332, 168] width 665 height 337
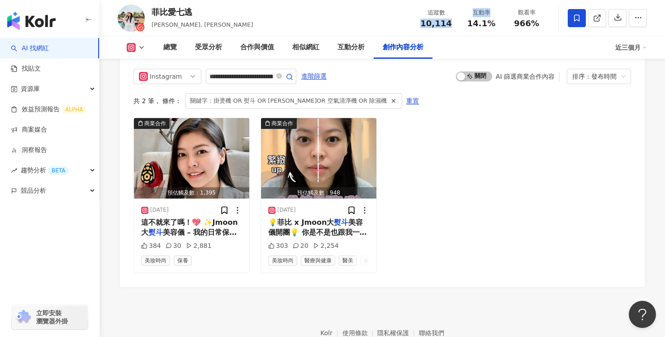
drag, startPoint x: 461, startPoint y: 21, endPoint x: 420, endPoint y: 21, distance: 40.3
click at [420, 21] on div "追蹤數 10,114 互動率 14.1% 觀看率 966%" at bounding box center [481, 18] width 136 height 27
click at [420, 21] on div "10,114" at bounding box center [436, 23] width 34 height 9
drag, startPoint x: 450, startPoint y: 23, endPoint x: 423, endPoint y: 24, distance: 26.7
click at [423, 24] on div "10,114" at bounding box center [436, 23] width 34 height 9
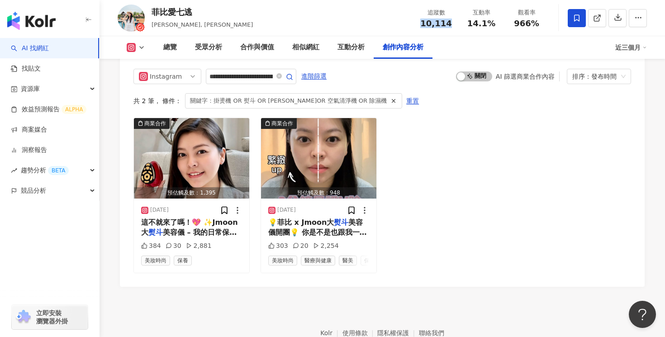
copy span "10,114"
click at [488, 26] on span "14.1%" at bounding box center [481, 23] width 28 height 9
drag, startPoint x: 494, startPoint y: 25, endPoint x: 471, endPoint y: 25, distance: 23.5
click at [471, 25] on div "14.1%" at bounding box center [481, 23] width 34 height 9
copy span "14.1%"
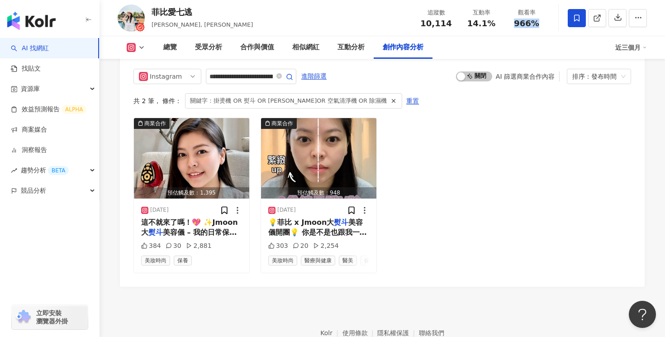
drag, startPoint x: 540, startPoint y: 26, endPoint x: 515, endPoint y: 25, distance: 24.4
click at [515, 25] on div "966%" at bounding box center [526, 23] width 34 height 9
copy span "966%"
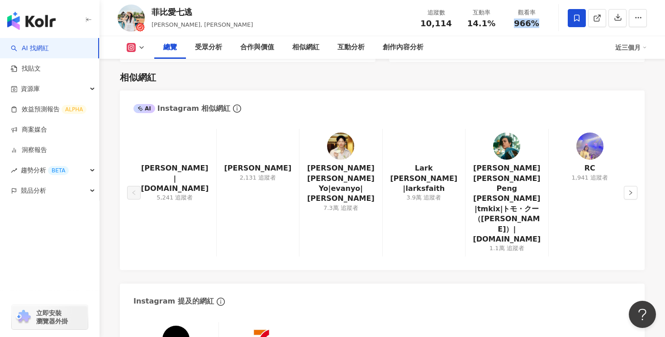
scroll to position [0, 0]
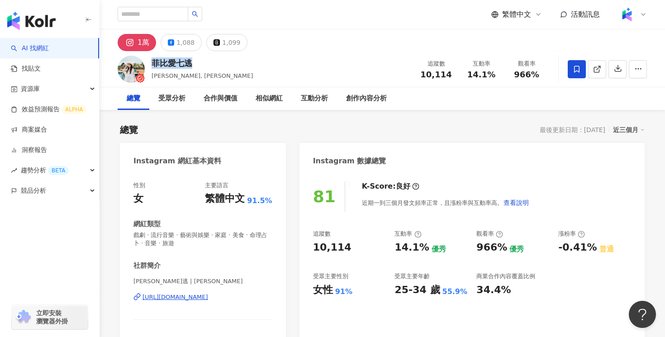
drag, startPoint x: 195, startPoint y: 62, endPoint x: 155, endPoint y: 64, distance: 40.8
click at [155, 64] on div "菲比愛七逃" at bounding box center [202, 62] width 101 height 11
copy div "菲比愛七逃"
click at [195, 42] on button "1,088" at bounding box center [181, 42] width 41 height 17
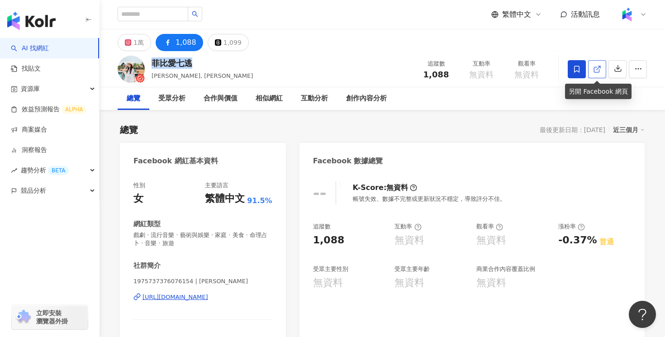
click at [599, 72] on icon at bounding box center [597, 69] width 8 height 8
drag, startPoint x: 447, startPoint y: 73, endPoint x: 422, endPoint y: 73, distance: 25.3
click at [422, 73] on div "1,088" at bounding box center [436, 74] width 34 height 9
copy span "1,088"
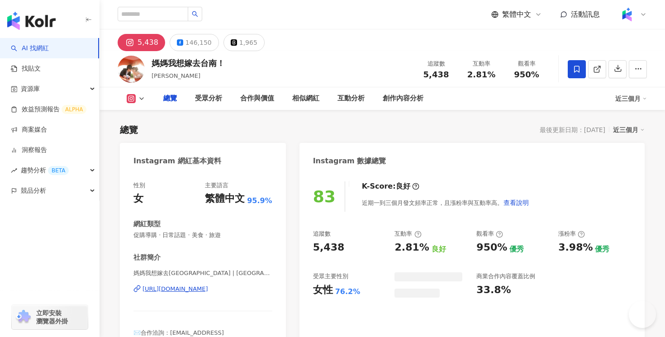
type input "**********"
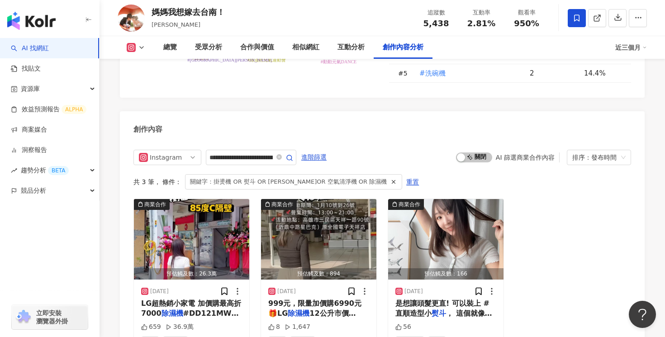
scroll to position [2818, 0]
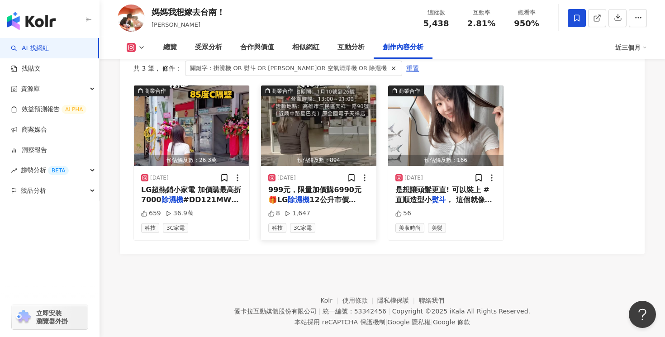
click at [332, 195] on span "12公升市價17900元，限量加價" at bounding box center [312, 204] width 88 height 19
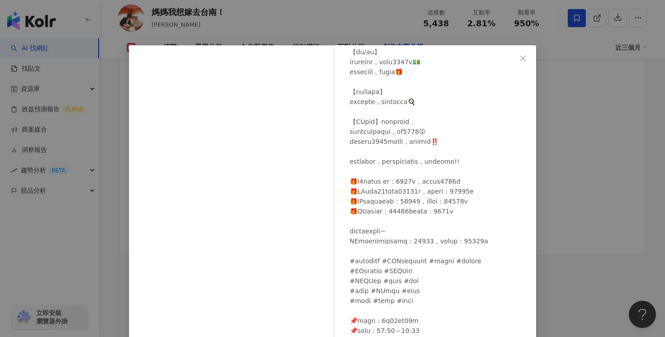
scroll to position [69, 0]
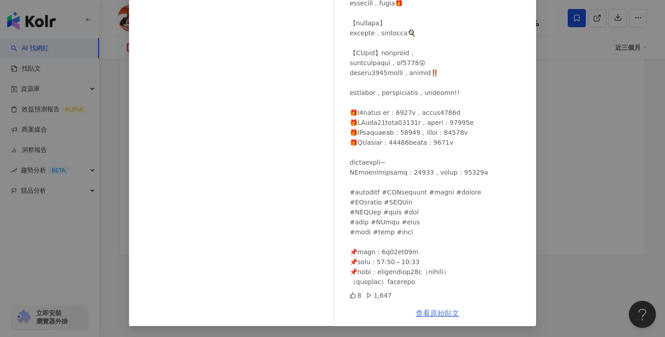
click at [437, 318] on link "查看原始貼文" at bounding box center [437, 313] width 43 height 9
drag, startPoint x: 384, startPoint y: 223, endPoint x: 409, endPoint y: 223, distance: 24.9
click at [409, 223] on div at bounding box center [439, 78] width 179 height 418
copy div "限量特價"
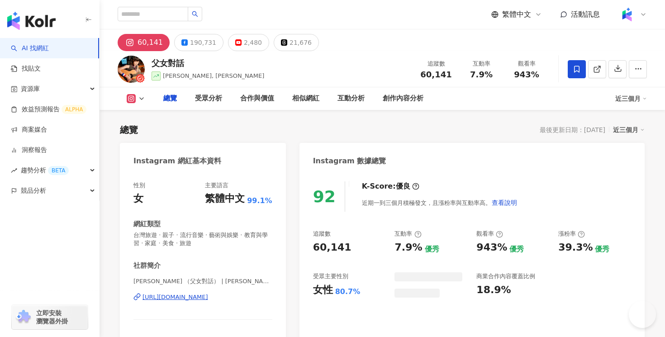
type input "**********"
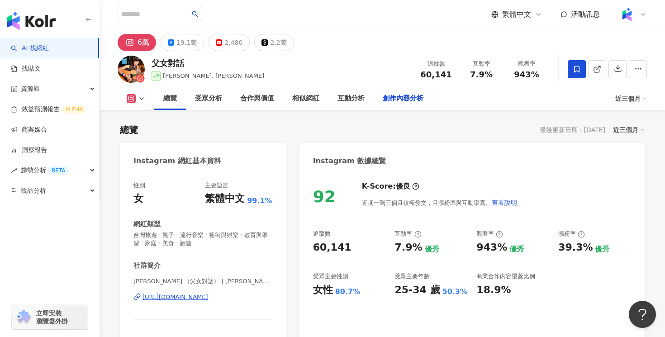
scroll to position [2783, 0]
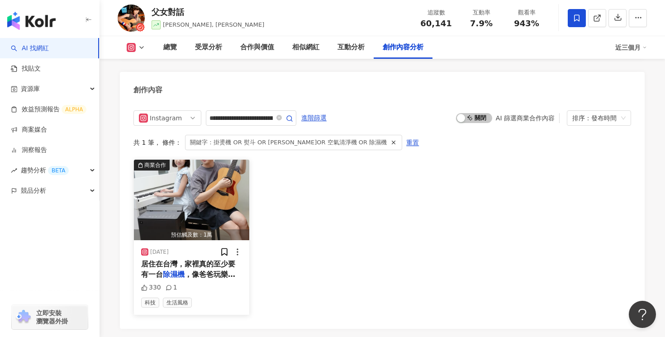
click at [201, 270] on span "，像爸爸玩樂器設備都很怕潮濕發霉!!!尤其是台灣的雨季，那種濕濕黏黏的感覺真的很不舒服，有時候真的一週都看不到太陽😅但一家大大小小的衣物每天累積都要洗卻沒辦法…" at bounding box center [189, 320] width 97 height 100
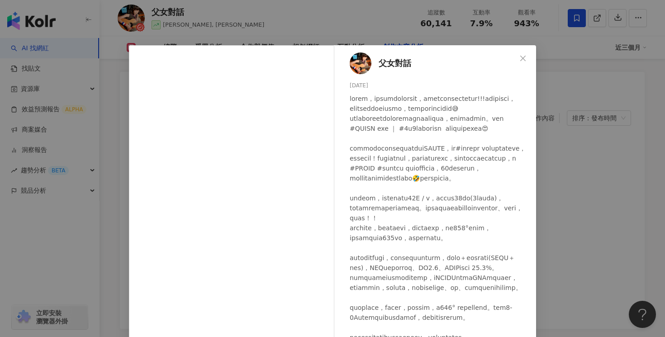
scroll to position [86, 0]
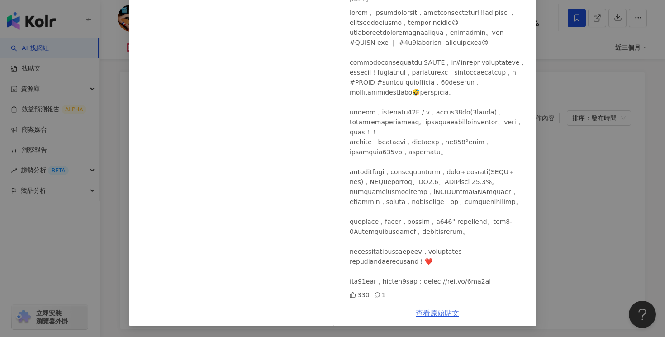
click at [447, 314] on link "查看原始貼文" at bounding box center [437, 313] width 43 height 9
click at [568, 66] on div "父女對話 [DATE] 330 1 查看原始貼文" at bounding box center [332, 168] width 665 height 337
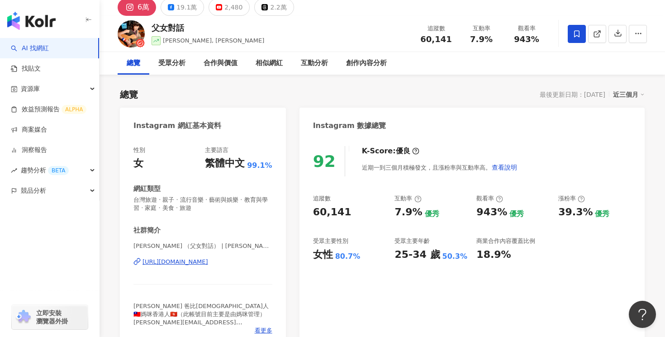
scroll to position [0, 0]
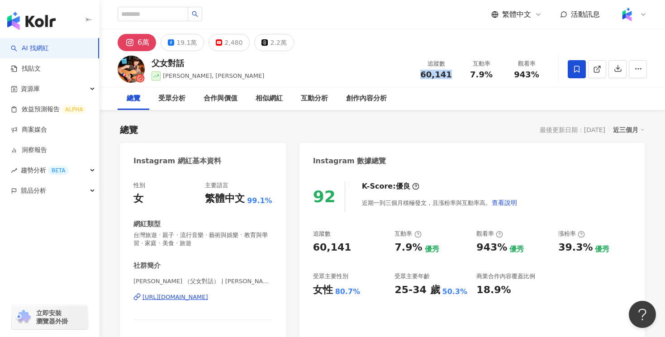
drag, startPoint x: 456, startPoint y: 75, endPoint x: 419, endPoint y: 75, distance: 36.6
click at [419, 75] on div "追蹤數 60,141" at bounding box center [435, 68] width 45 height 19
copy span "60,141"
drag, startPoint x: 488, startPoint y: 71, endPoint x: 472, endPoint y: 74, distance: 16.5
click at [472, 74] on span "7.9%" at bounding box center [481, 74] width 23 height 9
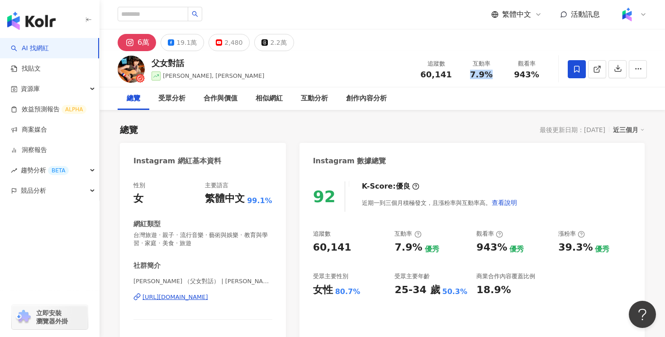
copy span "7.9%"
drag, startPoint x: 537, startPoint y: 72, endPoint x: 517, endPoint y: 73, distance: 20.4
click at [517, 73] on span "943%" at bounding box center [526, 74] width 25 height 9
copy span "943%"
click at [177, 40] on div "19.1萬" at bounding box center [186, 42] width 20 height 13
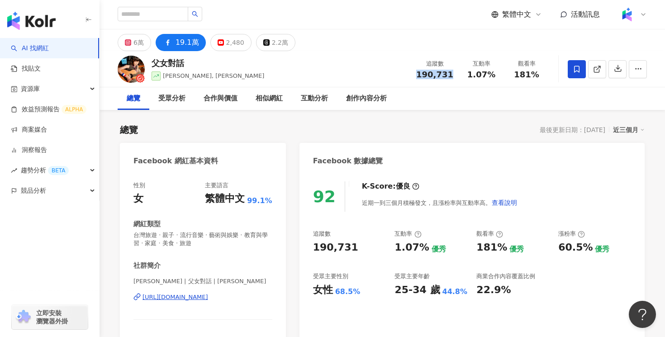
drag, startPoint x: 451, startPoint y: 74, endPoint x: 421, endPoint y: 75, distance: 30.3
click at [421, 75] on span "190,731" at bounding box center [434, 75] width 37 height 10
copy span "190,731"
click at [591, 67] on link at bounding box center [597, 69] width 18 height 18
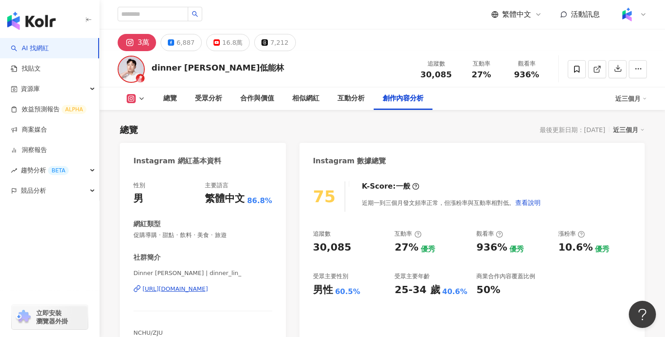
scroll to position [2760, 0]
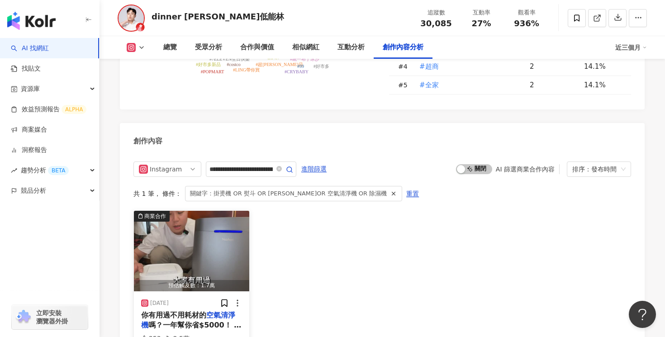
click at [221, 311] on mark "空氣清淨機" at bounding box center [188, 320] width 94 height 19
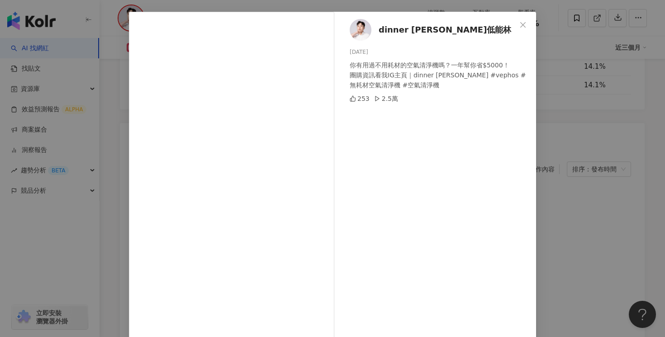
scroll to position [69, 0]
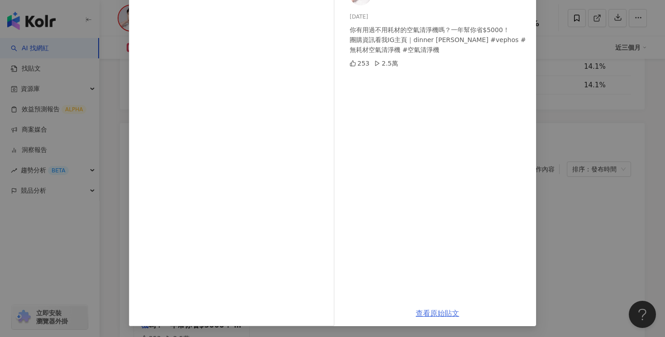
click at [437, 311] on link "查看原始貼文" at bounding box center [437, 313] width 43 height 9
click at [554, 113] on div "dinner lin低能林 2025/2/24 你有用過不用耗材的空氣清淨機嗎？一年幫你省$5000！ 團購資訊看我IG主頁｜dinner lin #veph…" at bounding box center [332, 168] width 665 height 337
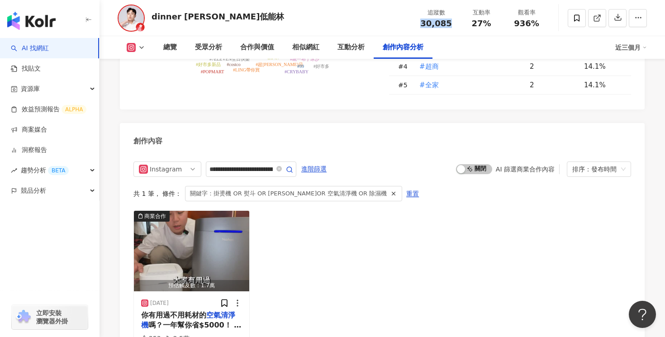
drag, startPoint x: 451, startPoint y: 23, endPoint x: 421, endPoint y: 24, distance: 30.4
click at [421, 24] on div "30,085" at bounding box center [436, 23] width 34 height 9
copy span "30,085"
drag, startPoint x: 488, startPoint y: 25, endPoint x: 473, endPoint y: 25, distance: 15.4
click at [473, 25] on span "27%" at bounding box center [480, 23] width 19 height 9
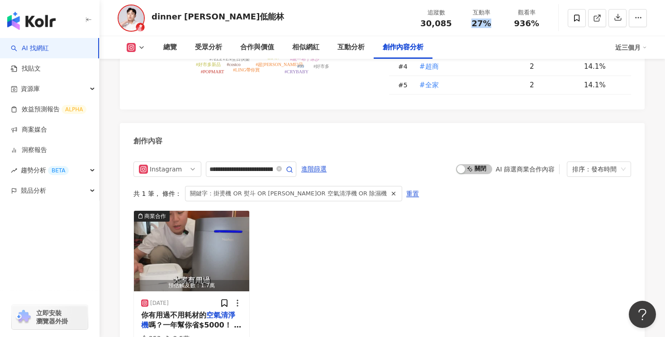
copy span "27%"
drag, startPoint x: 542, startPoint y: 23, endPoint x: 517, endPoint y: 24, distance: 25.4
click at [517, 24] on div "936%" at bounding box center [526, 23] width 34 height 9
copy span "936%"
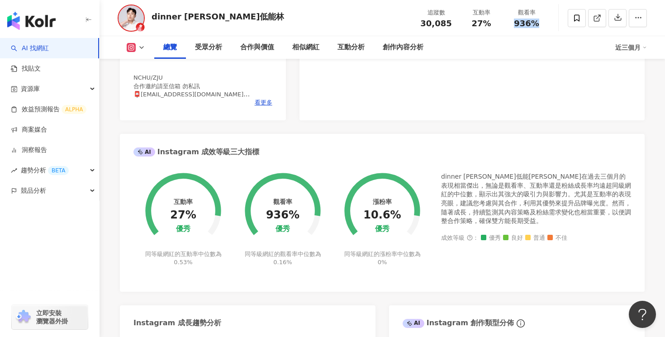
scroll to position [0, 0]
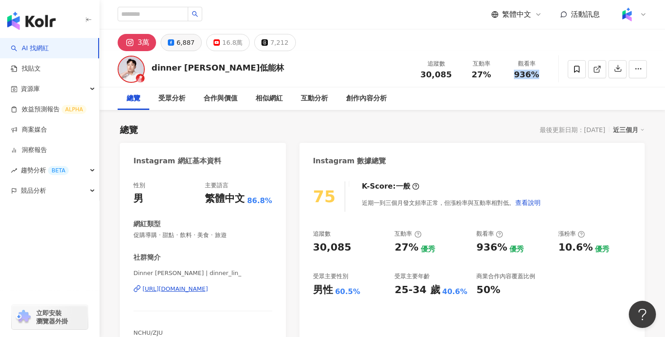
click at [181, 43] on div "6,887" at bounding box center [185, 42] width 18 height 13
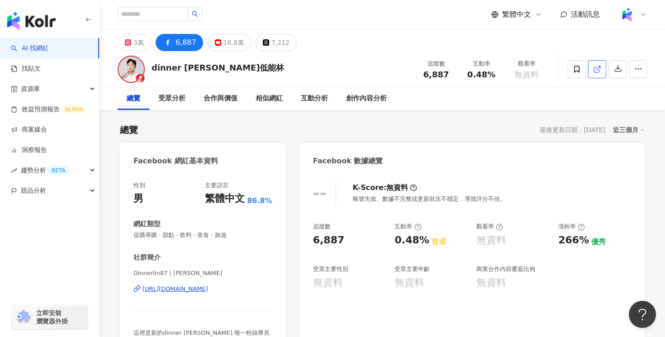
click at [599, 72] on icon at bounding box center [597, 69] width 8 height 8
drag, startPoint x: 448, startPoint y: 72, endPoint x: 427, endPoint y: 72, distance: 21.7
click at [427, 72] on div "6,887" at bounding box center [436, 74] width 34 height 9
copy span "6,887"
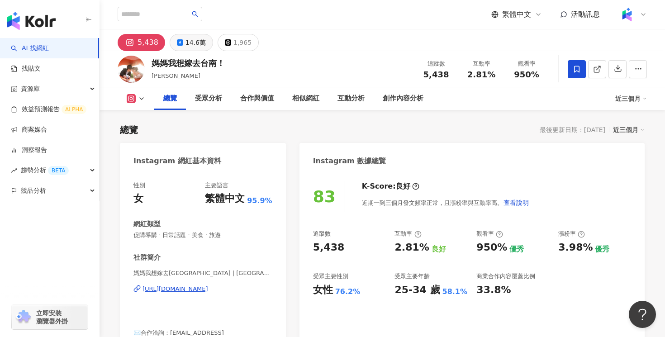
click at [188, 44] on div "14.6萬" at bounding box center [195, 42] width 20 height 13
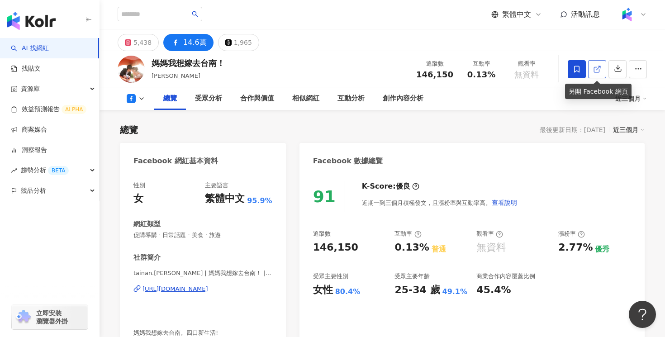
click at [596, 70] on icon at bounding box center [597, 69] width 8 height 8
drag, startPoint x: 454, startPoint y: 75, endPoint x: 419, endPoint y: 74, distance: 34.4
click at [419, 74] on div "追蹤數 146,150" at bounding box center [435, 68] width 48 height 19
copy span "146,150"
click at [139, 48] on div "5,438" at bounding box center [142, 42] width 18 height 13
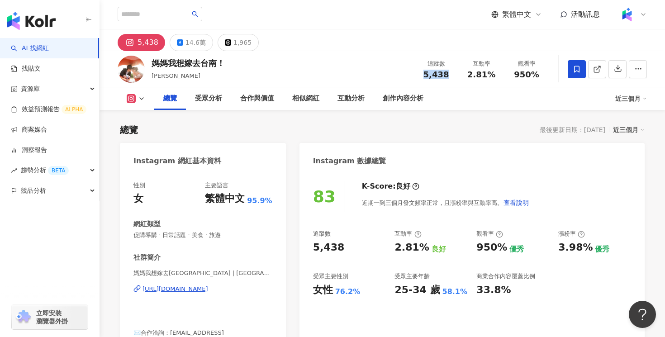
drag, startPoint x: 447, startPoint y: 73, endPoint x: 425, endPoint y: 73, distance: 22.2
click at [425, 73] on div "5,438" at bounding box center [436, 74] width 34 height 9
copy span "5,438"
click at [485, 76] on span "2.81%" at bounding box center [481, 74] width 28 height 9
drag, startPoint x: 492, startPoint y: 76, endPoint x: 467, endPoint y: 74, distance: 24.5
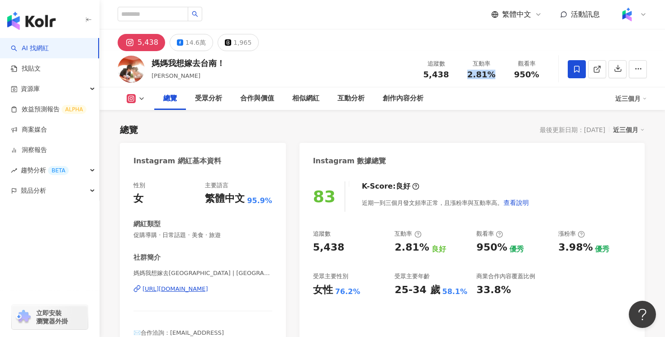
click at [467, 74] on div "2.81%" at bounding box center [481, 74] width 34 height 9
copy span "2.81%"
drag, startPoint x: 539, startPoint y: 77, endPoint x: 514, endPoint y: 77, distance: 24.9
click at [514, 77] on div "950%" at bounding box center [526, 74] width 34 height 9
copy span "950%"
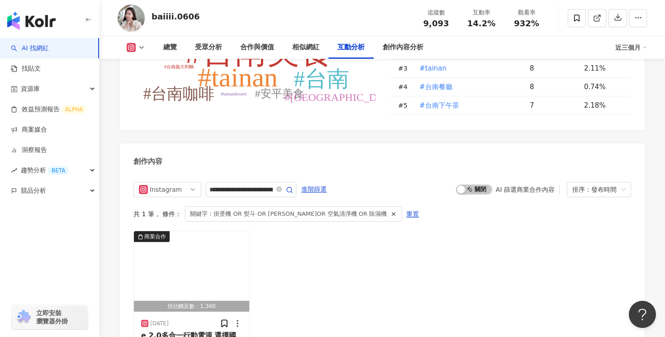
scroll to position [2863, 0]
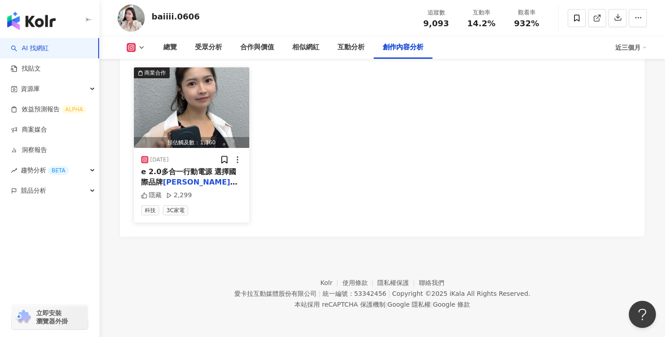
click at [223, 180] on span "行動電源 獨家溫控晶片讓我使用" at bounding box center [189, 187] width 97 height 19
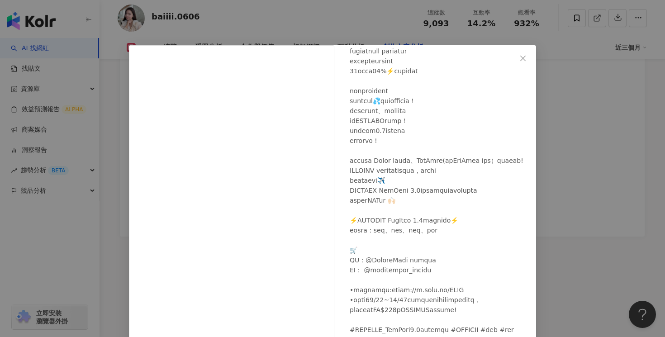
scroll to position [58, 0]
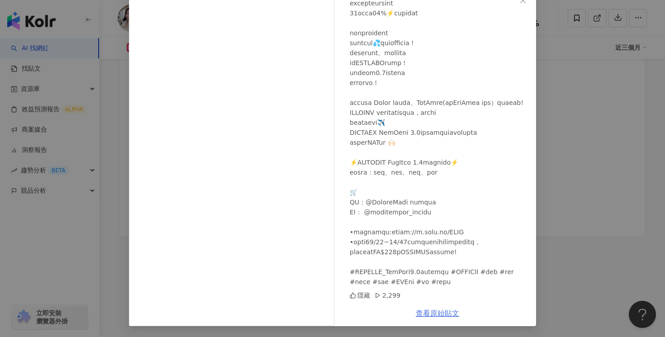
click at [443, 313] on link "查看原始貼文" at bounding box center [437, 313] width 43 height 9
click at [529, 74] on div "吳白白Doris♡ 2024/9/12 隱藏 2,299" at bounding box center [437, 143] width 197 height 313
click at [568, 54] on div "吳白白Doris♡ 2024/9/12 隱藏 2,299 查看原始貼文" at bounding box center [332, 168] width 665 height 337
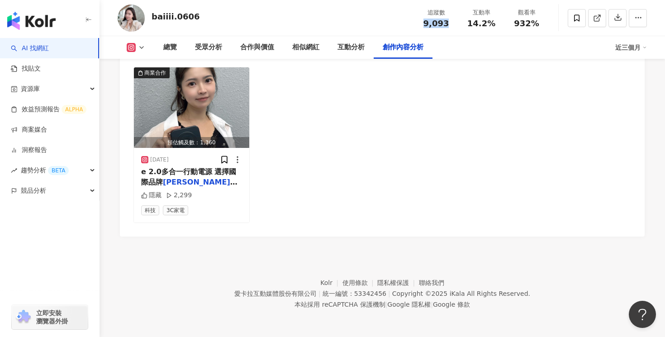
drag, startPoint x: 452, startPoint y: 27, endPoint x: 420, endPoint y: 26, distance: 31.7
click at [420, 26] on div "9,093" at bounding box center [436, 23] width 34 height 9
copy span "9,093"
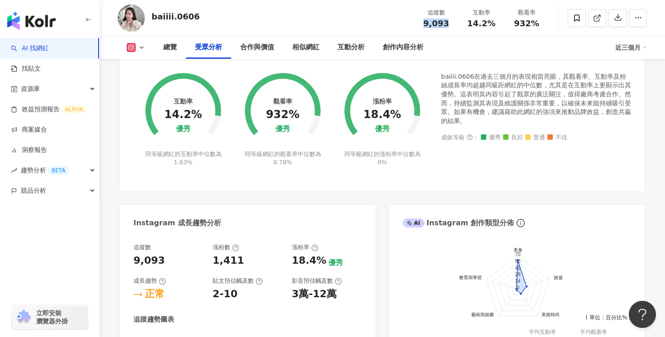
scroll to position [0, 0]
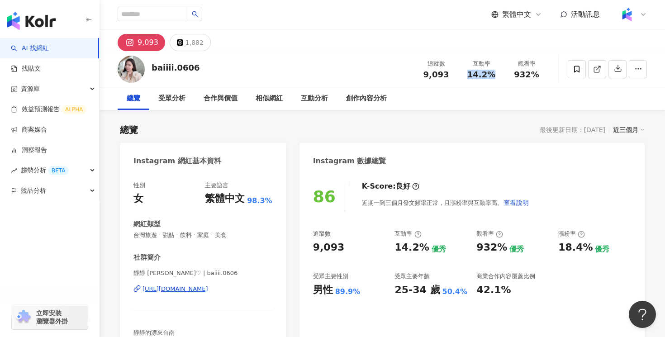
drag, startPoint x: 498, startPoint y: 74, endPoint x: 470, endPoint y: 74, distance: 28.5
click at [470, 74] on div "14.2%" at bounding box center [481, 74] width 34 height 9
copy span "14.2%"
drag, startPoint x: 538, startPoint y: 75, endPoint x: 514, endPoint y: 75, distance: 24.4
click at [514, 75] on div "932%" at bounding box center [526, 74] width 34 height 9
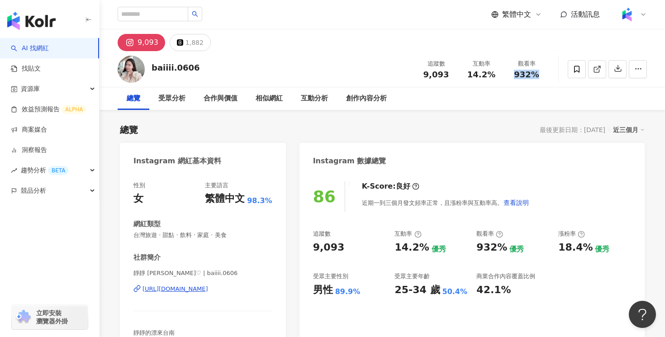
copy span "932%"
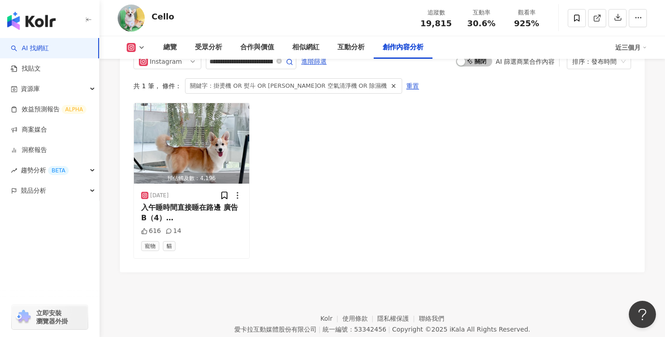
scroll to position [2877, 0]
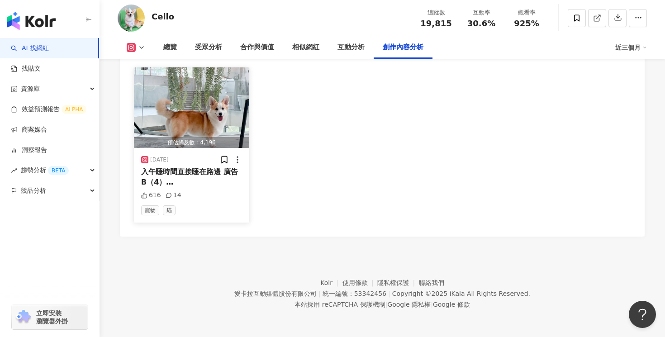
click at [219, 198] on mark "空氣清淨機" at bounding box center [189, 207] width 96 height 19
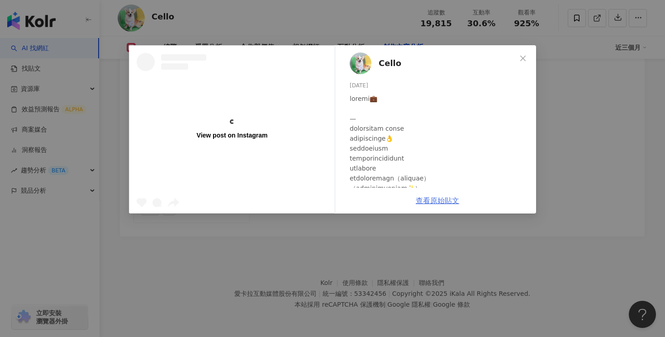
click at [442, 202] on link "查看原始貼文" at bounding box center [437, 200] width 43 height 9
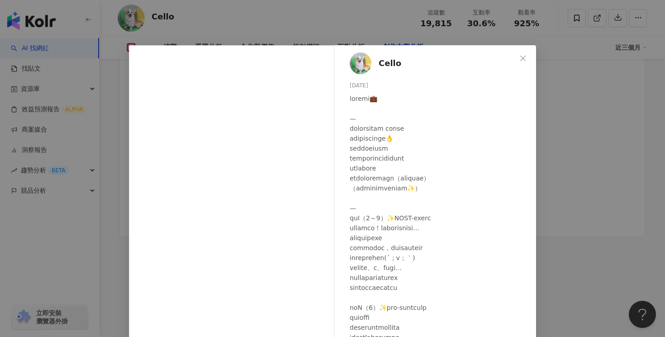
click at [457, 19] on div "Cello 2025/5/9 616 14 查看原始貼文" at bounding box center [332, 168] width 665 height 337
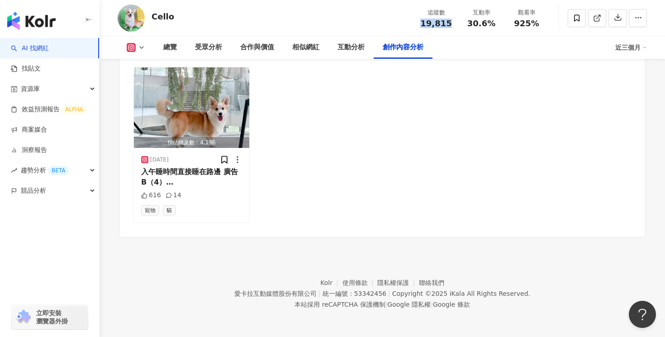
drag, startPoint x: 447, startPoint y: 23, endPoint x: 425, endPoint y: 26, distance: 22.3
click at [425, 26] on span "19,815" at bounding box center [435, 24] width 31 height 10
copy span "19,815"
drag, startPoint x: 494, startPoint y: 27, endPoint x: 470, endPoint y: 25, distance: 24.0
click at [470, 25] on div "30.6%" at bounding box center [481, 23] width 34 height 9
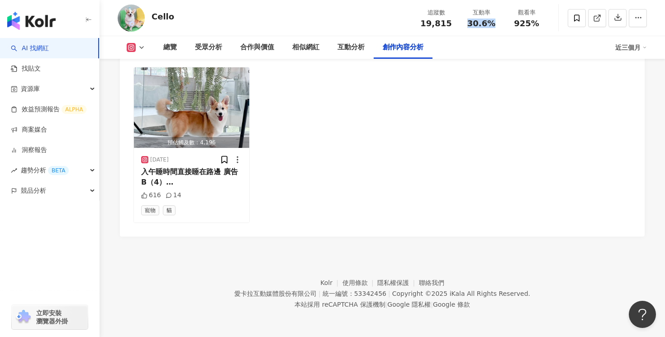
copy span "30.6%"
drag, startPoint x: 541, startPoint y: 19, endPoint x: 516, endPoint y: 23, distance: 24.7
click at [516, 23] on div "925%" at bounding box center [526, 23] width 34 height 9
copy span "925%"
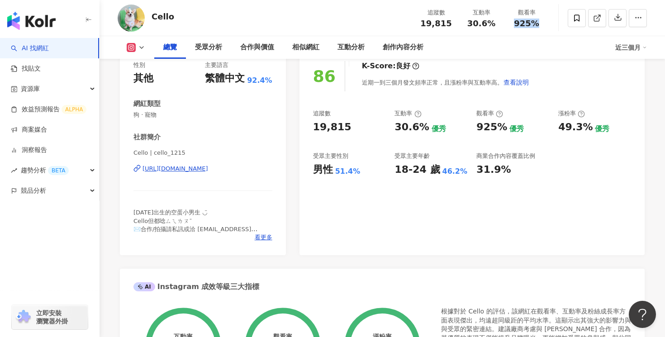
scroll to position [0, 0]
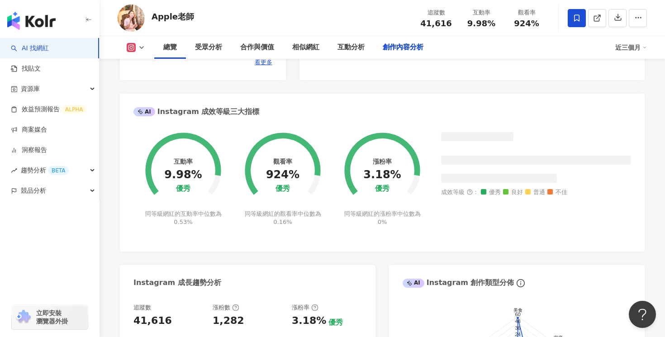
scroll to position [2863, 0]
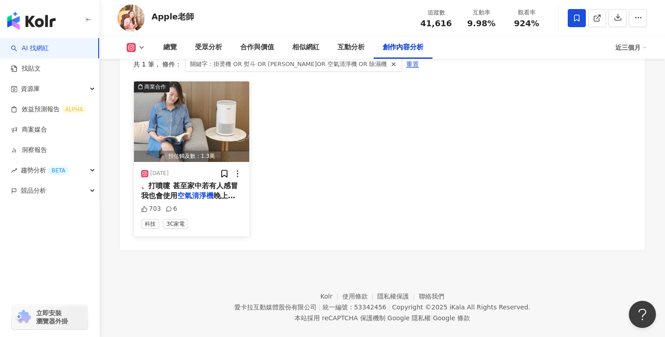
click at [224, 191] on span "晚上睡覺時開啟睡眠模式，無光" at bounding box center [188, 200] width 94 height 19
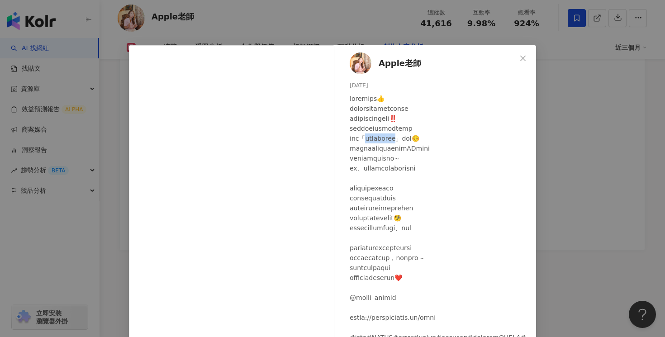
drag, startPoint x: 430, startPoint y: 140, endPoint x: 376, endPoint y: 142, distance: 53.4
click at [376, 142] on div at bounding box center [439, 223] width 179 height 259
copy div "國百朗小輕空淨機」"
drag, startPoint x: 420, startPoint y: 62, endPoint x: 380, endPoint y: 64, distance: 39.9
click at [380, 64] on div "Apple老師 2024/11/6 703 6" at bounding box center [437, 207] width 197 height 324
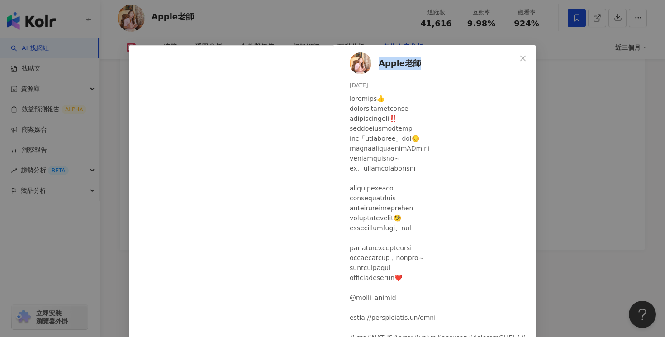
copy span "Apple老師"
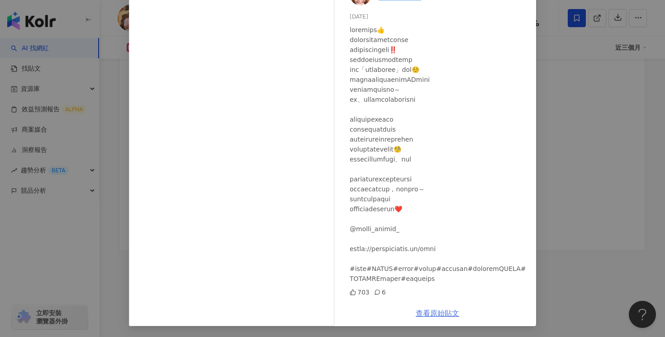
click at [431, 312] on link "查看原始貼文" at bounding box center [437, 313] width 43 height 9
click at [599, 77] on div "Apple老師 2024/11/6 703 6 查看原始貼文" at bounding box center [332, 168] width 665 height 337
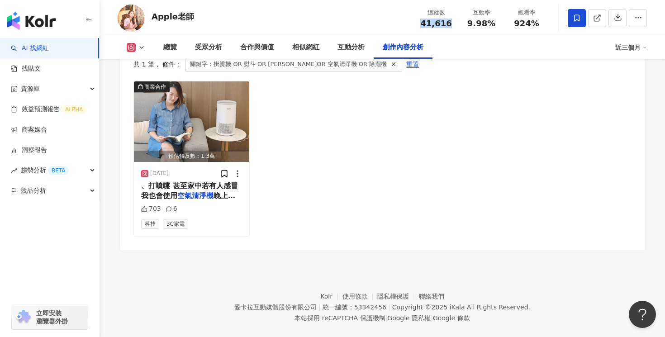
drag, startPoint x: 449, startPoint y: 23, endPoint x: 419, endPoint y: 23, distance: 30.3
click at [419, 23] on div "41,616" at bounding box center [436, 23] width 34 height 9
copy span "41,616"
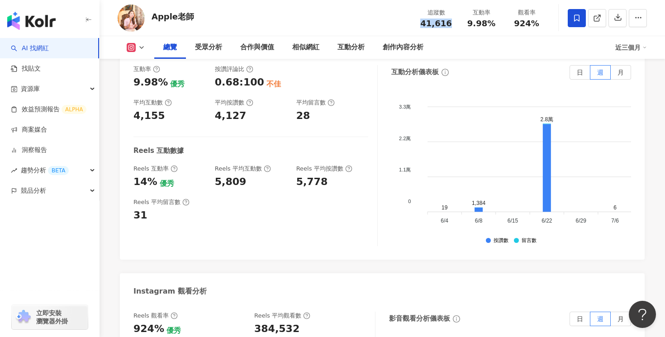
scroll to position [0, 0]
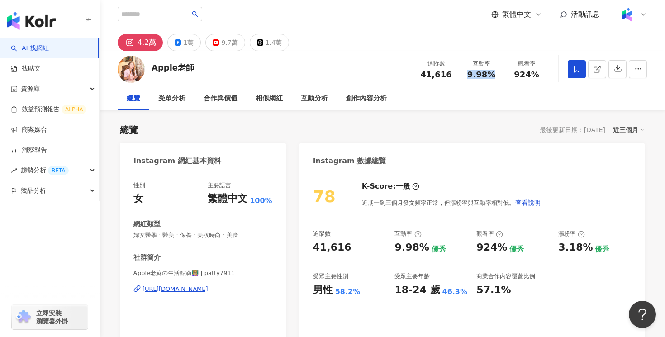
drag, startPoint x: 494, startPoint y: 73, endPoint x: 468, endPoint y: 74, distance: 25.8
click at [468, 74] on div "9.98%" at bounding box center [481, 74] width 34 height 9
copy span "9.98%"
drag, startPoint x: 545, startPoint y: 73, endPoint x: 514, endPoint y: 76, distance: 30.9
click at [514, 76] on div "觀看率 924%" at bounding box center [526, 68] width 45 height 19
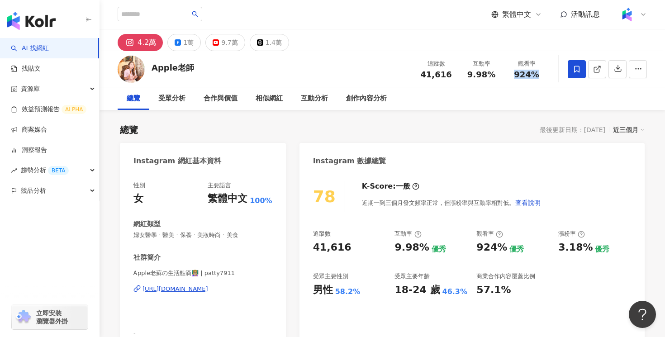
copy span "924%"
click at [189, 46] on div "1萬" at bounding box center [188, 42] width 10 height 13
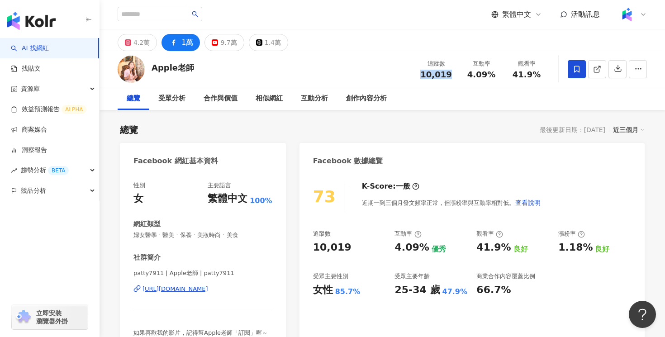
drag, startPoint x: 456, startPoint y: 75, endPoint x: 422, endPoint y: 75, distance: 33.9
click at [422, 75] on div "追蹤數 10,019" at bounding box center [435, 68] width 45 height 19
copy span "10,019"
click at [596, 72] on icon at bounding box center [596, 69] width 5 height 5
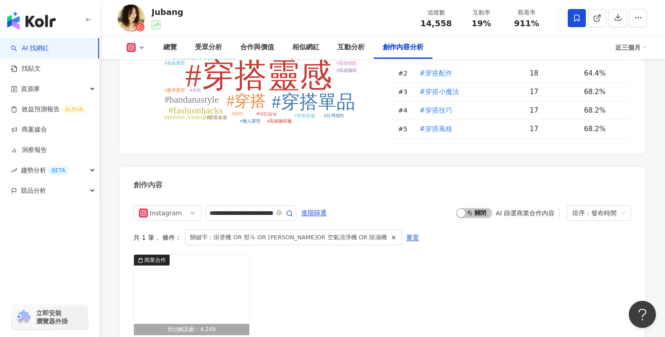
scroll to position [2899, 0]
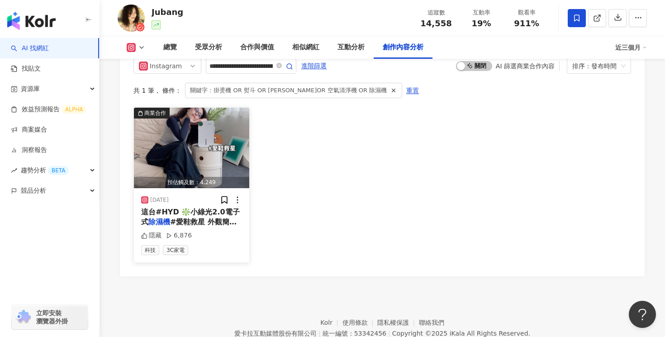
click at [219, 190] on div "2025/3/24 這台#HYD ❇️小綠光2.0電子式 除濕機 #愛鞋救星 外觀簡約好看！體積 隱藏 6,876 科技 3C家電" at bounding box center [191, 225] width 115 height 74
click at [218, 218] on span "#愛鞋救星 外觀簡約好看！體積" at bounding box center [188, 227] width 95 height 19
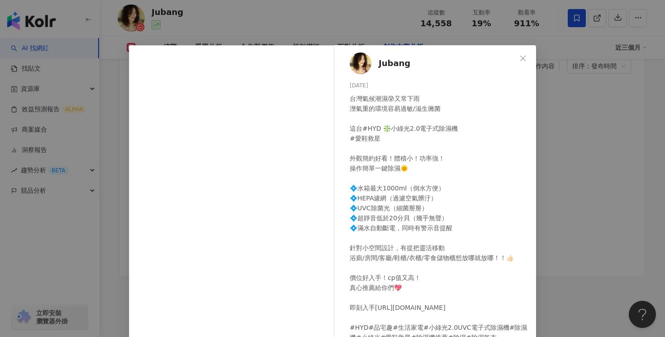
click at [439, 206] on div "台灣氣候潮濕😰又常下雨 溼氣重的環境容易過敏/滋生黴菌 這台#HYD ❇️小綠光2.0電子式除濕機 #愛鞋救星 外觀簡約好看！體積小！功率強！ 操作簡單一鍵除…" at bounding box center [439, 218] width 179 height 249
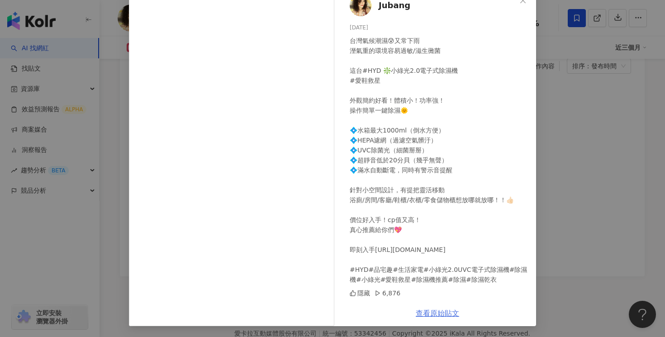
click at [437, 314] on link "查看原始貼文" at bounding box center [437, 313] width 43 height 9
click at [613, 81] on div "Jubang 2025/3/24 台灣氣候潮濕😰又常下雨 溼氣重的環境容易過敏/滋生黴菌 這台#HYD ❇️小綠光2.0電子式除濕機 #愛鞋救星 外觀簡約好看…" at bounding box center [332, 168] width 665 height 337
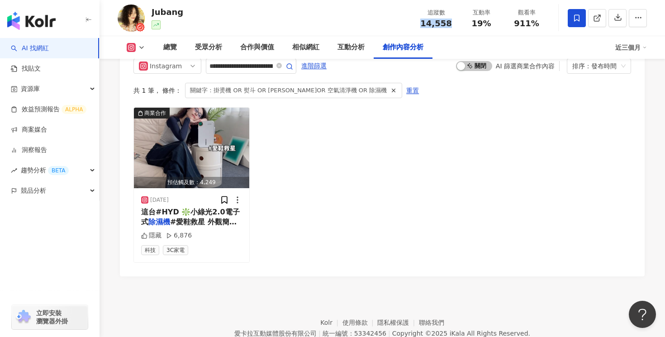
drag, startPoint x: 448, startPoint y: 26, endPoint x: 419, endPoint y: 26, distance: 29.4
click at [419, 26] on div "14,558" at bounding box center [436, 23] width 34 height 9
copy span "14,558"
drag, startPoint x: 489, startPoint y: 24, endPoint x: 473, endPoint y: 24, distance: 16.3
click at [473, 24] on span "19%" at bounding box center [480, 23] width 19 height 9
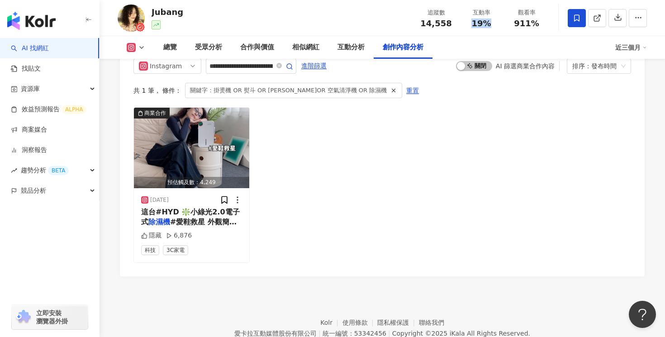
copy span "19%"
drag, startPoint x: 538, startPoint y: 26, endPoint x: 516, endPoint y: 26, distance: 21.7
click at [516, 26] on div "911%" at bounding box center [526, 23] width 34 height 9
copy span "911%"
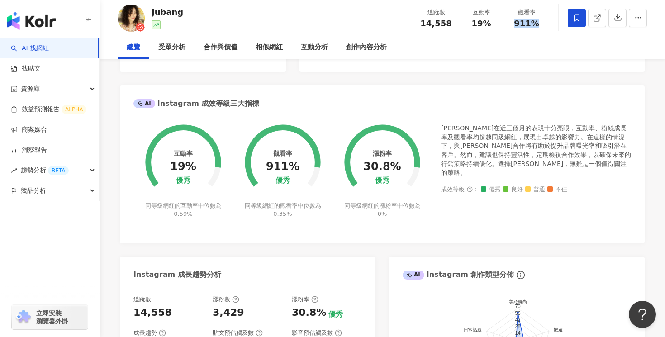
scroll to position [0, 0]
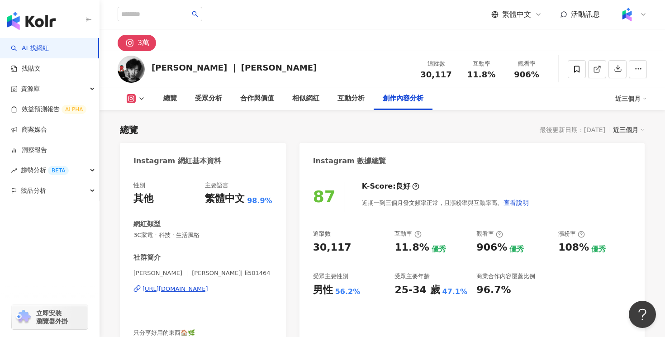
scroll to position [2843, 0]
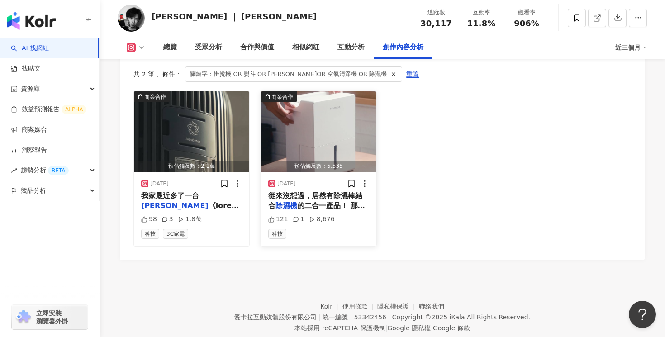
click at [290, 201] on mark "除濕機" at bounding box center [287, 205] width 22 height 9
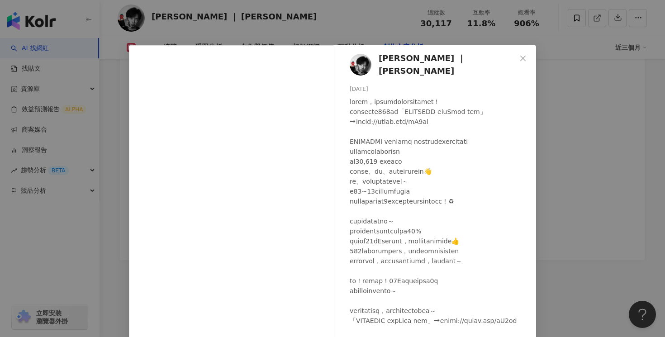
scroll to position [69, 0]
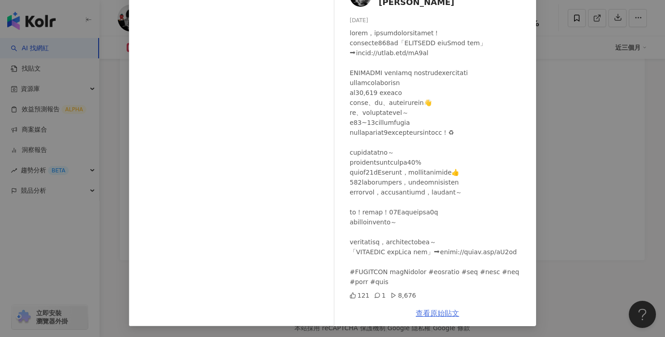
click at [435, 314] on link "查看原始貼文" at bounding box center [437, 313] width 43 height 9
click at [569, 55] on div "[PERSON_NAME] ｜ [PERSON_NAME][DATE] 121 1 8,676 查看原始貼文" at bounding box center [332, 168] width 665 height 337
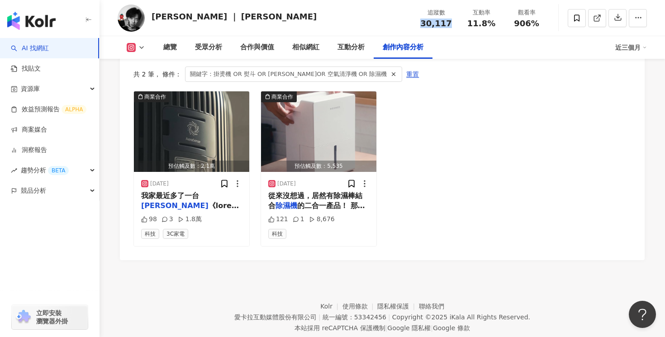
drag, startPoint x: 449, startPoint y: 22, endPoint x: 421, endPoint y: 22, distance: 28.5
click at [421, 22] on div "30,117" at bounding box center [436, 23] width 34 height 9
copy span "30,117"
drag, startPoint x: 494, startPoint y: 23, endPoint x: 469, endPoint y: 26, distance: 25.5
click at [469, 26] on div "11.8%" at bounding box center [481, 23] width 34 height 9
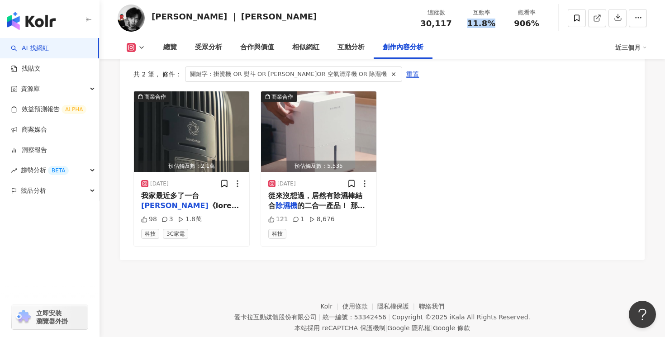
copy span "11.8%"
drag, startPoint x: 538, startPoint y: 24, endPoint x: 517, endPoint y: 24, distance: 21.3
click at [517, 24] on div "906%" at bounding box center [526, 23] width 34 height 9
copy span "906%"
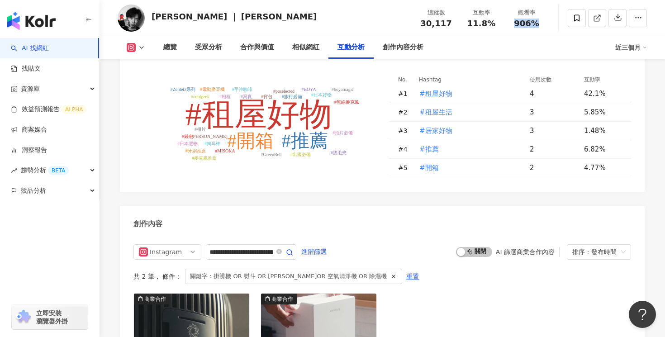
scroll to position [2843, 0]
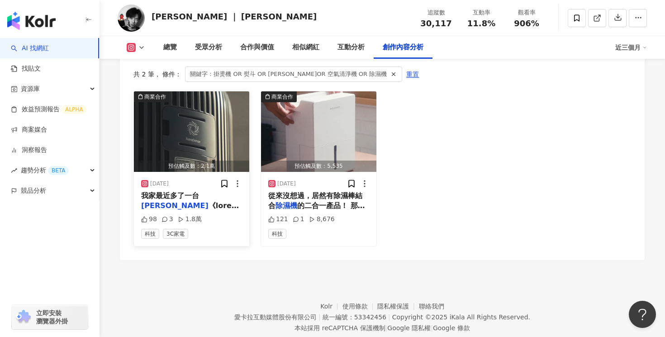
click at [175, 191] on span "我家最近多了一台" at bounding box center [170, 195] width 58 height 9
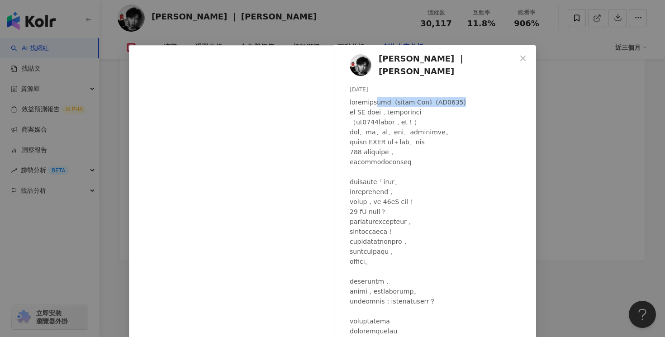
drag, startPoint x: 400, startPoint y: 99, endPoint x: 505, endPoint y: 100, distance: 105.4
click at [505, 100] on div at bounding box center [439, 261] width 179 height 328
copy div "飛利浦《雙層抗敏奈 Pro》(AC4221)"
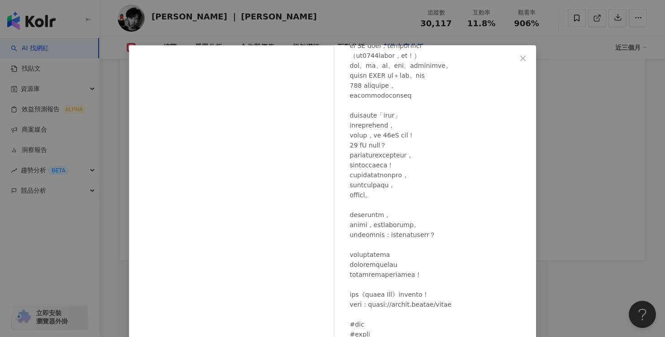
scroll to position [69, 0]
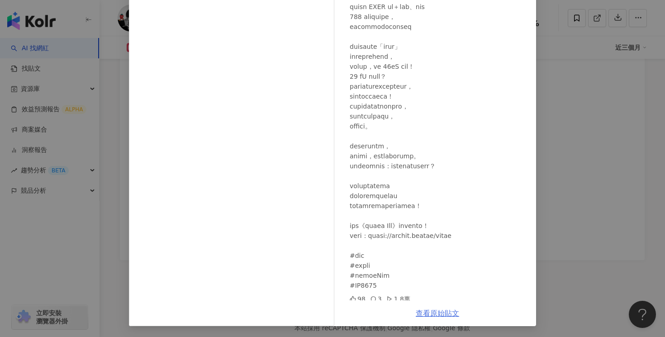
click at [439, 315] on link "查看原始貼文" at bounding box center [437, 313] width 43 height 9
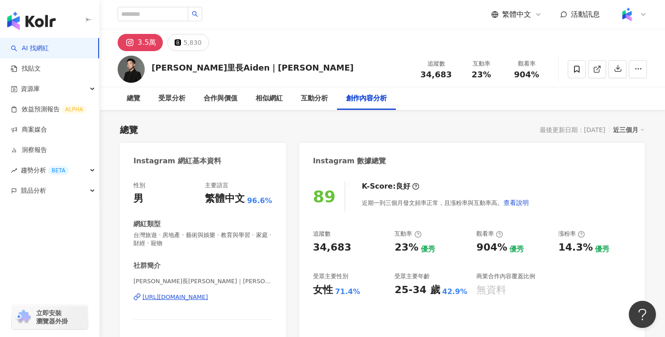
scroll to position [2836, 0]
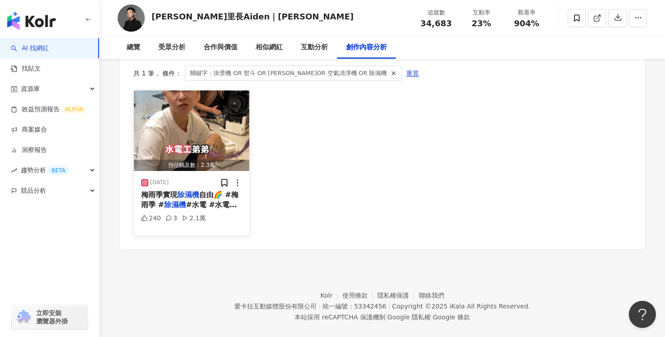
click at [220, 190] on span "自由🌈 #梅雨季 #" at bounding box center [189, 199] width 97 height 19
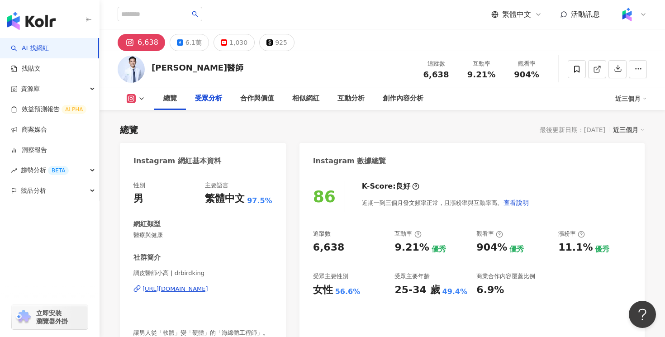
scroll to position [2847, 0]
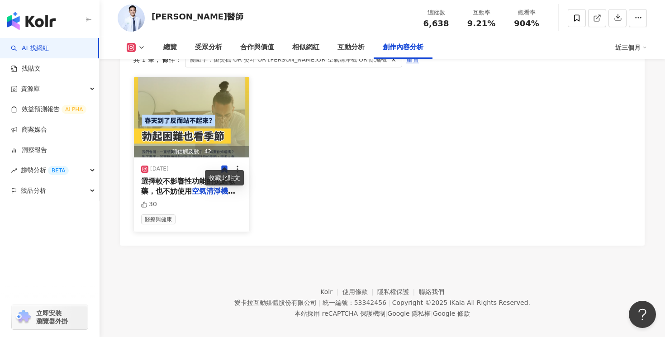
click at [209, 187] on mark "空氣清淨機" at bounding box center [213, 191] width 43 height 9
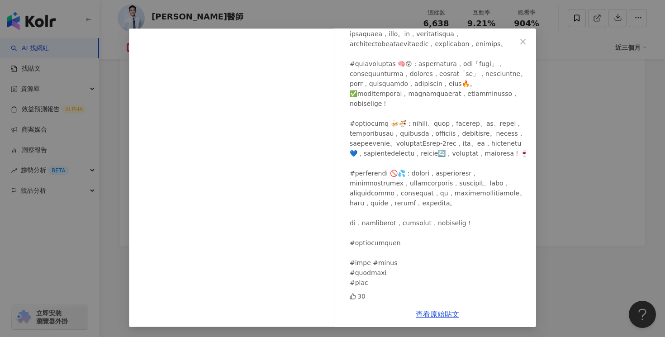
scroll to position [18, 0]
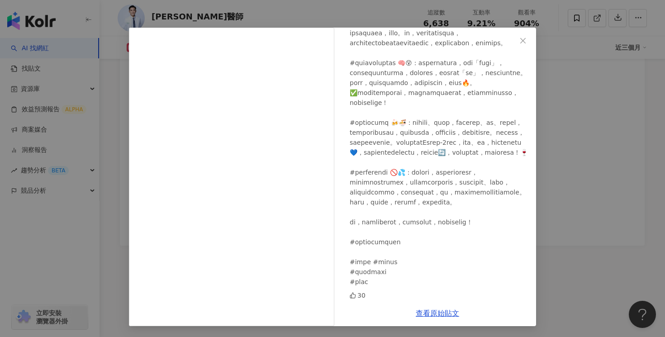
click at [593, 83] on div "高銘鴻醫師 2025/3/14 30 查看原始貼文" at bounding box center [332, 168] width 665 height 337
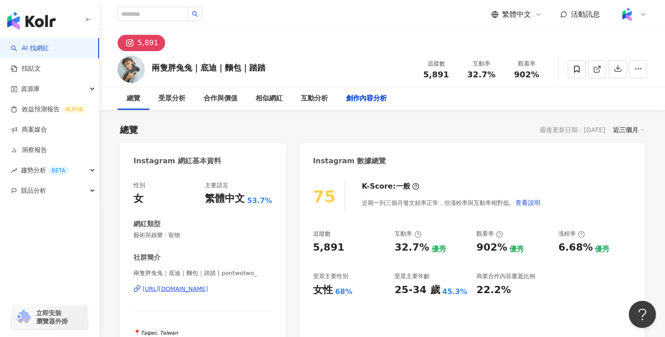
scroll to position [2863, 0]
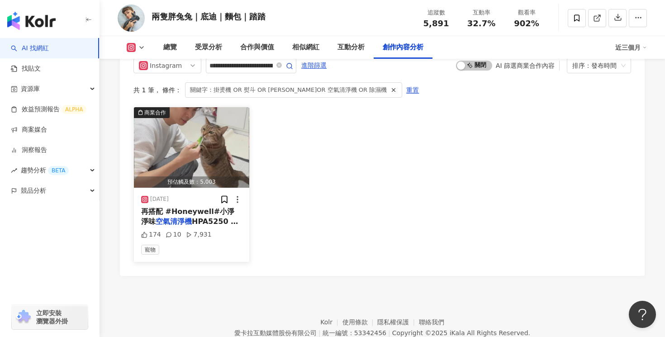
click at [204, 217] on span "HPA5250 環境乾淨零死" at bounding box center [189, 226] width 97 height 19
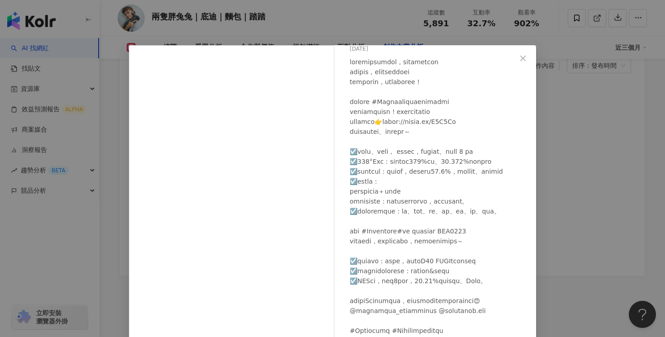
scroll to position [69, 0]
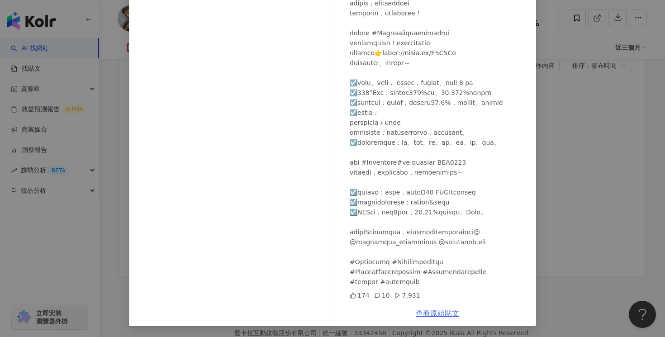
click at [439, 314] on link "查看原始貼文" at bounding box center [437, 313] width 43 height 9
click at [563, 104] on div "陳侑敏ʏᴏᴍɪɴ 2025/2/17 174 10 7,931 查看原始貼文" at bounding box center [332, 168] width 665 height 337
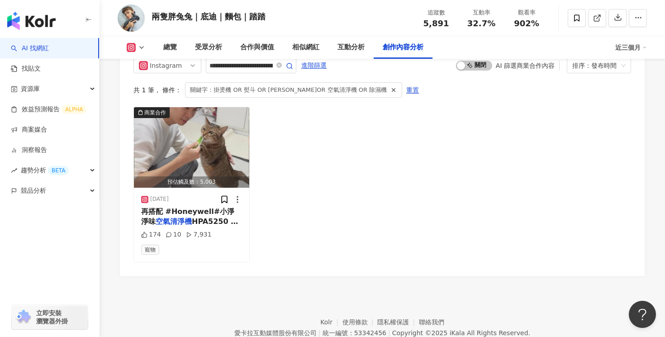
click at [188, 19] on div "兩隻胖兔兔｜底迪｜麵包｜踏踏" at bounding box center [209, 16] width 114 height 11
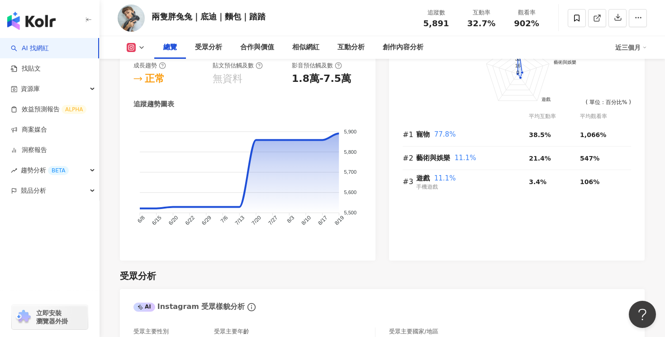
scroll to position [356, 0]
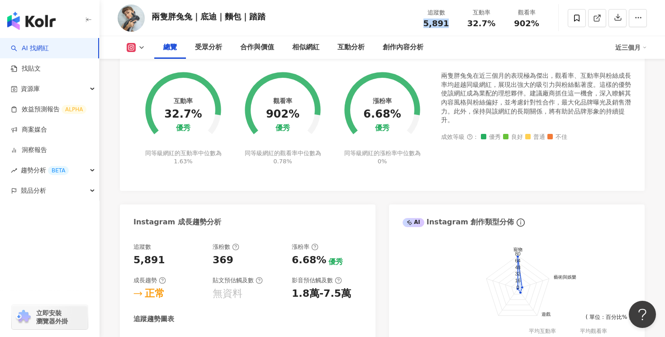
drag, startPoint x: 451, startPoint y: 29, endPoint x: 426, endPoint y: 28, distance: 24.9
click at [426, 28] on div "追蹤數 5,891 互動率 32.7% 觀看率 902%" at bounding box center [481, 18] width 136 height 27
copy span "5,891"
drag, startPoint x: 495, startPoint y: 24, endPoint x: 469, endPoint y: 24, distance: 26.7
click at [469, 24] on div "32.7%" at bounding box center [481, 23] width 34 height 9
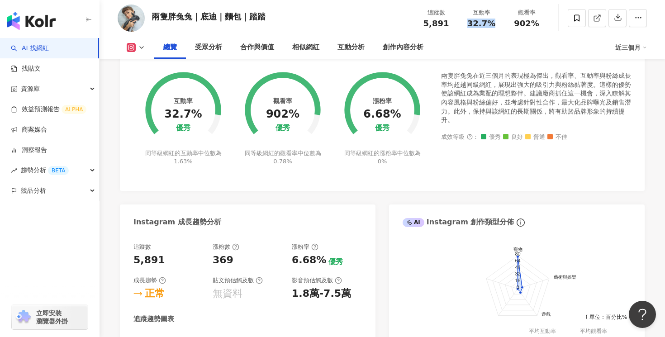
copy span "32.7%"
drag, startPoint x: 537, startPoint y: 22, endPoint x: 517, endPoint y: 24, distance: 20.0
click at [517, 24] on span "902%" at bounding box center [526, 23] width 25 height 9
copy span "902%"
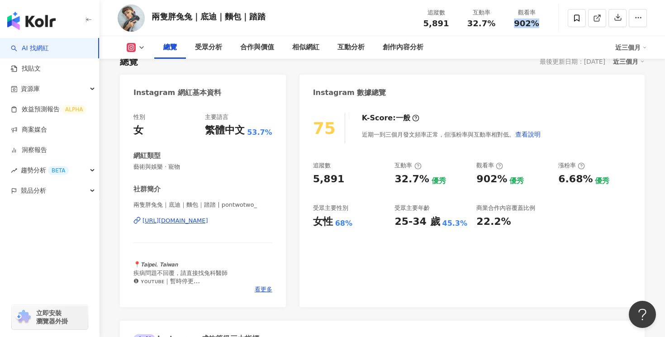
scroll to position [0, 0]
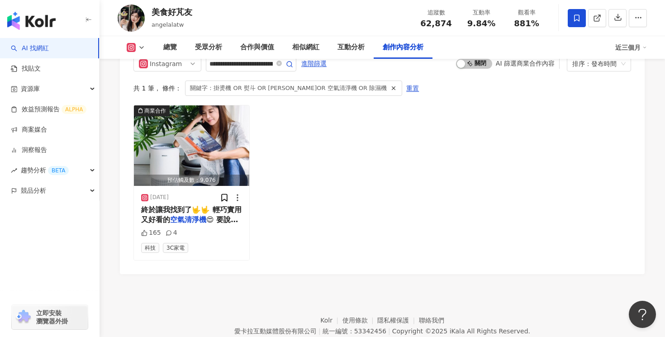
scroll to position [2859, 0]
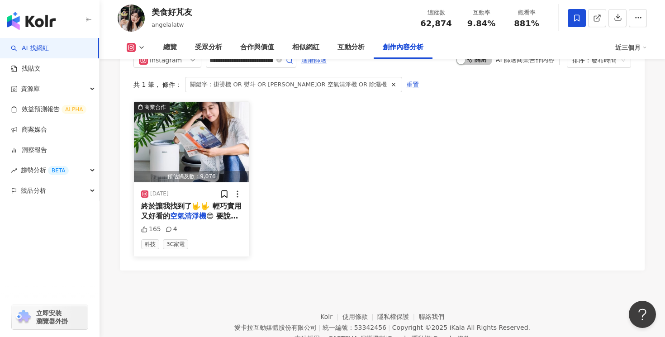
click at [219, 212] on span "😍 要說芃芃我挑" at bounding box center [189, 221] width 97 height 19
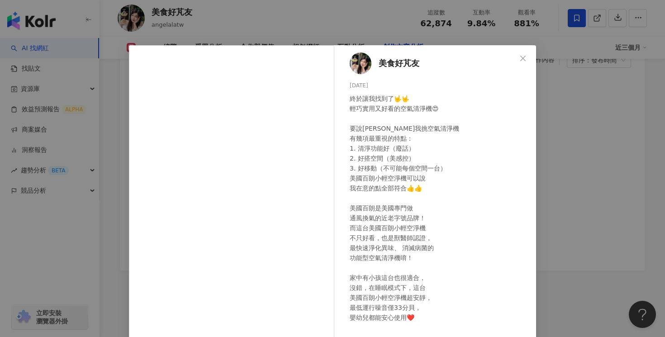
scroll to position [82, 0]
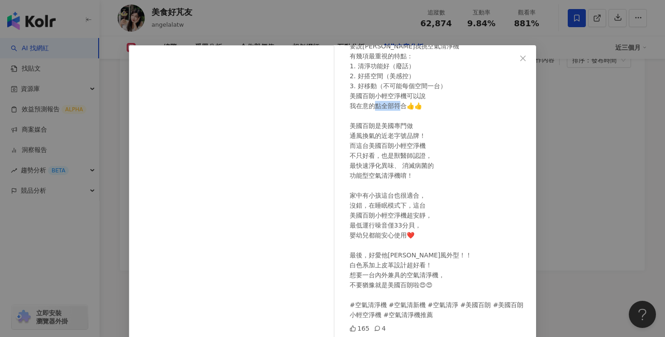
drag, startPoint x: 351, startPoint y: 126, endPoint x: 374, endPoint y: 126, distance: 23.1
click at [374, 126] on div "終於讓我找到了🤟🤟 輕巧實用又好看的空氣清淨機😍 要說芃芃我挑空氣清淨機 有幾項最重視的特點： 1. 清淨功能好（廢話） 2. 好搭空間（美感控） 3. 好移…" at bounding box center [439, 165] width 179 height 309
copy div "美國專門"
drag, startPoint x: 489, startPoint y: 307, endPoint x: 367, endPoint y: 316, distance: 122.0
click at [367, 315] on div "終於讓我找到了🤟🤟 輕巧實用又好看的空氣清淨機😍 要說芃芃我挑空氣清淨機 有幾項最重視的特點： 1. 清淨功能好（廢話） 2. 好搭空間（美感控） 3. 好移…" at bounding box center [439, 165] width 179 height 309
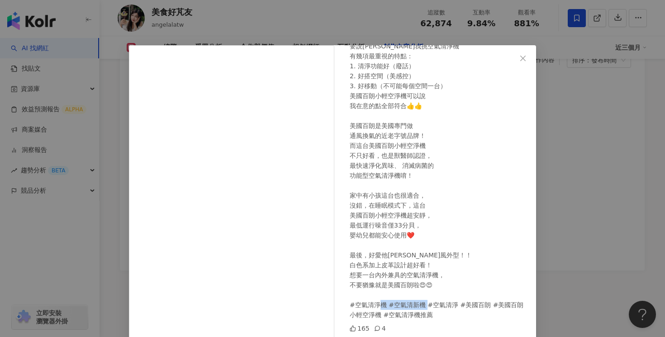
copy div "淨機 #空氣清淨機"
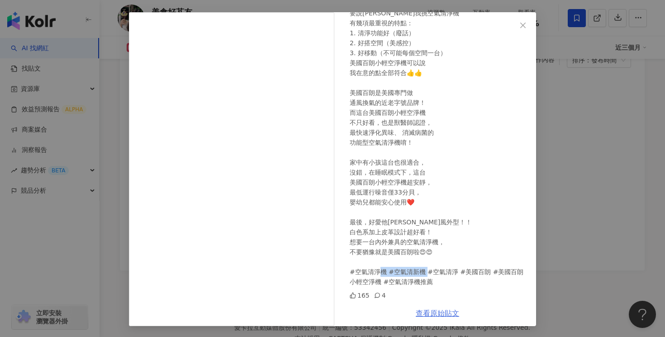
click at [451, 313] on link "查看原始貼文" at bounding box center [437, 313] width 43 height 9
click at [554, 68] on div "美食好芃友 2024/11/10 165 4 查看原始貼文" at bounding box center [332, 168] width 665 height 337
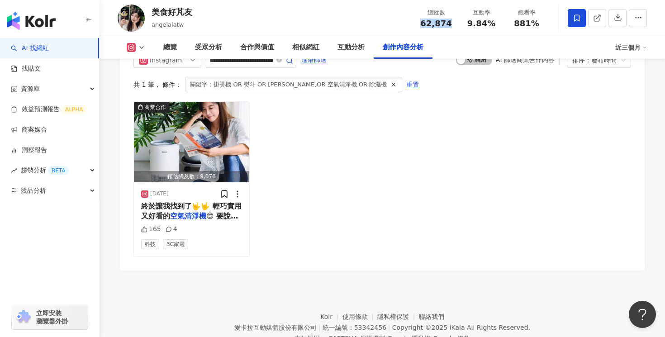
drag, startPoint x: 452, startPoint y: 24, endPoint x: 424, endPoint y: 24, distance: 28.0
click at [424, 24] on div "62,874" at bounding box center [436, 23] width 34 height 9
copy span "62,874"
drag, startPoint x: 492, startPoint y: 24, endPoint x: 469, endPoint y: 26, distance: 23.1
click at [469, 26] on span "9.84%" at bounding box center [481, 23] width 28 height 9
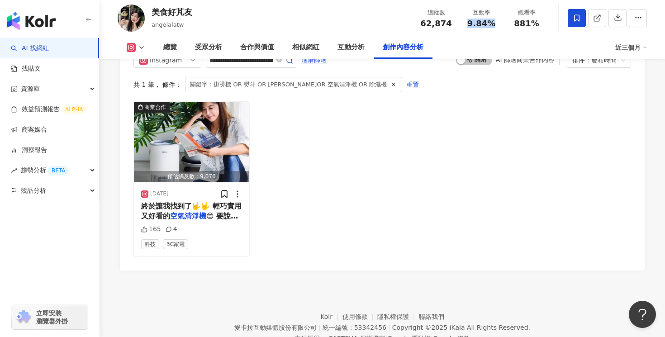
copy span "9.84%"
drag, startPoint x: 542, startPoint y: 24, endPoint x: 517, endPoint y: 24, distance: 24.9
click at [517, 24] on div "881%" at bounding box center [526, 23] width 34 height 9
copy span "881%"
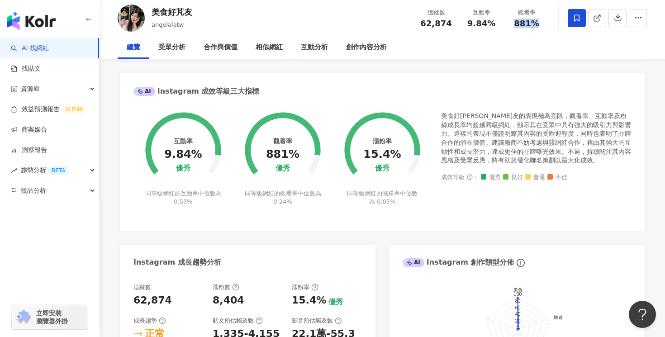
scroll to position [0, 0]
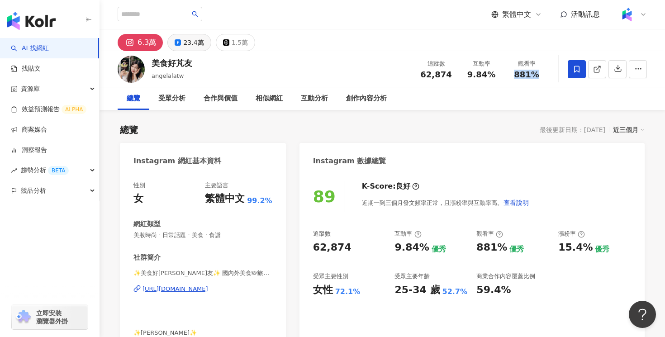
click at [201, 41] on button "23.4萬" at bounding box center [188, 42] width 43 height 17
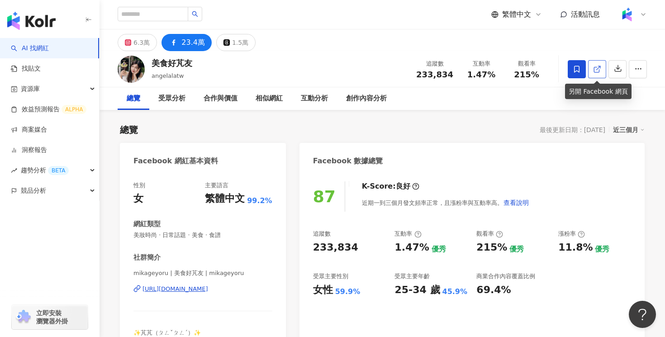
click at [600, 67] on icon at bounding box center [597, 69] width 8 height 8
drag, startPoint x: 451, startPoint y: 75, endPoint x: 418, endPoint y: 75, distance: 33.0
click at [418, 75] on div "233,834" at bounding box center [434, 74] width 37 height 9
copy span "233,834"
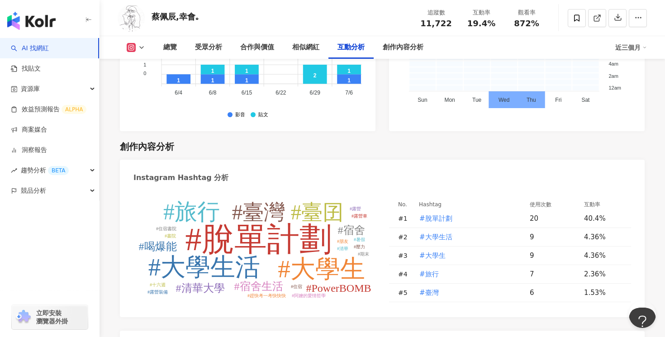
scroll to position [2750, 0]
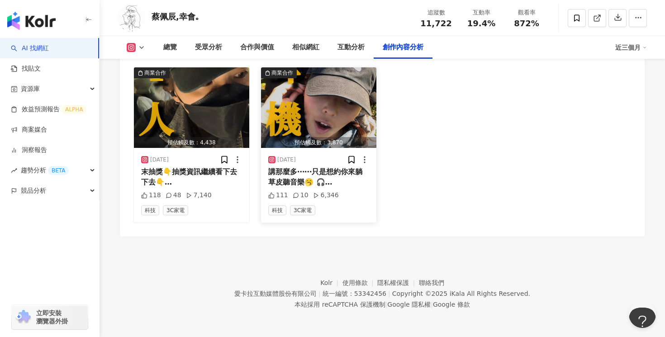
click at [333, 188] on mark "[PERSON_NAME]" at bounding box center [301, 192] width 67 height 9
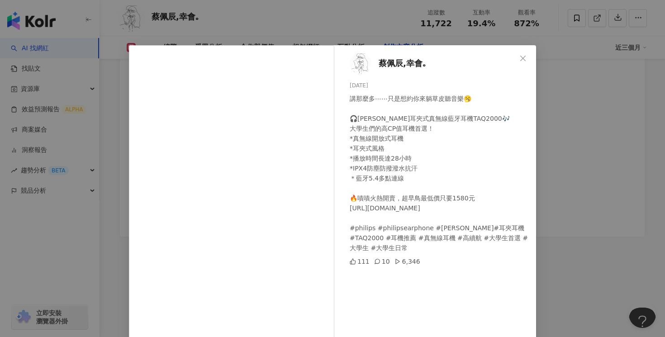
scroll to position [69, 0]
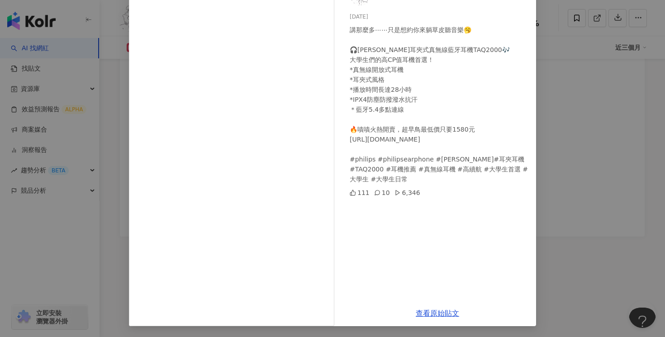
click at [577, 109] on div "[PERSON_NAME],幸會｡ [DATE] 講那麼多⋯⋯只是想約你來躺草皮聽音樂🥱 🎧[PERSON_NAME]耳夾式真無線藍牙耳機TAQ2000🎶 大…" at bounding box center [332, 168] width 665 height 337
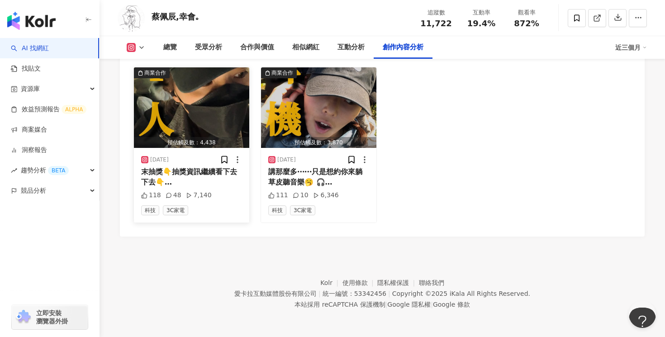
click at [209, 188] on span "Philips City 系列" at bounding box center [188, 197] width 95 height 19
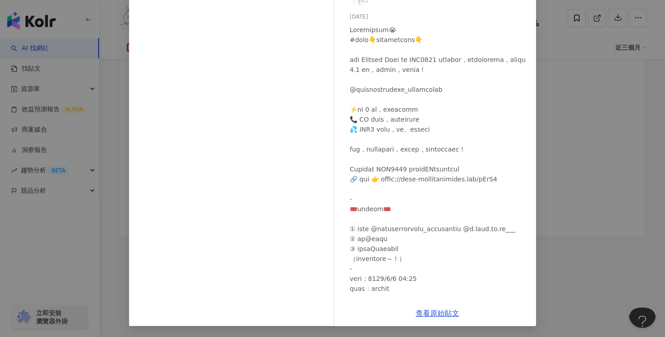
scroll to position [0, 0]
click at [438, 316] on link "查看原始貼文" at bounding box center [437, 313] width 43 height 9
click at [561, 48] on div "蔡佩辰,幸會｡ 2025/3/26 118 48 7,140 查看原始貼文" at bounding box center [332, 168] width 665 height 337
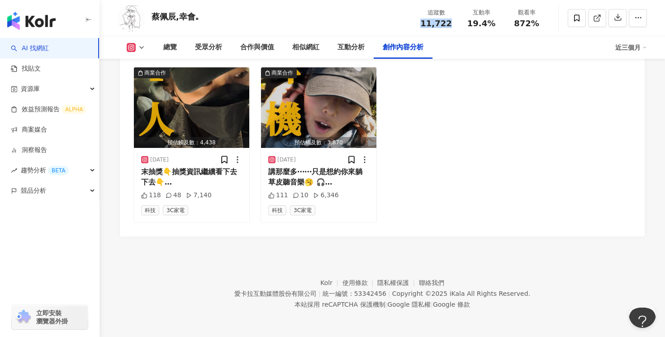
drag, startPoint x: 451, startPoint y: 24, endPoint x: 419, endPoint y: 24, distance: 31.7
click at [419, 24] on div "11,722" at bounding box center [436, 23] width 34 height 9
copy span "11,722"
drag, startPoint x: 495, startPoint y: 24, endPoint x: 469, endPoint y: 25, distance: 26.2
click at [469, 25] on div "19.4%" at bounding box center [481, 23] width 34 height 9
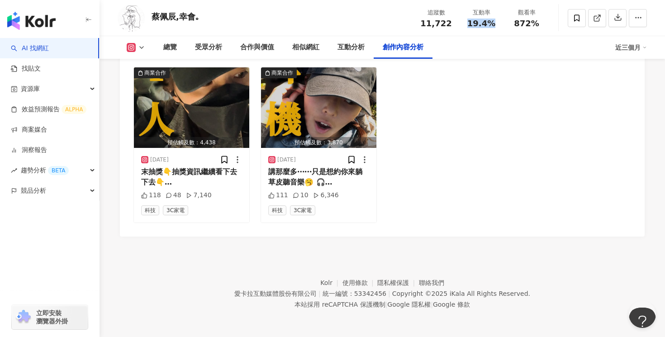
copy span "19.4%"
drag, startPoint x: 541, startPoint y: 26, endPoint x: 515, endPoint y: 26, distance: 25.8
click at [515, 26] on div "872%" at bounding box center [526, 23] width 34 height 9
copy span "872%"
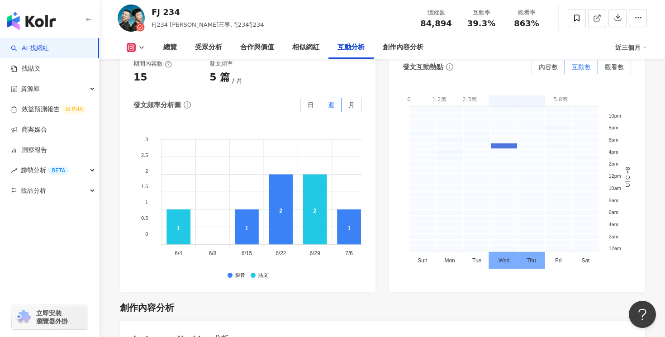
scroll to position [2824, 0]
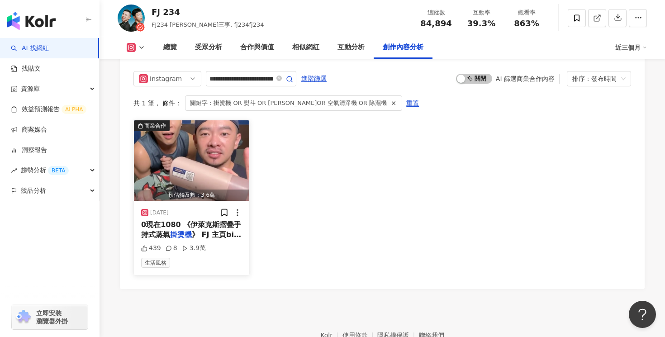
click at [206, 230] on span "》 FJ 主頁bio有連結購買" at bounding box center [191, 239] width 100 height 19
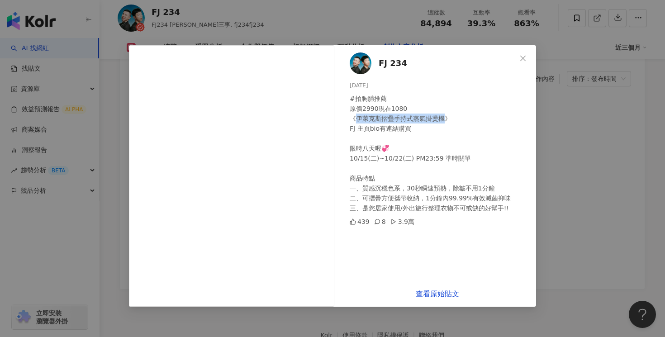
drag, startPoint x: 356, startPoint y: 119, endPoint x: 444, endPoint y: 119, distance: 87.8
click at [444, 119] on div "#拍胸脯推薦 原價2990現在1080 《伊萊克斯摺疊手持式蒸氣掛燙機》 FJ 主頁bio有連結購買 限時八天喔💞 10/15(二)~10/22(二) PM2…" at bounding box center [439, 153] width 179 height 119
copy div "伊萊克斯摺疊手持式蒸氣掛燙機"
click at [433, 294] on link "查看原始貼文" at bounding box center [437, 294] width 43 height 9
drag, startPoint x: 412, startPoint y: 66, endPoint x: 379, endPoint y: 66, distance: 32.6
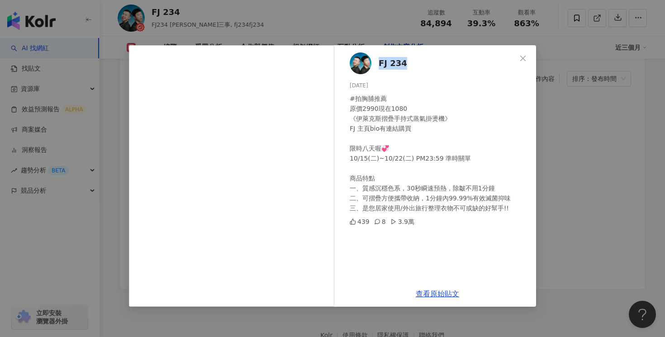
click at [379, 66] on div "FJ 234 [DATE] #拍胸脯推薦 原價2990現在1080 《伊萊克斯摺疊手持式蒸氣掛燙機》 FJ 主頁bio有連結購買 限時八天喔💞 10/15(二…" at bounding box center [437, 163] width 197 height 236
click at [527, 61] on span "Close" at bounding box center [523, 58] width 18 height 7
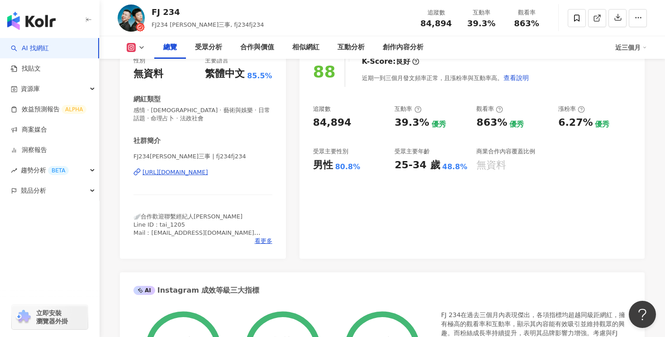
scroll to position [0, 0]
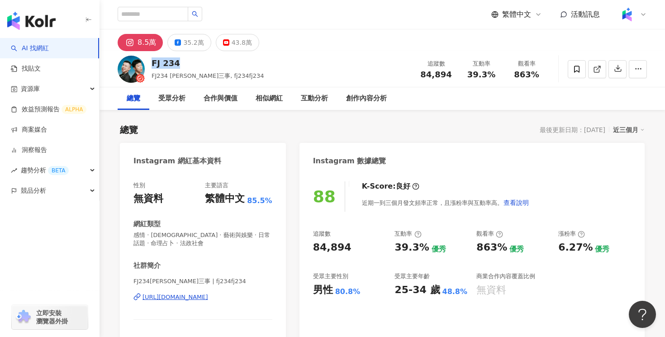
drag, startPoint x: 176, startPoint y: 64, endPoint x: 156, endPoint y: 63, distance: 20.8
click at [153, 63] on div "FJ 234" at bounding box center [208, 62] width 113 height 11
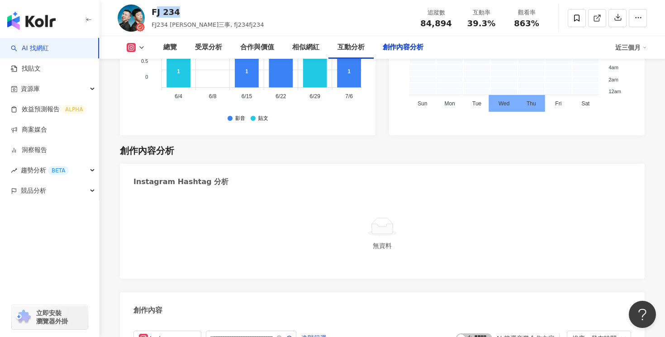
scroll to position [2633, 0]
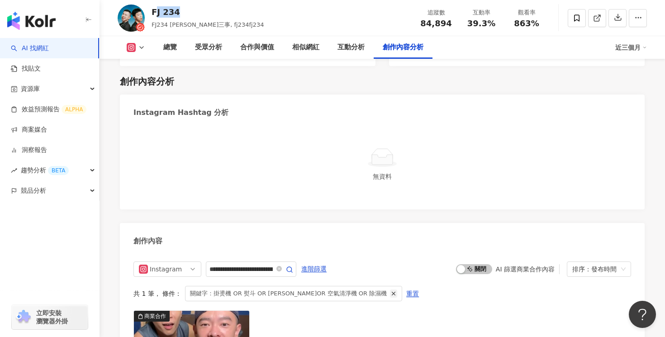
click at [390, 290] on icon "button" at bounding box center [393, 293] width 6 height 6
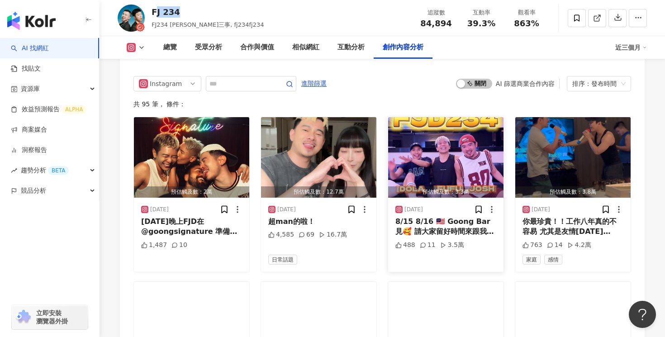
scroll to position [2881, 0]
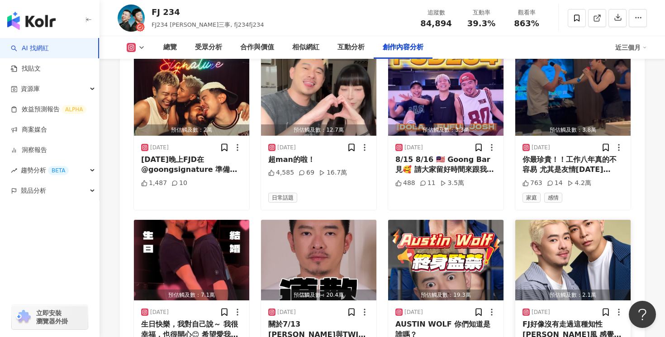
click at [558, 308] on div "2025/7/1" at bounding box center [573, 312] width 101 height 9
click at [556, 319] on div "FJ好像沒有走過這種知性文青風 感覺這兩個字離我們很遠 但不講話應該還能騙到一些人✌🏻" at bounding box center [573, 329] width 101 height 20
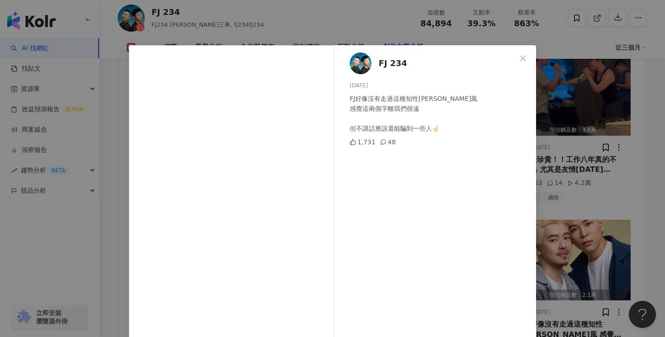
click at [443, 203] on div "FJ 234 2025/7/1 FJ好像沒有走過這種知性文青風 感覺這兩個字離我們很遠 但不講話應該還能騙到一些人✌🏻 1,731 48" at bounding box center [437, 216] width 197 height 342
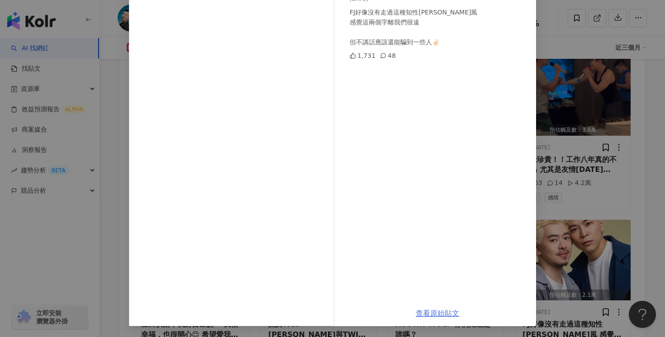
click at [434, 312] on link "查看原始貼文" at bounding box center [437, 313] width 43 height 9
click at [574, 20] on div "FJ 234 2025/7/1 FJ好像沒有走過這種知性文青風 感覺這兩個字離我們很遠 但不講話應該還能騙到一些人✌🏻 1,731 48 查看原始貼文" at bounding box center [332, 168] width 665 height 337
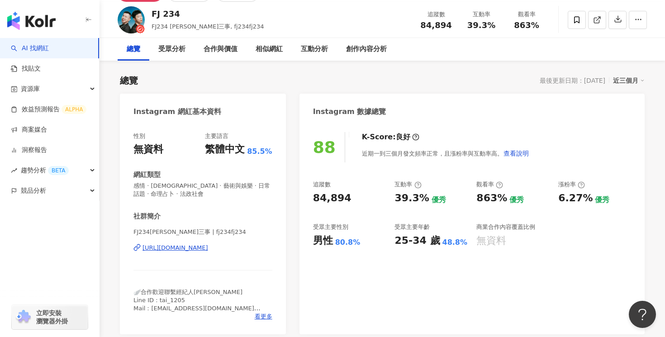
scroll to position [0, 0]
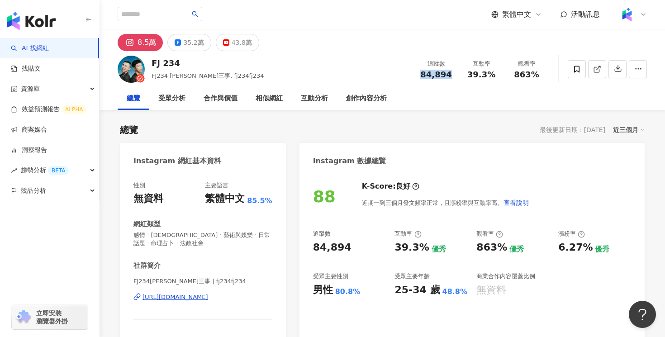
drag, startPoint x: 448, startPoint y: 74, endPoint x: 423, endPoint y: 74, distance: 25.3
click at [423, 74] on span "84,894" at bounding box center [435, 75] width 31 height 10
copy span "84,894"
drag, startPoint x: 491, startPoint y: 76, endPoint x: 471, endPoint y: 76, distance: 20.4
click at [471, 76] on span "39.3%" at bounding box center [481, 74] width 28 height 9
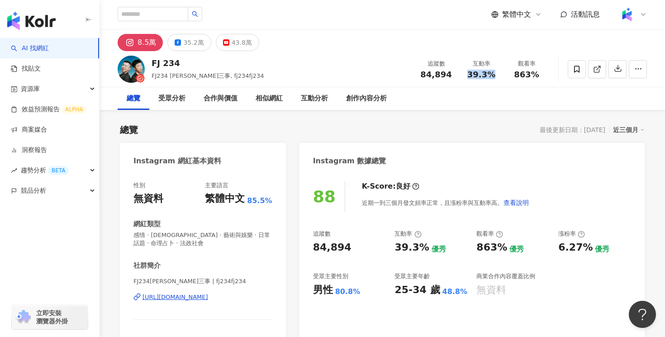
copy span "39.3%"
drag, startPoint x: 541, startPoint y: 76, endPoint x: 514, endPoint y: 76, distance: 26.7
click at [514, 76] on div "863%" at bounding box center [526, 74] width 34 height 9
copy span "863%"
click at [193, 47] on div "35.2萬" at bounding box center [193, 42] width 20 height 13
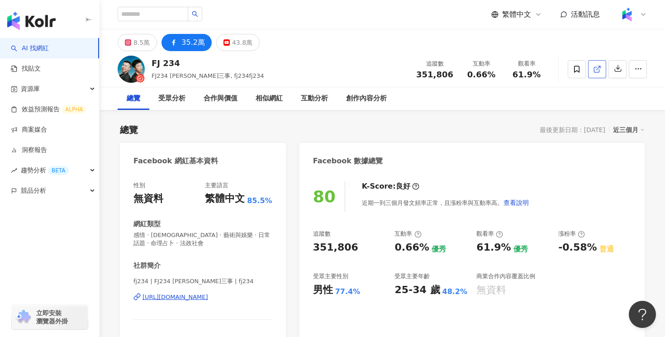
click at [592, 68] on link at bounding box center [597, 69] width 18 height 18
drag, startPoint x: 427, startPoint y: 75, endPoint x: 420, endPoint y: 75, distance: 6.8
click at [420, 75] on div "351,806" at bounding box center [434, 74] width 37 height 9
copy span "351,806"
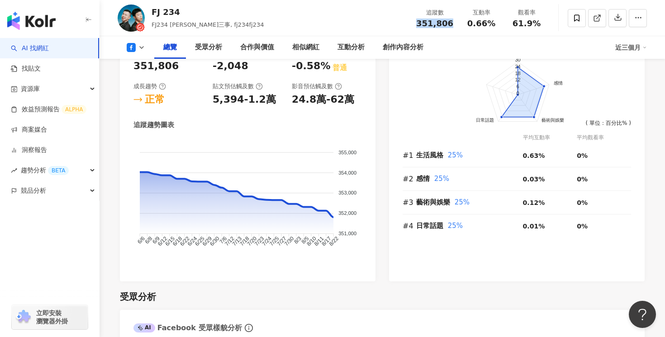
scroll to position [608, 0]
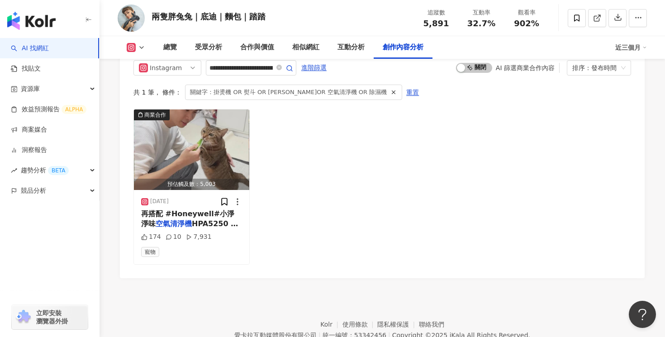
scroll to position [2862, 0]
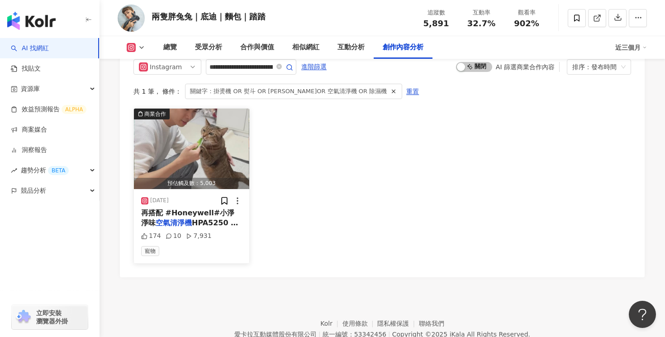
click at [228, 219] on span "HPA5250 環境乾淨零死" at bounding box center [189, 228] width 97 height 19
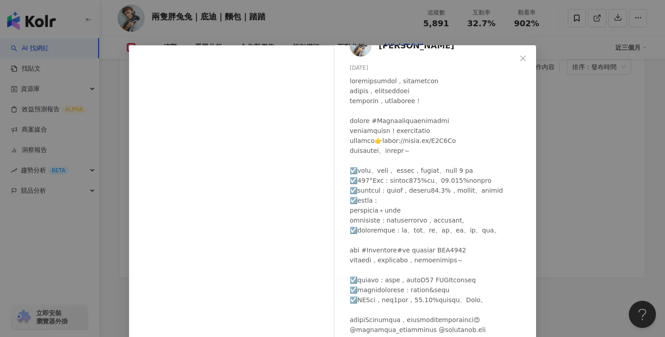
scroll to position [116, 0]
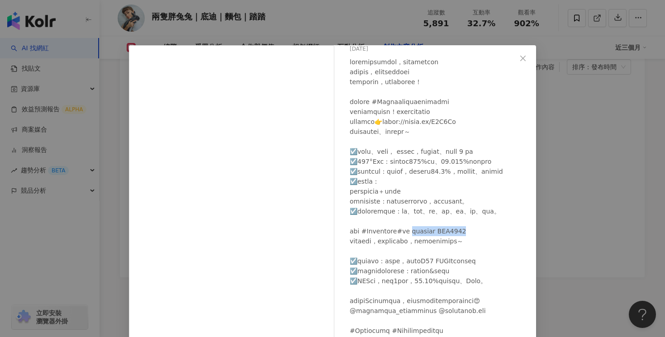
drag, startPoint x: 425, startPoint y: 192, endPoint x: 496, endPoint y: 191, distance: 71.5
click at [496, 191] on div at bounding box center [439, 206] width 179 height 299
copy div "味空氣清淨機 HPA5250"
click at [571, 143] on div "陳侑敏ʏᴏᴍɪɴ 2025/2/17 174 10 7,931 查看原始貼文" at bounding box center [332, 168] width 665 height 337
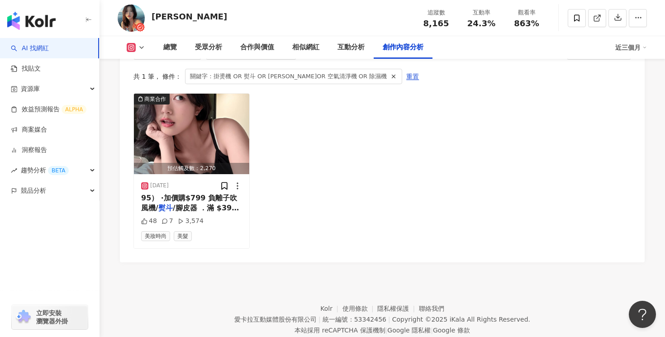
scroll to position [2714, 0]
click at [236, 204] on span "/腳皮器 ．滿 $3990 送「10" at bounding box center [191, 213] width 101 height 19
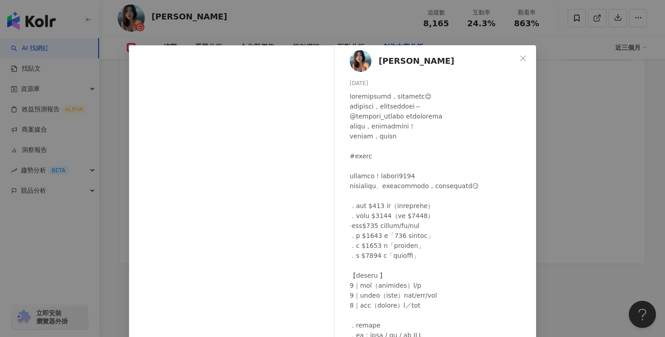
scroll to position [17, 0]
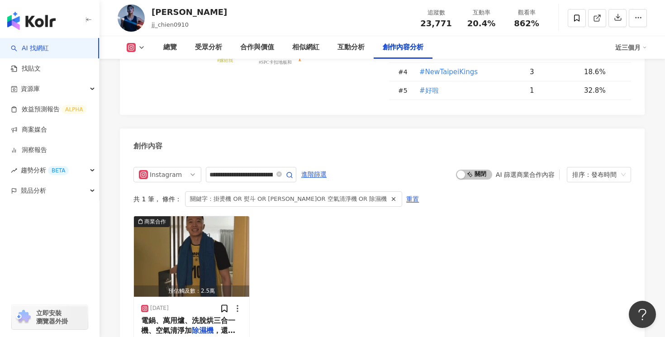
scroll to position [2785, 0]
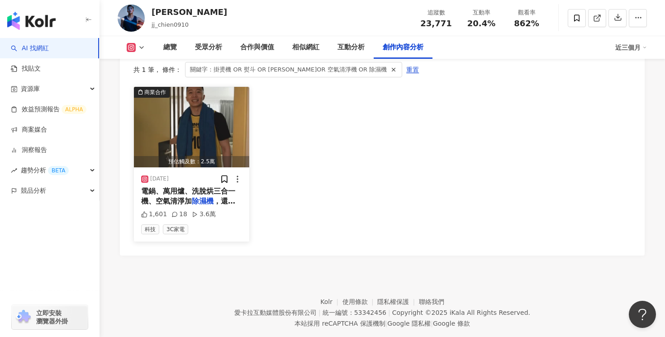
click at [209, 197] on mark "除濕機" at bounding box center [203, 201] width 22 height 9
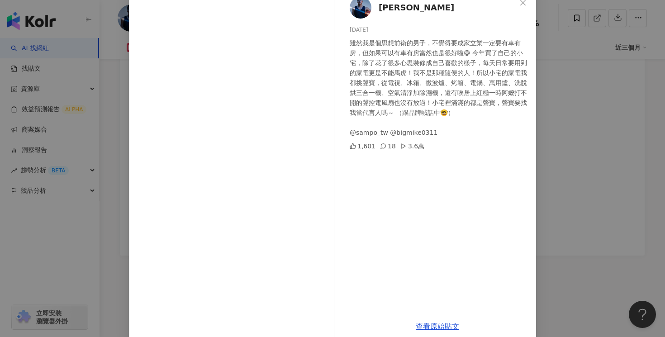
scroll to position [64, 0]
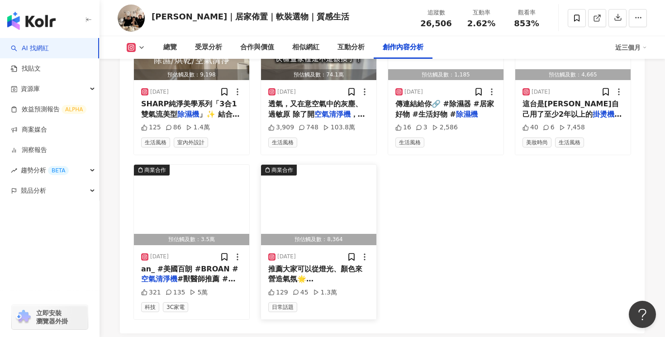
scroll to position [2954, 0]
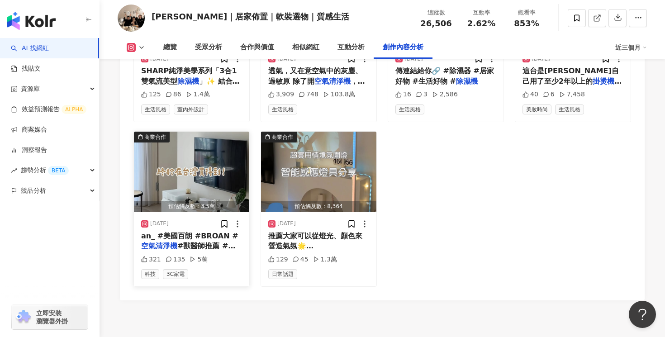
click at [187, 254] on span "#獸醫師推薦 #寵物空氣清淨" at bounding box center [188, 251] width 94 height 19
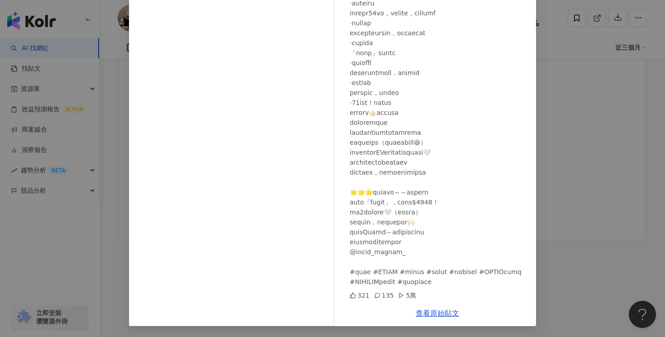
scroll to position [3015, 0]
drag, startPoint x: 375, startPoint y: 273, endPoint x: 413, endPoint y: 282, distance: 39.9
click at [413, 282] on div at bounding box center [439, 78] width 179 height 418
copy div "空淨機 #濾芯不髒手快速換"
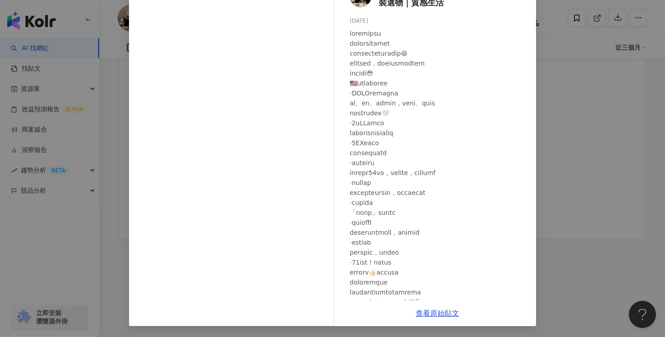
click at [562, 68] on div "Irene’s｜居家佈置｜軟裝選物｜質感生活 2025/3/13 321 135 5萬 查看原始貼文" at bounding box center [332, 168] width 665 height 337
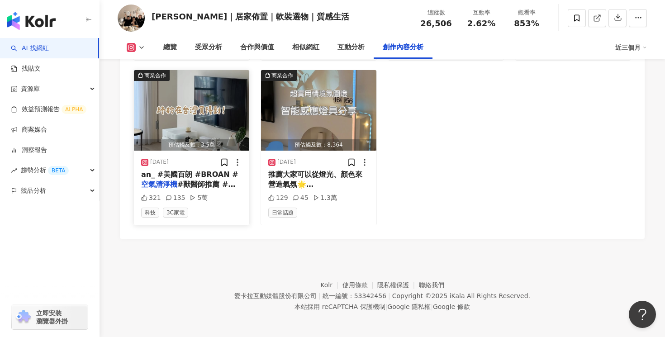
click at [215, 197] on span "#獸醫師推薦 #寵物空氣清淨" at bounding box center [188, 189] width 94 height 19
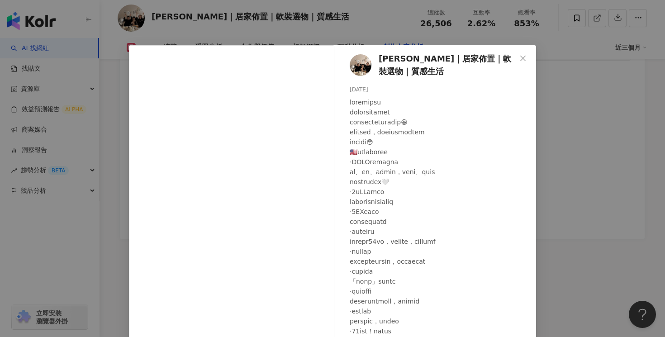
click at [448, 201] on div at bounding box center [439, 306] width 179 height 418
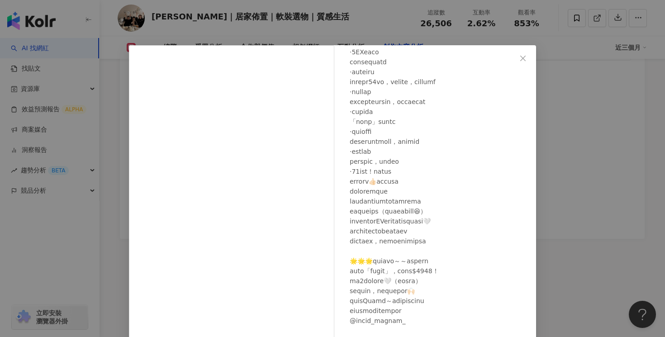
scroll to position [69, 0]
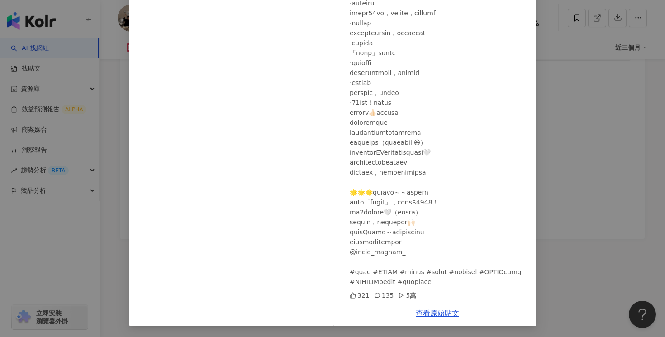
click at [430, 322] on div "查看原始貼文" at bounding box center [437, 313] width 197 height 26
click at [431, 315] on link "查看原始貼文" at bounding box center [437, 313] width 43 height 9
click at [553, 82] on div "Irene’s｜居家佈置｜軟裝選物｜質感生活 2025/3/13 321 135 5萬 查看原始貼文" at bounding box center [332, 168] width 665 height 337
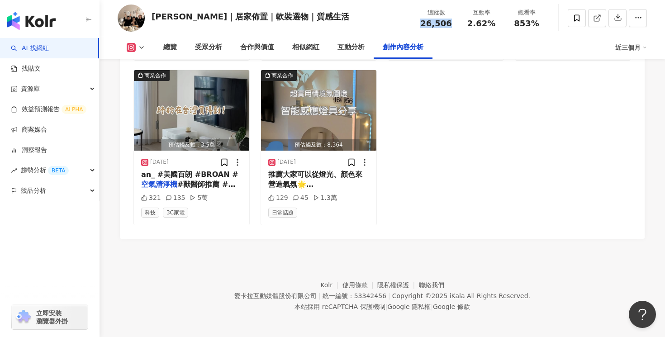
drag, startPoint x: 451, startPoint y: 23, endPoint x: 422, endPoint y: 23, distance: 29.4
click at [422, 23] on div "26,506" at bounding box center [436, 23] width 34 height 9
copy span "26,506"
drag, startPoint x: 493, startPoint y: 24, endPoint x: 467, endPoint y: 25, distance: 25.8
click at [467, 25] on div "2.62%" at bounding box center [481, 23] width 34 height 9
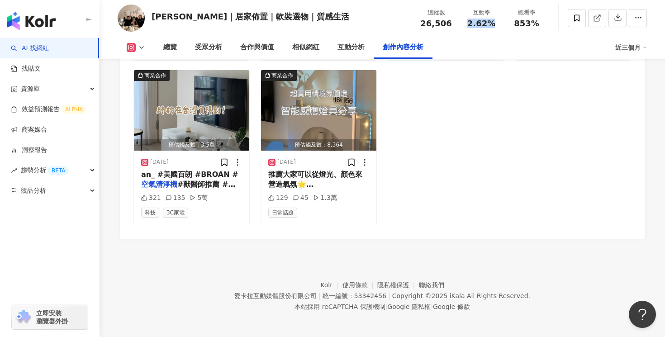
copy span "2.62%"
drag, startPoint x: 542, startPoint y: 24, endPoint x: 511, endPoint y: 24, distance: 30.3
click at [511, 24] on div "853%" at bounding box center [526, 23] width 34 height 9
copy span "853%"
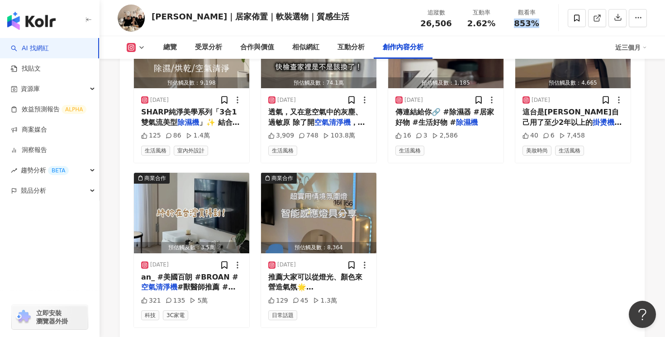
scroll to position [2844, 0]
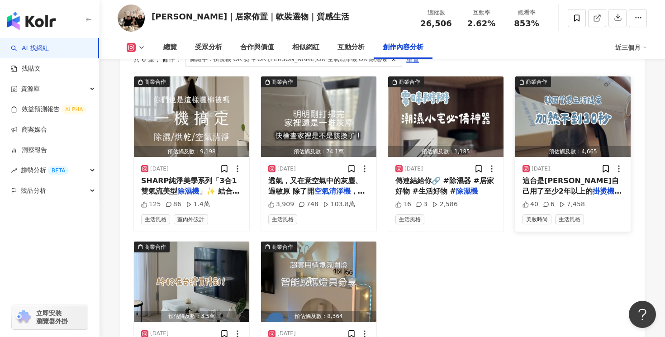
click at [581, 198] on span "🥹 來自韓國品牌的 @osner" at bounding box center [570, 201] width 95 height 9
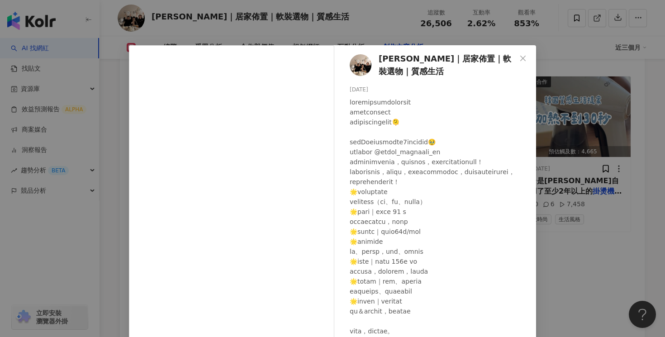
click at [547, 233] on div "Irene’s｜居家佈置｜軟裝選物｜質感生活 2025/4/28 40 6 7,458 查看原始貼文" at bounding box center [332, 168] width 665 height 337
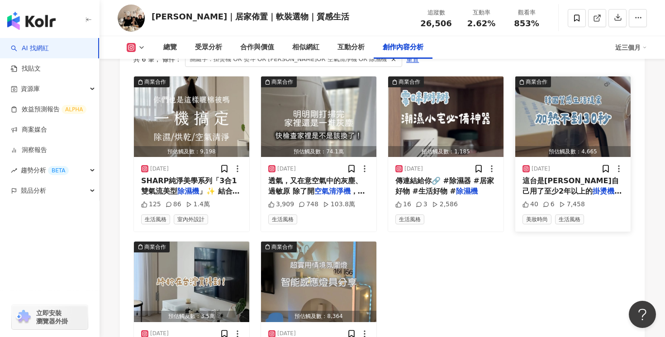
click at [591, 197] on span "🥹 來自韓國品牌的 @osner" at bounding box center [570, 201] width 95 height 9
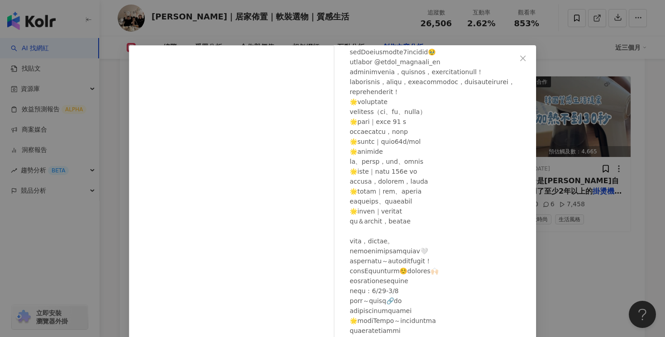
scroll to position [69, 0]
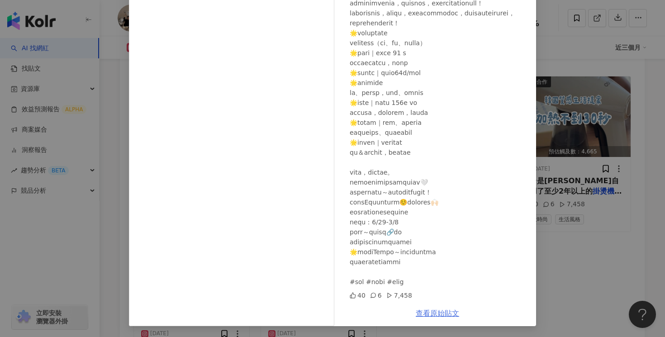
click at [433, 310] on link "查看原始貼文" at bounding box center [437, 313] width 43 height 9
click at [586, 120] on div "Irene’s｜居家佈置｜軟裝選物｜質感生活 2025/4/28 40 6 7,458 查看原始貼文" at bounding box center [332, 168] width 665 height 337
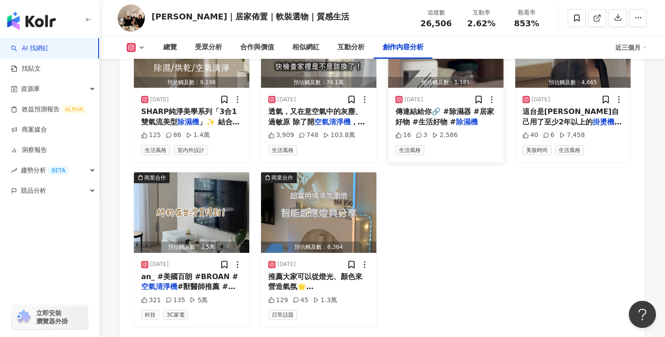
scroll to position [2920, 0]
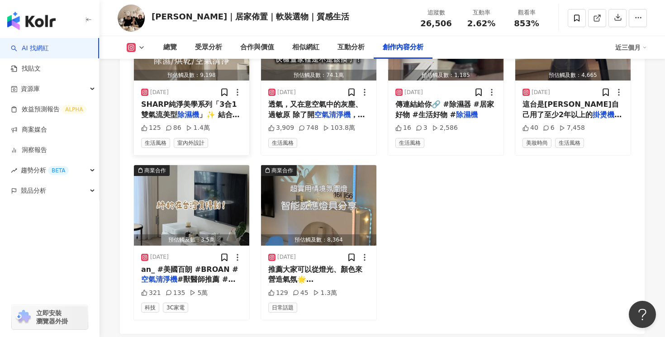
click at [191, 119] on mark "除濕機" at bounding box center [188, 114] width 22 height 9
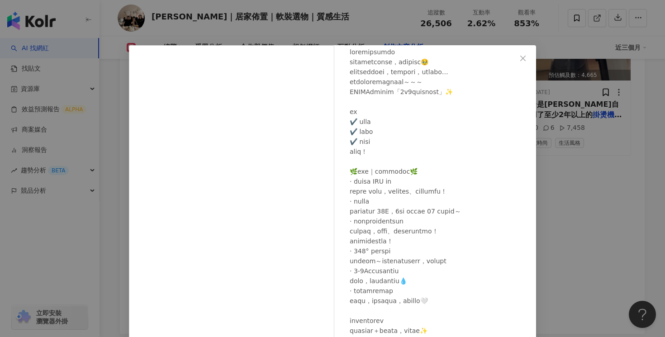
scroll to position [69, 0]
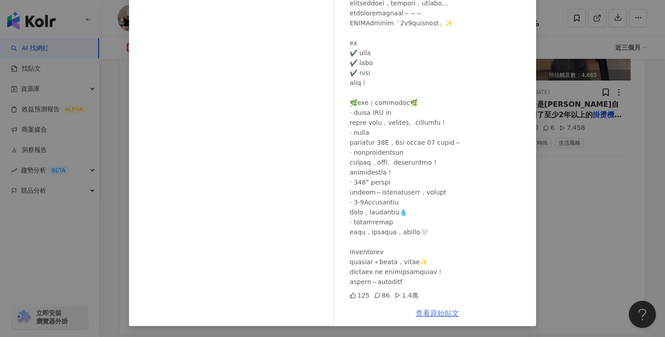
click at [445, 311] on link "查看原始貼文" at bounding box center [437, 313] width 43 height 9
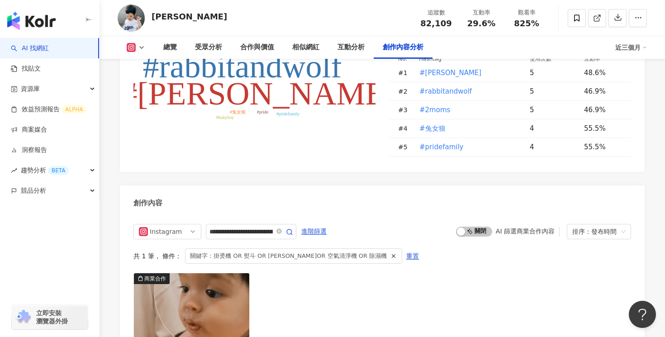
scroll to position [2843, 0]
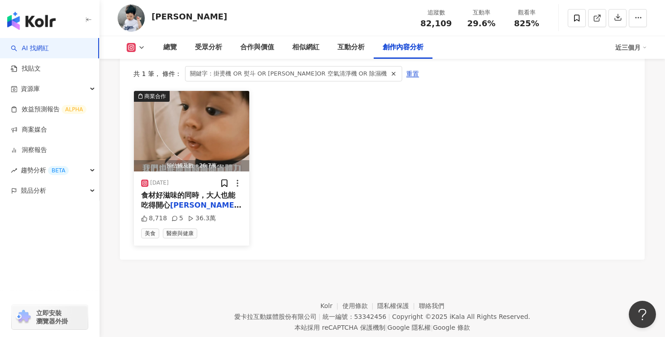
click at [212, 191] on span "食材好滋味的同時，大人也能吃得開心" at bounding box center [188, 200] width 94 height 19
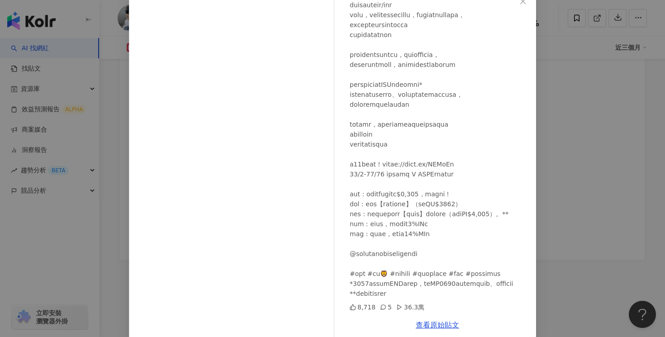
scroll to position [69, 0]
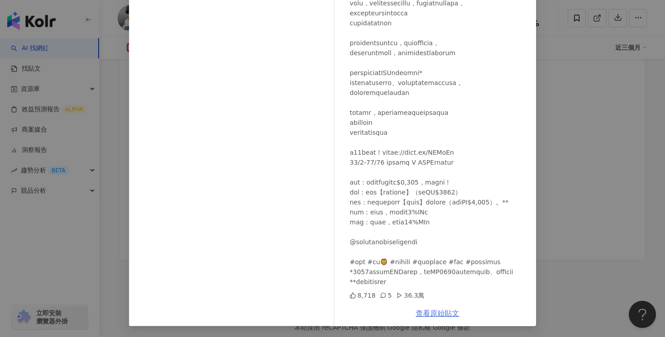
click at [438, 312] on link "查看原始貼文" at bounding box center [437, 313] width 43 height 9
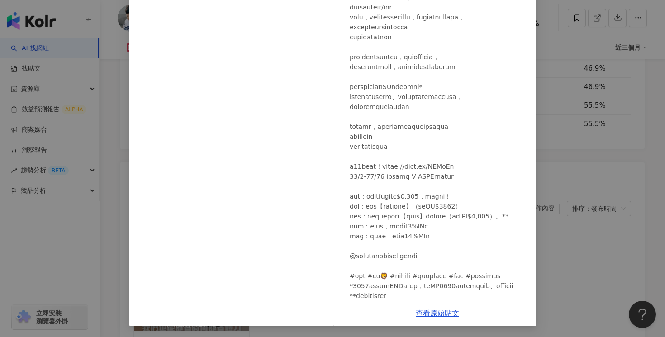
scroll to position [107, 0]
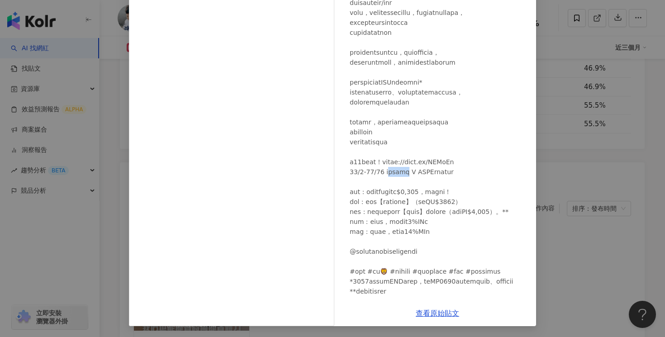
drag, startPoint x: 386, startPoint y: 214, endPoint x: 419, endPoint y: 212, distance: 33.1
click at [419, 212] on div at bounding box center [439, 107] width 179 height 378
drag, startPoint x: 419, startPoint y: 212, endPoint x: 386, endPoint y: 212, distance: 33.0
click at [387, 212] on div at bounding box center [439, 107] width 179 height 378
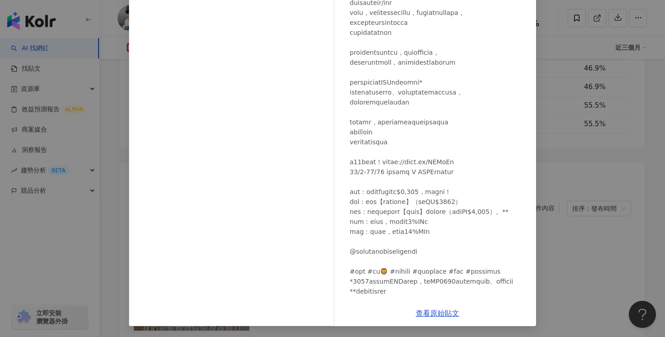
click at [550, 72] on div "兔女狼 [DATE] 8,718 5 36.3萬 查看原始貼文" at bounding box center [332, 168] width 665 height 337
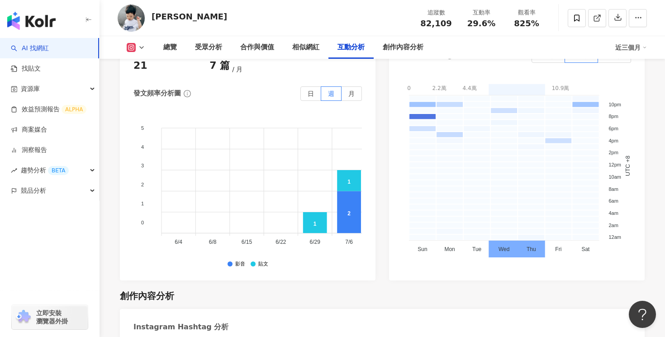
scroll to position [2843, 0]
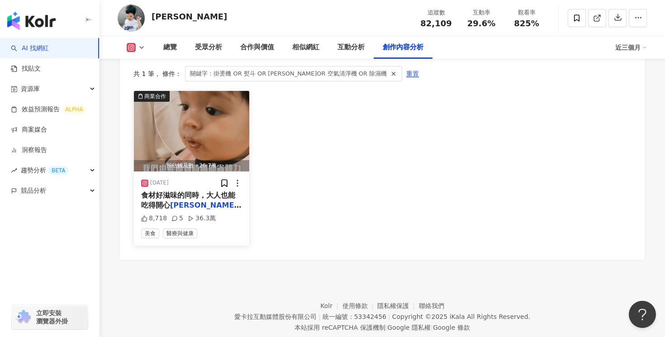
click at [211, 179] on div "[DATE]" at bounding box center [191, 183] width 101 height 9
click at [211, 191] on span "食材好滋味的同時，大人也能吃得開心" at bounding box center [188, 200] width 94 height 19
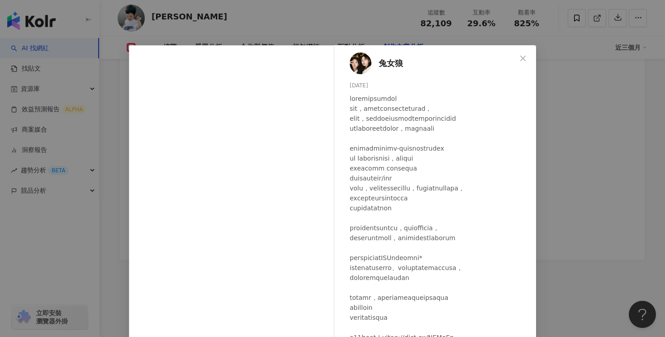
click at [564, 116] on div "兔女狼 [DATE] 8,718 5 36.3萬 查看原始貼文" at bounding box center [332, 168] width 665 height 337
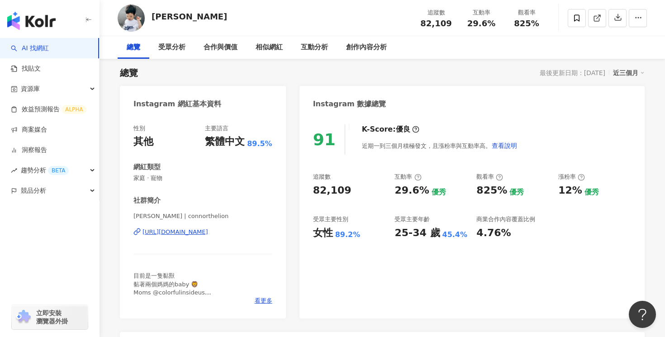
scroll to position [0, 0]
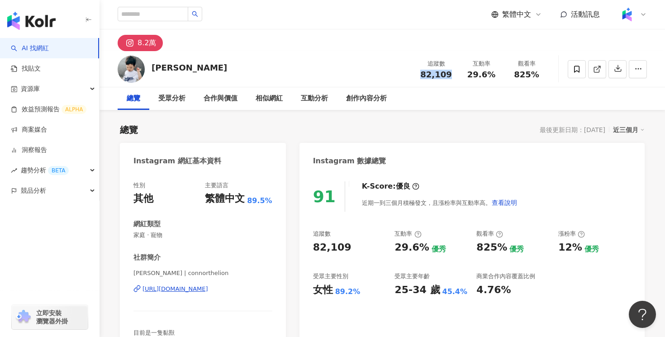
drag, startPoint x: 451, startPoint y: 79, endPoint x: 423, endPoint y: 77, distance: 27.2
click at [423, 77] on div "82,109" at bounding box center [436, 74] width 34 height 9
copy span "82,109"
drag, startPoint x: 495, startPoint y: 76, endPoint x: 471, endPoint y: 76, distance: 24.0
click at [471, 76] on div "29.6%" at bounding box center [481, 74] width 34 height 9
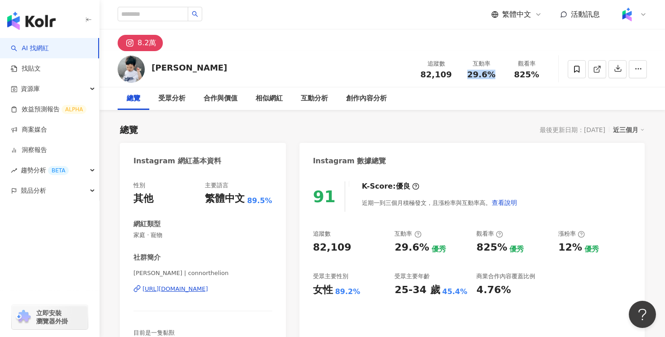
copy span "29.6%"
drag, startPoint x: 540, startPoint y: 74, endPoint x: 516, endPoint y: 74, distance: 23.5
click at [517, 74] on div "825%" at bounding box center [526, 74] width 34 height 9
copy span "825%"
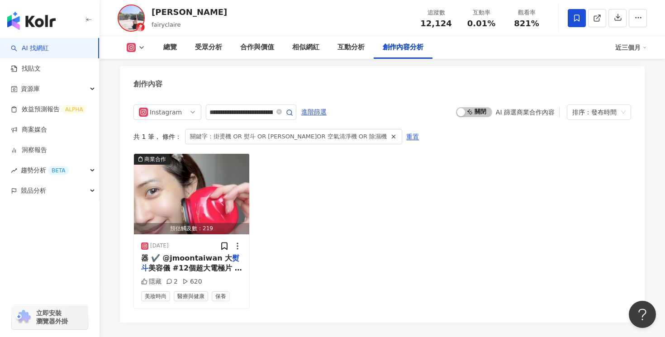
scroll to position [2859, 0]
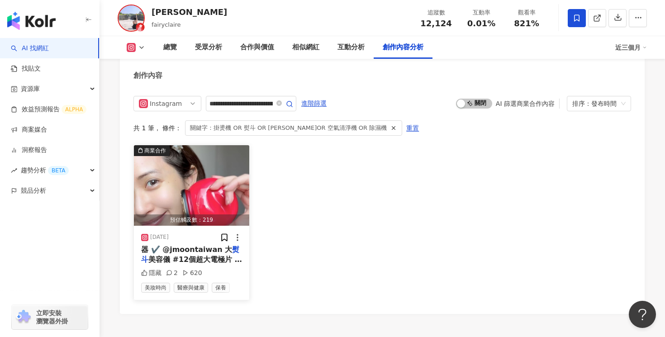
click at [199, 255] on span "美容儀 #12個超大電極片 高效率保" at bounding box center [191, 264] width 101 height 19
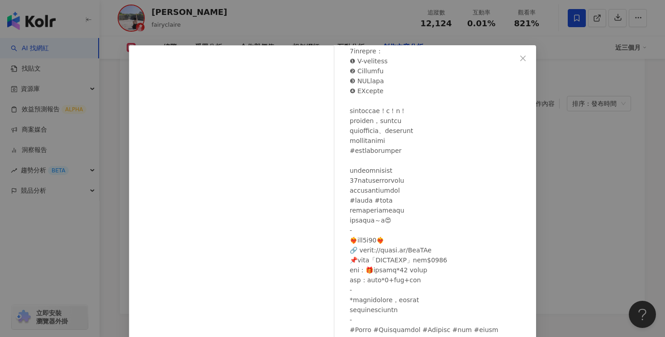
scroll to position [58, 0]
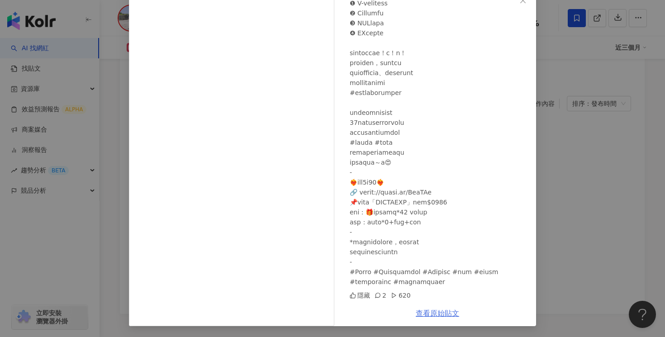
click at [435, 313] on link "查看原始貼文" at bounding box center [437, 313] width 43 height 9
click at [568, 103] on div "Claire 2024/10/16 隱藏 2 620 查看原始貼文" at bounding box center [332, 168] width 665 height 337
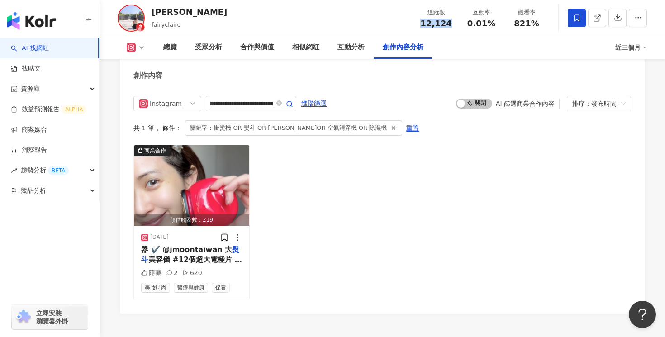
drag, startPoint x: 451, startPoint y: 20, endPoint x: 411, endPoint y: 20, distance: 40.3
click at [411, 20] on div "Claire fairyclaire 追蹤數 12,124 互動率 0.01% 觀看率 821%" at bounding box center [383, 18] width 566 height 36
copy span "12,124"
drag, startPoint x: 497, startPoint y: 24, endPoint x: 467, endPoint y: 24, distance: 29.9
click at [467, 24] on div "0.01%" at bounding box center [481, 23] width 34 height 9
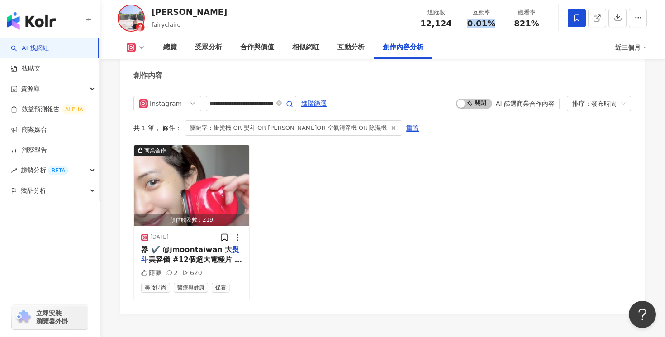
copy span "0.01%"
drag, startPoint x: 537, startPoint y: 26, endPoint x: 514, endPoint y: 26, distance: 23.1
click at [514, 26] on div "821%" at bounding box center [526, 23] width 34 height 9
copy span "821%"
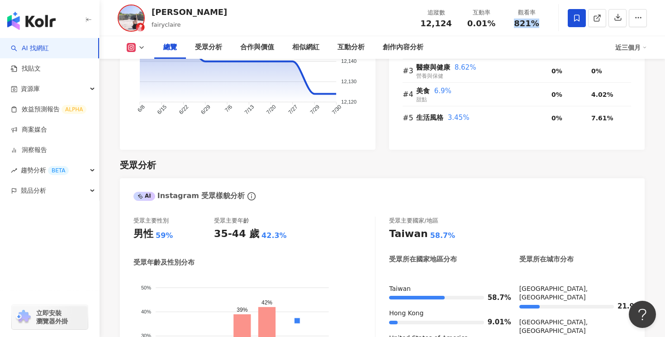
scroll to position [0, 0]
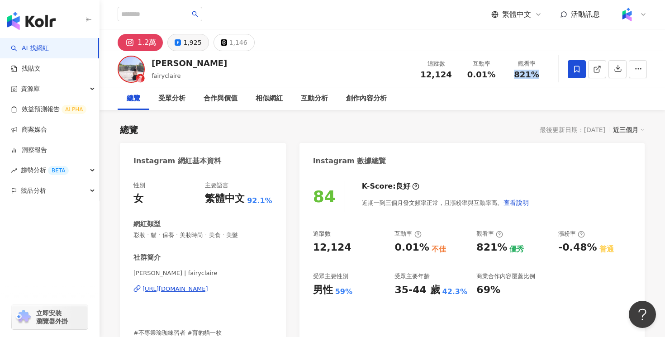
click at [190, 45] on div "1,925" at bounding box center [192, 42] width 18 height 13
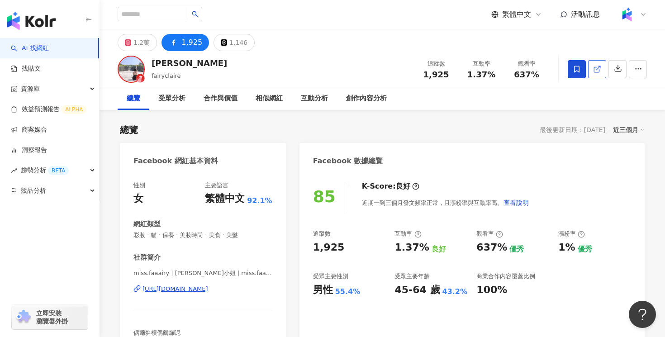
click at [595, 67] on icon at bounding box center [597, 69] width 8 height 8
click at [422, 73] on div "1,925" at bounding box center [436, 74] width 34 height 9
drag, startPoint x: 449, startPoint y: 75, endPoint x: 424, endPoint y: 77, distance: 25.5
click at [424, 77] on div "1,925" at bounding box center [436, 74] width 34 height 9
copy span "1,925"
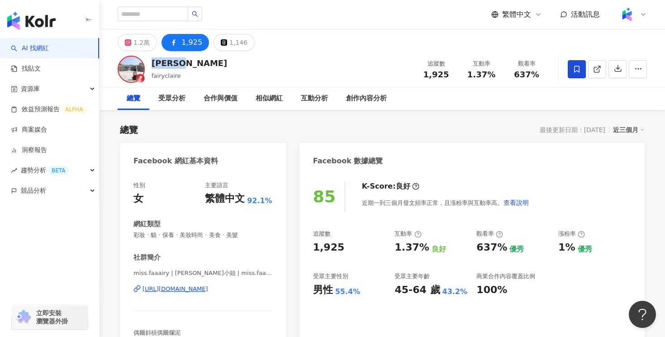
drag, startPoint x: 177, startPoint y: 63, endPoint x: 152, endPoint y: 63, distance: 24.9
click at [152, 63] on div "Claire" at bounding box center [190, 62] width 76 height 11
copy div "Claire"
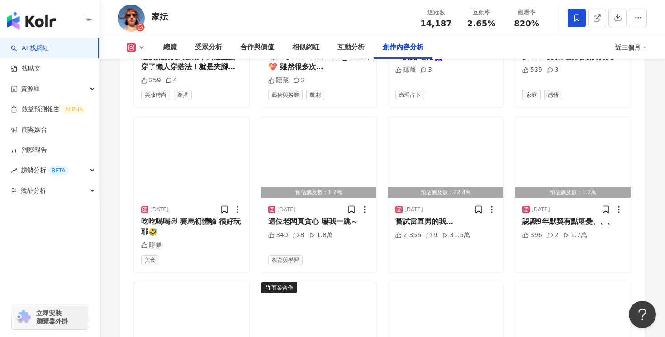
scroll to position [2976, 0]
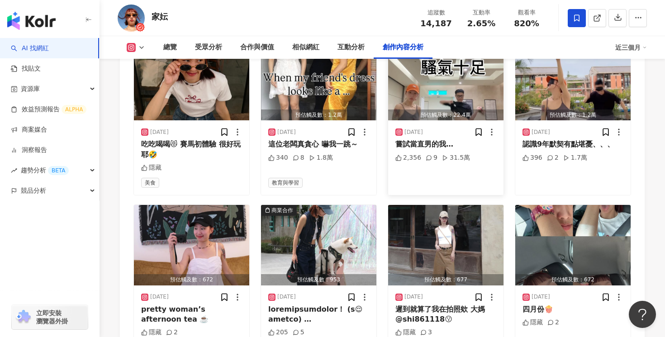
click at [426, 161] on icon at bounding box center [429, 158] width 6 height 6
click at [213, 151] on div "吃吃喝喝😻 賽馬初體驗 很好玩耶🤣" at bounding box center [191, 149] width 101 height 20
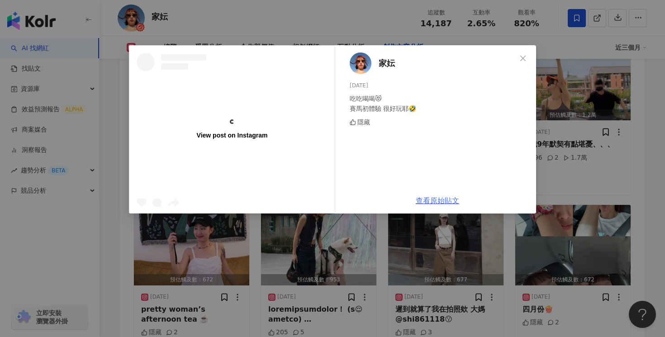
click at [437, 201] on link "查看原始貼文" at bounding box center [437, 200] width 43 height 9
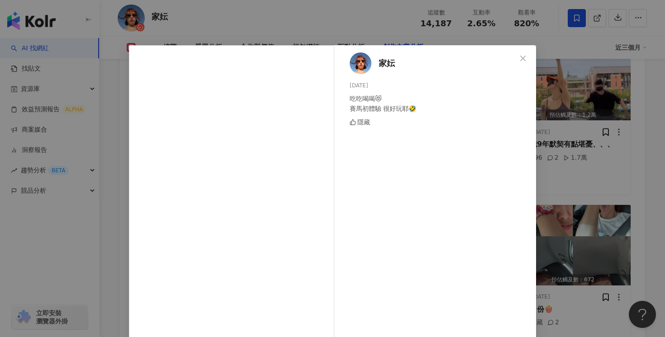
click at [561, 78] on div "家妘 2025/6/28 吃吃喝喝😻 賽馬初體驗 很好玩耶🤣 隱藏 查看原始貼文" at bounding box center [332, 168] width 665 height 337
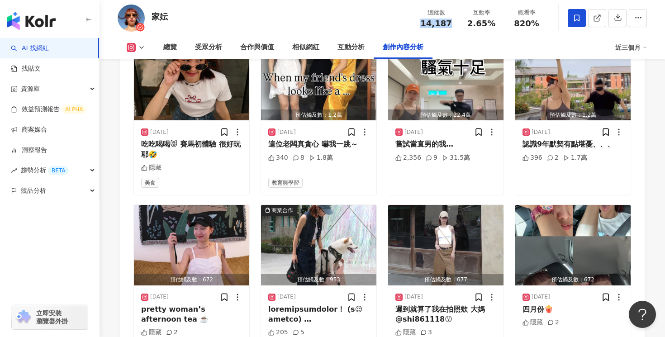
drag, startPoint x: 448, startPoint y: 24, endPoint x: 421, endPoint y: 24, distance: 27.6
click at [421, 24] on div "14,187" at bounding box center [436, 23] width 34 height 9
copy span "14,187"
drag, startPoint x: 494, startPoint y: 26, endPoint x: 467, endPoint y: 26, distance: 27.1
click at [467, 26] on div "2.65%" at bounding box center [481, 23] width 34 height 9
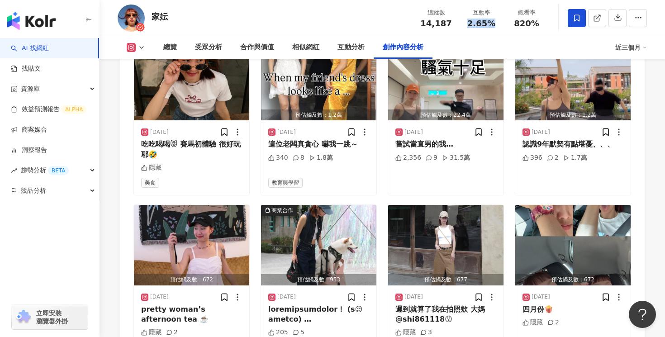
copy span "2.65%"
drag, startPoint x: 538, startPoint y: 27, endPoint x: 518, endPoint y: 27, distance: 20.4
click at [518, 27] on div "820%" at bounding box center [526, 23] width 34 height 9
copy span "820%"
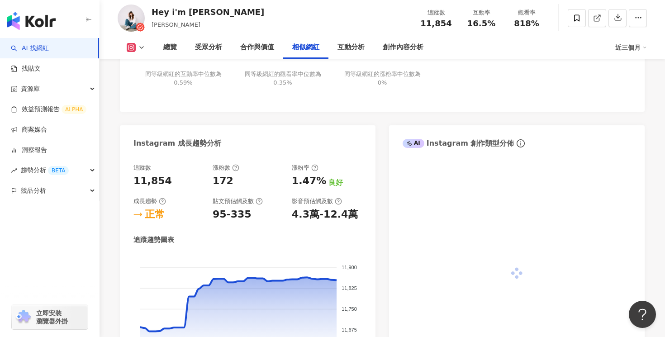
scroll to position [2857, 0]
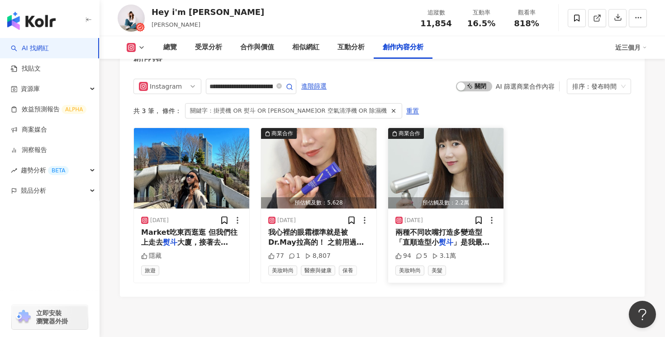
click at [464, 238] on span "」是我最喜歡也最常用的 剛好我現在是" at bounding box center [442, 247] width 94 height 19
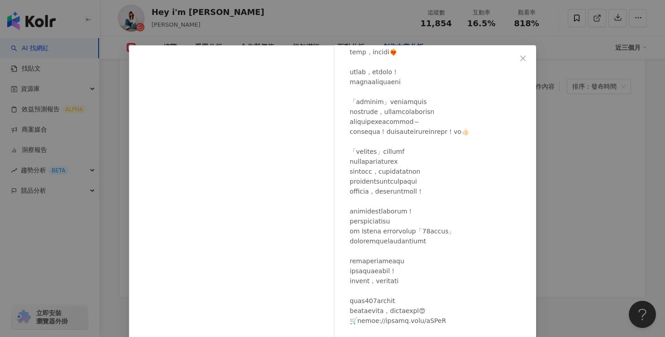
scroll to position [69, 0]
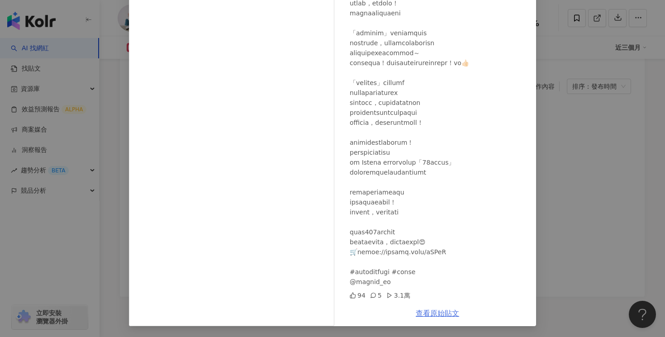
click at [455, 313] on link "查看原始貼文" at bounding box center [437, 313] width 43 height 9
click at [568, 80] on div "Hey i'm Alice 愛麗絲 2024/9/12 94 5 3.1萬 查看原始貼文" at bounding box center [332, 168] width 665 height 337
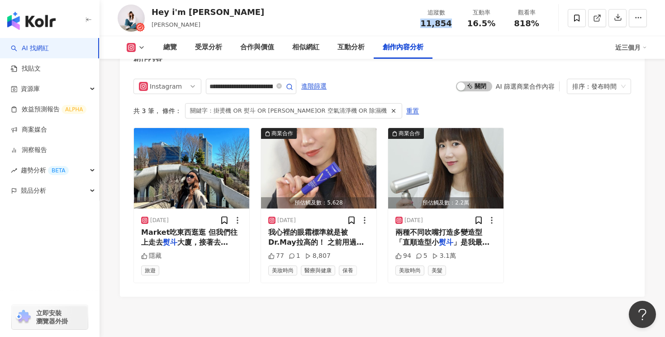
drag, startPoint x: 450, startPoint y: 24, endPoint x: 423, endPoint y: 24, distance: 26.7
click at [423, 24] on div "11,854" at bounding box center [436, 23] width 34 height 9
copy span "11,854"
drag, startPoint x: 495, startPoint y: 22, endPoint x: 470, endPoint y: 22, distance: 25.3
click at [470, 22] on div "16.5%" at bounding box center [481, 23] width 34 height 9
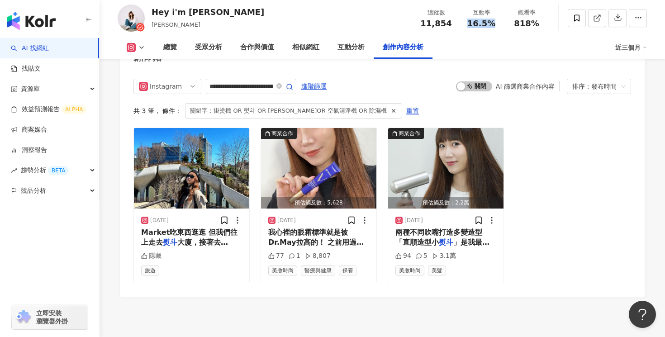
copy span "16.5%"
drag, startPoint x: 538, startPoint y: 24, endPoint x: 517, endPoint y: 25, distance: 21.8
click at [517, 25] on div "818%" at bounding box center [526, 23] width 34 height 9
copy span "818%"
drag, startPoint x: 233, startPoint y: 14, endPoint x: 154, endPoint y: 15, distance: 78.7
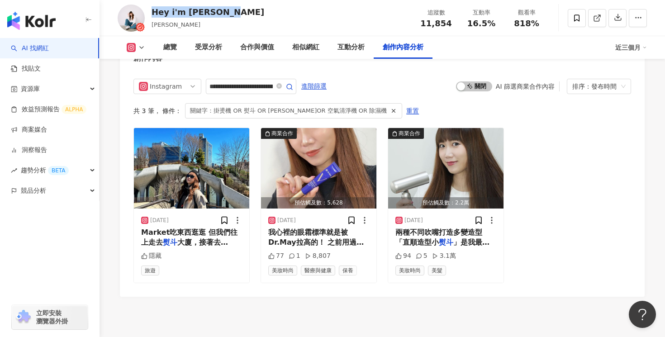
click at [154, 15] on div "Hey i'm Alice 愛麗絲 愛麗絲 追蹤數 11,854 互動率 16.5% 觀看率 818%" at bounding box center [383, 18] width 566 height 36
copy div "Hey i'm [PERSON_NAME]"
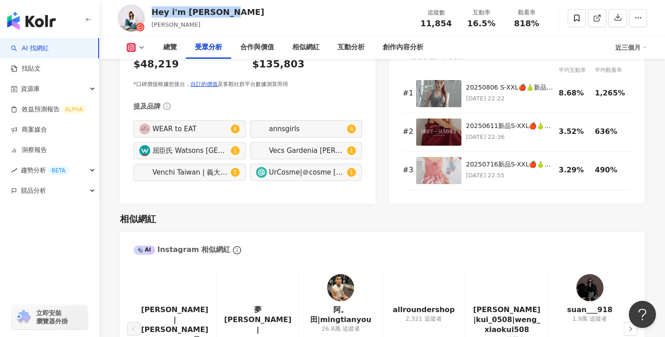
scroll to position [0, 0]
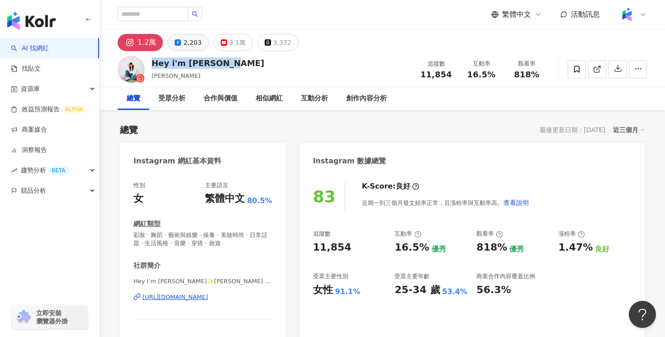
click at [190, 40] on div "2,203" at bounding box center [192, 42] width 18 height 13
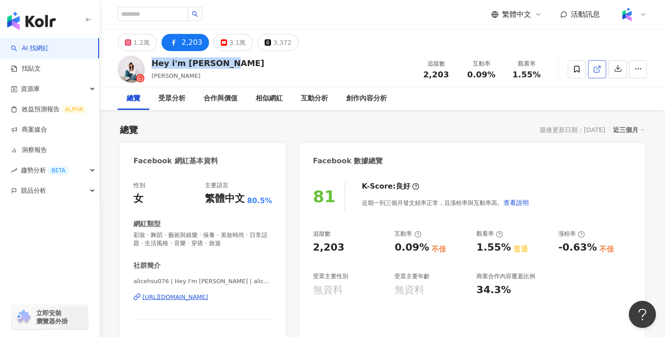
click at [596, 70] on icon at bounding box center [597, 69] width 8 height 8
drag, startPoint x: 448, startPoint y: 73, endPoint x: 425, endPoint y: 74, distance: 23.5
click at [425, 74] on div "2,203" at bounding box center [436, 74] width 34 height 9
copy span "2,203"
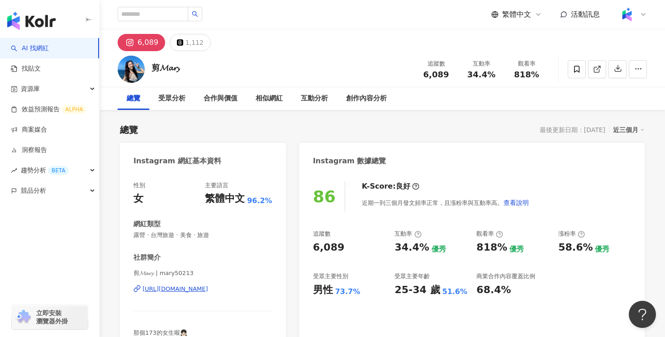
scroll to position [2779, 0]
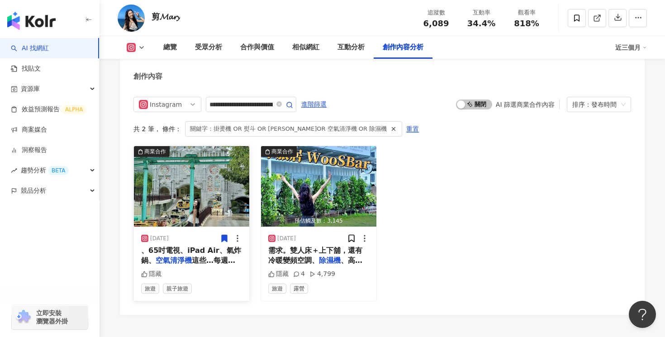
click at [221, 260] on span "這些…每週都抽、獎品破千萬🤩" at bounding box center [188, 265] width 94 height 19
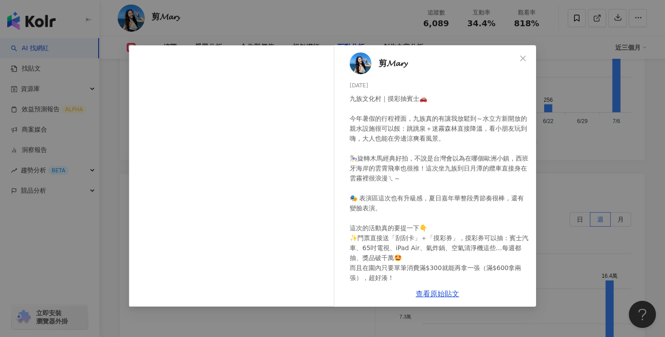
scroll to position [65, 0]
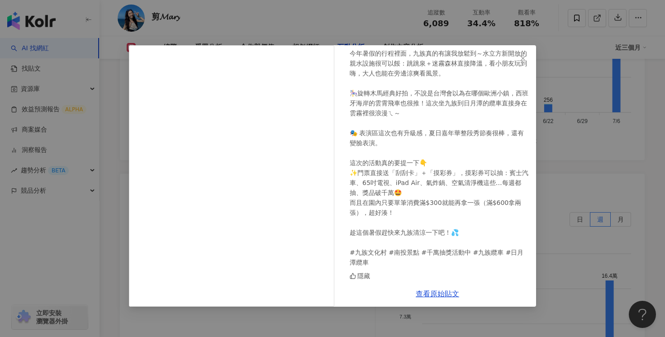
click at [593, 94] on div "剪𝓜𝓪𝓻𝔂 [DATE] 隱藏 查看原始貼文" at bounding box center [332, 168] width 665 height 337
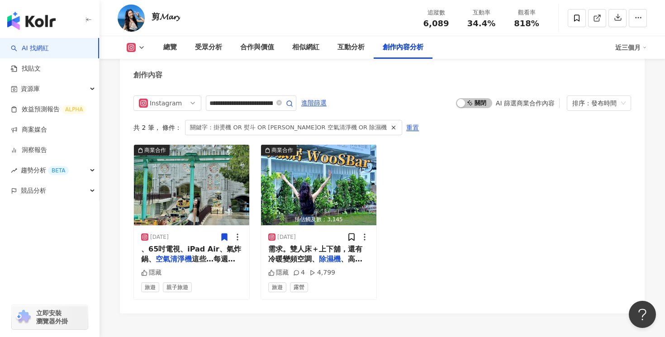
scroll to position [2858, 0]
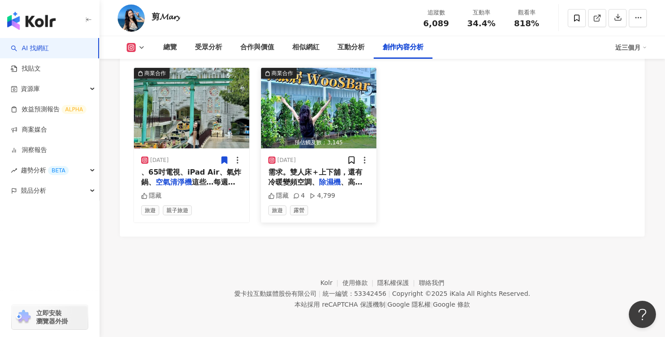
click at [336, 157] on div "2024/9/26" at bounding box center [318, 160] width 101 height 9
click at [324, 172] on span "需求。雙人床＋上下舖，還有冷暖變頻空調、" at bounding box center [315, 177] width 94 height 19
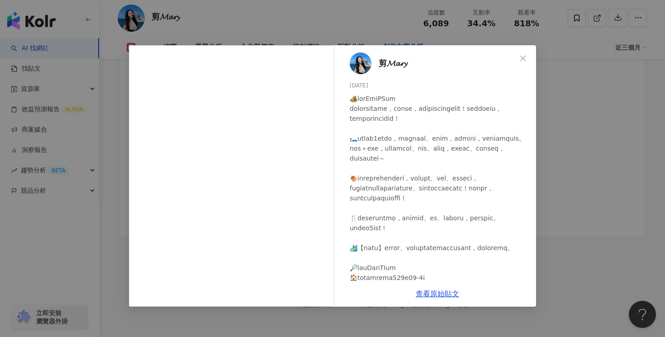
scroll to position [115, 0]
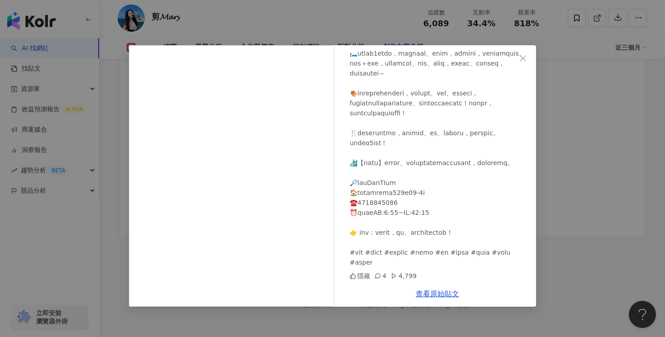
click at [585, 121] on div "剪𝓜𝓪𝓻𝔂 2024/9/26 隱藏 4 4,799 查看原始貼文" at bounding box center [332, 168] width 665 height 337
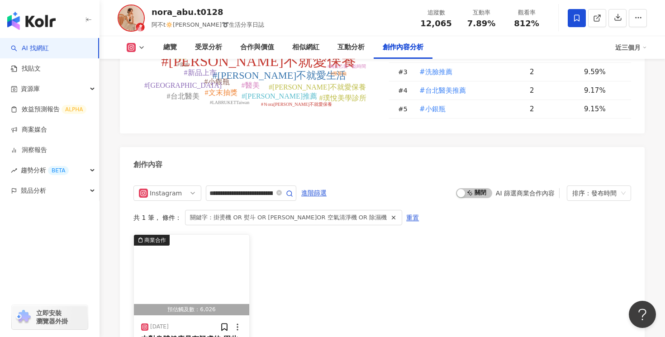
scroll to position [2868, 0]
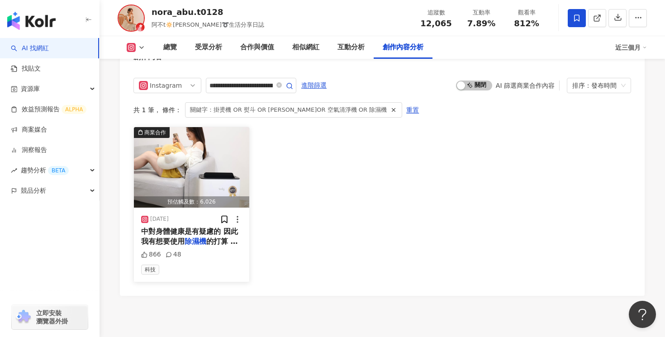
click at [209, 227] on span "中對身體健康是有疑慮的 因此我有想要使用" at bounding box center [189, 236] width 97 height 19
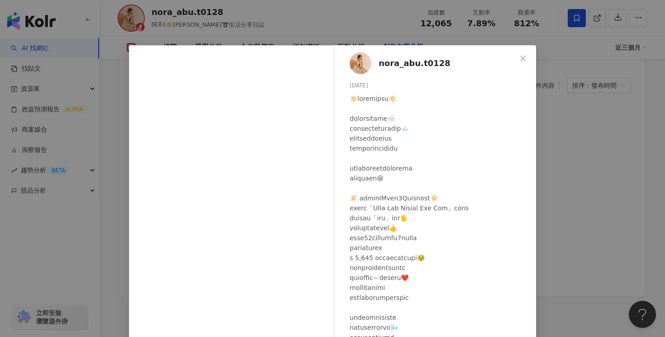
scroll to position [23, 0]
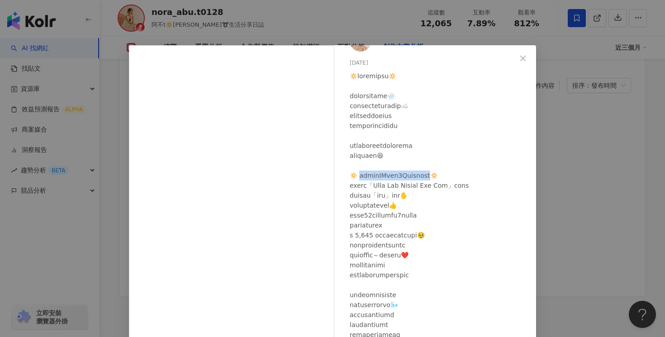
drag, startPoint x: 455, startPoint y: 172, endPoint x: 357, endPoint y: 175, distance: 97.3
click at [357, 175] on div at bounding box center [439, 250] width 179 height 358
copy div "CP小午郎6L空氣清淨除濕機🔅 果然是"
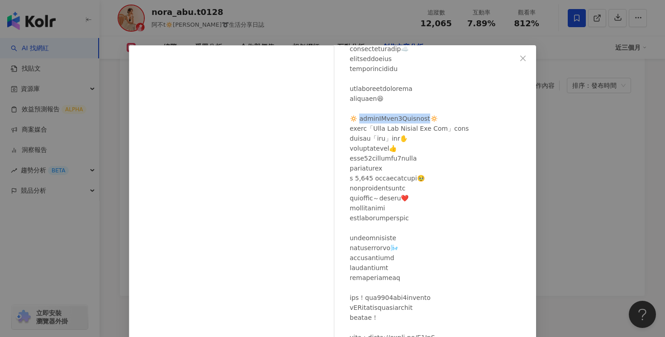
scroll to position [86, 0]
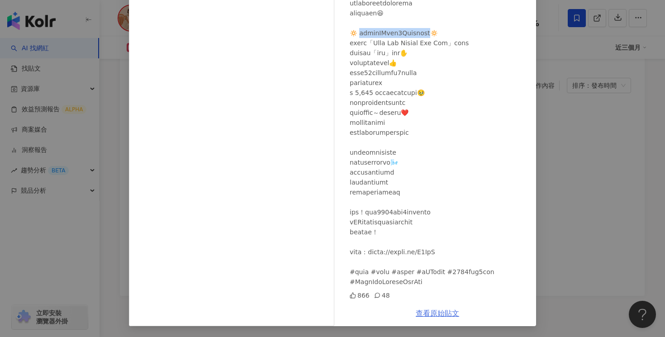
click at [438, 312] on link "查看原始貼文" at bounding box center [437, 313] width 43 height 9
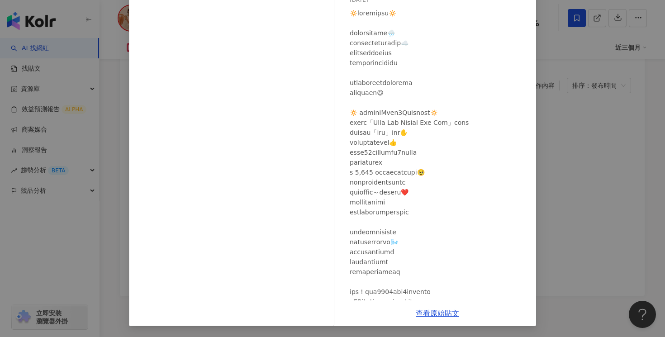
click at [558, 98] on div "nora_abu.t0128 2025/7/17 866 48 查看原始貼文" at bounding box center [332, 168] width 665 height 337
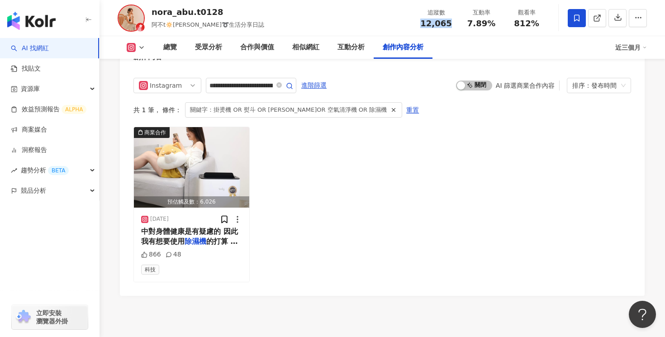
drag, startPoint x: 449, startPoint y: 25, endPoint x: 425, endPoint y: 25, distance: 24.4
click at [425, 25] on div "12,065" at bounding box center [436, 23] width 34 height 9
copy span "12,065"
drag, startPoint x: 495, startPoint y: 24, endPoint x: 469, endPoint y: 24, distance: 26.7
click at [469, 24] on div "7.89%" at bounding box center [481, 23] width 34 height 9
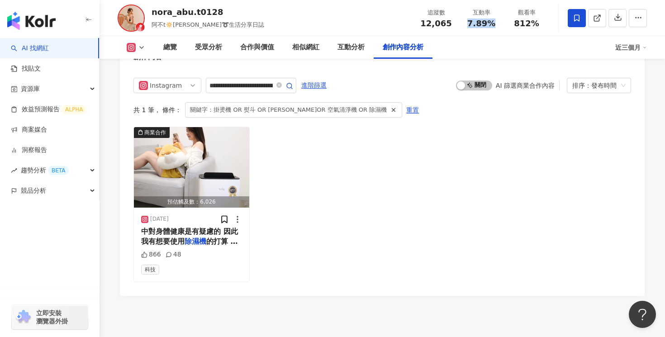
copy span "7.89%"
drag, startPoint x: 539, startPoint y: 27, endPoint x: 517, endPoint y: 27, distance: 22.6
click at [517, 27] on div "812%" at bounding box center [526, 23] width 34 height 9
copy span "812%"
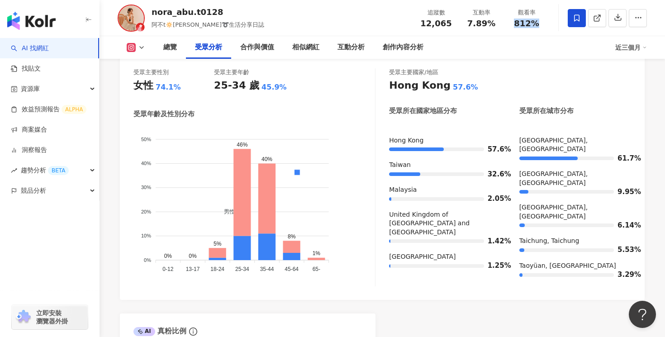
scroll to position [801, 0]
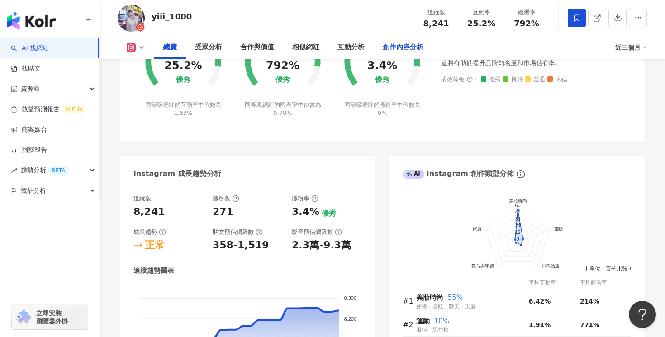
scroll to position [524, 0]
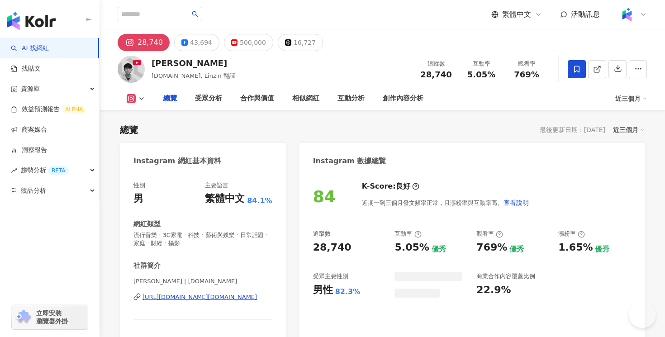
type input "**********"
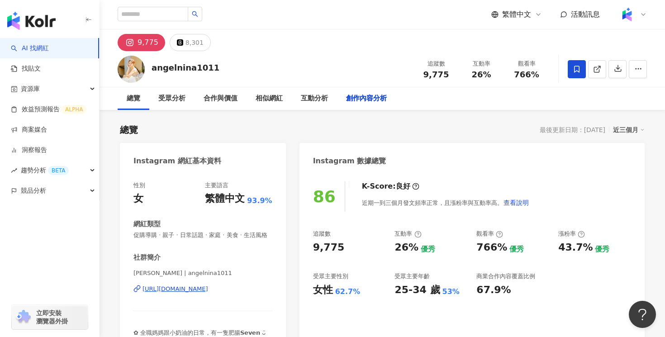
scroll to position [2829, 0]
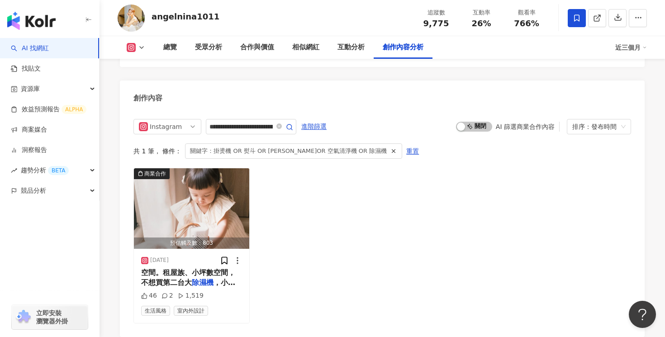
click at [400, 168] on div "商業合作 預估觸及數：803 2025/8/27 空間。租屋族、小坪數空間，不想買第二台大 除濕機 ，小植淨除濕器超適合你🤩 - ♡ 46 2 1,519 生…" at bounding box center [382, 246] width 498 height 156
click at [466, 146] on div "**********" at bounding box center [382, 221] width 498 height 204
click at [459, 168] on div "商業合作 預估觸及數：803 2025/8/27 空間。租屋族、小坪數空間，不想買第二台大 除濕機 ，小植淨除濕器超適合你🤩 - ♡ 46 2 1,519 生…" at bounding box center [382, 246] width 498 height 156
click at [458, 168] on div "商業合作 預估觸及數：803 2025/8/27 空間。租屋族、小坪數空間，不想買第二台大 除濕機 ，小植淨除濕器超適合你🤩 - ♡ 46 2 1,519 生…" at bounding box center [382, 246] width 498 height 156
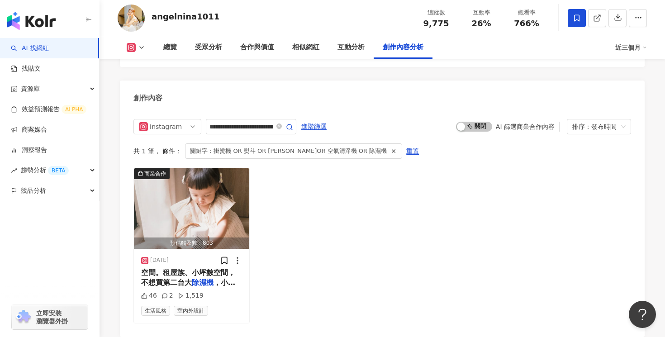
click at [459, 181] on div "商業合作 預估觸及數：803 2025/8/27 空間。租屋族、小坪數空間，不想買第二台大 除濕機 ，小植淨除濕器超適合你🤩 - ♡ 46 2 1,519 生…" at bounding box center [382, 246] width 498 height 156
click at [451, 183] on div "商業合作 預估觸及數：803 2025/8/27 空間。租屋族、小坪數空間，不想買第二台大 除濕機 ，小植淨除濕器超適合你🤩 - ♡ 46 2 1,519 生…" at bounding box center [382, 246] width 498 height 156
click at [504, 207] on div "商業合作 預估觸及數：803 2025/8/27 空間。租屋族、小坪數空間，不想買第二台大 除濕機 ，小植淨除濕器超適合你🤩 - ♡ 46 2 1,519 生…" at bounding box center [382, 246] width 498 height 156
click at [490, 209] on div "商業合作 預估觸及數：803 2025/8/27 空間。租屋族、小坪數空間，不想買第二台大 除濕機 ，小植淨除濕器超適合你🤩 - ♡ 46 2 1,519 生…" at bounding box center [382, 246] width 498 height 156
